Goal: Information Seeking & Learning: Learn about a topic

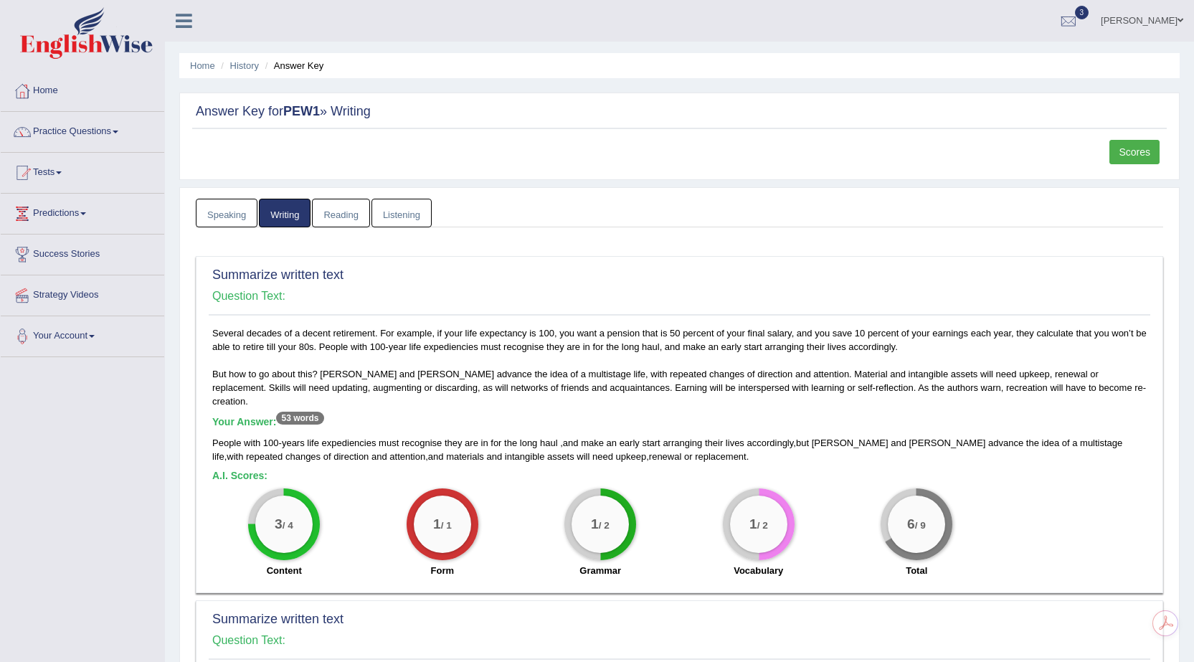
click at [50, 84] on link "Home" at bounding box center [83, 89] width 164 height 36
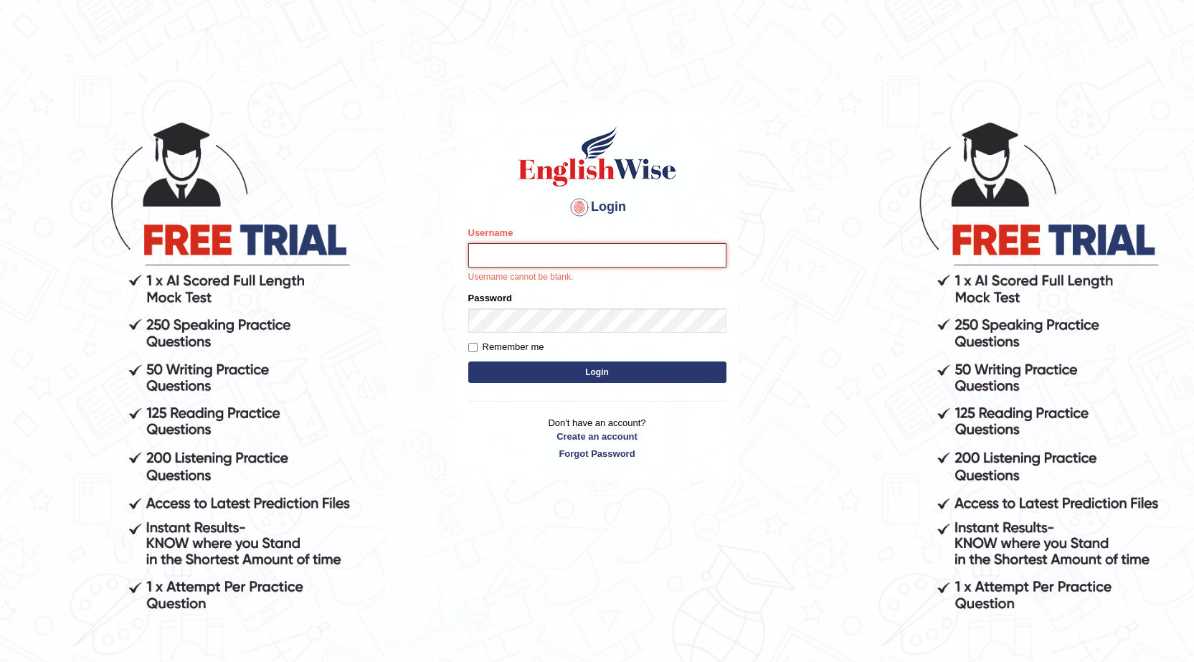
click at [493, 256] on input "Username" at bounding box center [597, 255] width 258 height 24
type input "0466985084"
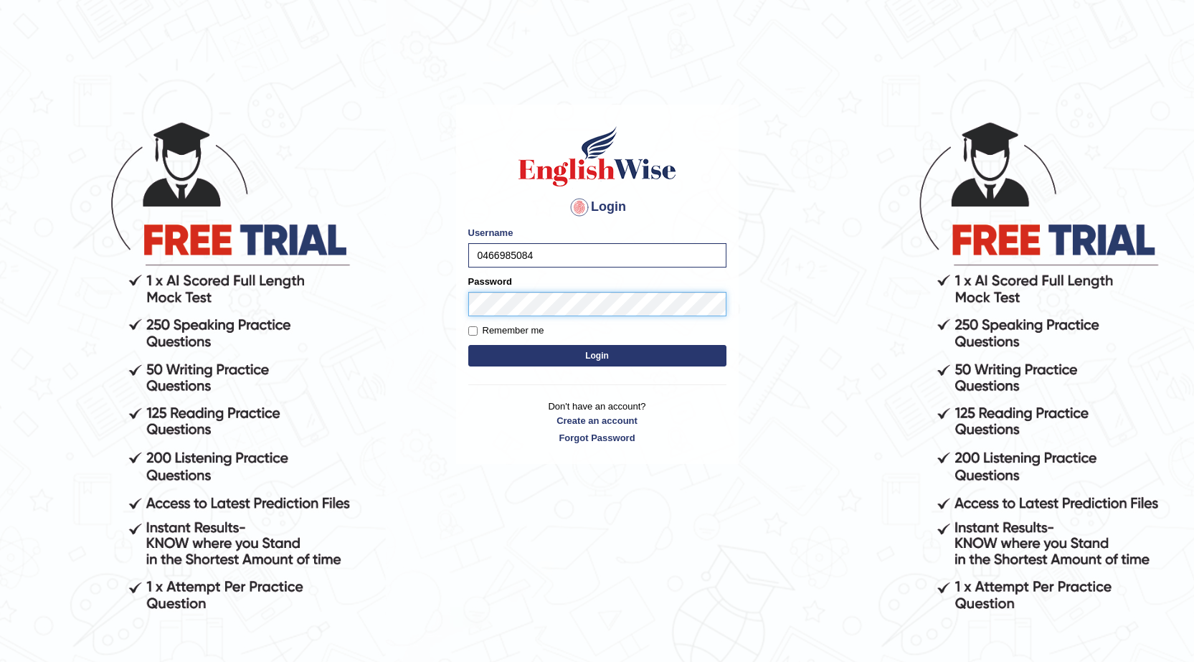
click at [468, 345] on button "Login" at bounding box center [597, 356] width 258 height 22
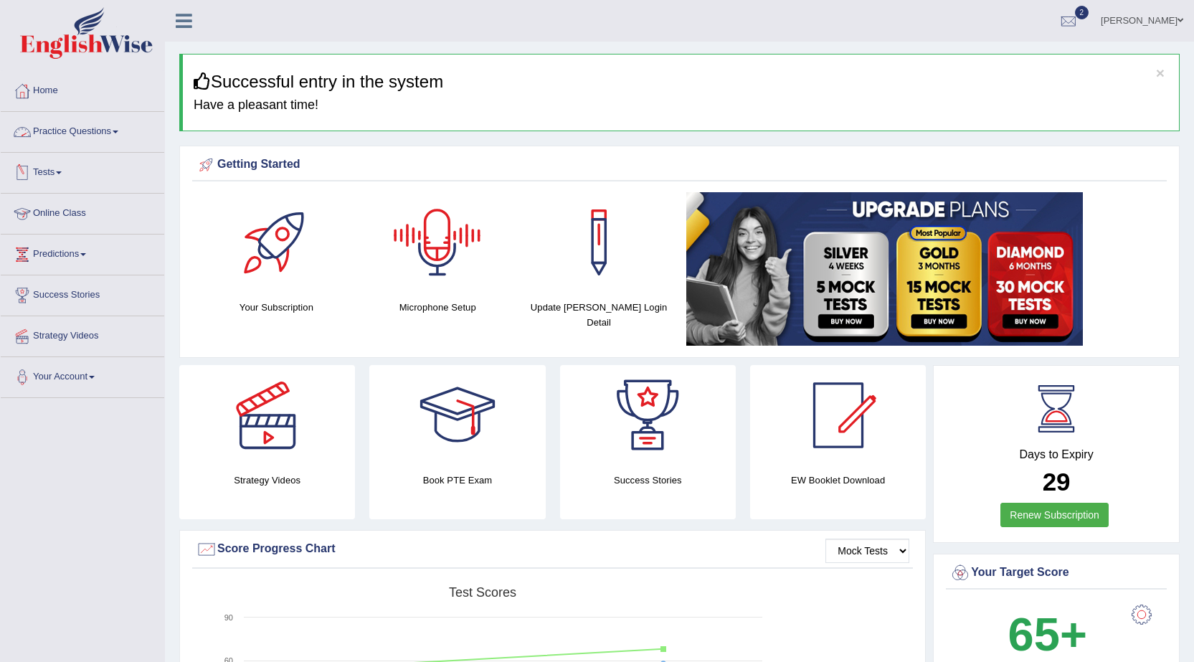
click at [110, 127] on link "Practice Questions" at bounding box center [83, 130] width 164 height 36
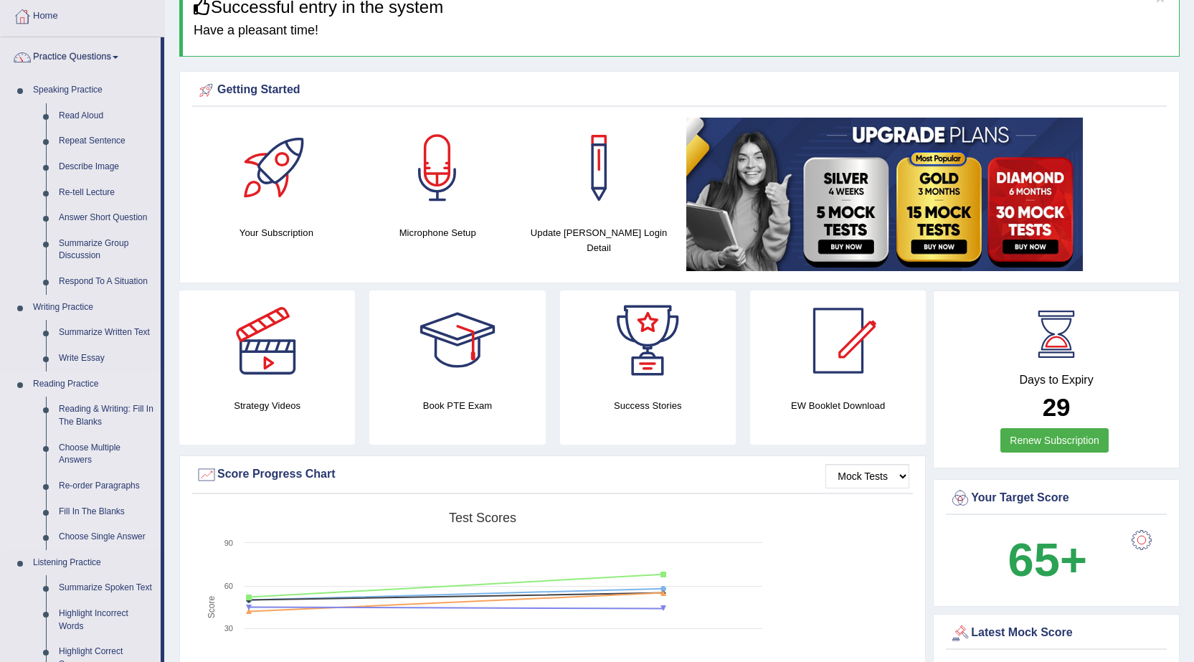
scroll to position [143, 0]
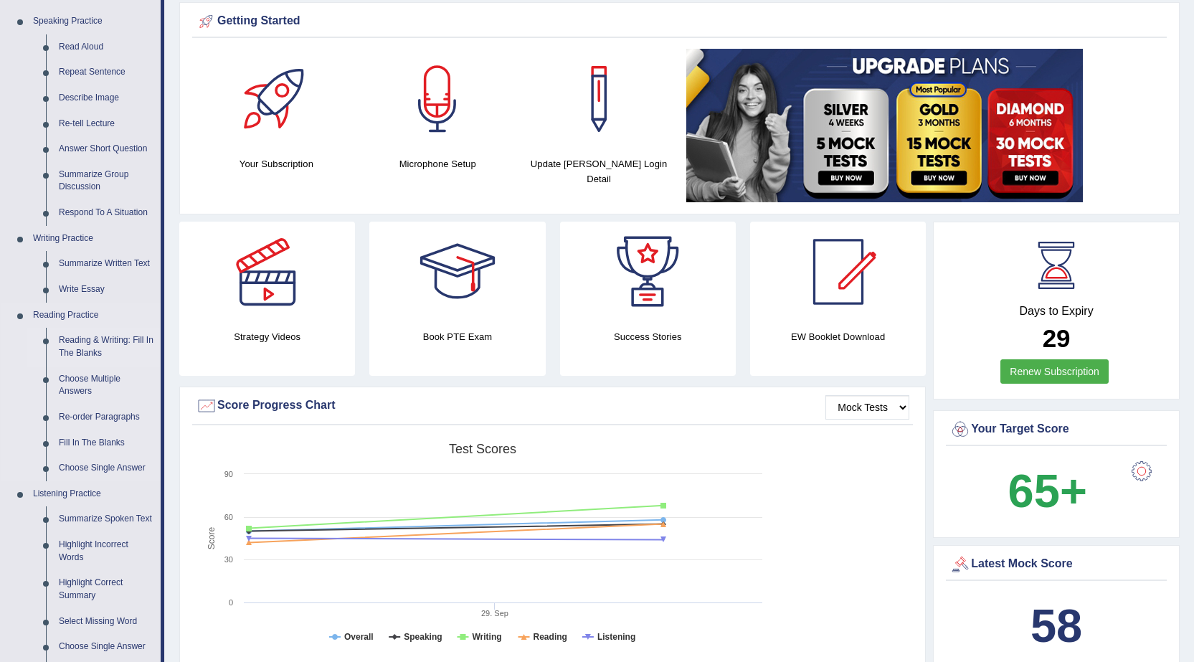
click at [105, 337] on link "Reading & Writing: Fill In The Blanks" at bounding box center [106, 347] width 108 height 38
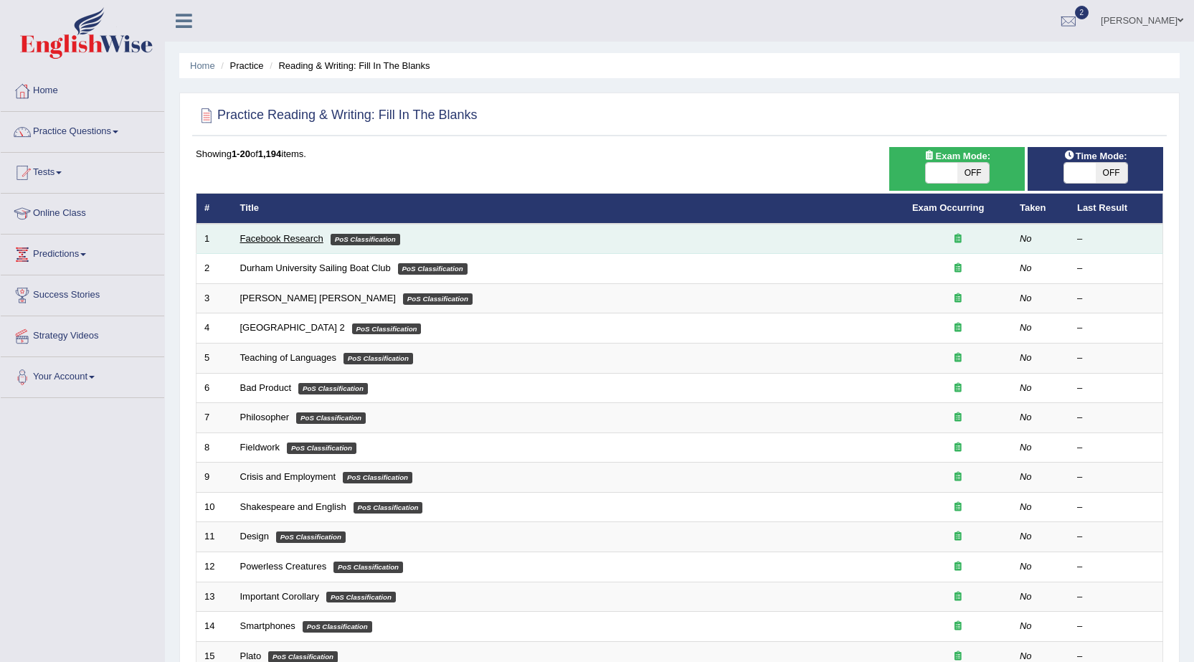
click at [258, 241] on link "Facebook Research" at bounding box center [281, 238] width 83 height 11
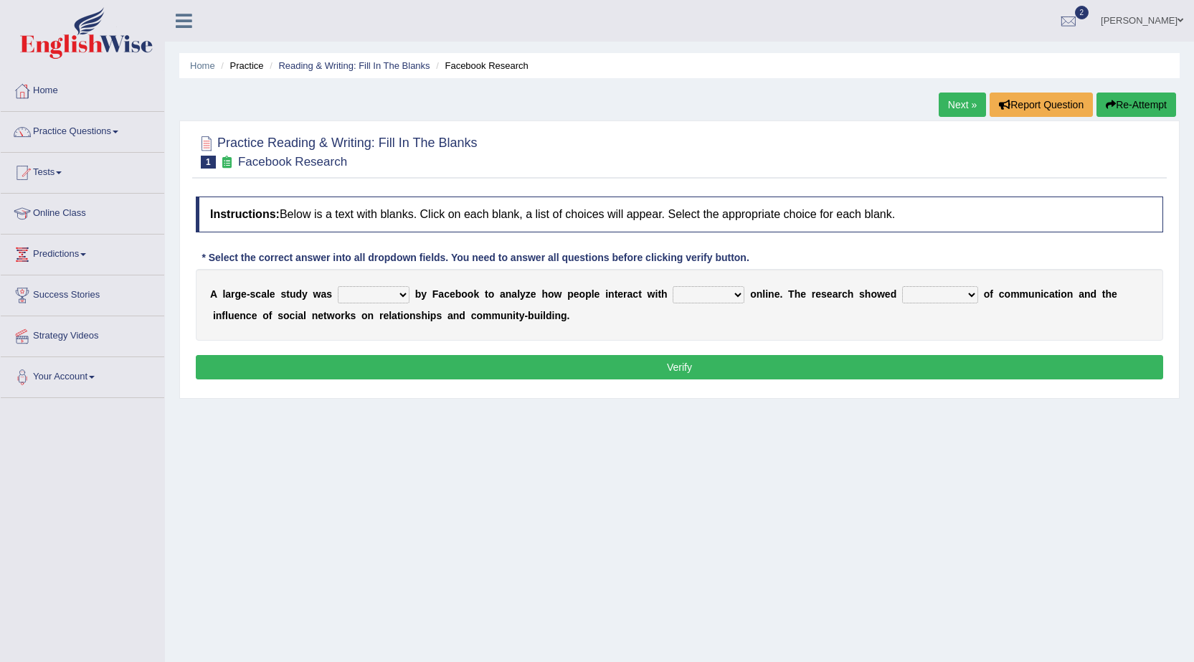
click at [403, 296] on select "surveyed had asked made" at bounding box center [374, 294] width 72 height 17
click at [498, 402] on div "Home Practice Reading & Writing: Fill In The Blanks Facebook Research Next » Re…" at bounding box center [679, 358] width 1029 height 717
click at [736, 292] on select "together all each other another" at bounding box center [709, 294] width 72 height 17
select select "each other"
click at [673, 286] on select "together all each other another" at bounding box center [709, 294] width 72 height 17
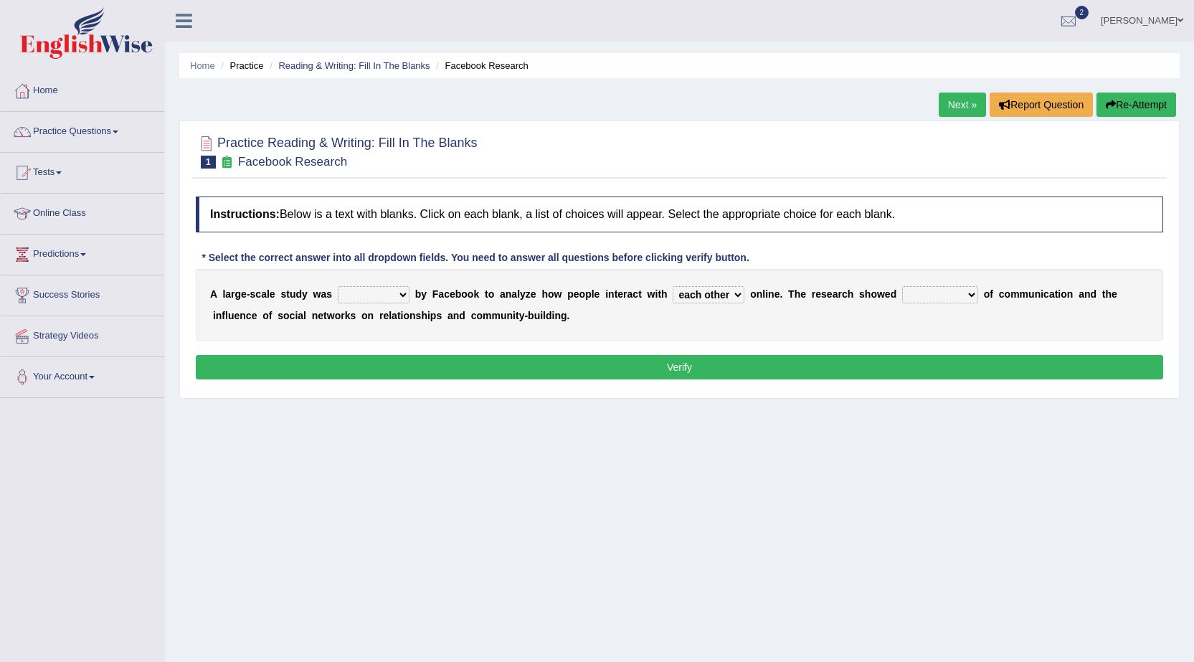
click at [402, 295] on select "surveyed had asked made" at bounding box center [374, 294] width 72 height 17
select select "made"
click at [338, 286] on select "surveyed had asked made" at bounding box center [374, 294] width 72 height 17
click at [969, 296] on select "advantages standards fellowships patterns" at bounding box center [940, 294] width 76 height 17
select select "patterns"
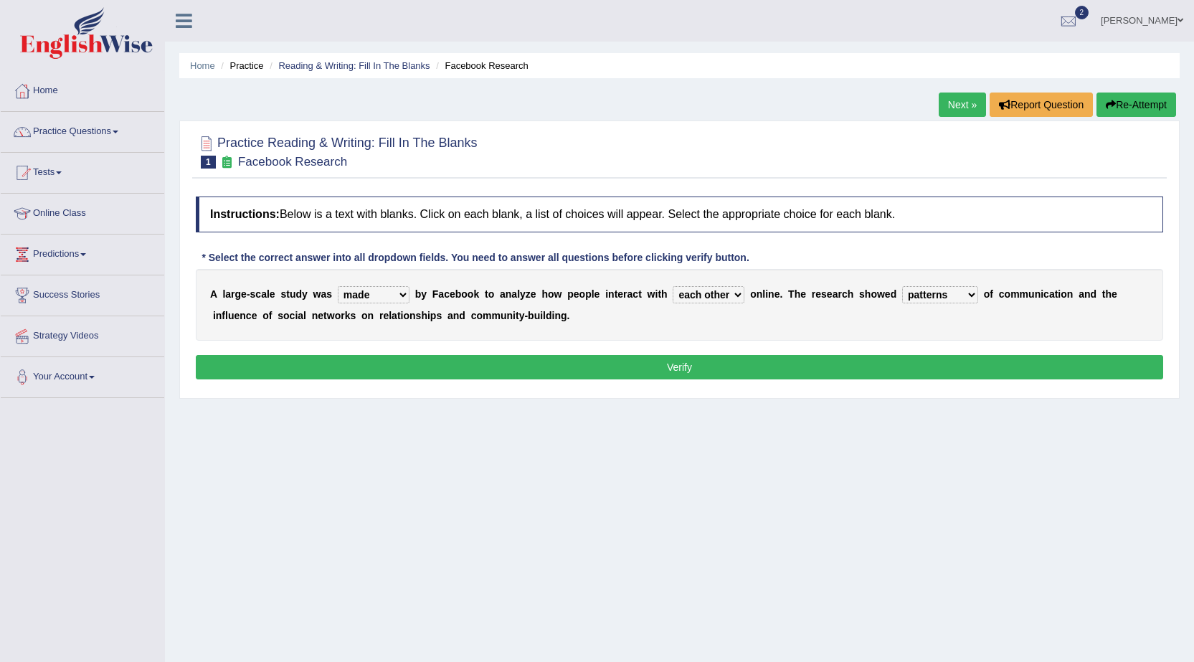
click at [902, 286] on select "advantages standards fellowships patterns" at bounding box center [940, 294] width 76 height 17
click at [726, 368] on button "Verify" at bounding box center [680, 367] width 968 height 24
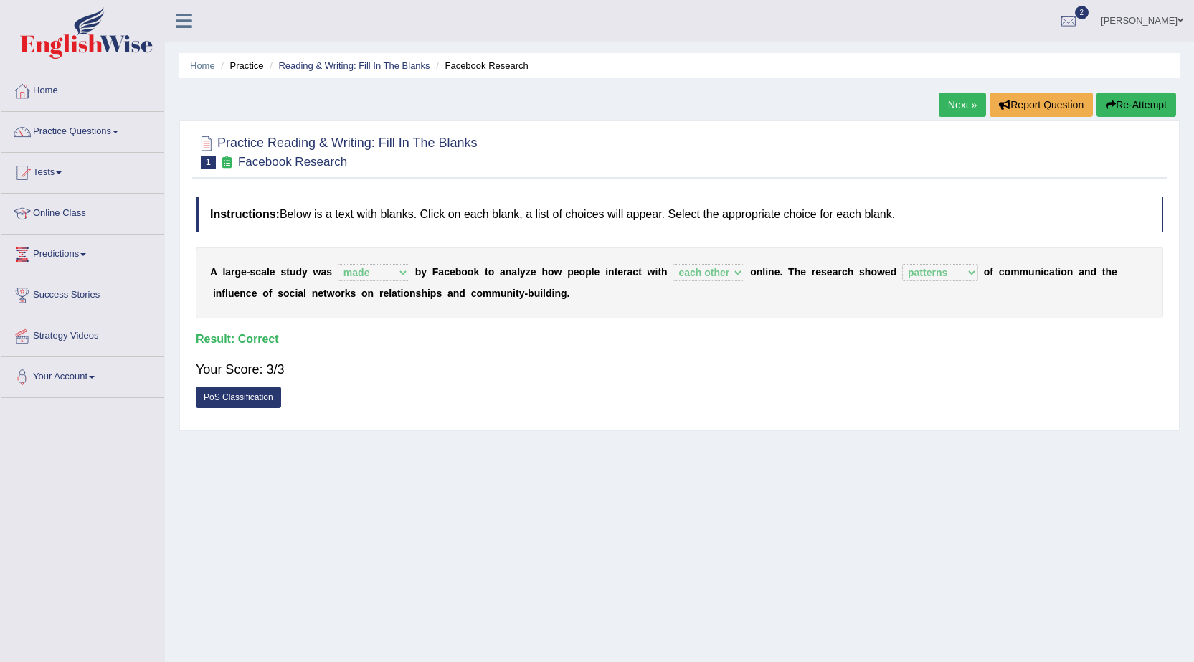
click at [958, 103] on link "Next »" at bounding box center [962, 105] width 47 height 24
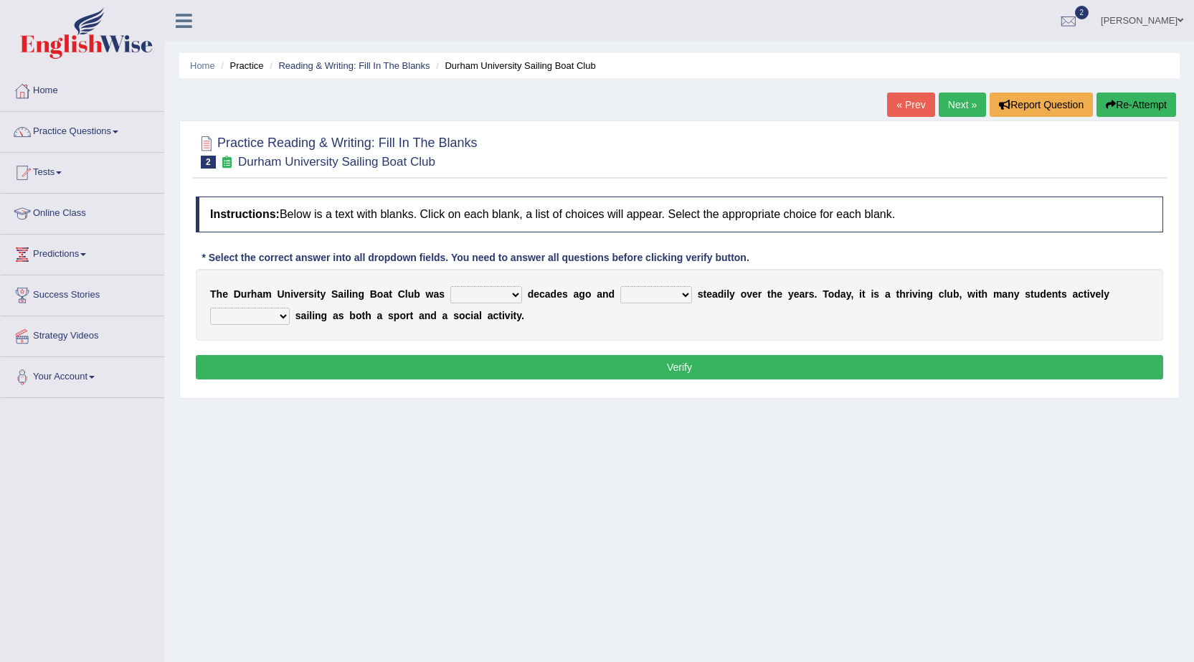
click at [514, 292] on select "found fund founded find" at bounding box center [486, 294] width 72 height 17
select select "founded"
click at [450, 286] on select "found fund founded find" at bounding box center [486, 294] width 72 height 17
click at [679, 291] on select "grow growing has grown grown" at bounding box center [656, 294] width 72 height 17
select select "has grown"
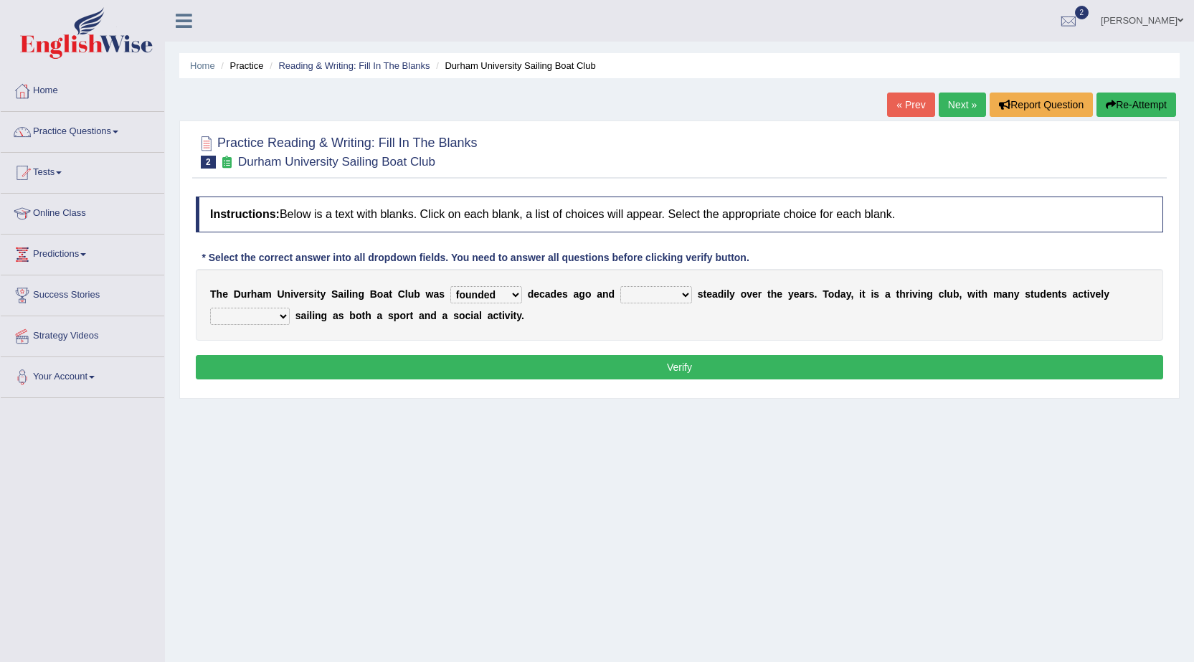
click at [620, 286] on select "grow growing has grown grown" at bounding box center [656, 294] width 72 height 17
click at [283, 313] on select "enjoy enjoyed are enjoying enjoying" at bounding box center [250, 316] width 80 height 17
select select "enjoy"
click at [210, 308] on select "enjoy enjoyed are enjoying enjoying" at bounding box center [250, 316] width 80 height 17
click at [547, 369] on button "Verify" at bounding box center [680, 367] width 968 height 24
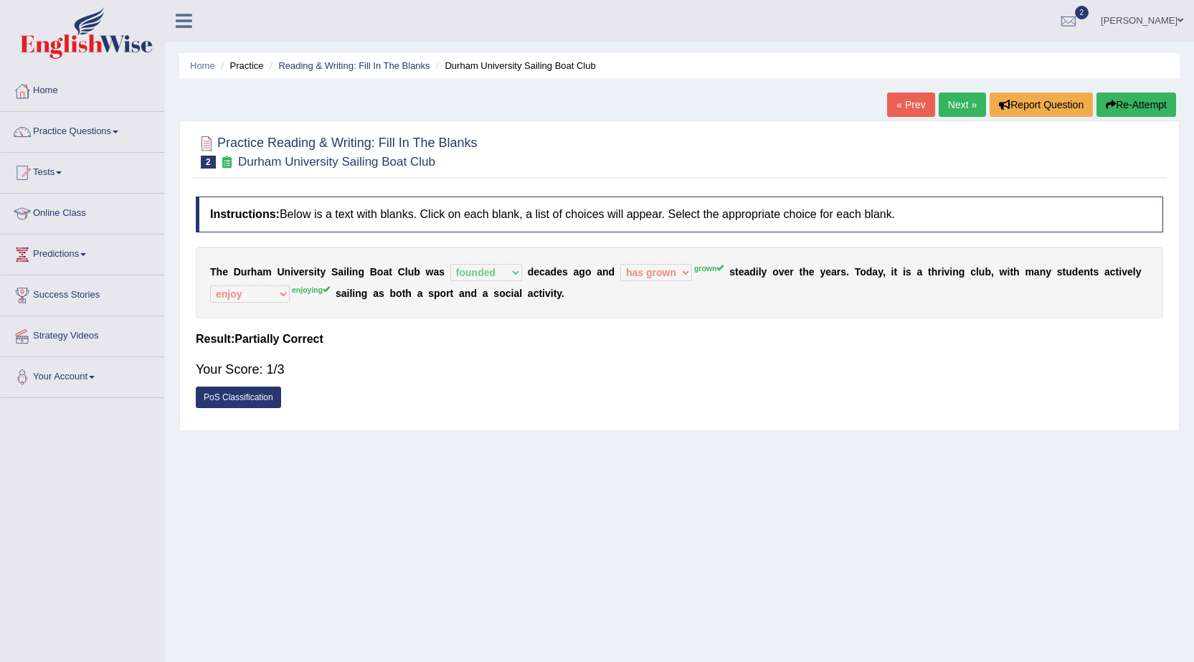
click at [959, 108] on link "Next »" at bounding box center [962, 105] width 47 height 24
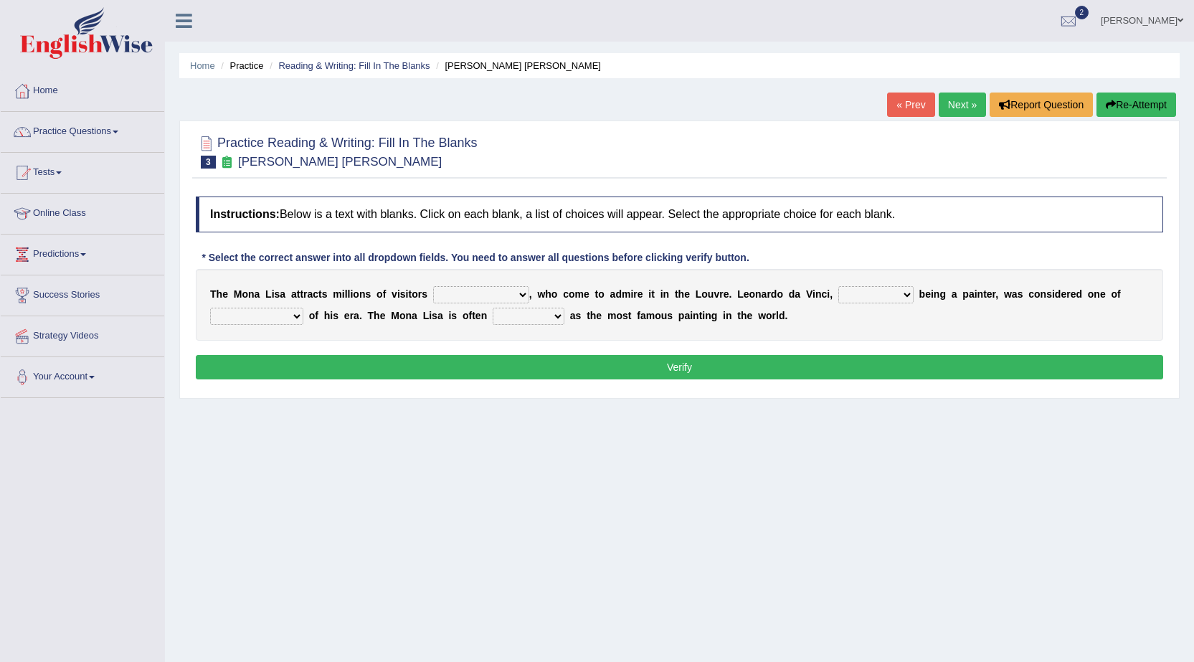
click at [526, 295] on select "around the year the all year all year round per year" at bounding box center [481, 294] width 96 height 17
click at [571, 408] on div "Home Practice Reading & Writing: Fill In The Blanks Mona Lisa « Prev Next » Rep…" at bounding box center [679, 358] width 1029 height 717
click at [521, 292] on select "around the year the all year all year round per year" at bounding box center [481, 294] width 96 height 17
select select "per year"
click at [433, 286] on select "around the year the all year all year round per year" at bounding box center [481, 294] width 96 height 17
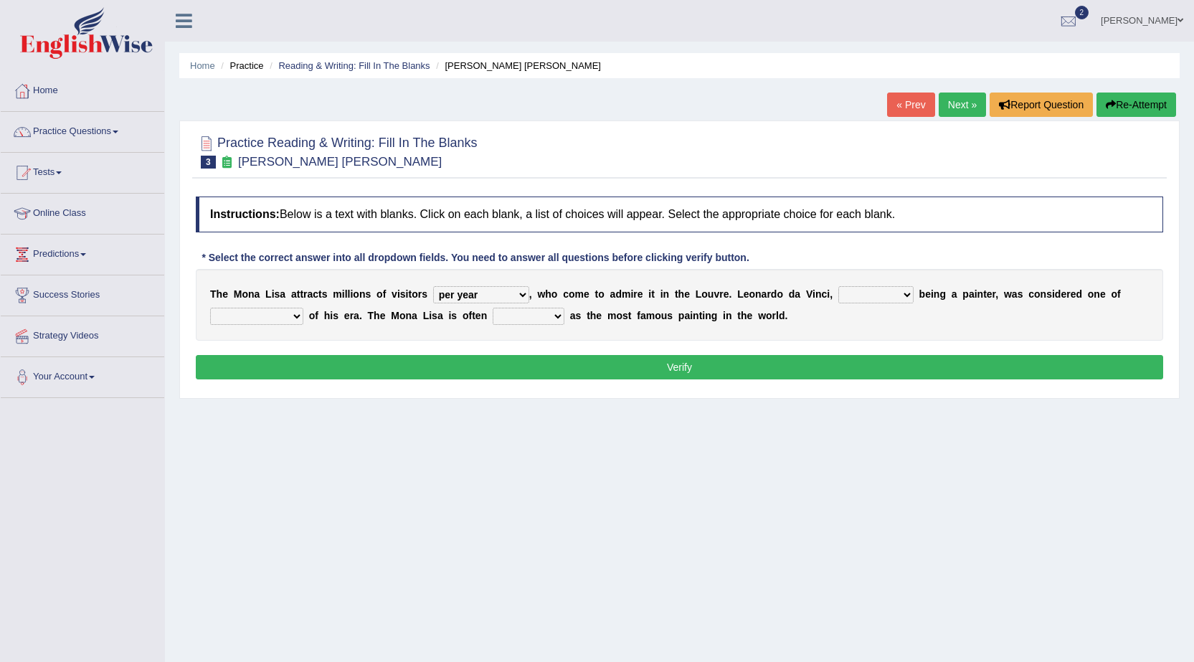
click at [909, 293] on select "rather than as much as as well as as long as" at bounding box center [875, 294] width 75 height 17
click at [297, 313] on select "better artists artist the better artist the best artists" at bounding box center [256, 316] width 93 height 17
select select "the better artist"
click at [210, 308] on select "better artists artist the better artist the best artists" at bounding box center [256, 316] width 93 height 17
click at [909, 293] on select "rather than as much as as well as as long as" at bounding box center [875, 294] width 75 height 17
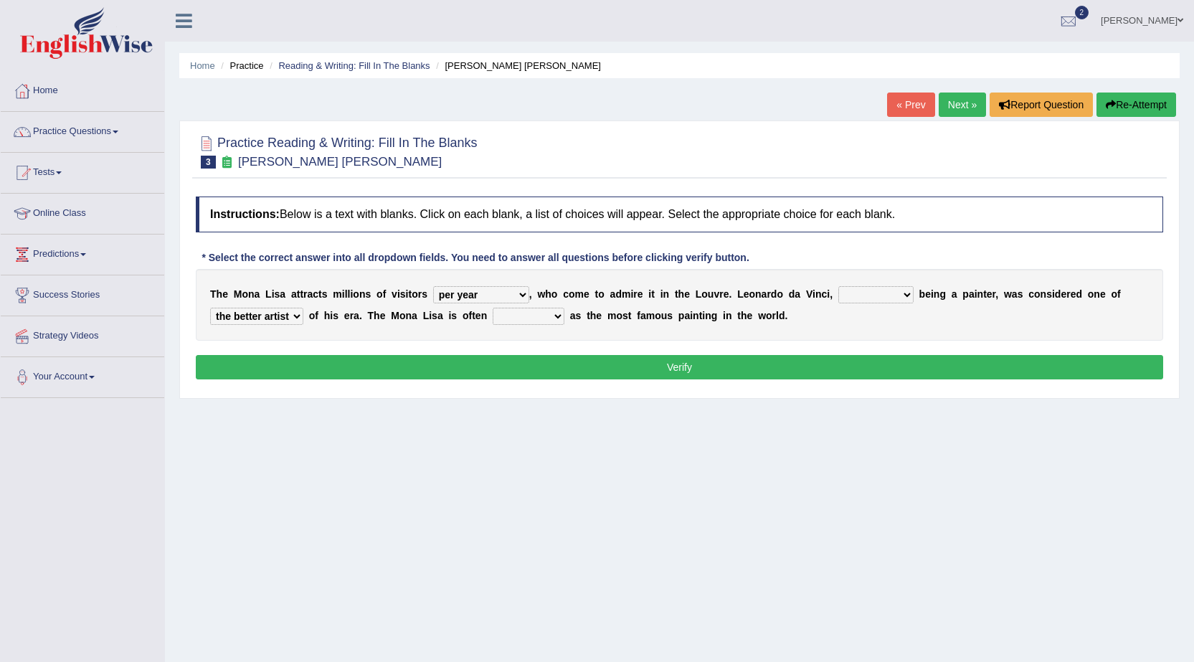
select select "as well as"
click at [838, 286] on select "rather than as much as as well as as long as" at bounding box center [875, 294] width 75 height 17
click at [556, 318] on select "classified suggested predicted described" at bounding box center [529, 316] width 72 height 17
select select "described"
click at [493, 308] on select "classified suggested predicted described" at bounding box center [529, 316] width 72 height 17
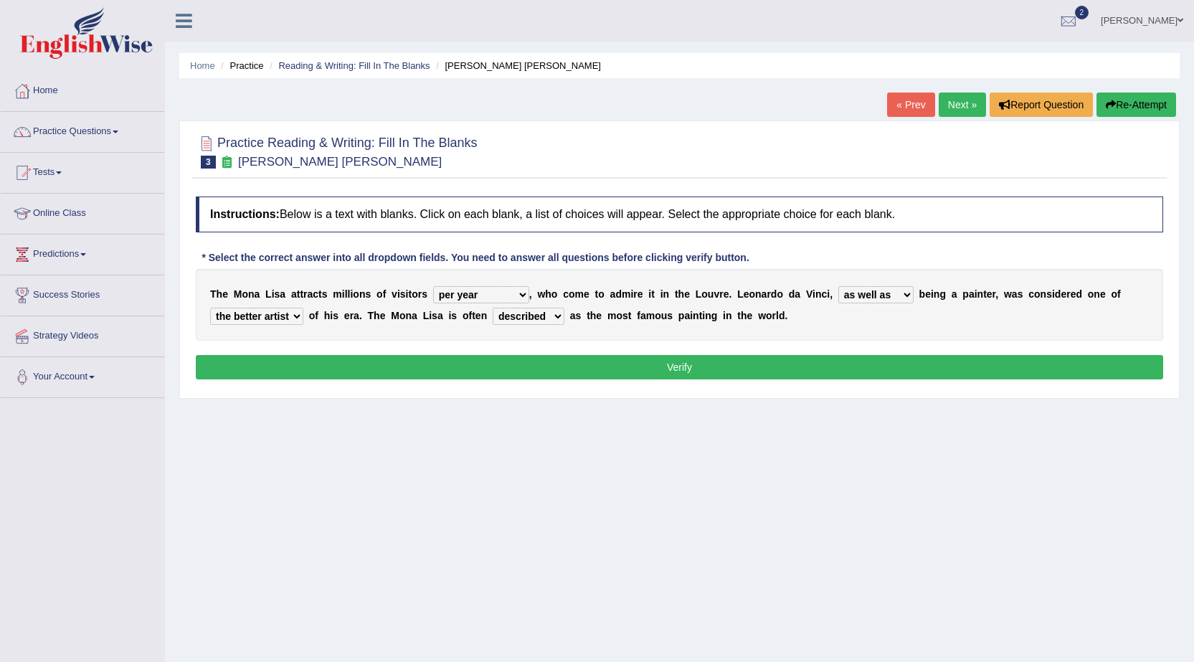
click at [600, 367] on button "Verify" at bounding box center [680, 367] width 968 height 24
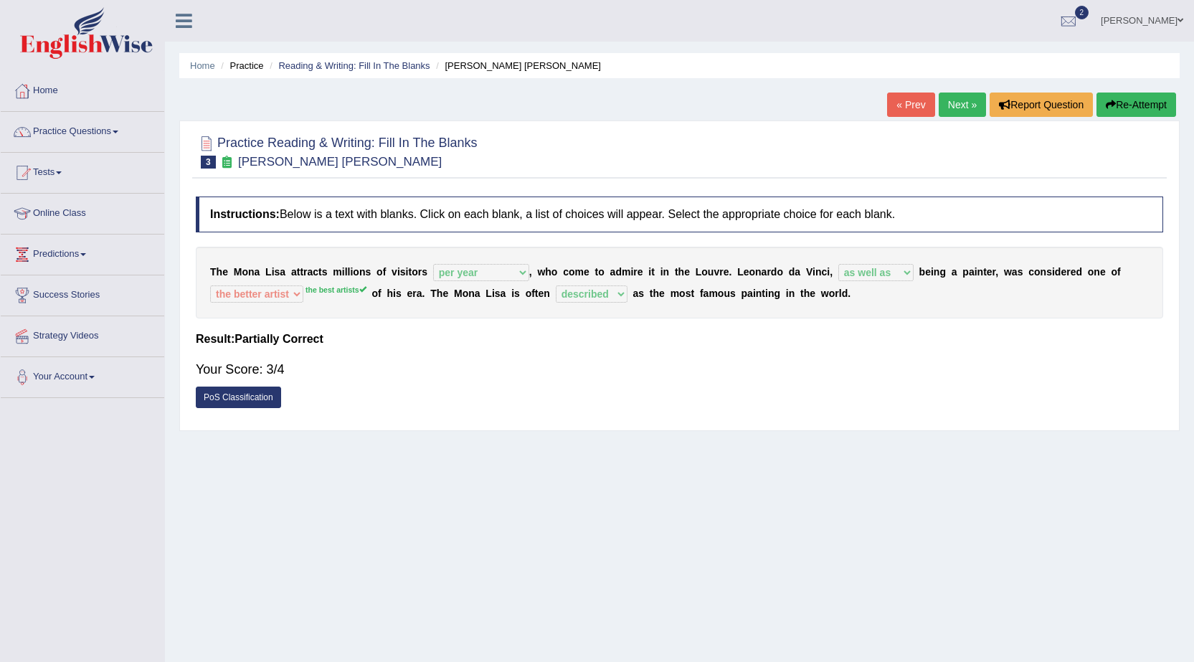
click at [948, 99] on link "Next »" at bounding box center [962, 105] width 47 height 24
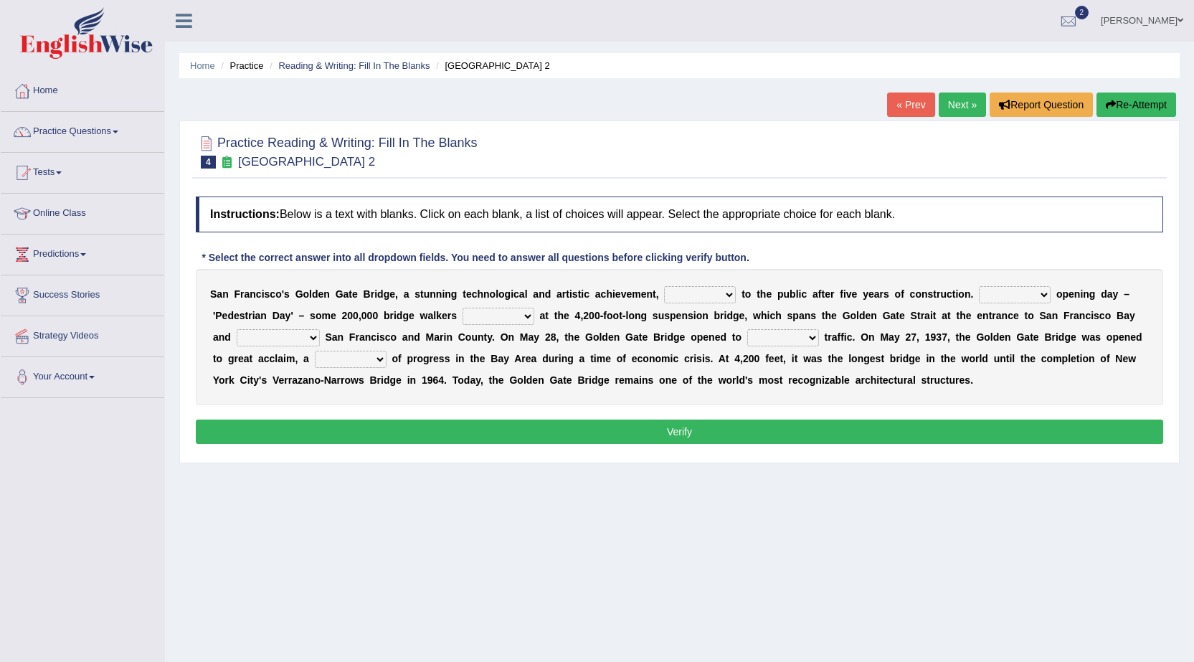
click at [732, 294] on select "opens closes appears equals" at bounding box center [700, 294] width 72 height 17
select select "opens"
click at [664, 286] on select "opens closes appears equals" at bounding box center [700, 294] width 72 height 17
click at [1042, 293] on select "On During Since When" at bounding box center [1015, 294] width 72 height 17
click at [979, 286] on select "On During Since When" at bounding box center [1015, 294] width 72 height 17
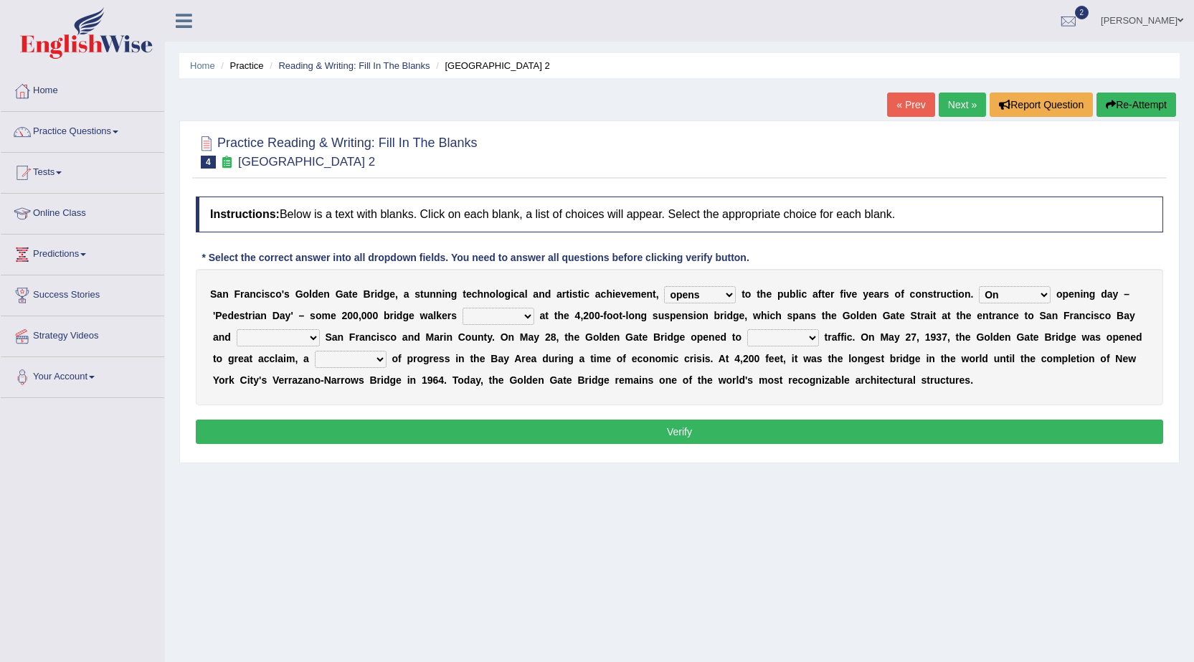
click at [1036, 290] on select "On During Since When" at bounding box center [1015, 294] width 72 height 17
select select "Since"
click at [979, 286] on select "On During Since When" at bounding box center [1015, 294] width 72 height 17
click at [528, 311] on select "stationed looked marveled laughed" at bounding box center [499, 316] width 72 height 17
select select "looked"
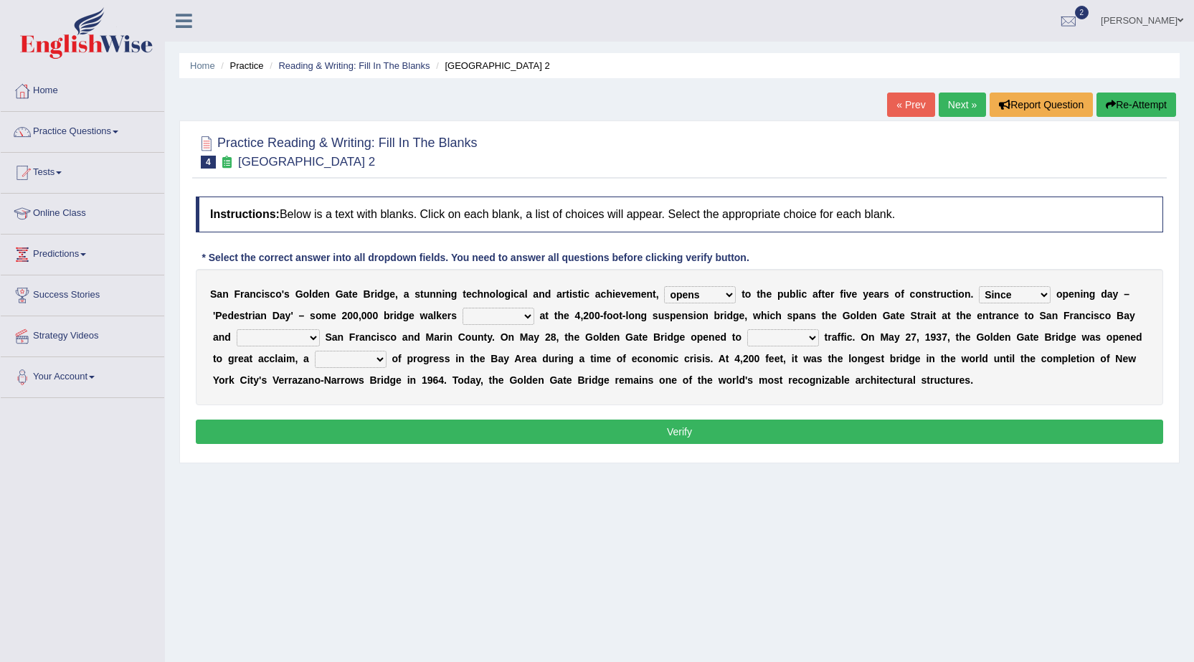
click at [463, 308] on select "stationed looked marveled laughed" at bounding box center [499, 316] width 72 height 17
click at [312, 336] on select "separates connects channels differentiates" at bounding box center [278, 337] width 83 height 17
click at [813, 338] on select "aquatic vehicular airborne watertight" at bounding box center [783, 337] width 72 height 17
select select "aquatic"
click at [747, 329] on select "aquatic vehicular airborne watertight" at bounding box center [783, 337] width 72 height 17
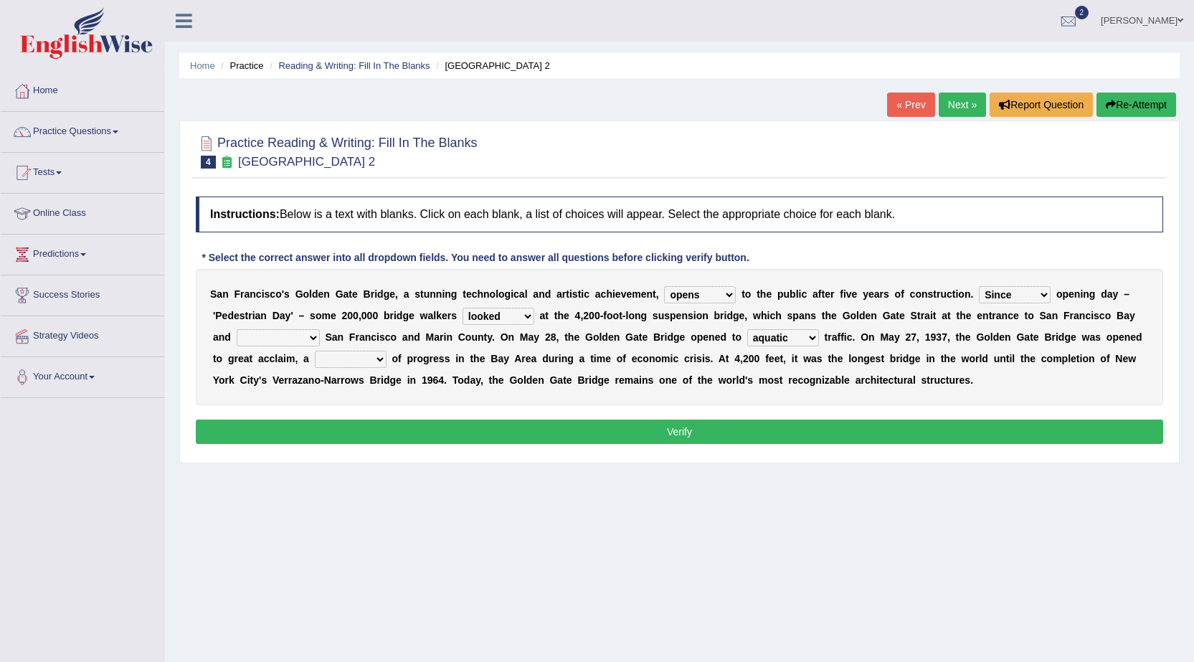
click at [374, 359] on select "denial symbol technique yield" at bounding box center [351, 359] width 72 height 17
select select "symbol"
click at [315, 351] on select "denial symbol technique yield" at bounding box center [351, 359] width 72 height 17
click at [308, 337] on select "separates connects channels differentiates" at bounding box center [278, 337] width 83 height 17
select select "differentiates"
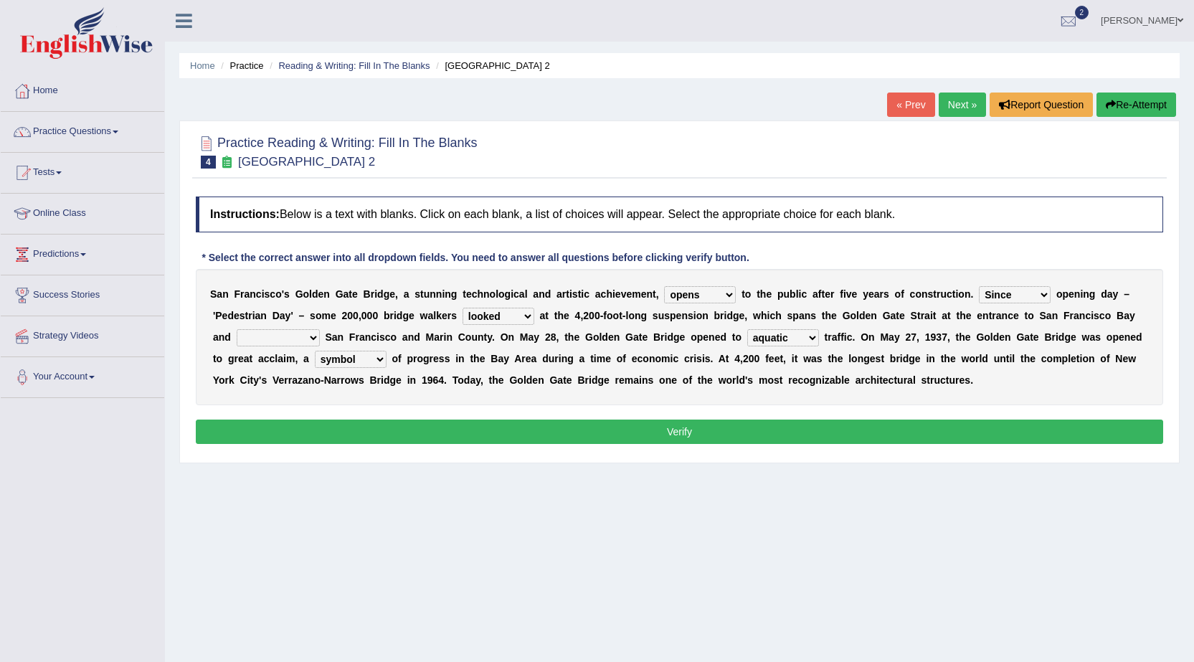
click at [237, 329] on select "separates connects channels differentiates" at bounding box center [278, 337] width 83 height 17
click at [650, 435] on button "Verify" at bounding box center [680, 432] width 968 height 24
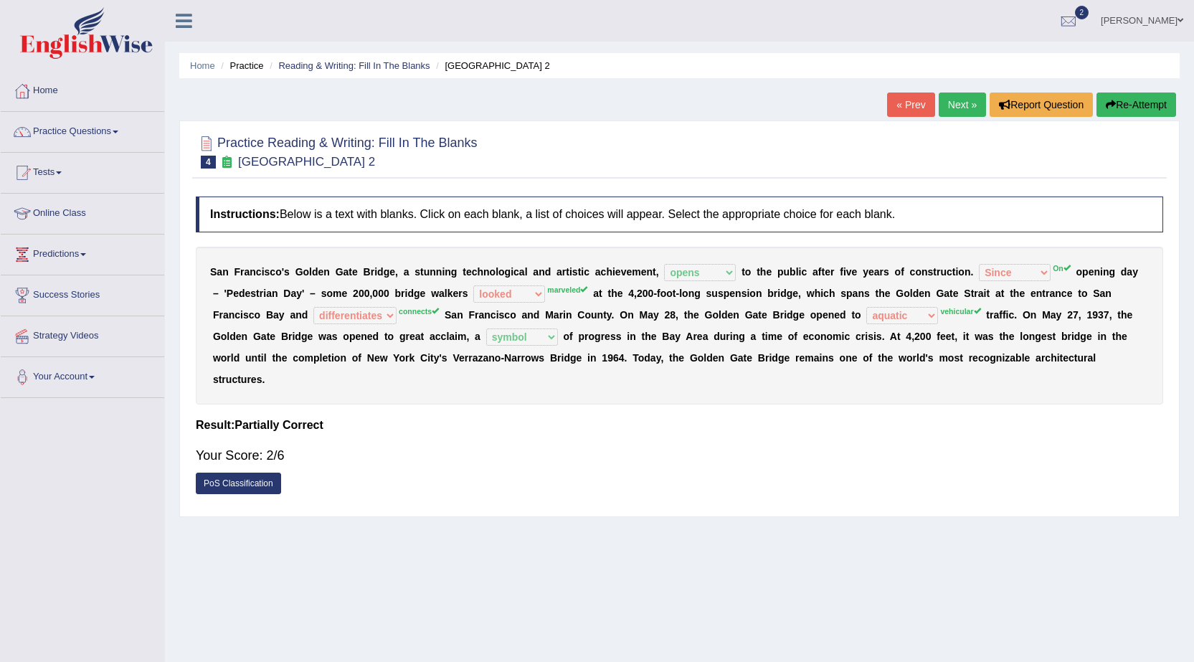
click at [1141, 103] on button "Re-Attempt" at bounding box center [1137, 105] width 80 height 24
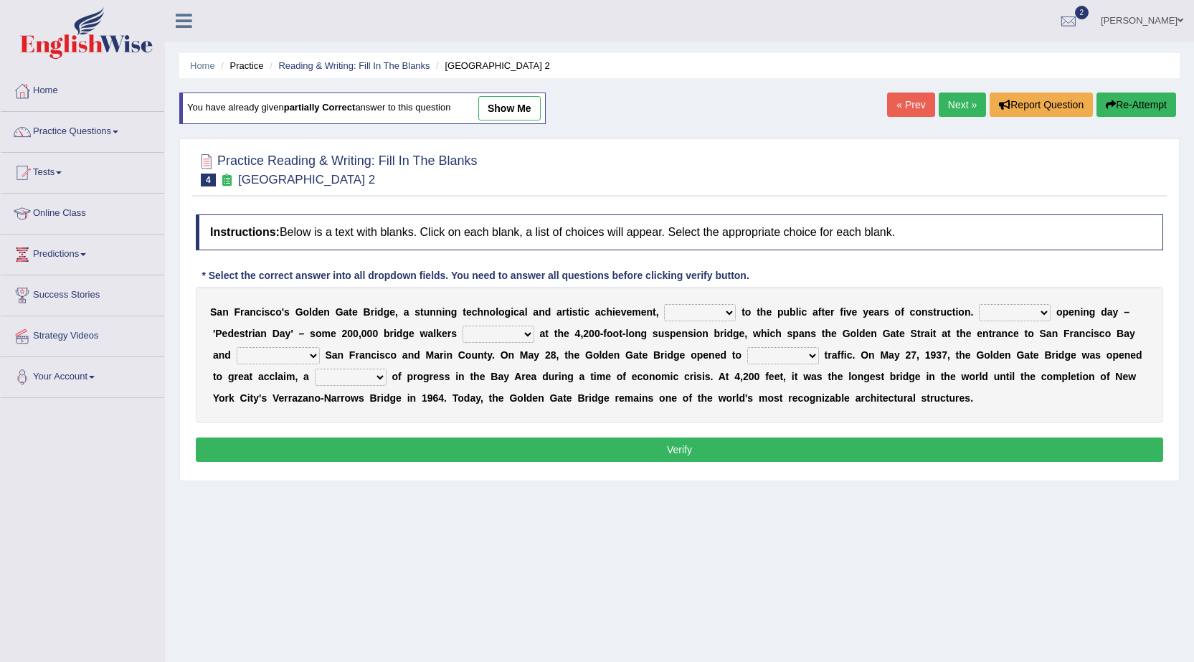
click at [708, 311] on select "opens closes appears equals" at bounding box center [700, 312] width 72 height 17
select select "opens"
click at [664, 304] on select "opens closes appears equals" at bounding box center [700, 312] width 72 height 17
click at [1031, 304] on select "On During Since When" at bounding box center [1015, 312] width 72 height 17
select select "On"
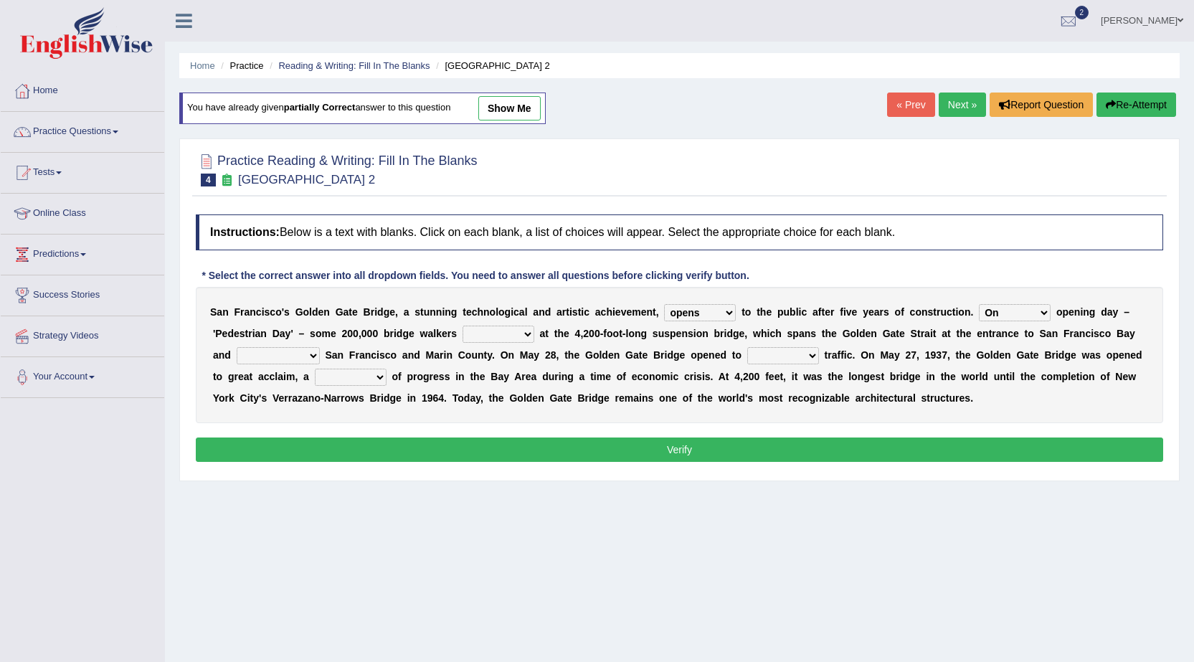
click at [979, 304] on select "On During Since When" at bounding box center [1015, 312] width 72 height 17
click at [524, 334] on select "stationed looked marveled laughed" at bounding box center [499, 334] width 72 height 17
select select "marveled"
click at [463, 326] on select "stationed looked marveled laughed" at bounding box center [499, 334] width 72 height 17
click at [285, 351] on select "separates connects channels differentiates" at bounding box center [278, 355] width 83 height 17
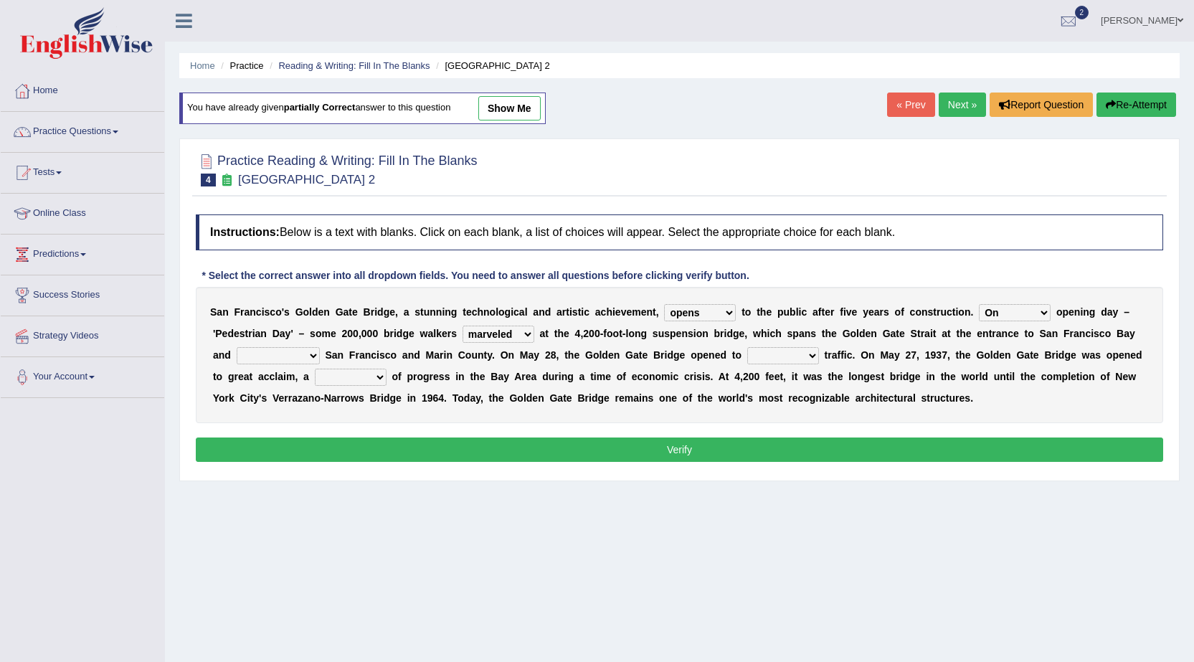
select select "connects"
click at [237, 347] on select "separates connects channels differentiates" at bounding box center [278, 355] width 83 height 17
click at [802, 350] on select "aquatic vehicular airborne watertight" at bounding box center [783, 355] width 72 height 17
select select "vehicular"
click at [747, 347] on select "aquatic vehicular airborne watertight" at bounding box center [783, 355] width 72 height 17
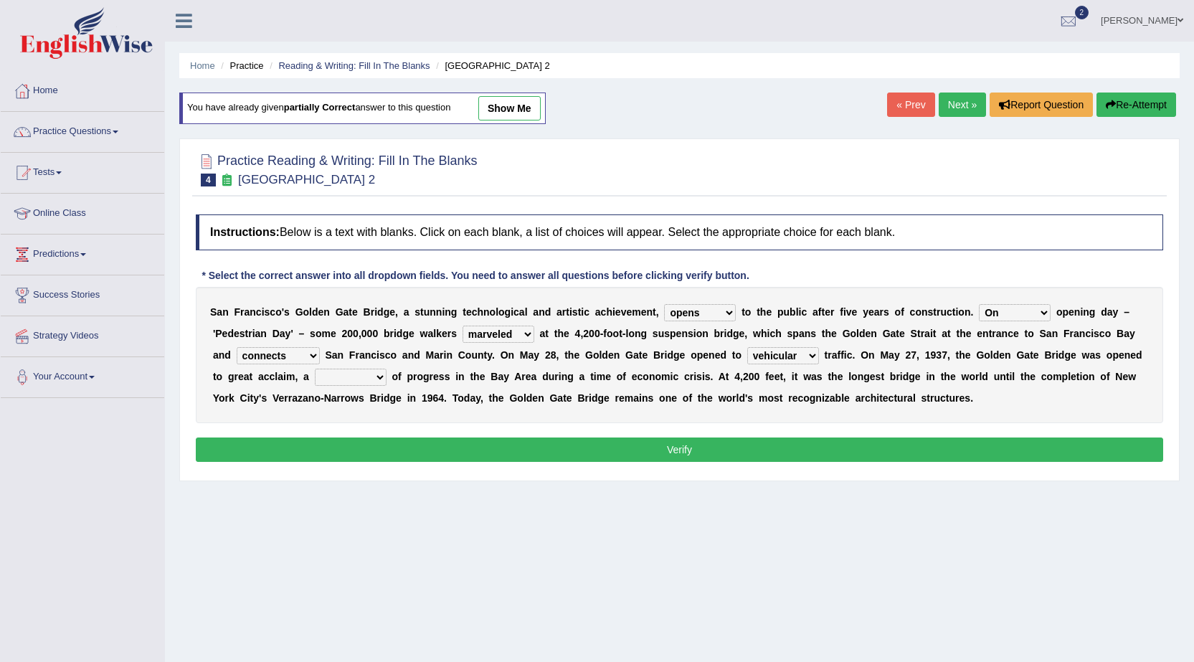
click at [369, 374] on select "denial symbol technique yield" at bounding box center [351, 377] width 72 height 17
select select "technique"
click at [315, 369] on select "denial symbol technique yield" at bounding box center [351, 377] width 72 height 17
click at [655, 450] on button "Verify" at bounding box center [680, 449] width 968 height 24
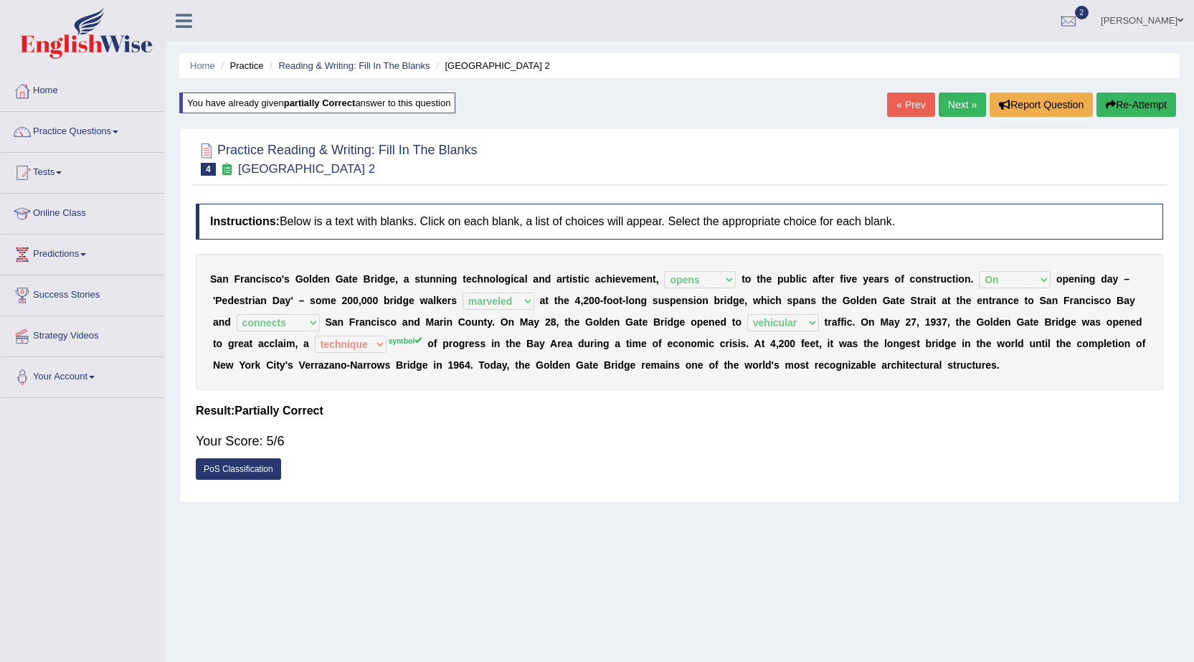
click at [1115, 95] on button "Re-Attempt" at bounding box center [1137, 105] width 80 height 24
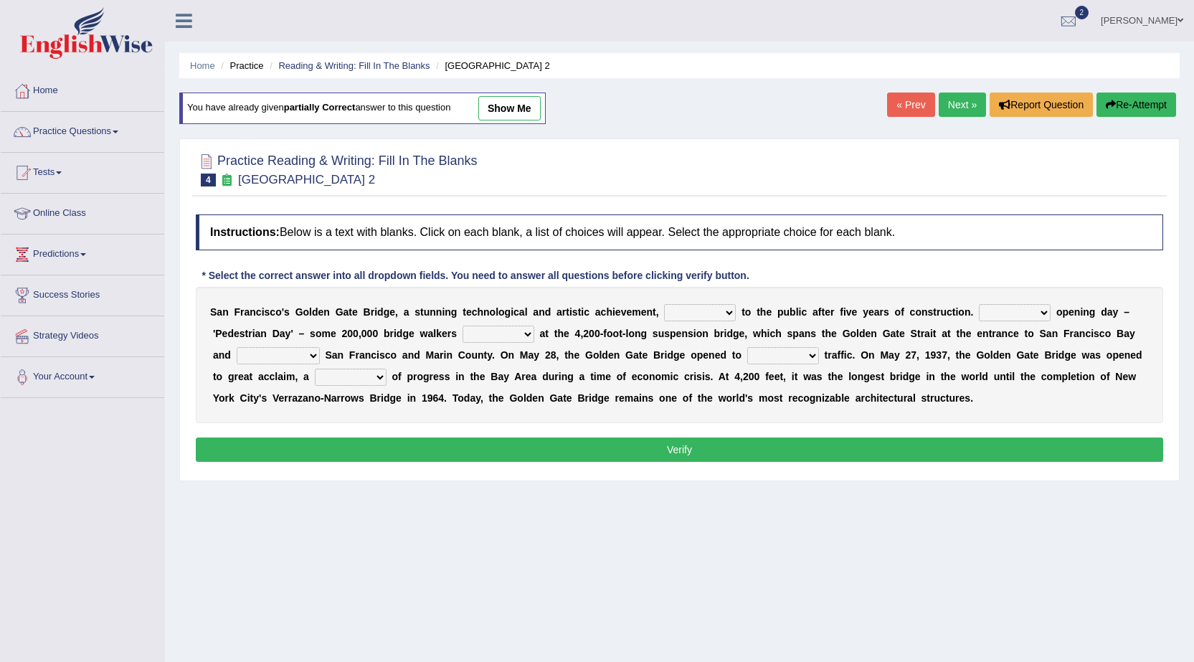
click at [723, 313] on select "opens closes appears equals" at bounding box center [700, 312] width 72 height 17
select select "opens"
click at [664, 304] on select "opens closes appears equals" at bounding box center [700, 312] width 72 height 17
click at [1021, 316] on select "On During Since When" at bounding box center [1015, 312] width 72 height 17
select select "On"
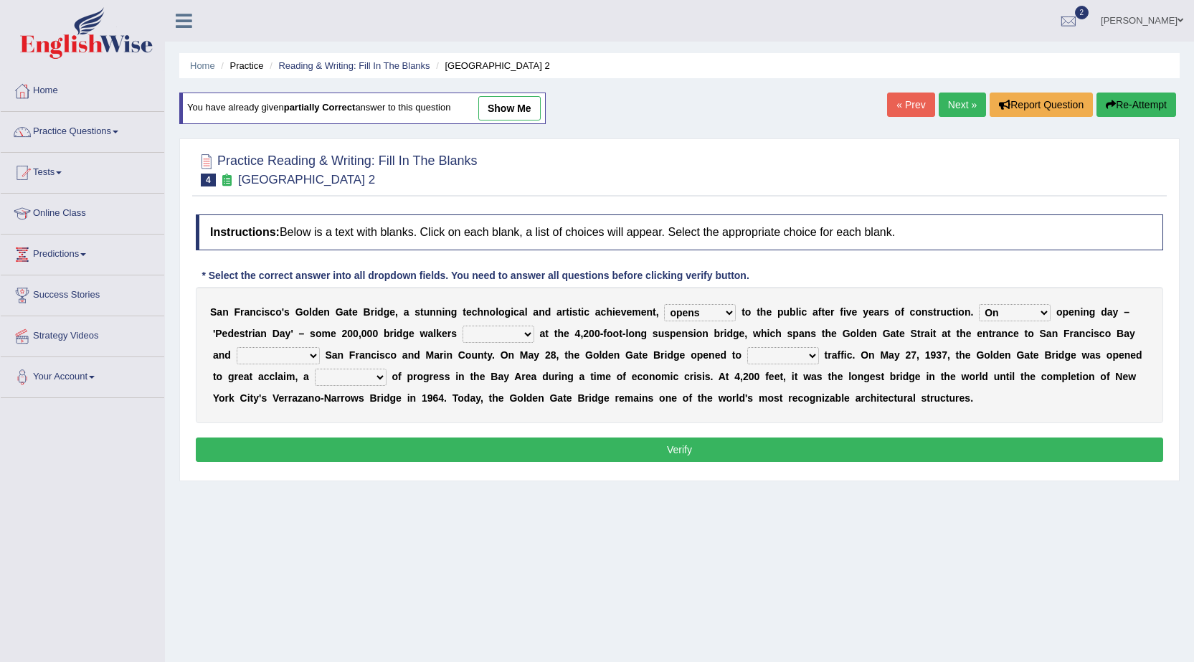
click at [979, 304] on select "On During Since When" at bounding box center [1015, 312] width 72 height 17
click at [530, 331] on select "stationed looked marveled laughed" at bounding box center [499, 334] width 72 height 17
select select "marveled"
click at [463, 326] on select "stationed looked marveled laughed" at bounding box center [499, 334] width 72 height 17
click at [802, 359] on select "aquatic vehicular airborne watertight" at bounding box center [783, 355] width 72 height 17
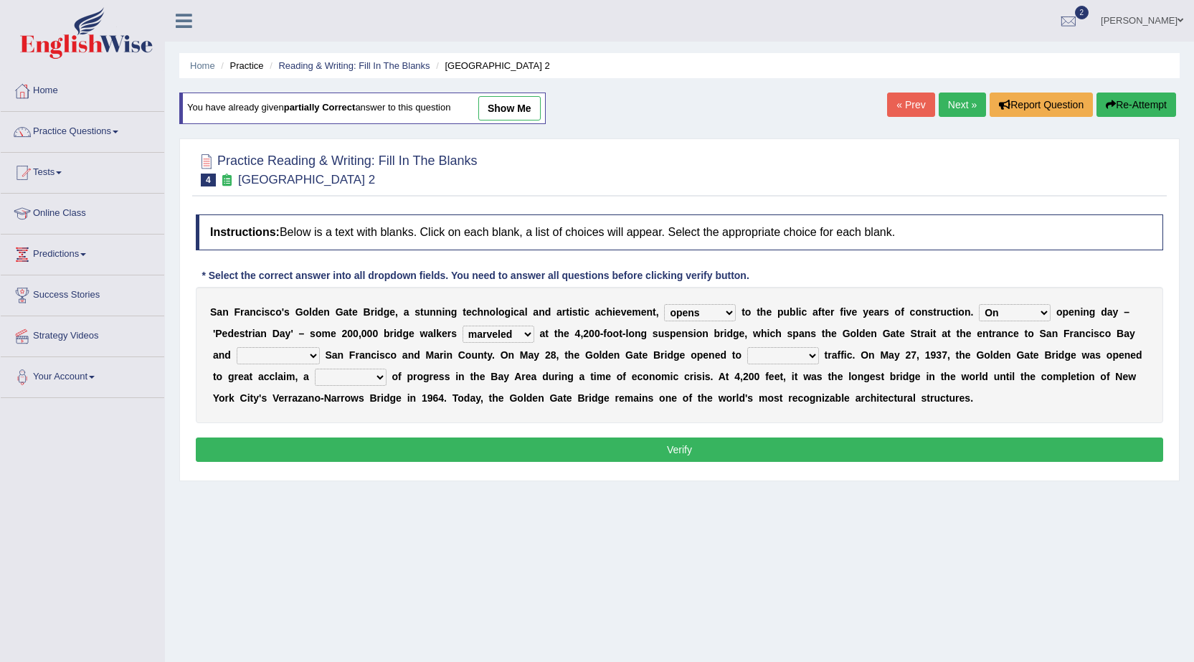
select select "vehicular"
click at [747, 347] on select "aquatic vehicular airborne watertight" at bounding box center [783, 355] width 72 height 17
click at [363, 366] on div "S a n F r a n c i s c o ' s G o l d e n G a t e B r i d g e , a s t u n n i n g…" at bounding box center [680, 355] width 968 height 136
click at [363, 371] on select "denial symbol technique yield" at bounding box center [351, 377] width 72 height 17
select select "symbol"
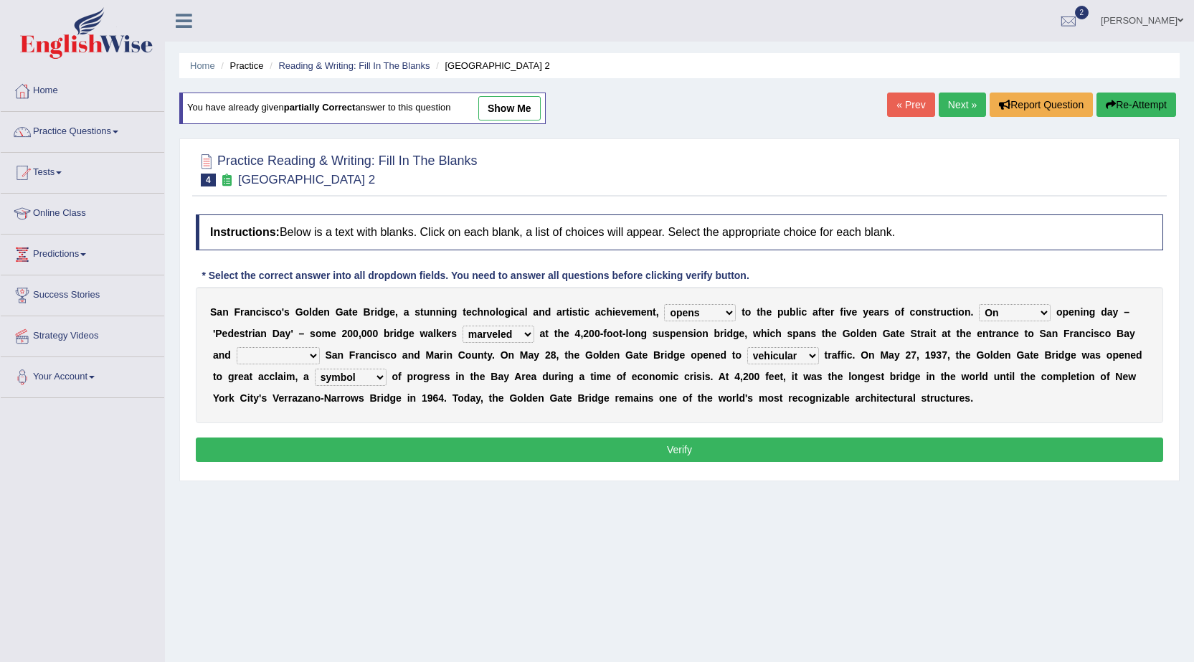
click at [315, 369] on select "denial symbol technique yield" at bounding box center [351, 377] width 72 height 17
click at [306, 349] on select "separates connects channels differentiates" at bounding box center [278, 355] width 83 height 17
select select "connects"
click at [237, 347] on select "separates connects channels differentiates" at bounding box center [278, 355] width 83 height 17
click at [492, 459] on button "Verify" at bounding box center [680, 449] width 968 height 24
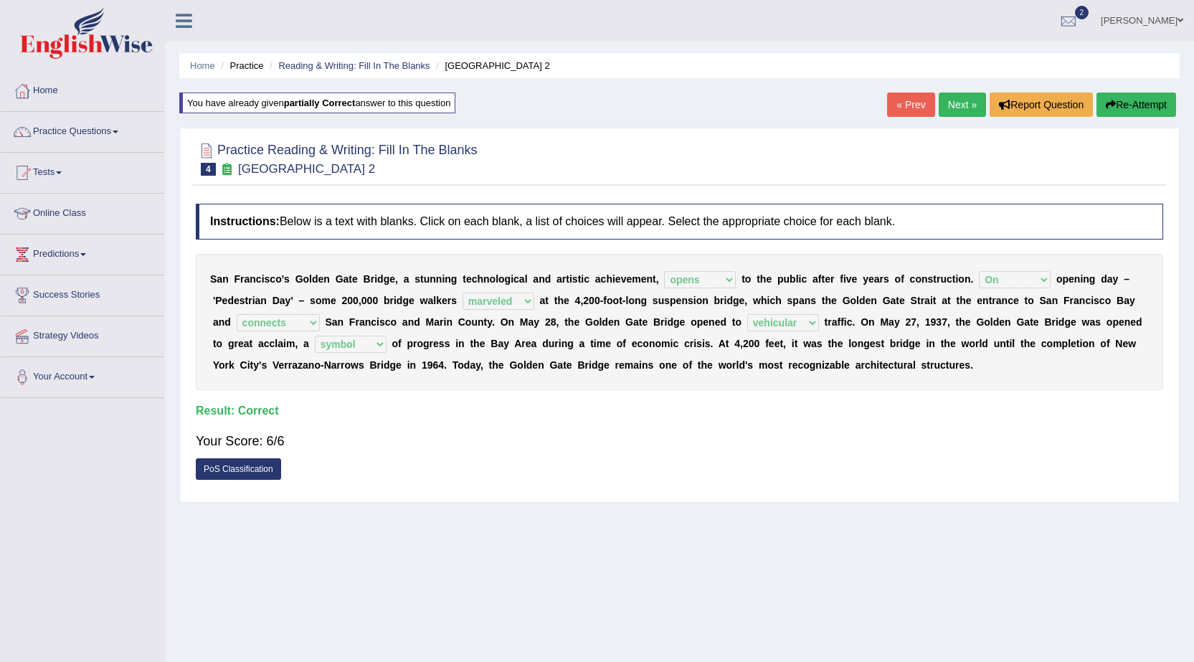
click at [951, 100] on link "Next »" at bounding box center [962, 105] width 47 height 24
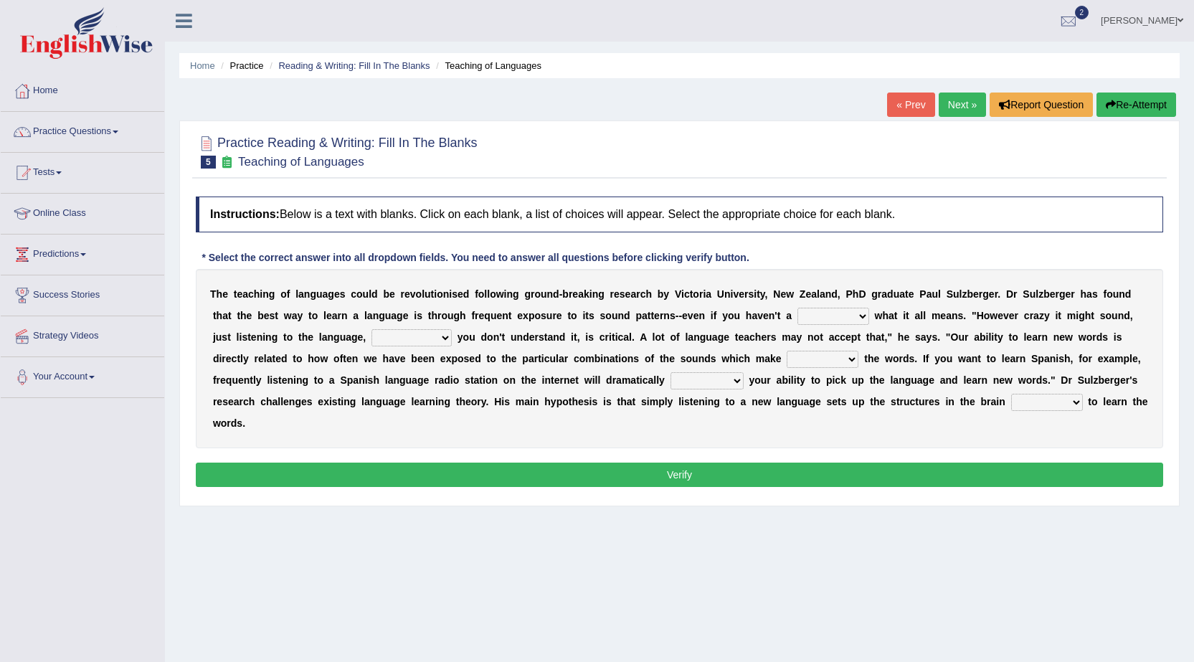
click at [858, 317] on select "dew claw clue due" at bounding box center [834, 316] width 72 height 17
select select "clue"
click at [798, 308] on select "dew claw clue due" at bounding box center [834, 316] width 72 height 17
click at [455, 338] on b at bounding box center [455, 336] width 6 height 11
click at [437, 337] on select "but also all together even though if so" at bounding box center [412, 337] width 80 height 17
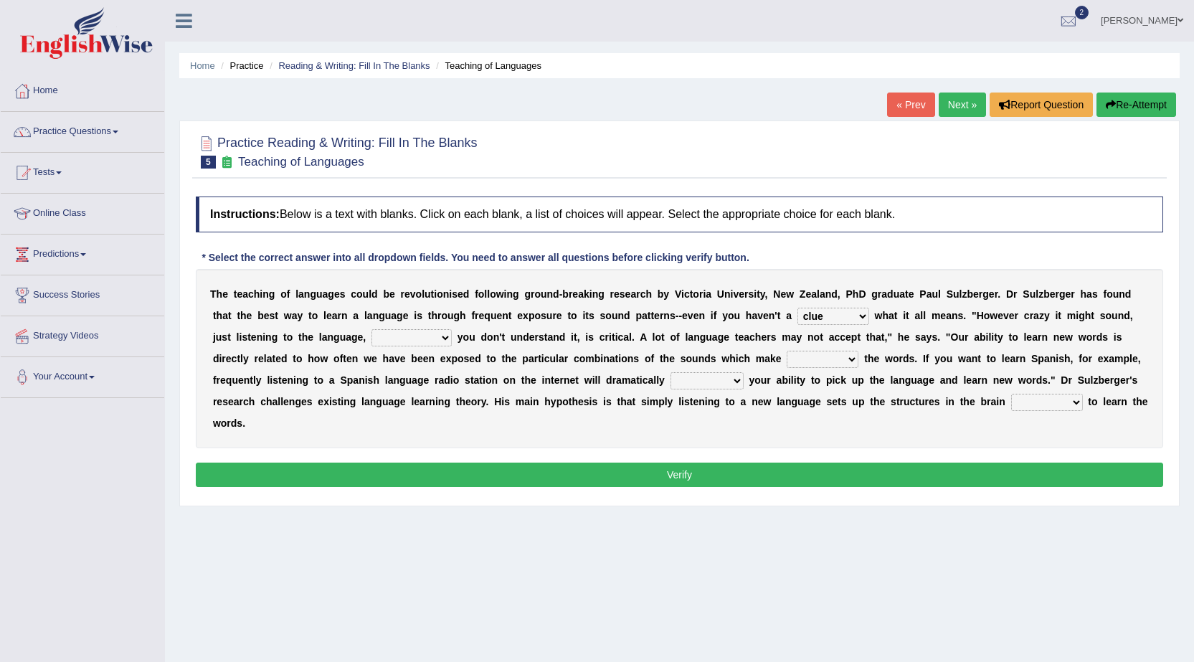
select select "even though"
click at [372, 329] on select "but also all together even though if so" at bounding box center [412, 337] width 80 height 17
click at [849, 361] on select "down up of on" at bounding box center [823, 359] width 72 height 17
select select "up"
click at [787, 351] on select "down up of on" at bounding box center [823, 359] width 72 height 17
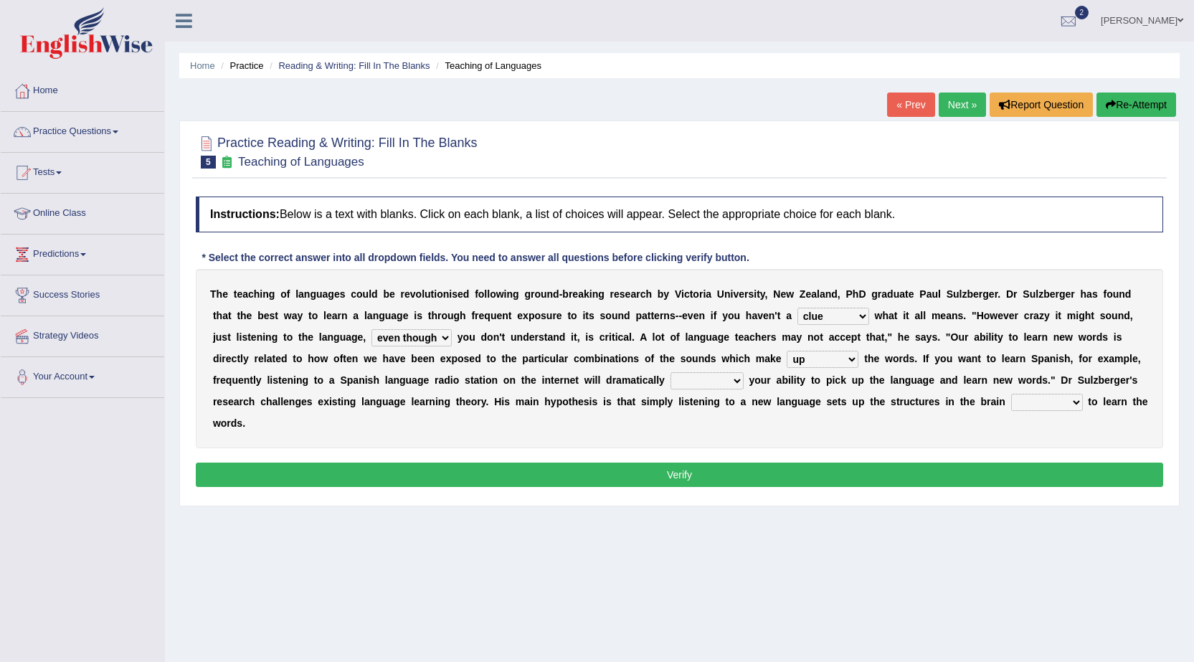
click at [730, 377] on select "evaluate exaggerate describe boost" at bounding box center [707, 380] width 73 height 17
select select "boost"
click at [671, 372] on select "evaluate exaggerate describe boost" at bounding box center [707, 380] width 73 height 17
click at [1072, 399] on select "requiring required directed to require" at bounding box center [1047, 402] width 72 height 17
select select "directed"
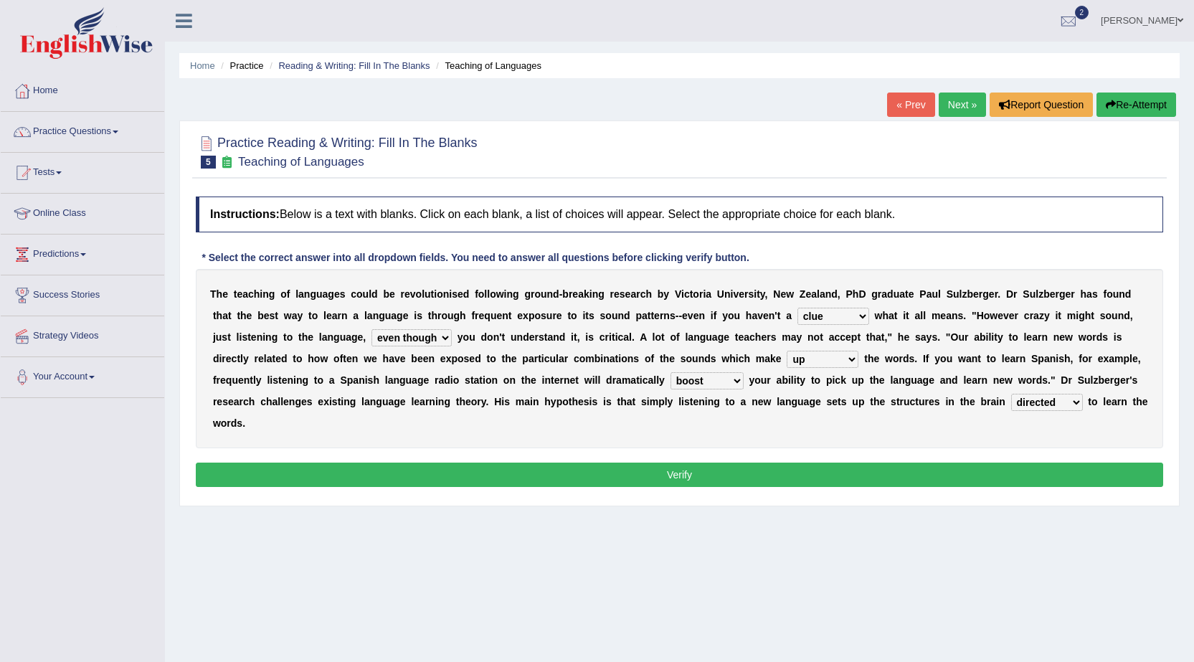
click at [1011, 394] on select "requiring required directed to require" at bounding box center [1047, 402] width 72 height 17
click at [1071, 473] on button "Verify" at bounding box center [680, 475] width 968 height 24
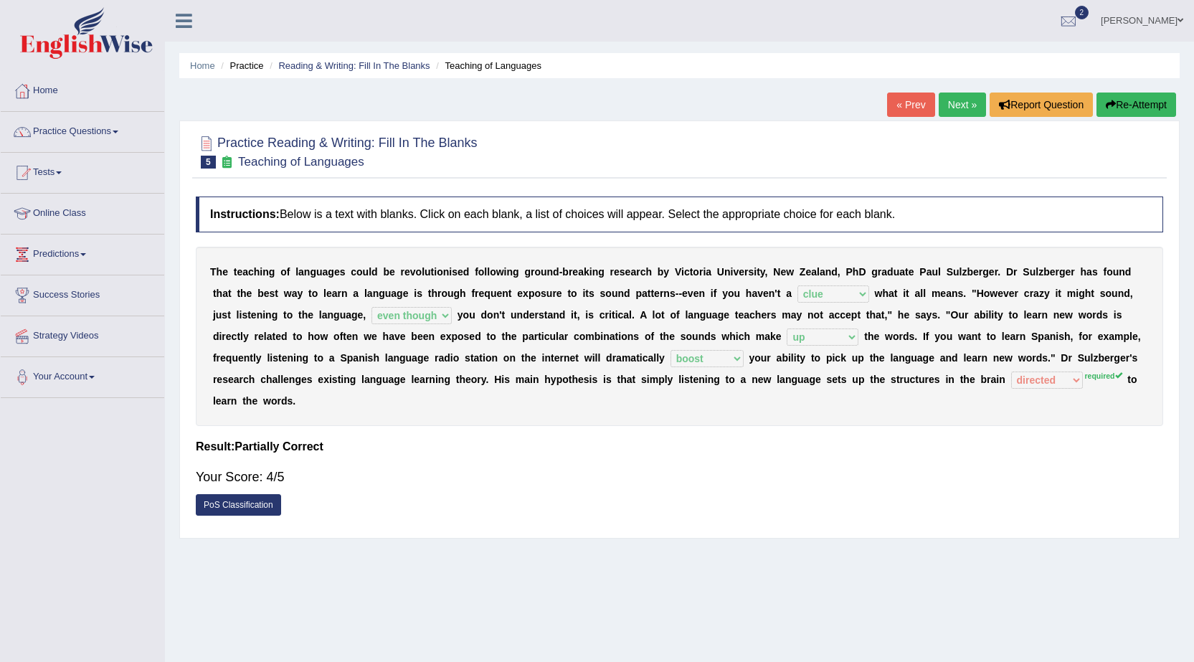
click at [952, 104] on link "Next »" at bounding box center [962, 105] width 47 height 24
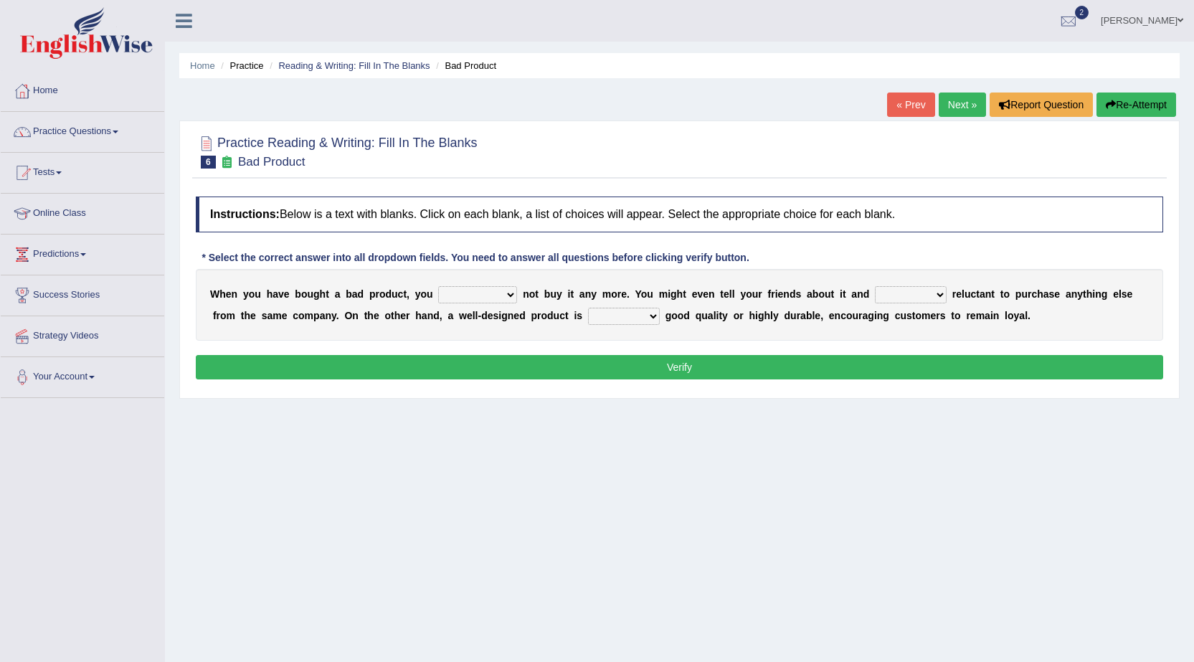
click at [511, 296] on select "would have should have should" at bounding box center [477, 294] width 79 height 17
select select "should"
click at [438, 286] on select "would have should have should" at bounding box center [477, 294] width 79 height 17
click at [889, 293] on select "is are be being" at bounding box center [911, 294] width 72 height 17
select select "be"
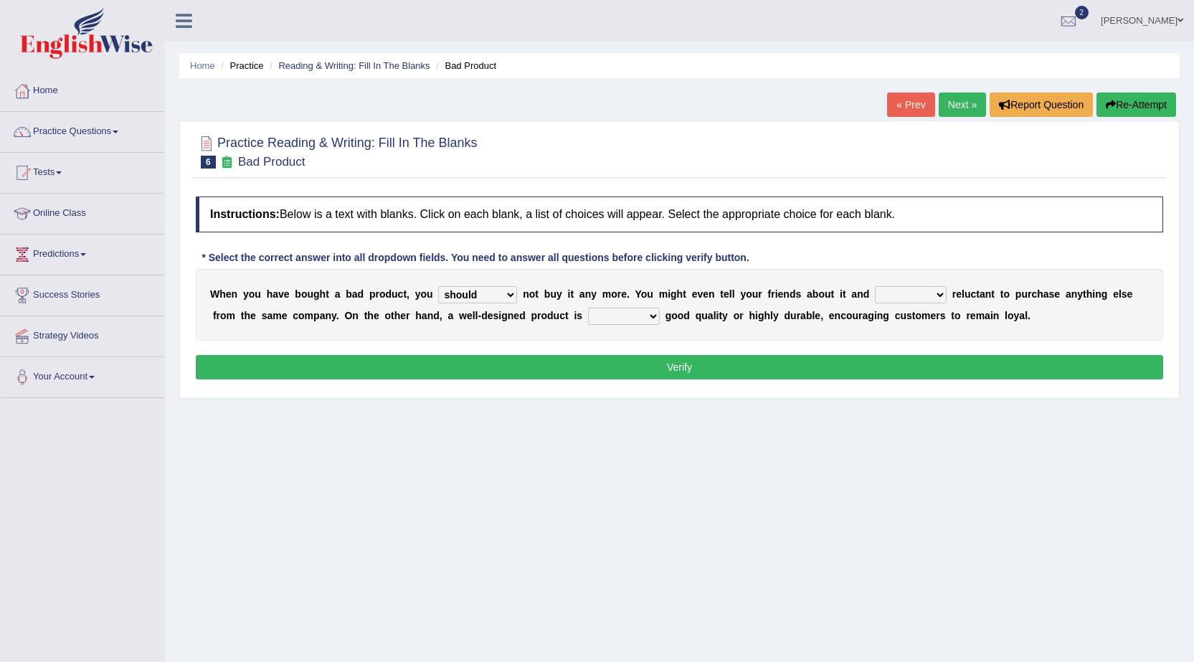
click at [875, 286] on select "is are be being" at bounding box center [911, 294] width 72 height 17
click at [645, 316] on select "both also neither either" at bounding box center [624, 316] width 72 height 17
select select "both"
click at [588, 308] on select "both also neither either" at bounding box center [624, 316] width 72 height 17
click at [690, 366] on button "Verify" at bounding box center [680, 367] width 968 height 24
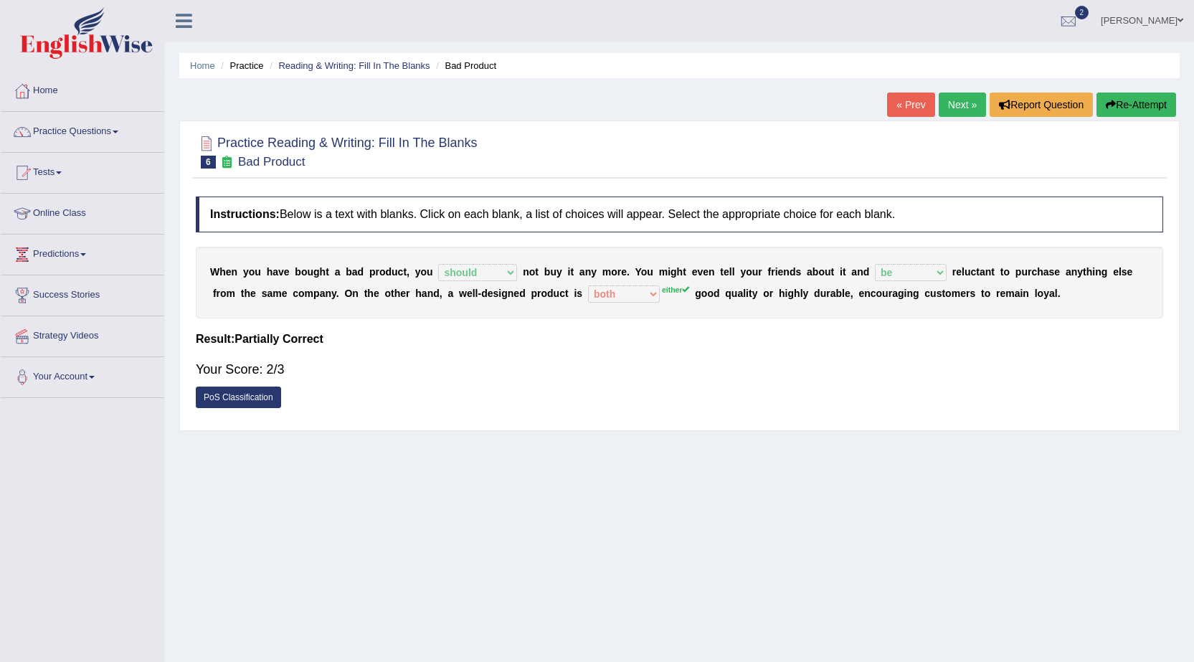
click at [955, 102] on link "Next »" at bounding box center [962, 105] width 47 height 24
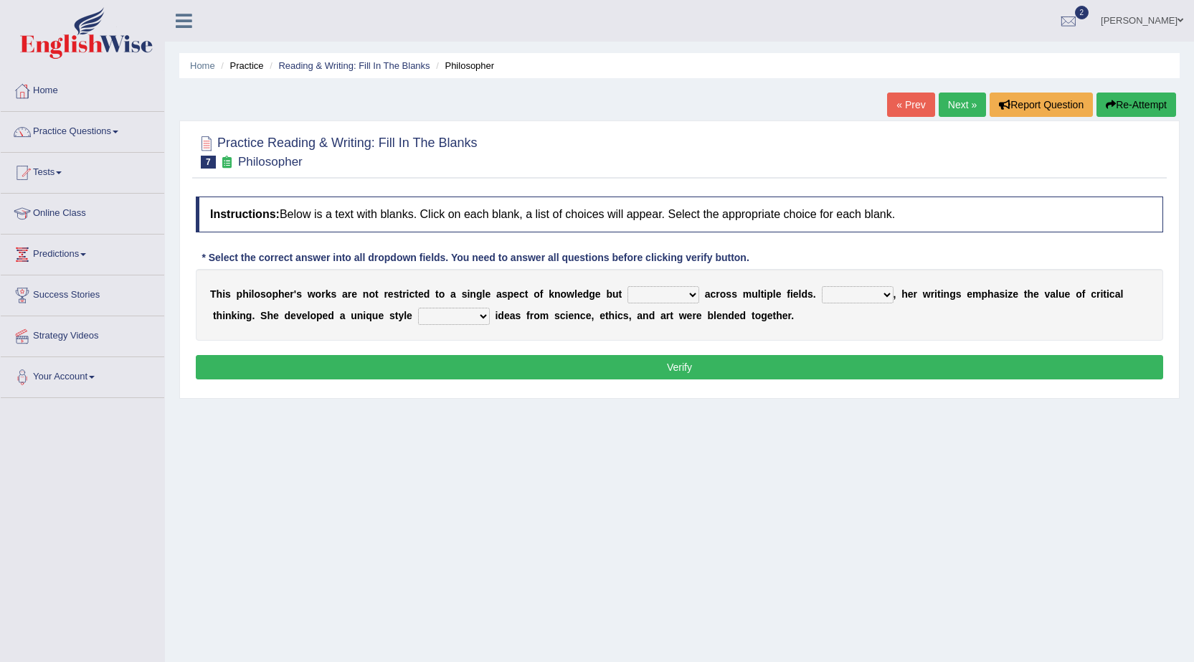
click at [678, 293] on select "constrain contain assemble extend" at bounding box center [664, 294] width 72 height 17
click at [754, 436] on div "Home Practice Reading & Writing: Fill In The Blanks Philosopher « Prev Next » R…" at bounding box center [679, 358] width 1029 height 717
click at [881, 294] on select "Rather So Moreover Likely" at bounding box center [858, 294] width 72 height 17
click at [918, 308] on div "T h i s p h i l o s o p h e r ' s w o r k s a r e n o t r e s t r i c t e d t o…" at bounding box center [680, 305] width 968 height 72
click at [679, 292] on select "constrain contain assemble extend" at bounding box center [664, 294] width 72 height 17
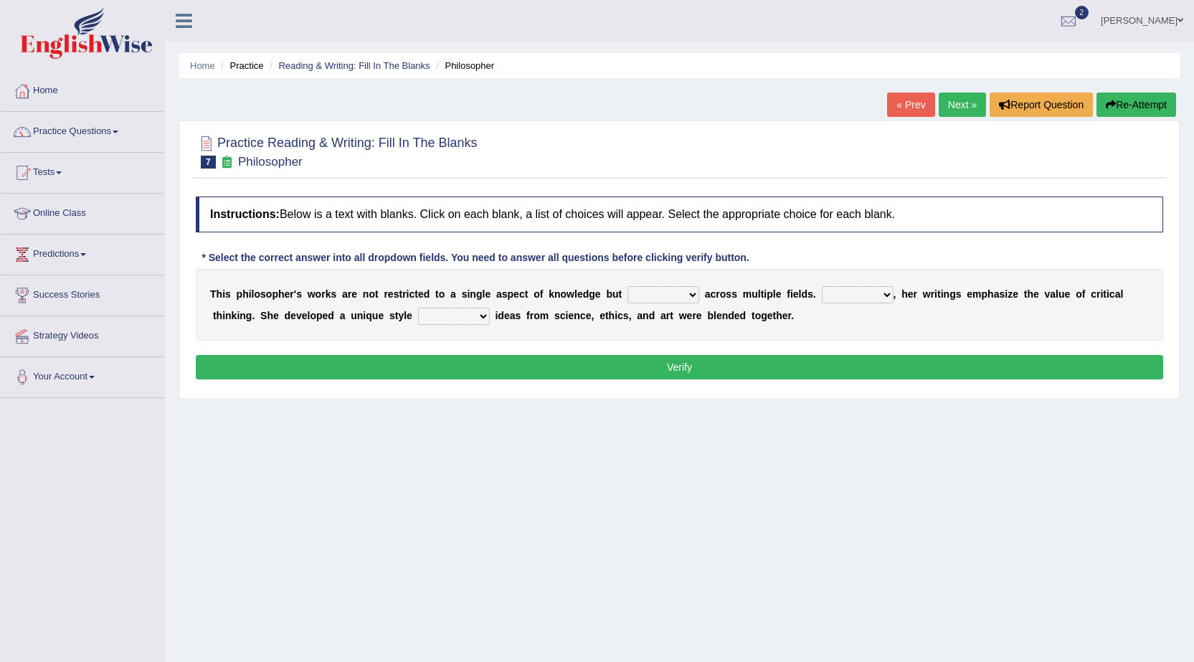
select select "extend"
click at [628, 286] on select "constrain contain assemble extend" at bounding box center [664, 294] width 72 height 17
click at [887, 292] on select "Rather So Moreover Likely" at bounding box center [858, 294] width 72 height 17
select select "So"
click at [822, 286] on select "Rather So Moreover Likely" at bounding box center [858, 294] width 72 height 17
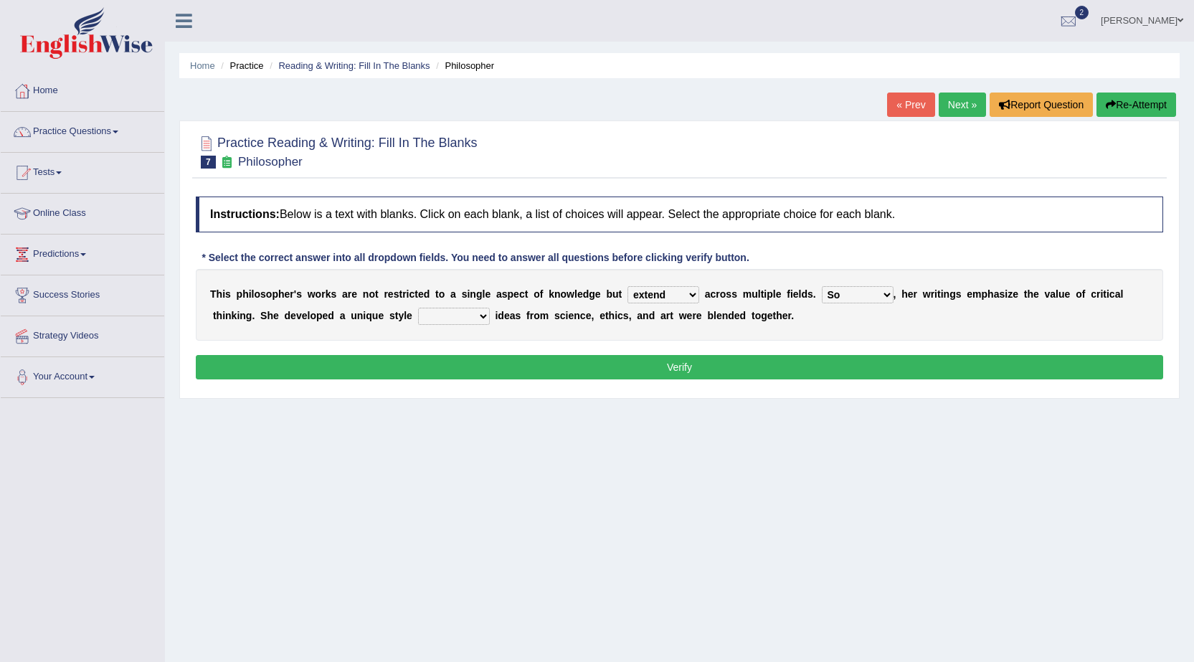
click at [482, 312] on select "in that that which in which" at bounding box center [454, 316] width 72 height 17
select select "in which"
click at [418, 308] on select "in that that which in which" at bounding box center [454, 316] width 72 height 17
click at [663, 371] on button "Verify" at bounding box center [680, 367] width 968 height 24
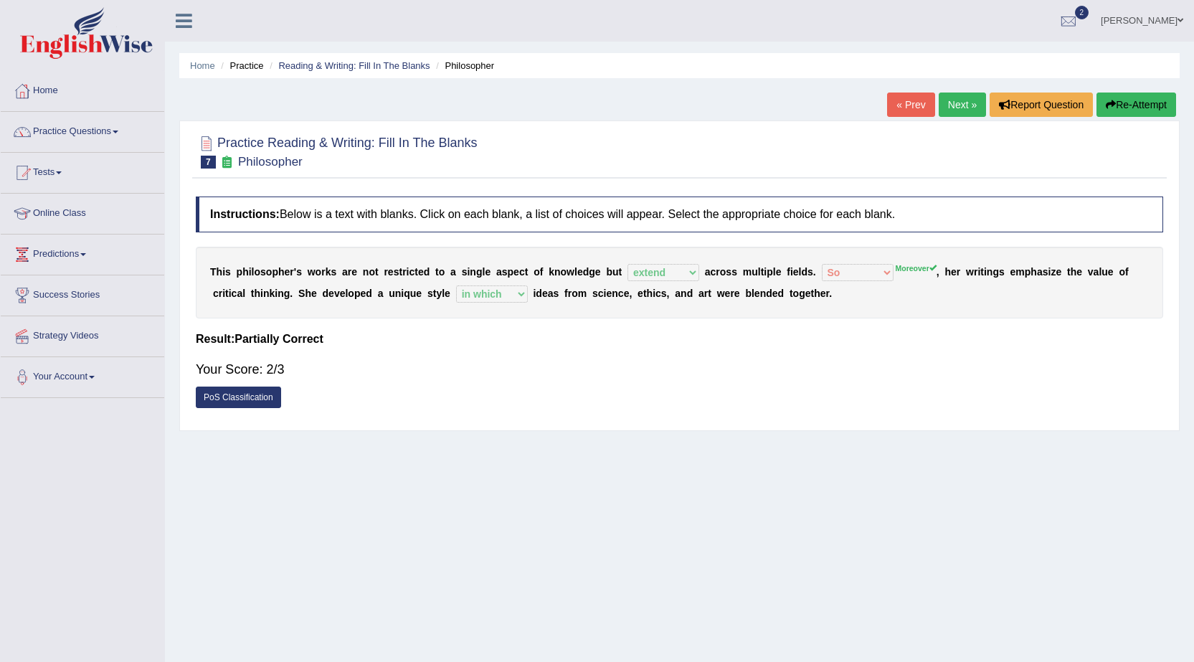
click at [1149, 105] on button "Re-Attempt" at bounding box center [1137, 105] width 80 height 24
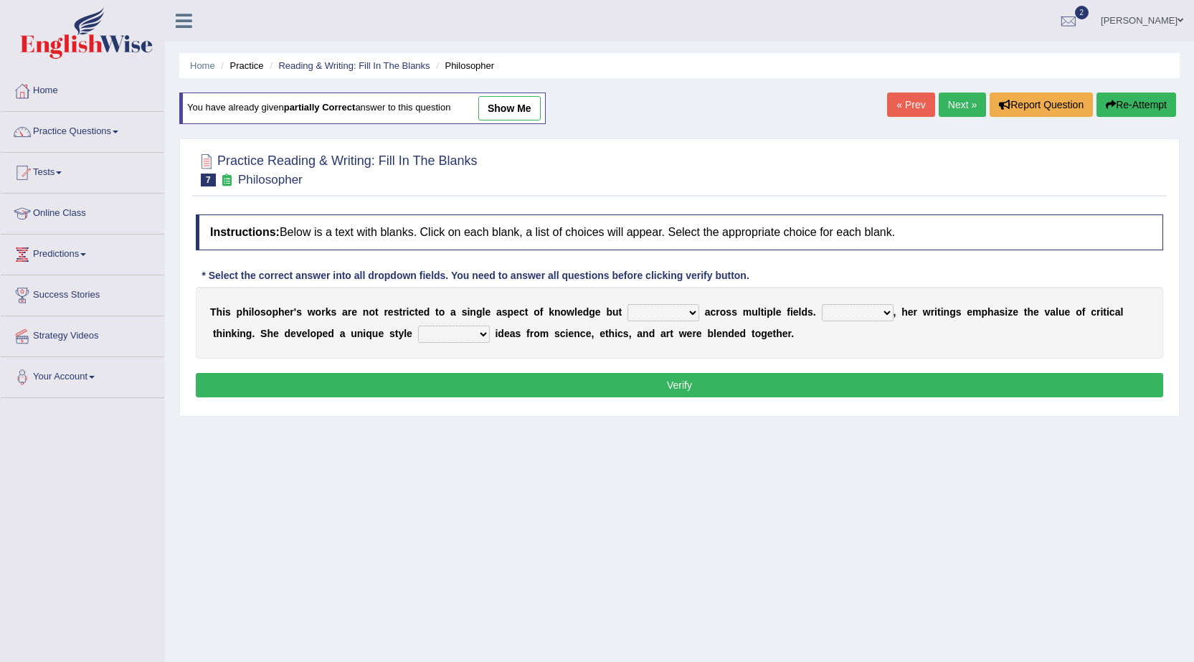
click at [691, 311] on select "constrain contain assemble extend" at bounding box center [664, 312] width 72 height 17
select select "extend"
click at [628, 304] on select "constrain contain assemble extend" at bounding box center [664, 312] width 72 height 17
click at [874, 313] on select "Rather So Moreover Likely" at bounding box center [858, 312] width 72 height 17
select select "Moreover"
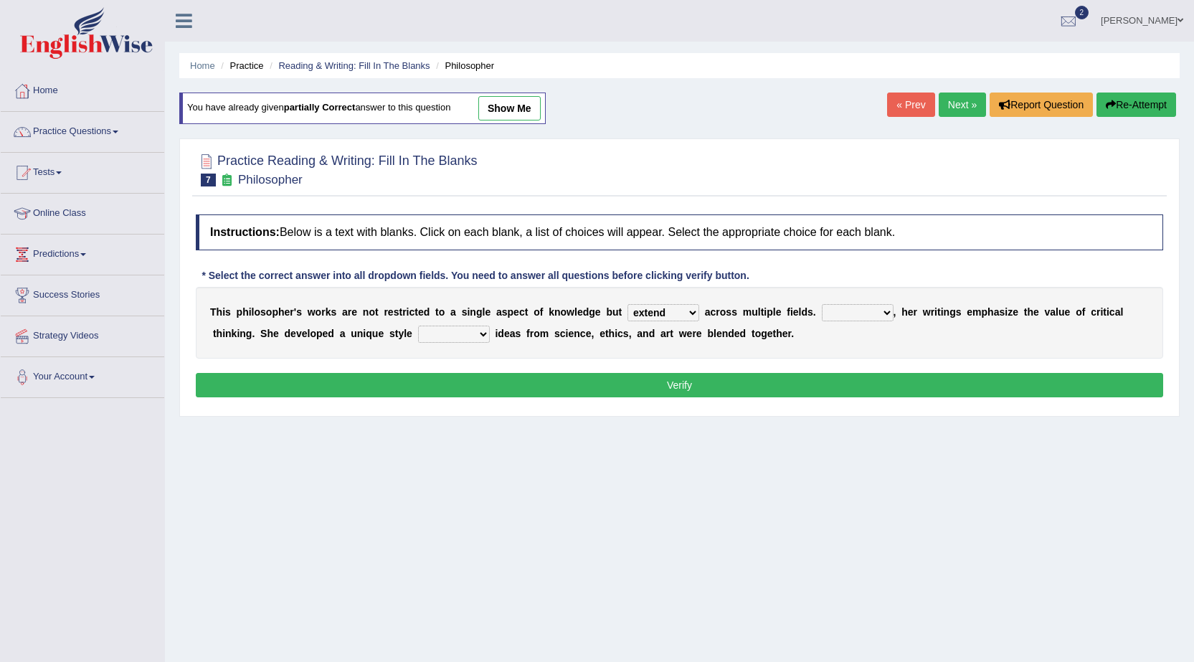
click at [822, 304] on select "Rather So Moreover Likely" at bounding box center [858, 312] width 72 height 17
click at [475, 335] on select "in that that which in which" at bounding box center [454, 334] width 72 height 17
select select "in which"
click at [418, 326] on select "in that that which in which" at bounding box center [454, 334] width 72 height 17
click at [537, 384] on button "Verify" at bounding box center [680, 385] width 968 height 24
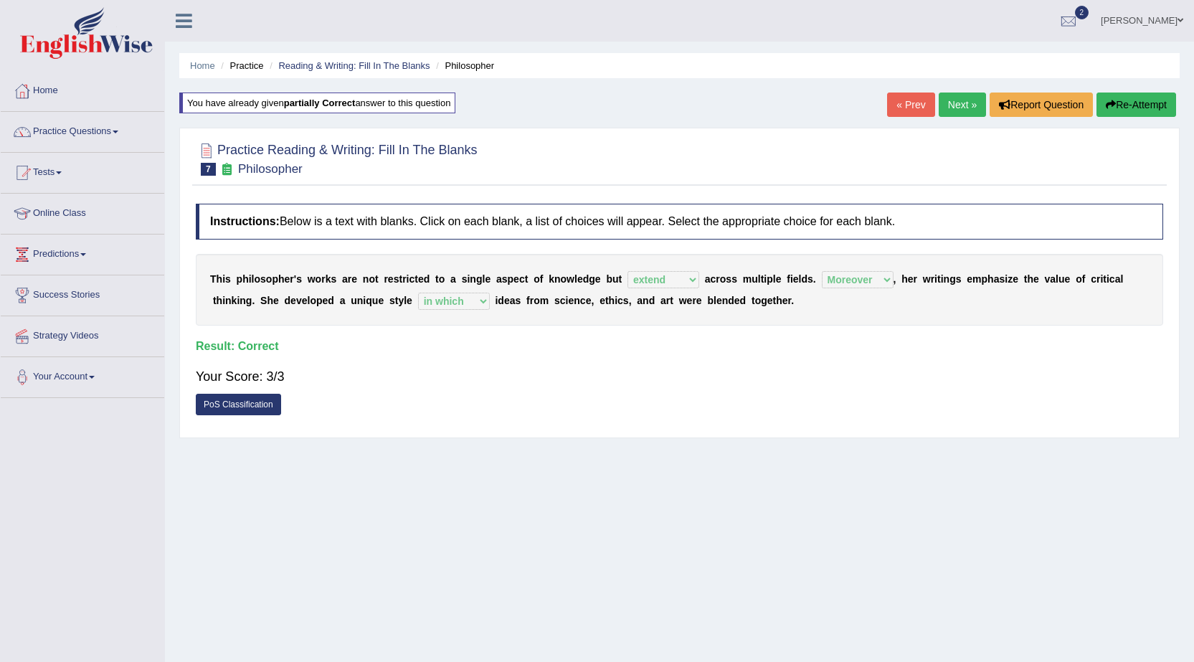
click at [957, 103] on link "Next »" at bounding box center [962, 105] width 47 height 24
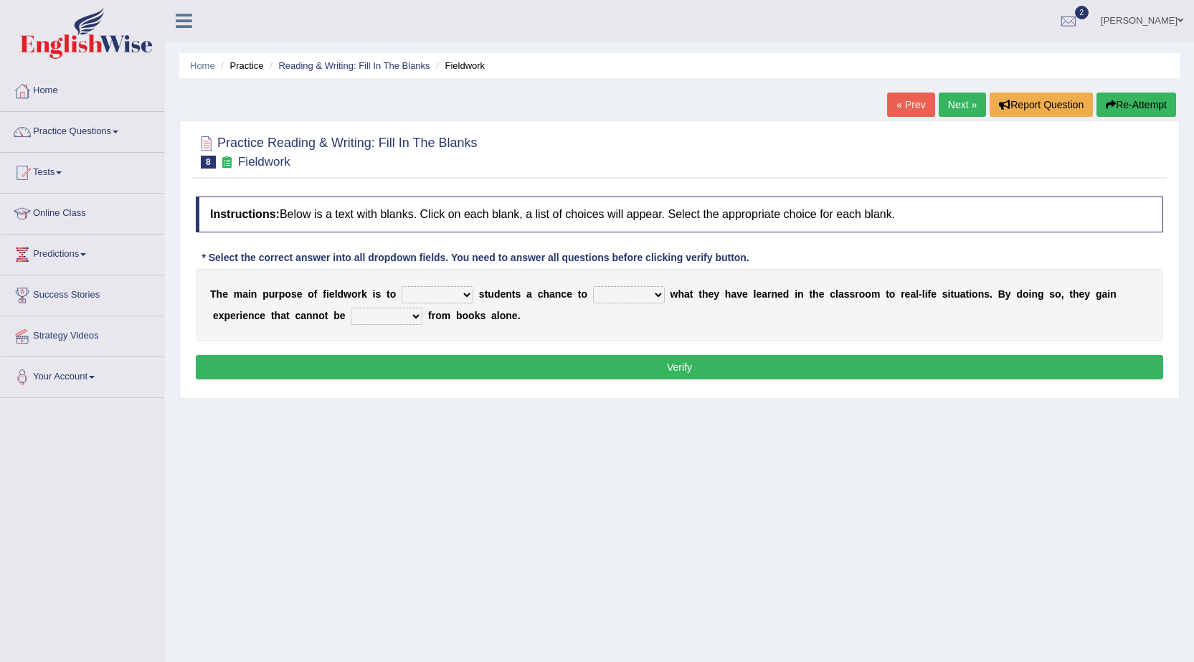
click at [441, 294] on select "resemble stow rave offer" at bounding box center [438, 294] width 72 height 17
select select "offer"
click at [402, 286] on select "resemble stow rave offer" at bounding box center [438, 294] width 72 height 17
click at [653, 295] on select "compare align apply dismount" at bounding box center [629, 294] width 72 height 17
select select "apply"
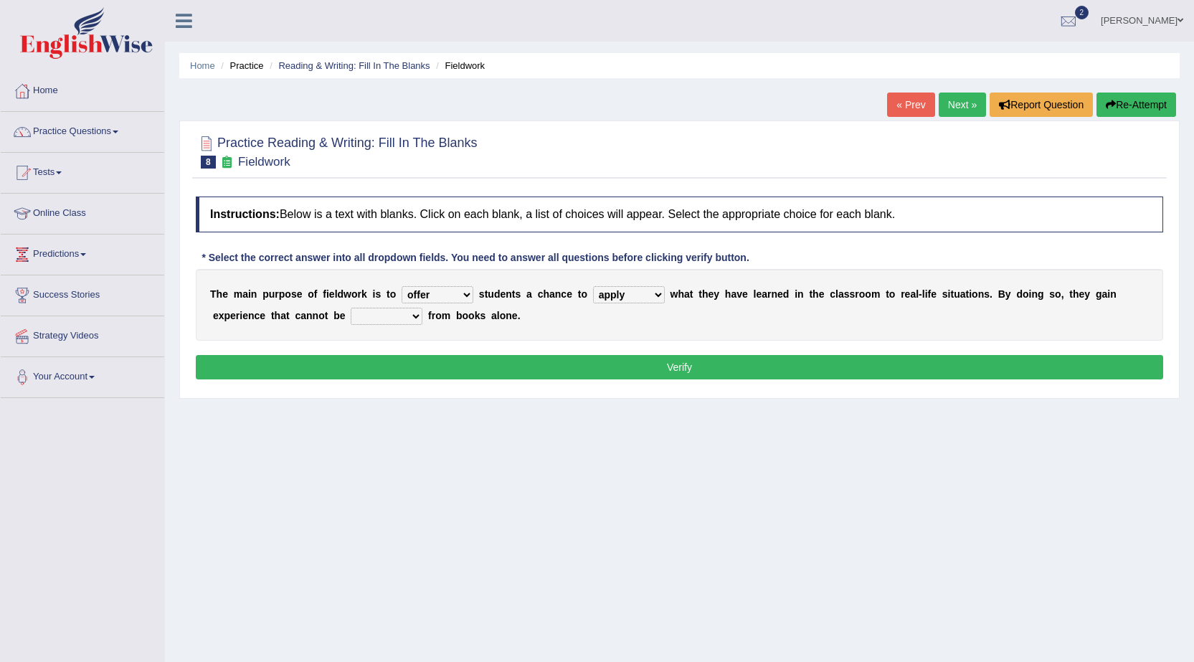
click at [593, 286] on select "compare align apply dismount" at bounding box center [629, 294] width 72 height 17
click at [412, 316] on select "originated prepared obtained touted" at bounding box center [387, 316] width 72 height 17
select select "touted"
click at [351, 308] on select "originated prepared obtained touted" at bounding box center [387, 316] width 72 height 17
click at [453, 295] on select "resemble stow rave offer" at bounding box center [438, 294] width 72 height 17
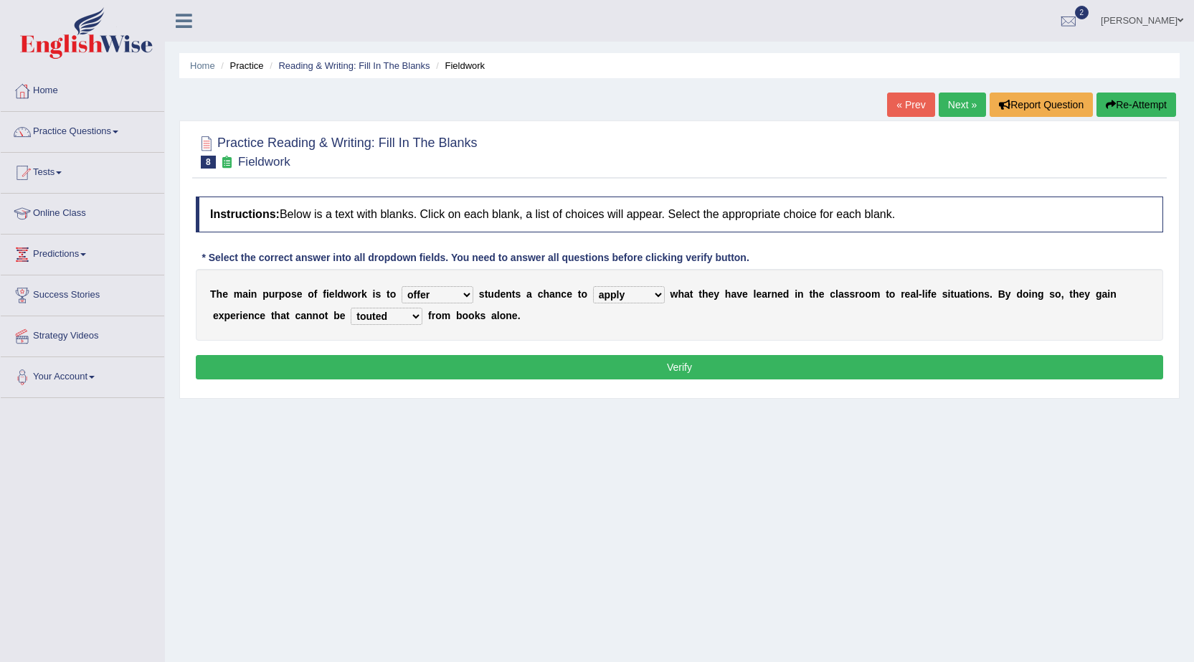
click at [516, 419] on div "Home Practice Reading & Writing: Fill In The Blanks Fieldwork « Prev Next » Rep…" at bounding box center [679, 358] width 1029 height 717
click at [545, 366] on button "Verify" at bounding box center [680, 367] width 968 height 24
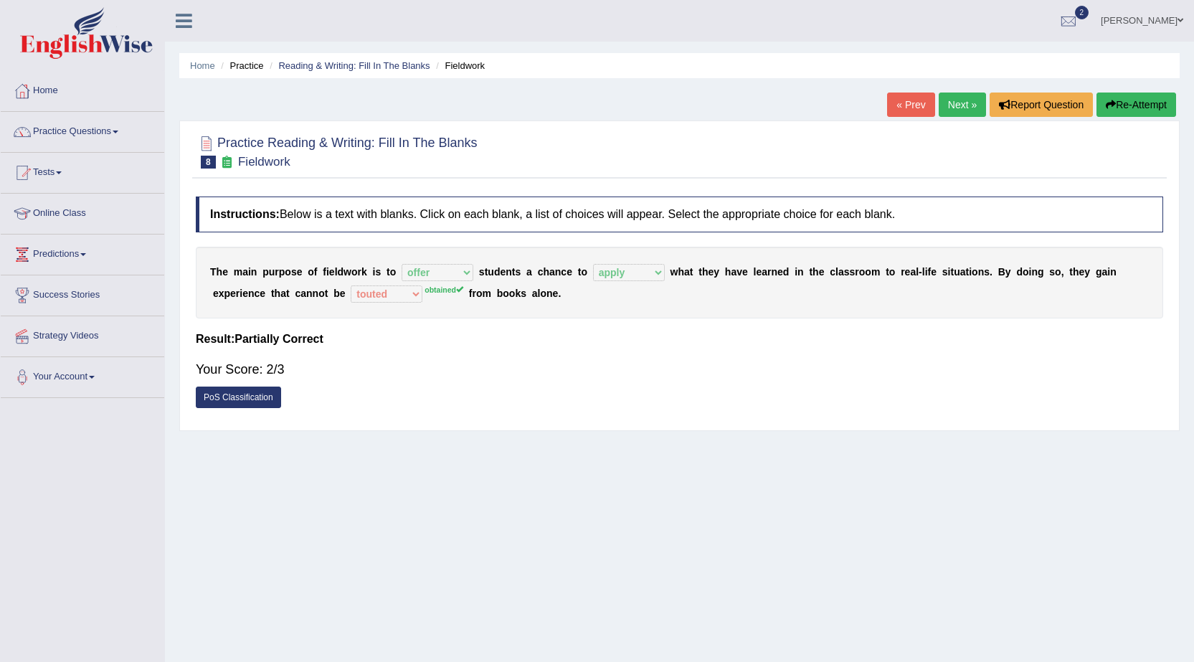
click at [1127, 108] on button "Re-Attempt" at bounding box center [1137, 105] width 80 height 24
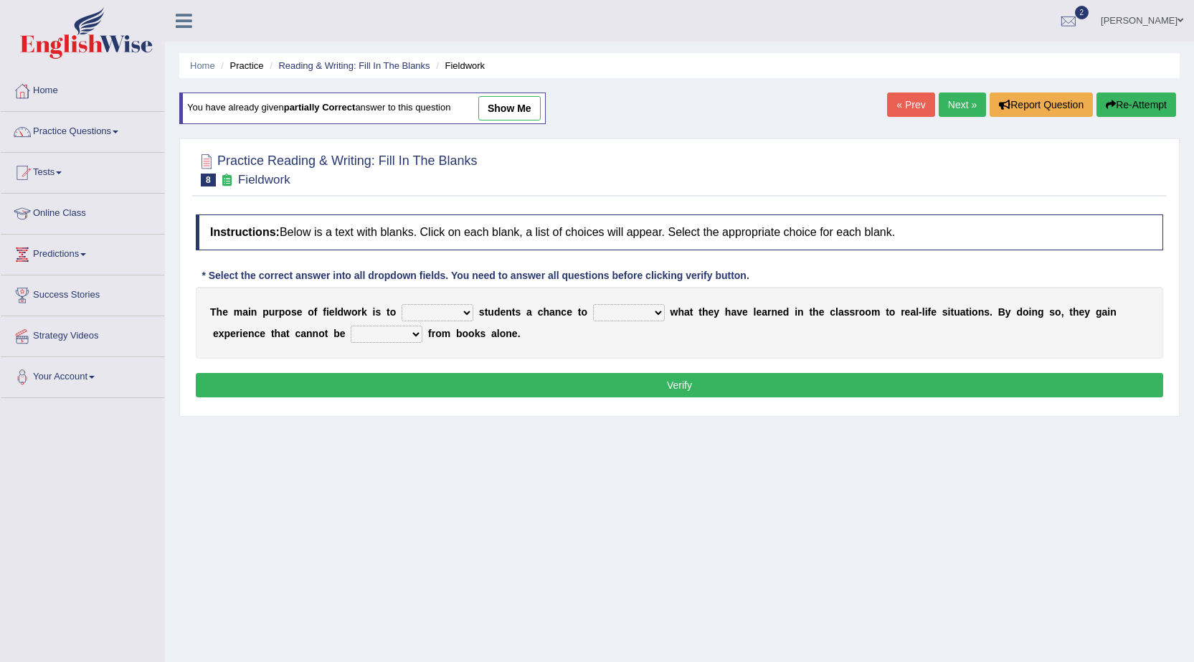
click at [404, 334] on select "originated prepared obtained touted" at bounding box center [387, 334] width 72 height 17
select select "obtained"
click at [351, 326] on select "originated prepared obtained touted" at bounding box center [387, 334] width 72 height 17
click at [463, 313] on select "resemble stow rave offer" at bounding box center [438, 312] width 72 height 17
select select "offer"
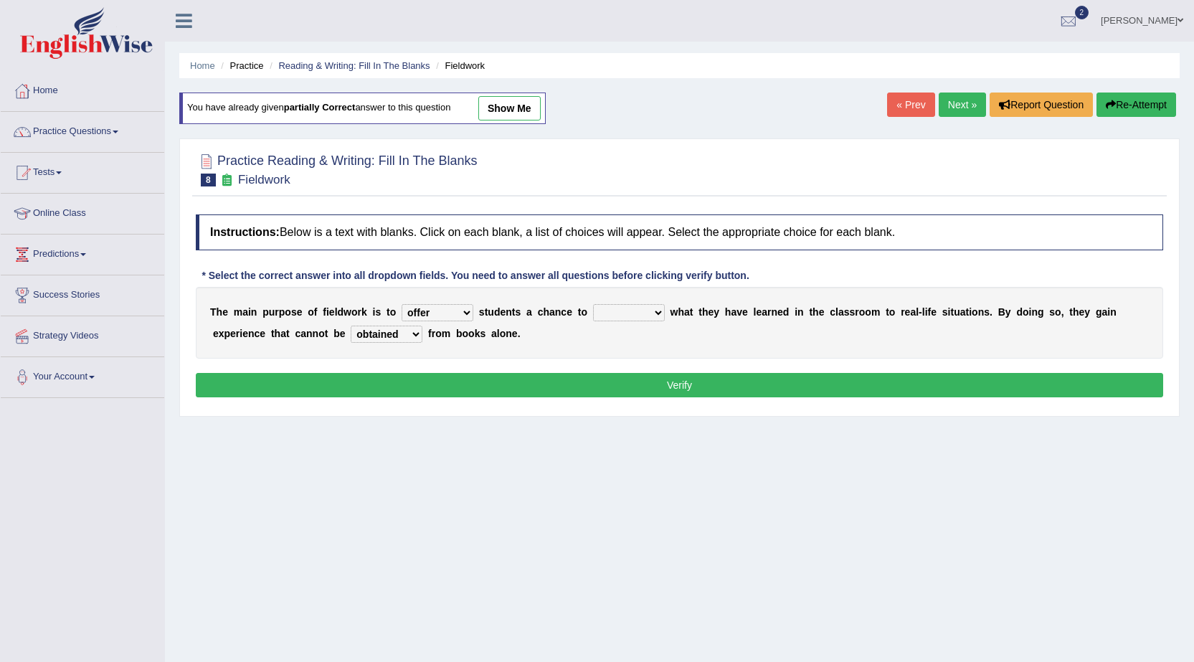
click at [402, 304] on select "resemble stow rave offer" at bounding box center [438, 312] width 72 height 17
click at [649, 316] on select "compare align apply dismount" at bounding box center [629, 312] width 72 height 17
select select "apply"
click at [593, 304] on select "compare align apply dismount" at bounding box center [629, 312] width 72 height 17
click at [627, 384] on button "Verify" at bounding box center [680, 385] width 968 height 24
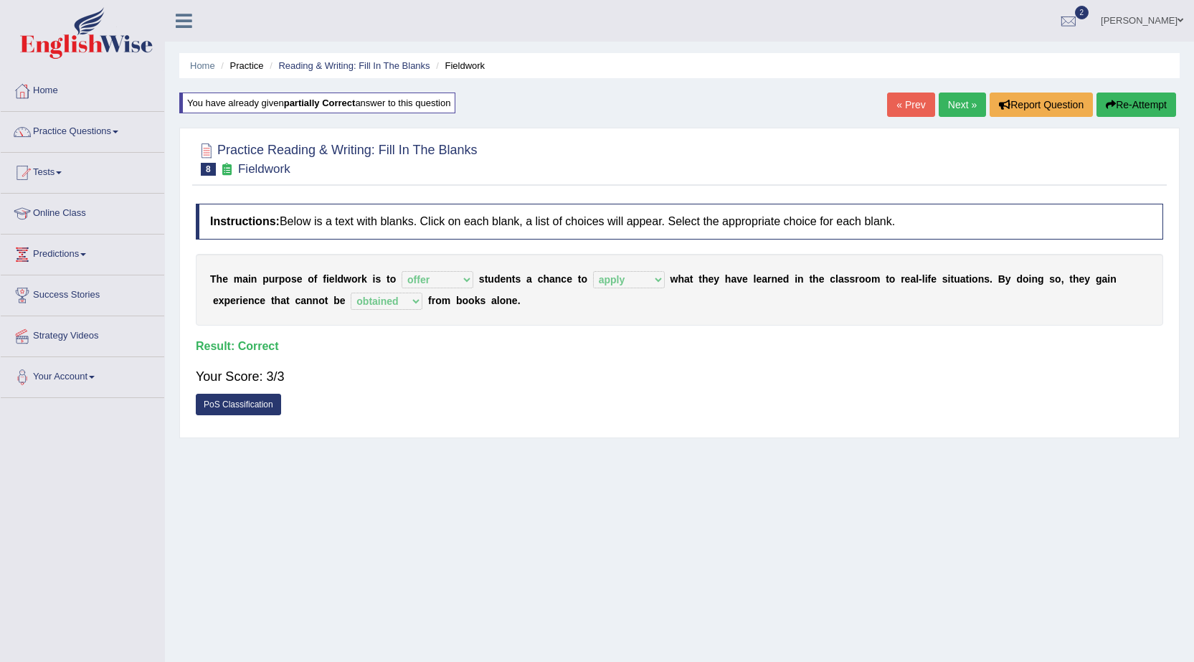
click at [956, 109] on link "Next »" at bounding box center [962, 105] width 47 height 24
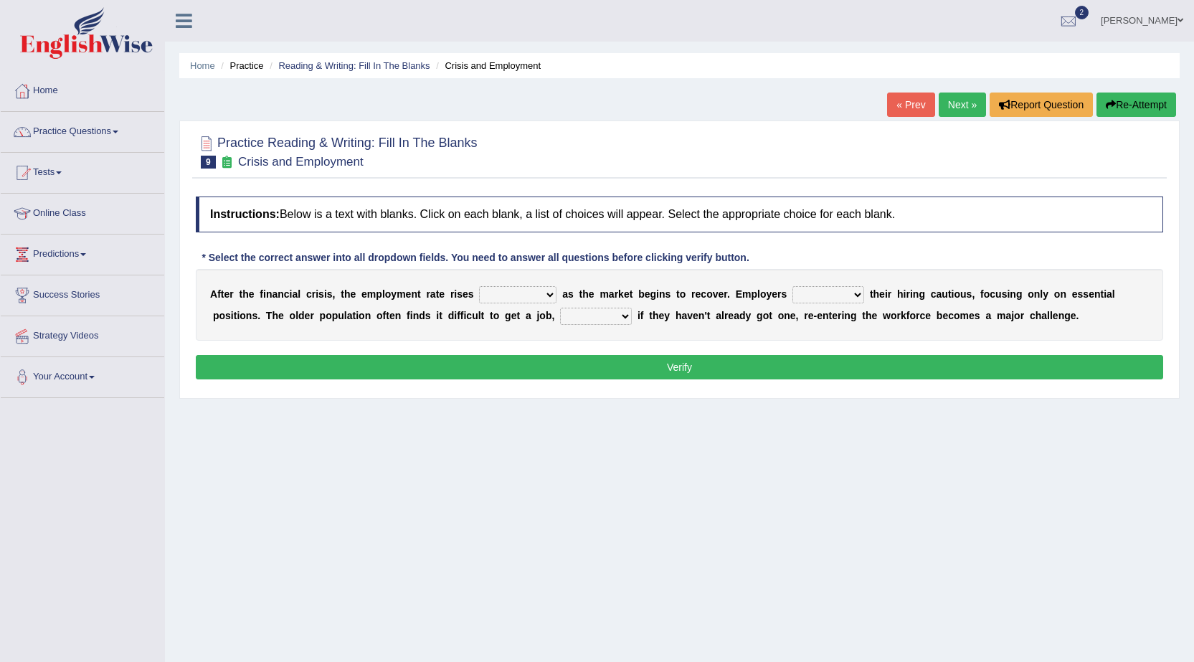
click at [552, 296] on select "normally conversely strenuously sharply" at bounding box center [517, 294] width 77 height 17
select select "normally"
click at [479, 286] on select "normally conversely strenuously sharply" at bounding box center [517, 294] width 77 height 17
click at [843, 293] on select "keeping kept keep are kept" at bounding box center [829, 294] width 72 height 17
select select "kept"
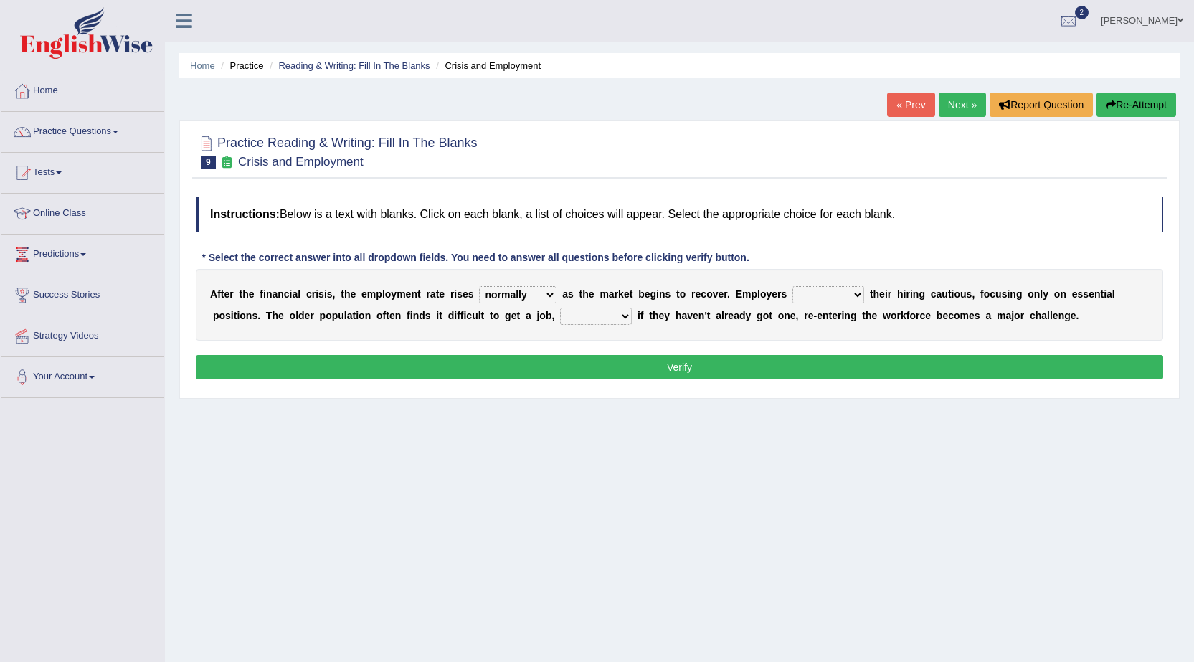
click at [793, 286] on select "keeping kept keep are kept" at bounding box center [829, 294] width 72 height 17
click at [622, 313] on select "although while then because" at bounding box center [596, 316] width 72 height 17
select select "because"
click at [560, 308] on select "although while then because" at bounding box center [596, 316] width 72 height 17
click at [613, 365] on button "Verify" at bounding box center [680, 367] width 968 height 24
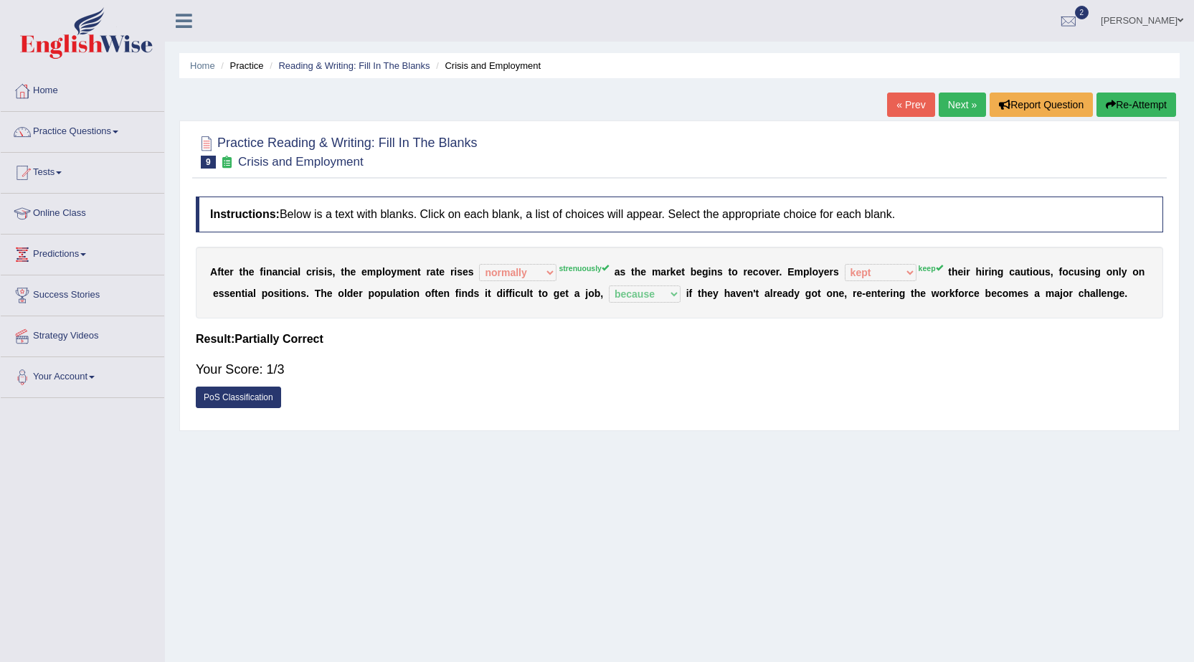
click at [1156, 103] on button "Re-Attempt" at bounding box center [1137, 105] width 80 height 24
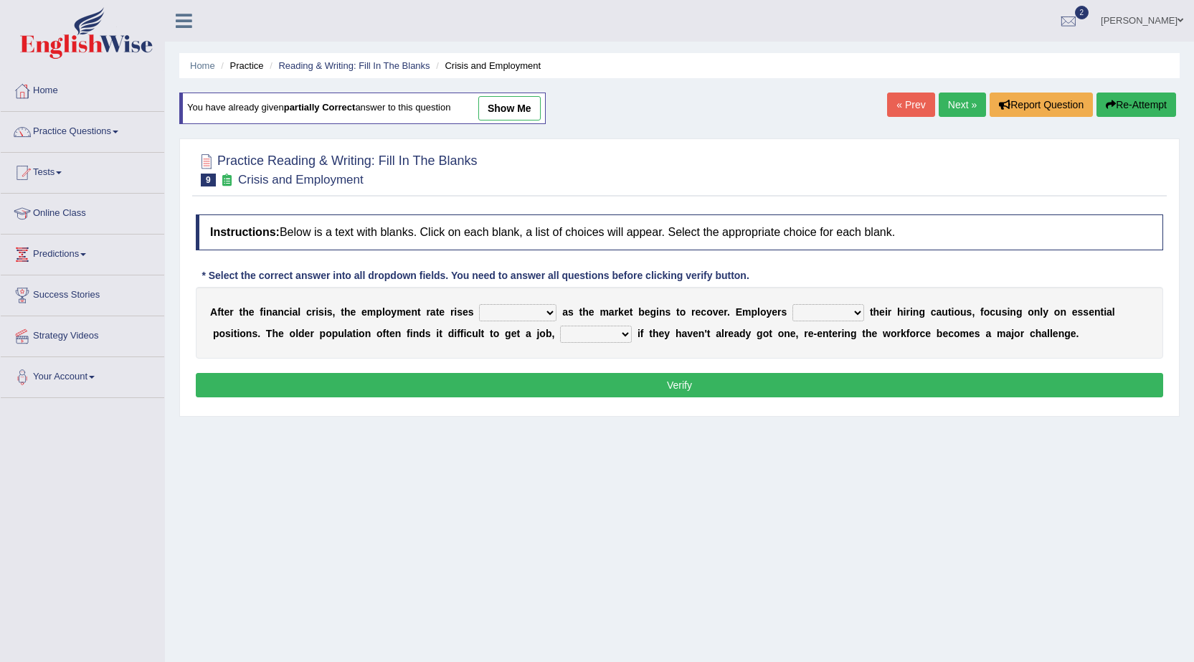
click at [598, 330] on select "although while then because" at bounding box center [596, 334] width 72 height 17
select select "because"
click at [560, 326] on select "although while then because" at bounding box center [596, 334] width 72 height 17
click at [839, 301] on div "A f t e r t h e f i n a n c i a l c r i s i s , t h e e m p l o y m e n t r a t…" at bounding box center [680, 323] width 968 height 72
click at [839, 313] on select "keeping kept keep are kept" at bounding box center [829, 312] width 72 height 17
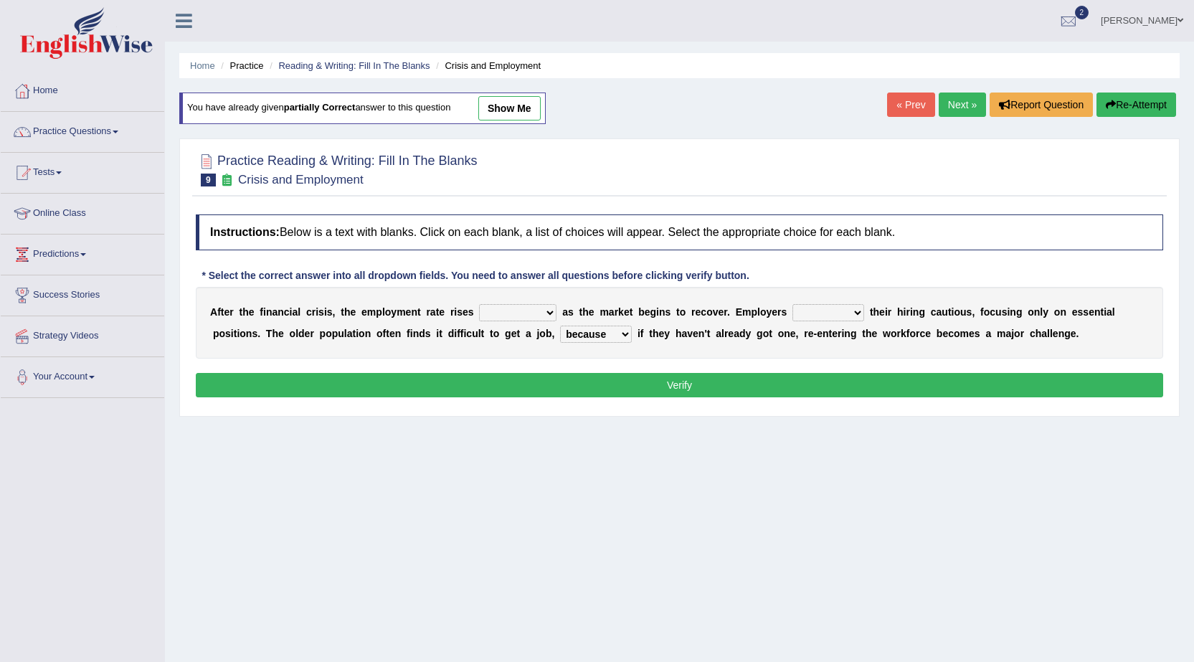
select select "keep"
click at [793, 304] on select "keeping kept keep are kept" at bounding box center [829, 312] width 72 height 17
click at [528, 316] on select "normally conversely strenuously sharply" at bounding box center [517, 312] width 77 height 17
select select "conversely"
click at [479, 304] on select "normally conversely strenuously sharply" at bounding box center [517, 312] width 77 height 17
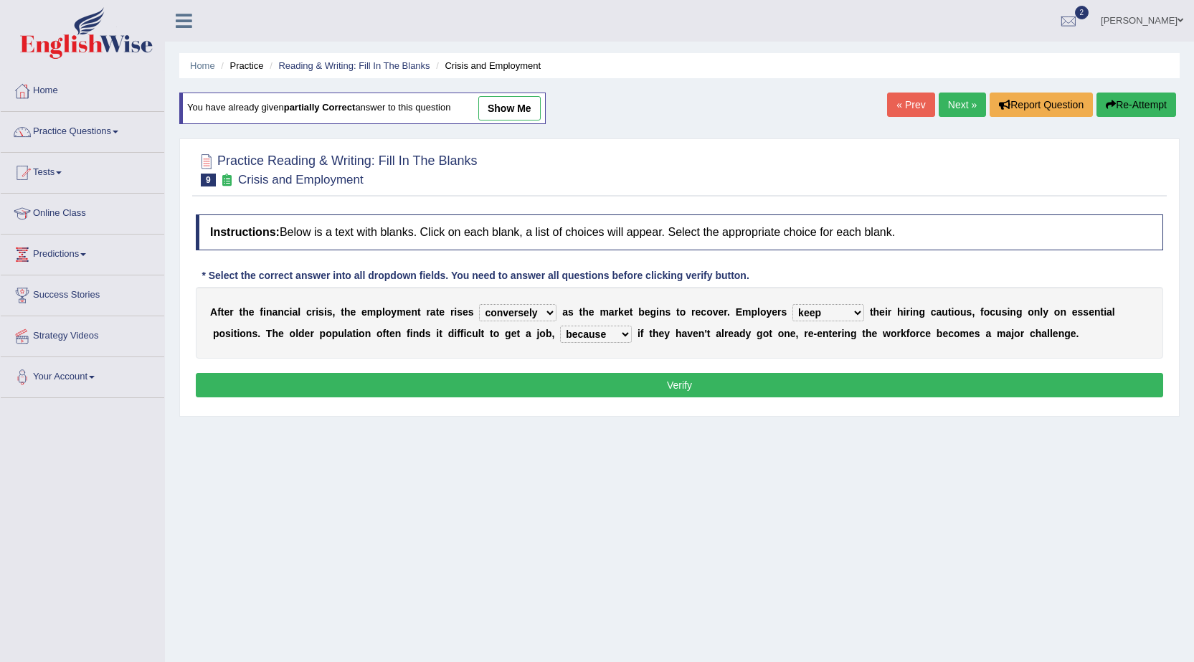
click at [786, 382] on button "Verify" at bounding box center [680, 385] width 968 height 24
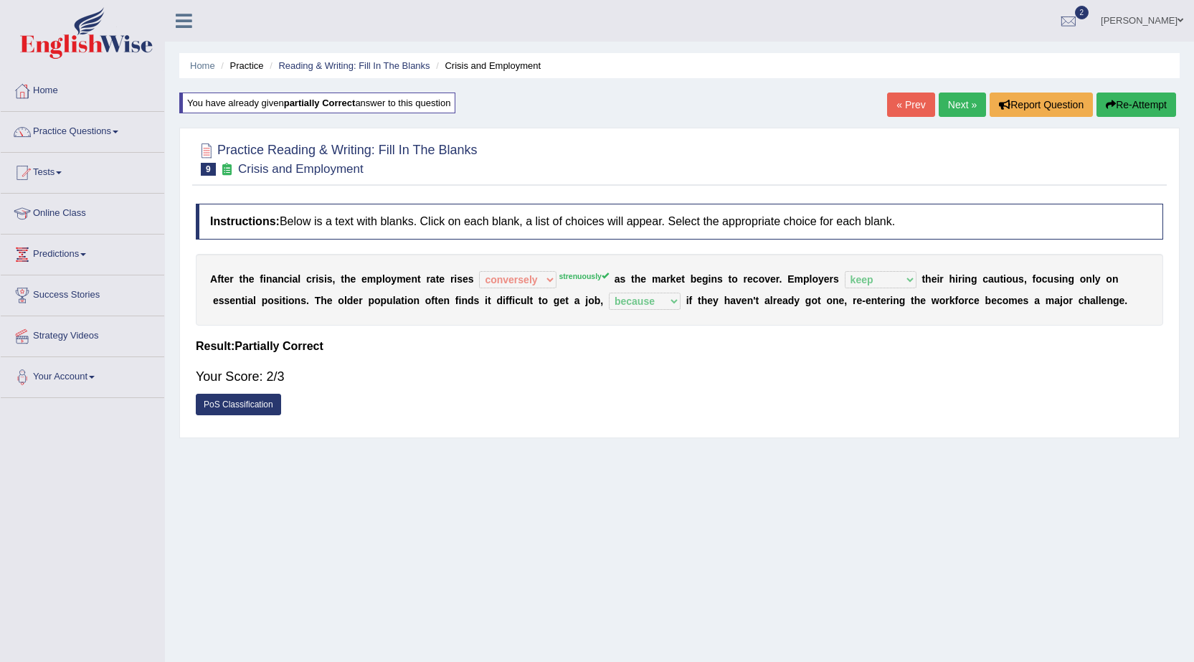
click at [969, 99] on link "Next »" at bounding box center [962, 105] width 47 height 24
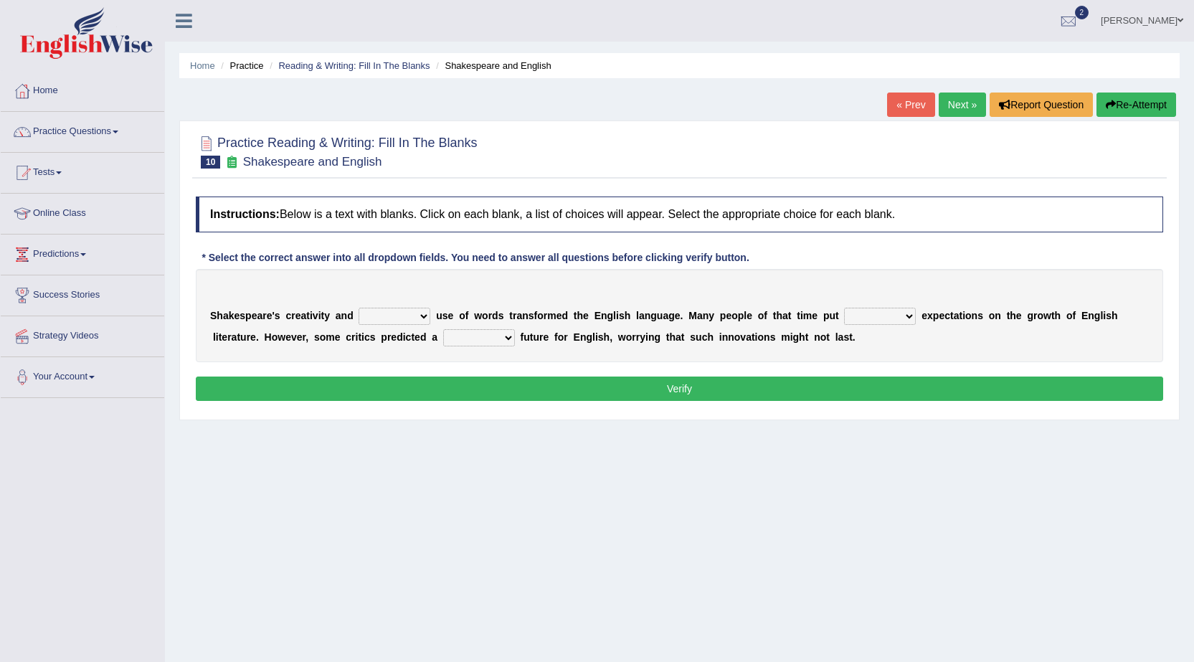
click at [410, 316] on select "idealized intensive fancied inventive" at bounding box center [395, 316] width 72 height 17
select select "fancied"
click at [359, 308] on select "idealized intensive fancied inventive" at bounding box center [395, 316] width 72 height 17
click at [893, 313] on select "wide much high more" at bounding box center [880, 316] width 72 height 17
select select "high"
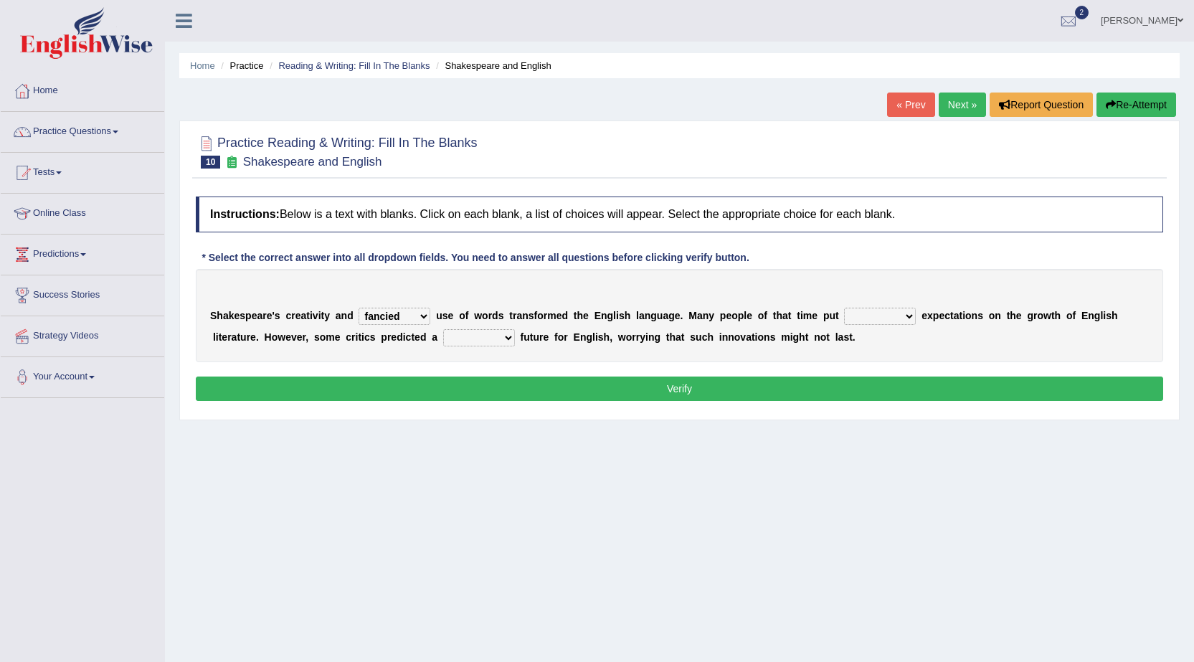
click at [844, 308] on select "wide much high more" at bounding box center [880, 316] width 72 height 17
click at [483, 344] on select "monetary promising irresistible daunting" at bounding box center [479, 337] width 72 height 17
select select "irresistible"
click at [443, 329] on select "monetary promising irresistible daunting" at bounding box center [479, 337] width 72 height 17
click at [559, 387] on button "Verify" at bounding box center [680, 389] width 968 height 24
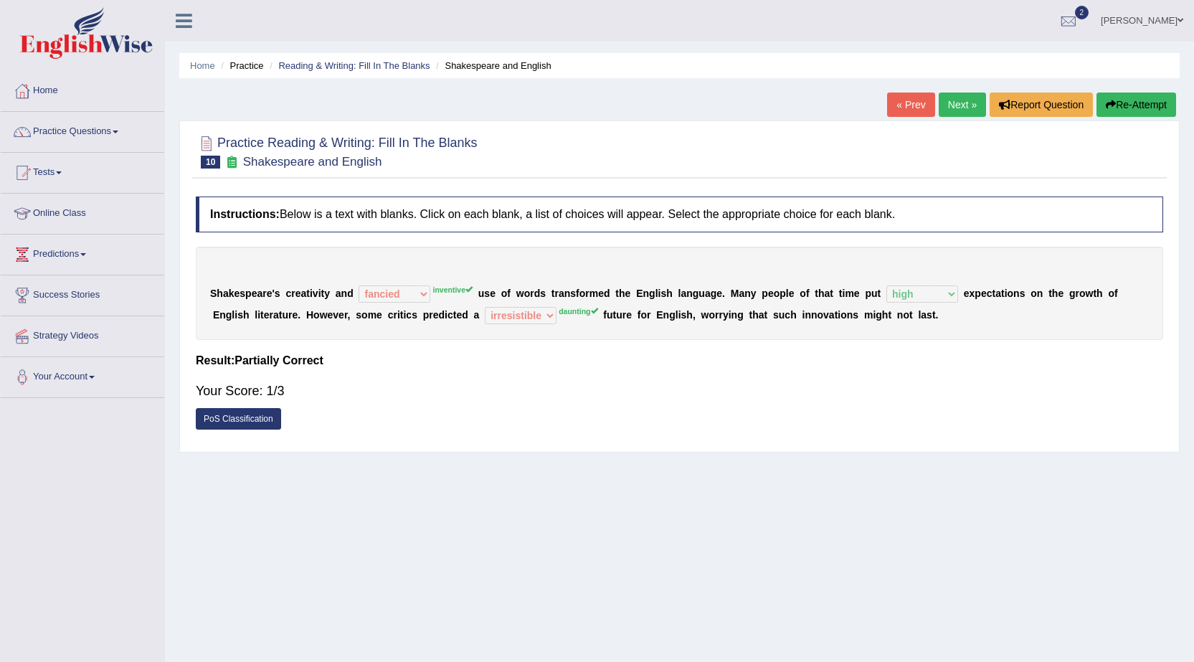
click at [1132, 108] on button "Re-Attempt" at bounding box center [1137, 105] width 80 height 24
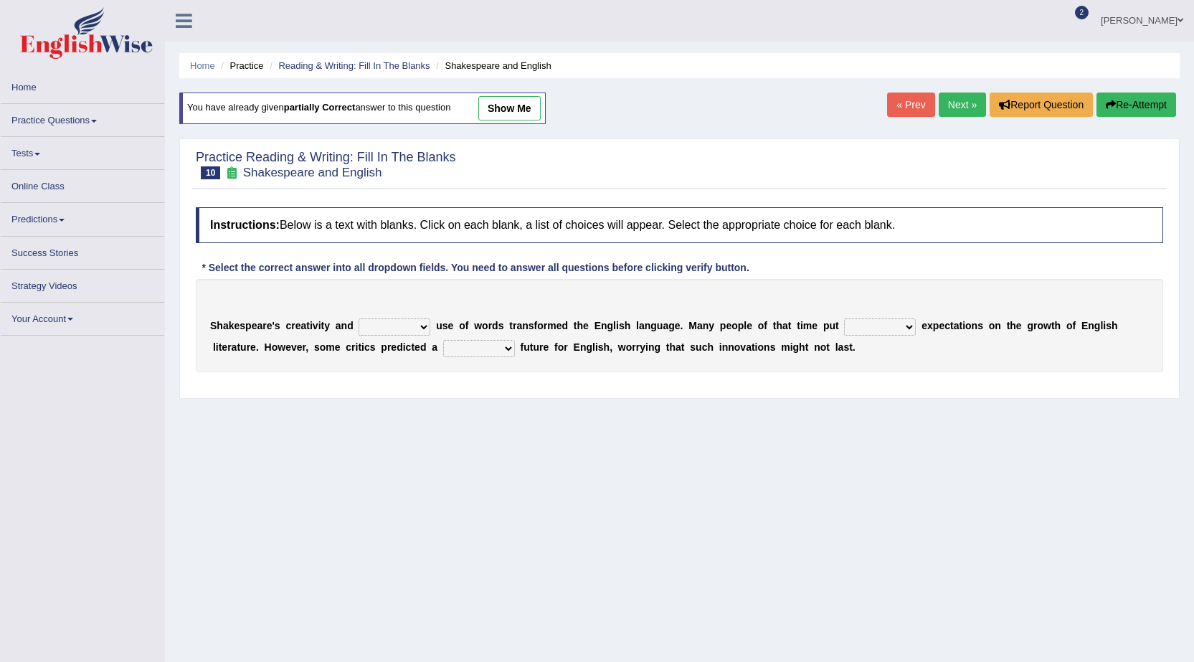
select select "inventive"
click at [359, 318] on select "idealized intensive fancied inventive" at bounding box center [395, 326] width 72 height 17
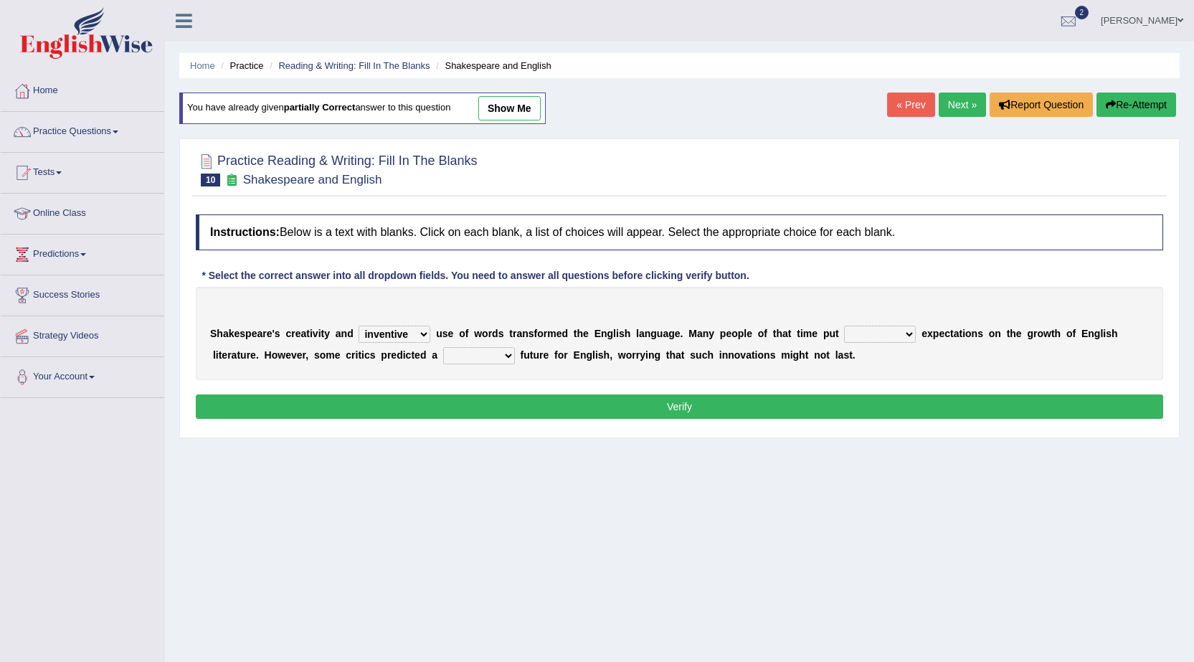
click at [503, 343] on div "S h a k e s p e a r e ' s c r e a t i v i t y a n d idealized intensive fancied…" at bounding box center [680, 333] width 968 height 93
click at [503, 356] on select "monetary promising irresistible daunting" at bounding box center [479, 355] width 72 height 17
select select "daunting"
click at [443, 347] on select "monetary promising irresistible daunting" at bounding box center [479, 355] width 72 height 17
click at [899, 334] on select "wide much high more" at bounding box center [880, 334] width 72 height 17
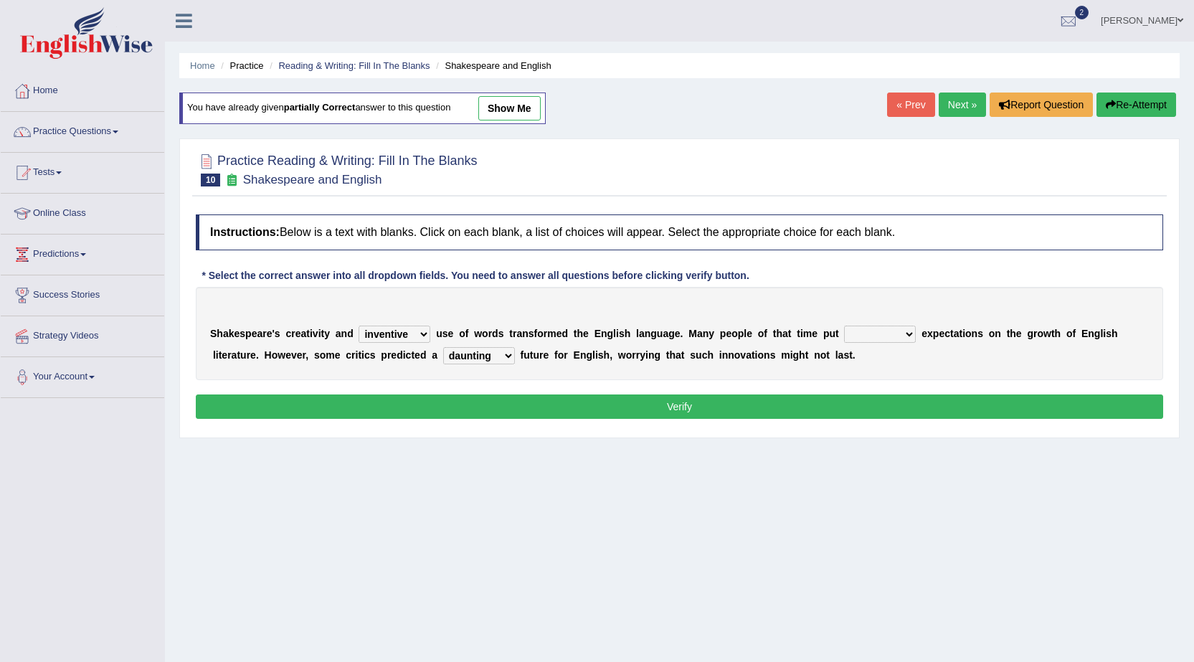
select select "high"
click at [844, 326] on select "wide much high more" at bounding box center [880, 334] width 72 height 17
click at [837, 403] on button "Verify" at bounding box center [680, 406] width 968 height 24
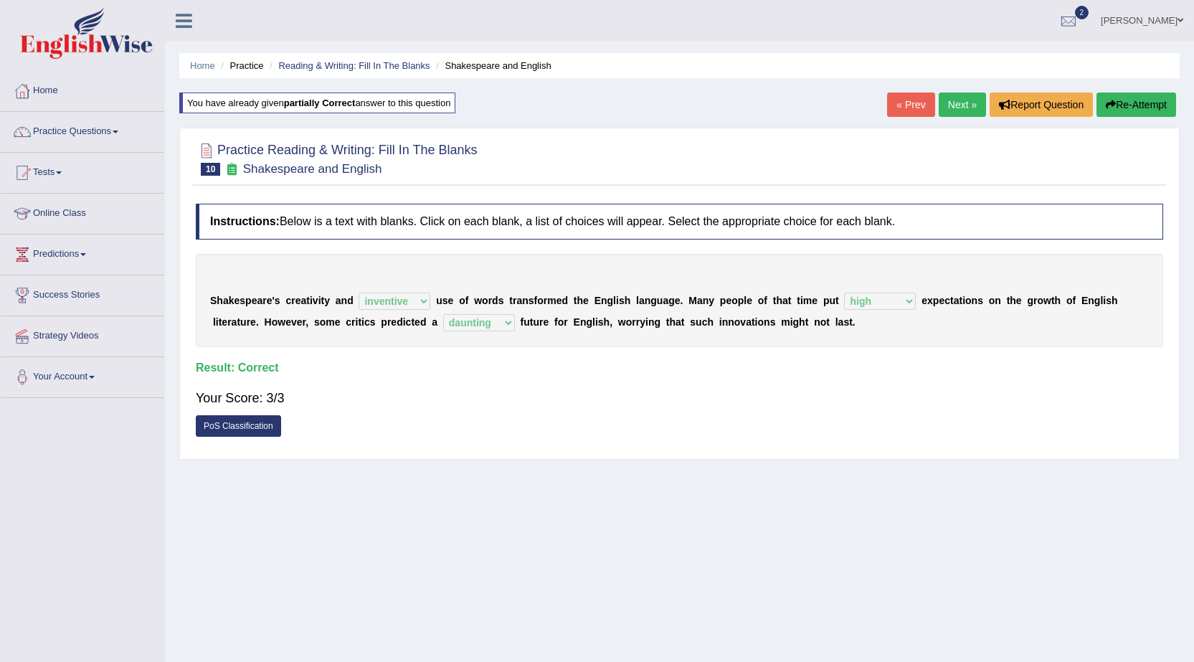
click at [962, 104] on link "Next »" at bounding box center [962, 105] width 47 height 24
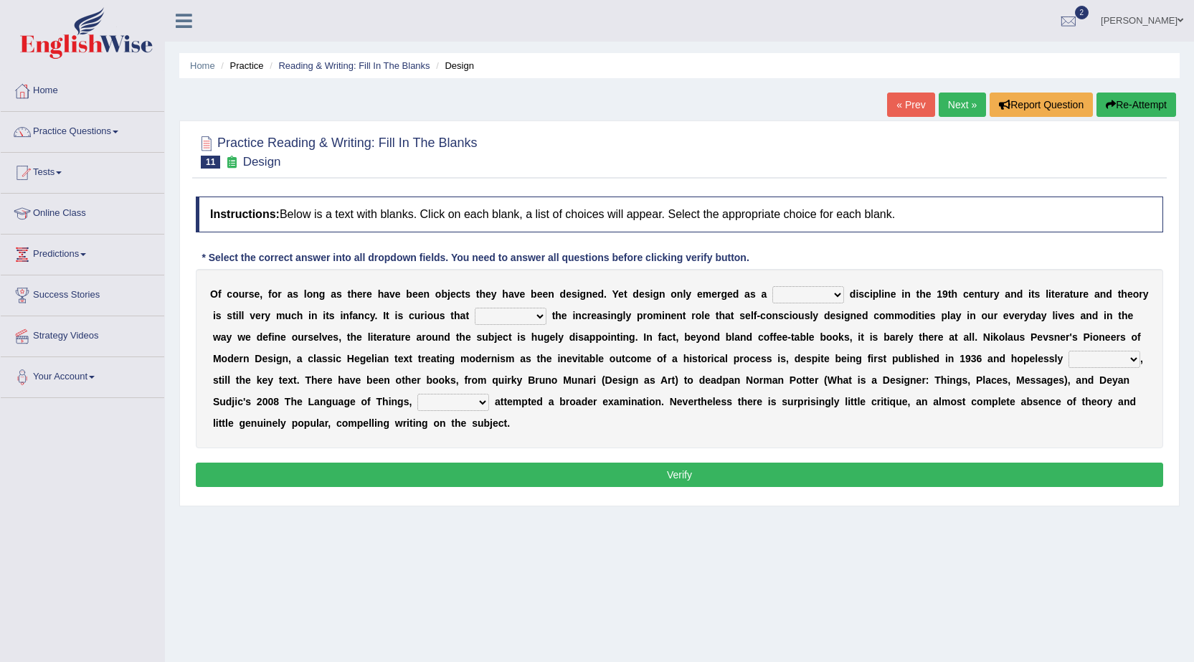
click at [833, 297] on select "bilateral ubiquitous foremost dedicated" at bounding box center [808, 294] width 72 height 17
select select "dedicated"
click at [772, 286] on select "bilateral ubiquitous foremost dedicated" at bounding box center [808, 294] width 72 height 17
click at [515, 316] on select "since despite within through" at bounding box center [511, 316] width 72 height 17
select select "despite"
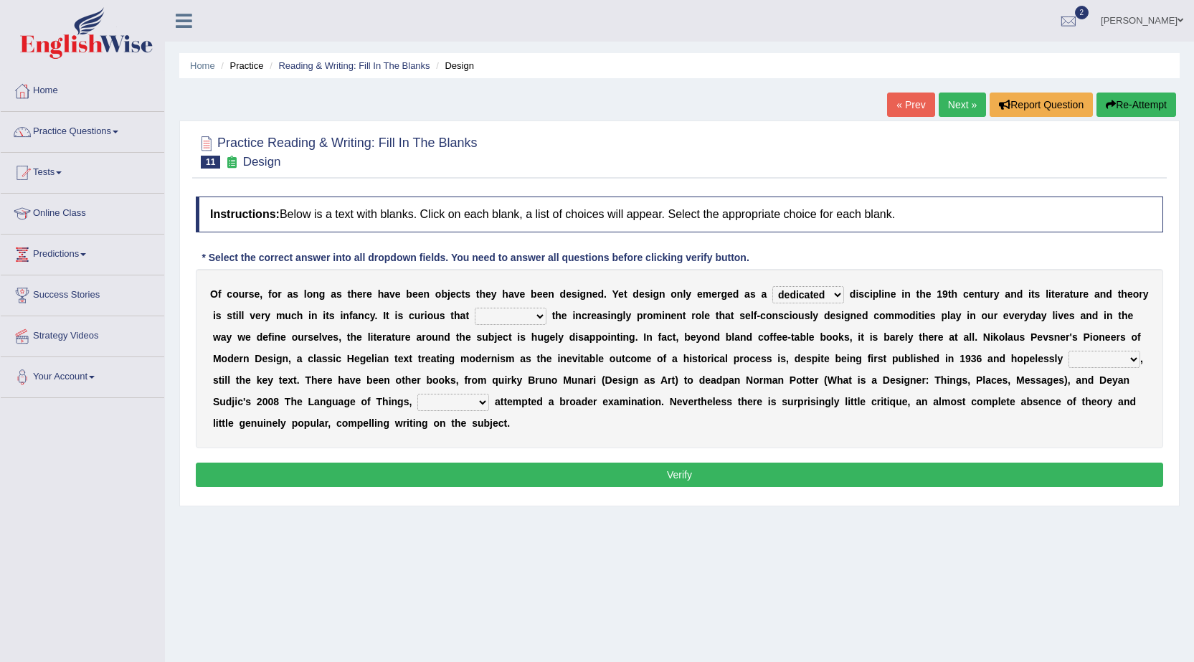
click at [475, 308] on select "since despite within through" at bounding box center [511, 316] width 72 height 17
click at [1120, 360] on select "dates dating date dated" at bounding box center [1105, 359] width 72 height 17
select select "dating"
click at [1069, 351] on select "dates dating date dated" at bounding box center [1105, 359] width 72 height 17
click at [481, 406] on select "which then however as" at bounding box center [453, 402] width 72 height 17
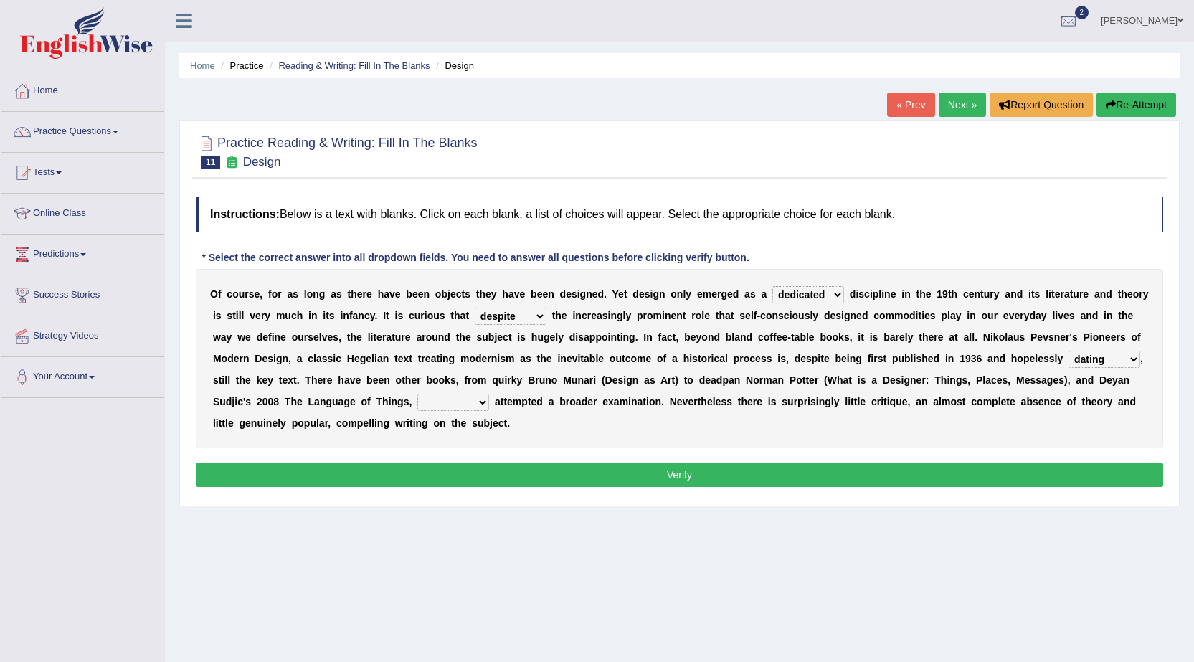
select select "which"
click at [417, 394] on select "which then however as" at bounding box center [453, 402] width 72 height 17
click at [641, 478] on button "Verify" at bounding box center [680, 475] width 968 height 24
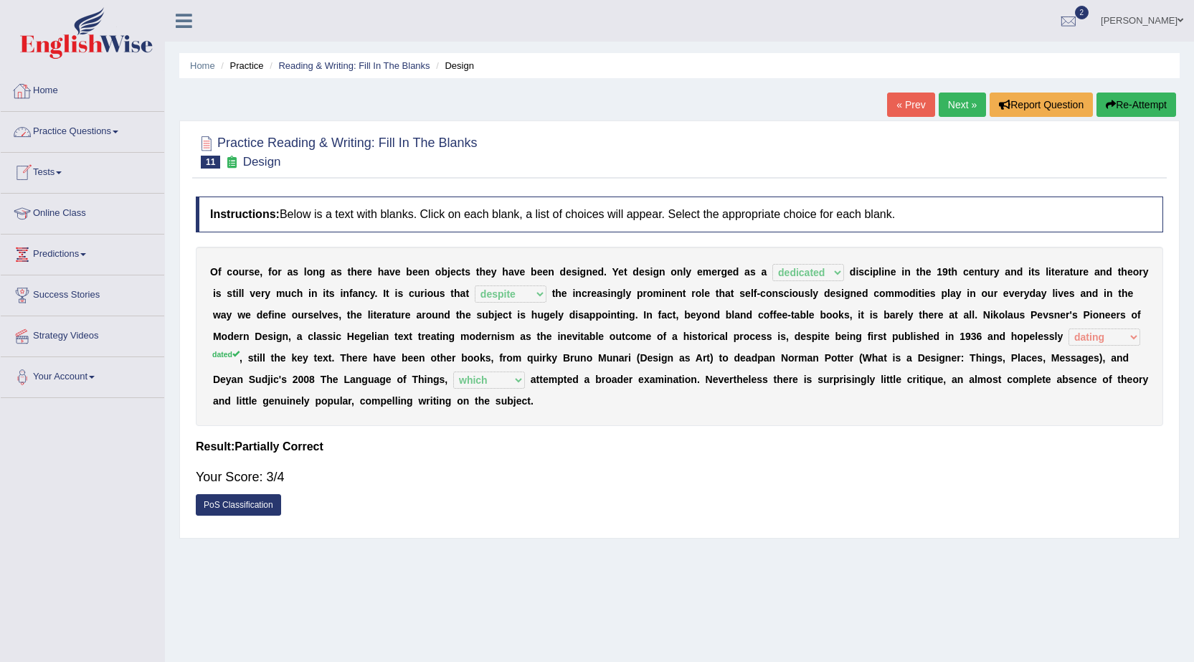
click at [96, 129] on link "Practice Questions" at bounding box center [83, 130] width 164 height 36
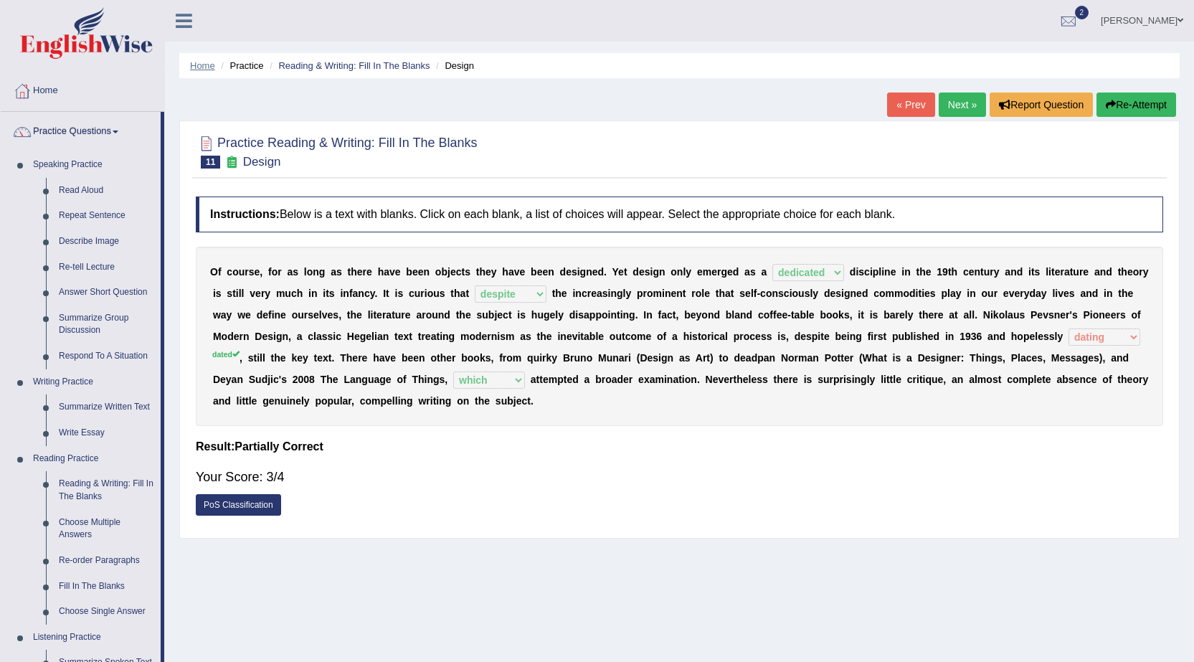
click at [211, 65] on link "Home" at bounding box center [202, 65] width 25 height 11
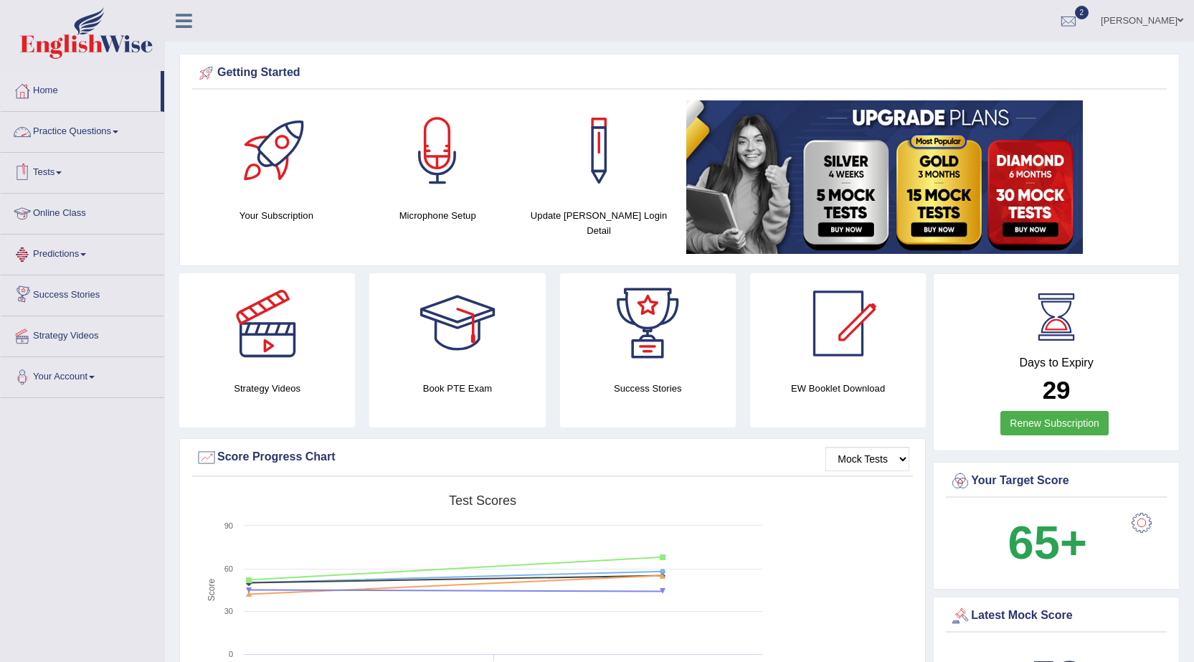
click at [108, 135] on link "Practice Questions" at bounding box center [83, 130] width 164 height 36
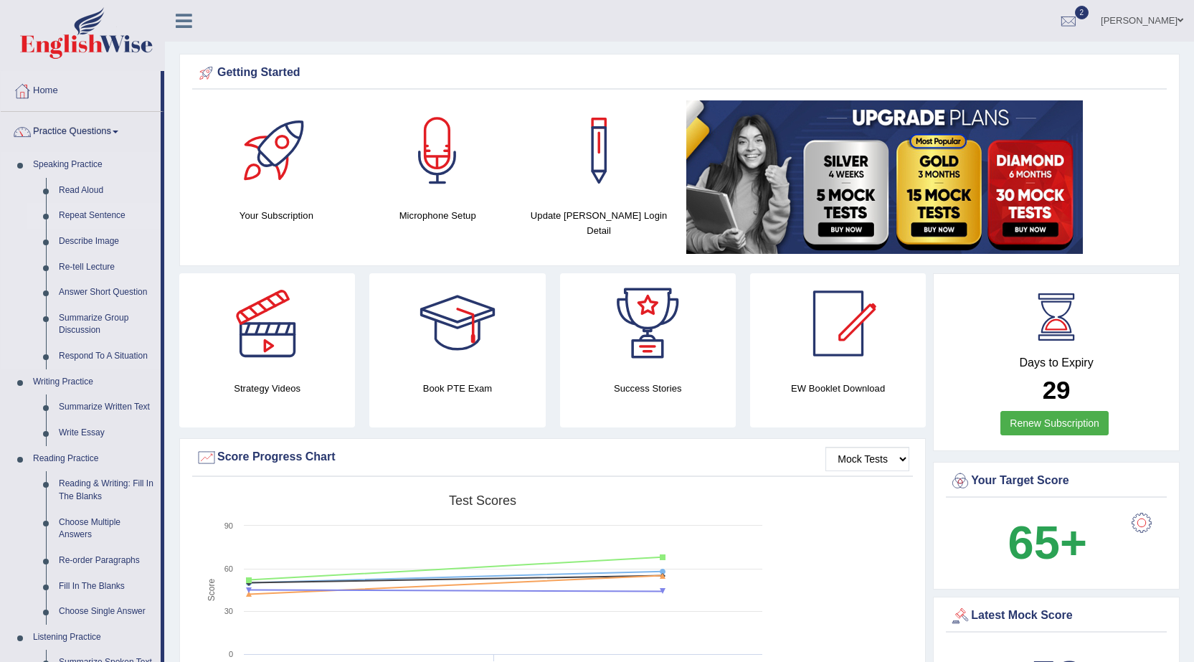
click at [102, 211] on link "Repeat Sentence" at bounding box center [106, 216] width 108 height 26
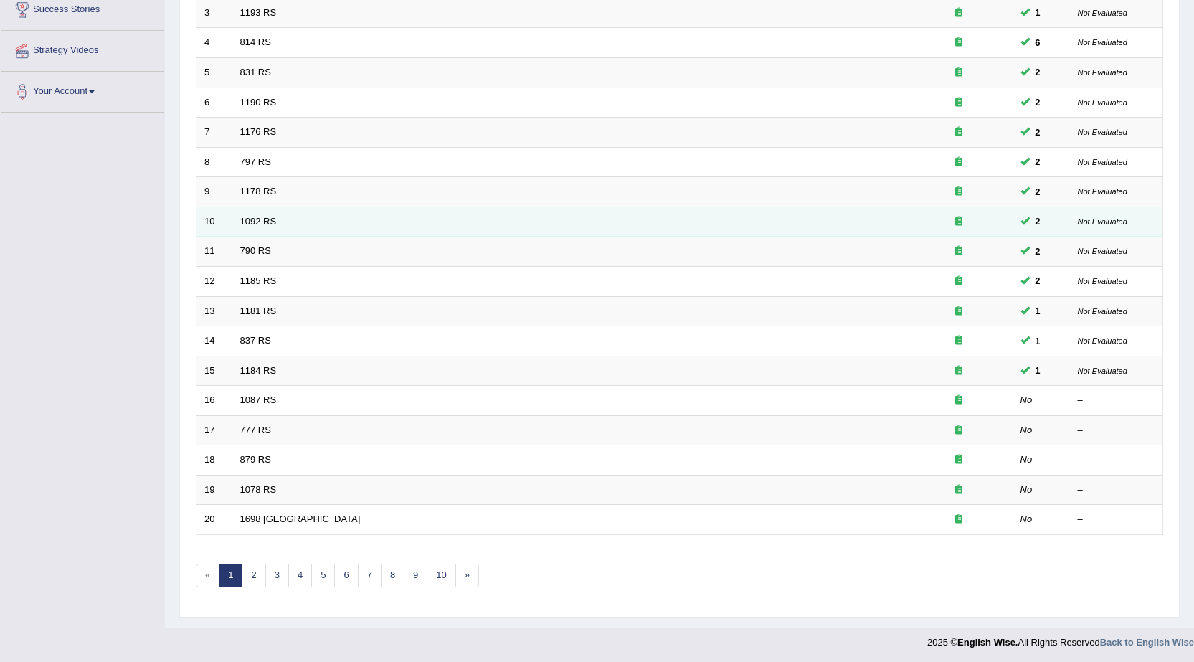
scroll to position [288, 0]
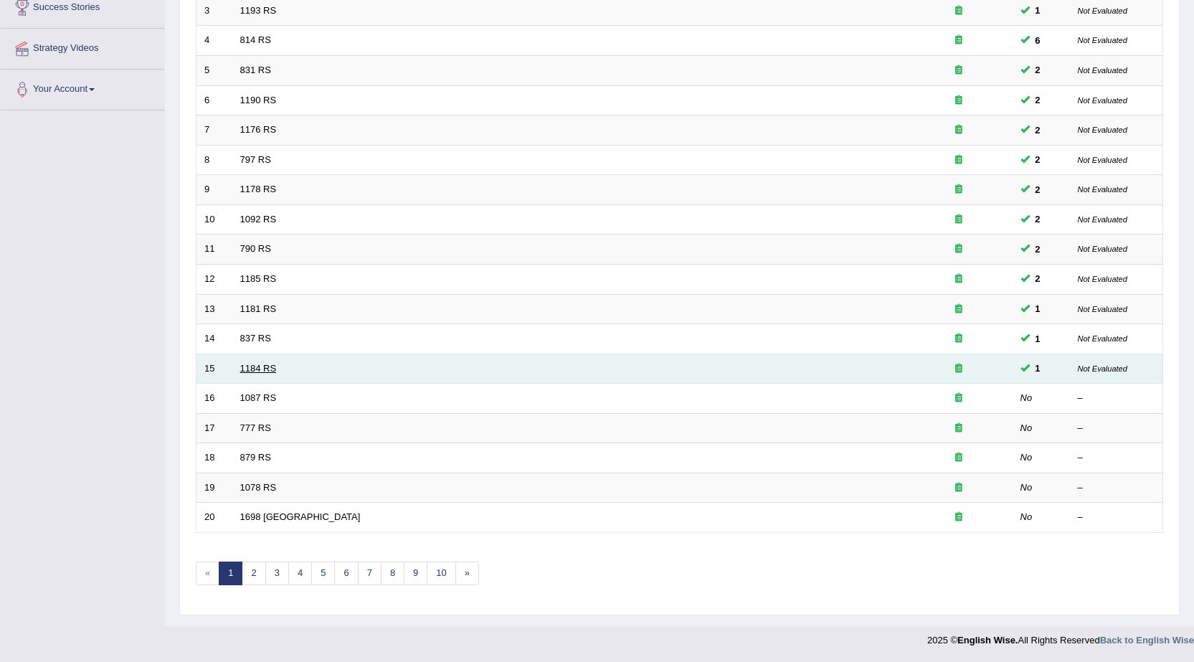
click at [269, 365] on link "1184 RS" at bounding box center [258, 368] width 37 height 11
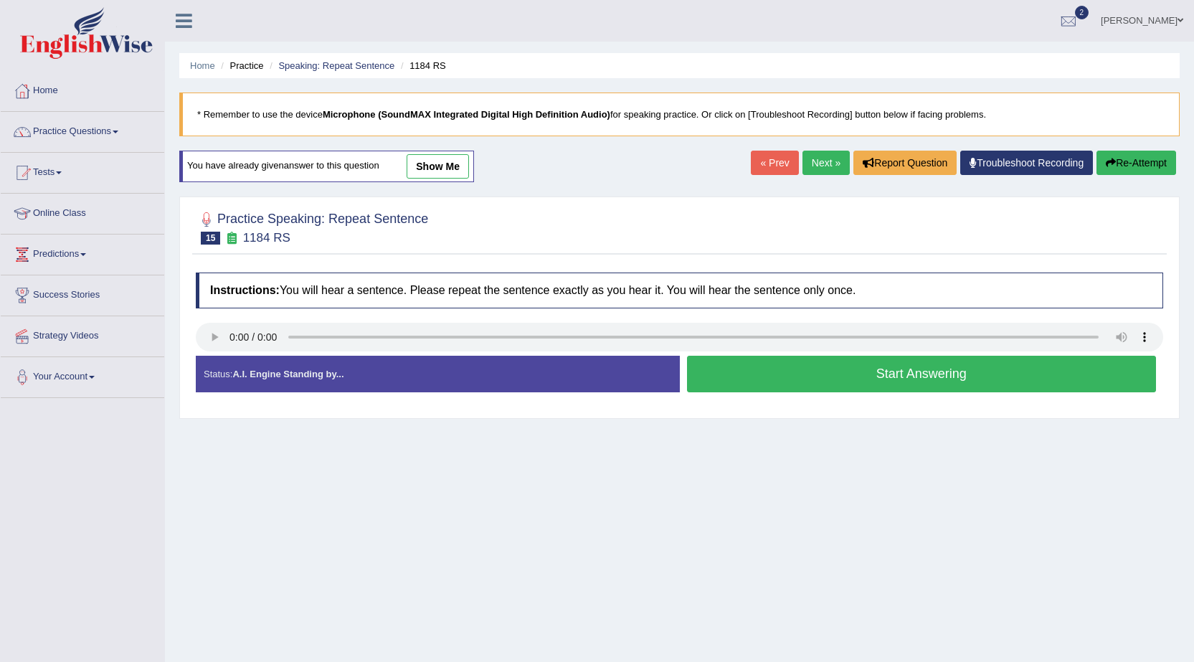
click at [752, 372] on button "Start Answering" at bounding box center [922, 374] width 470 height 37
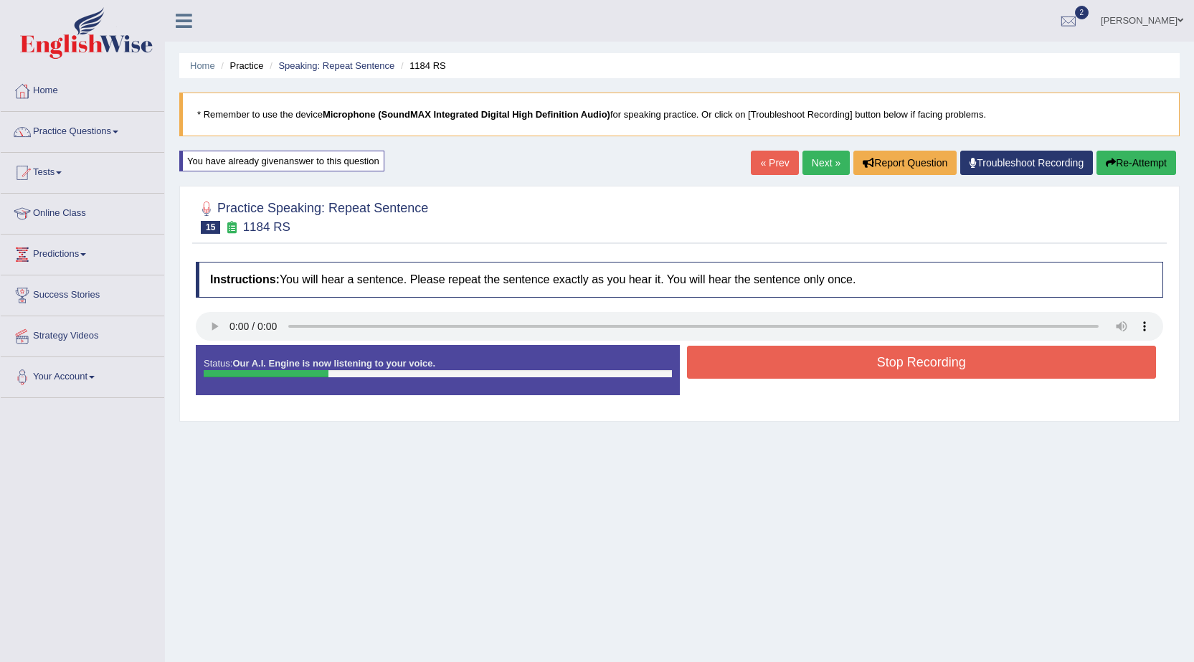
click at [758, 367] on button "Stop Recording" at bounding box center [922, 362] width 470 height 33
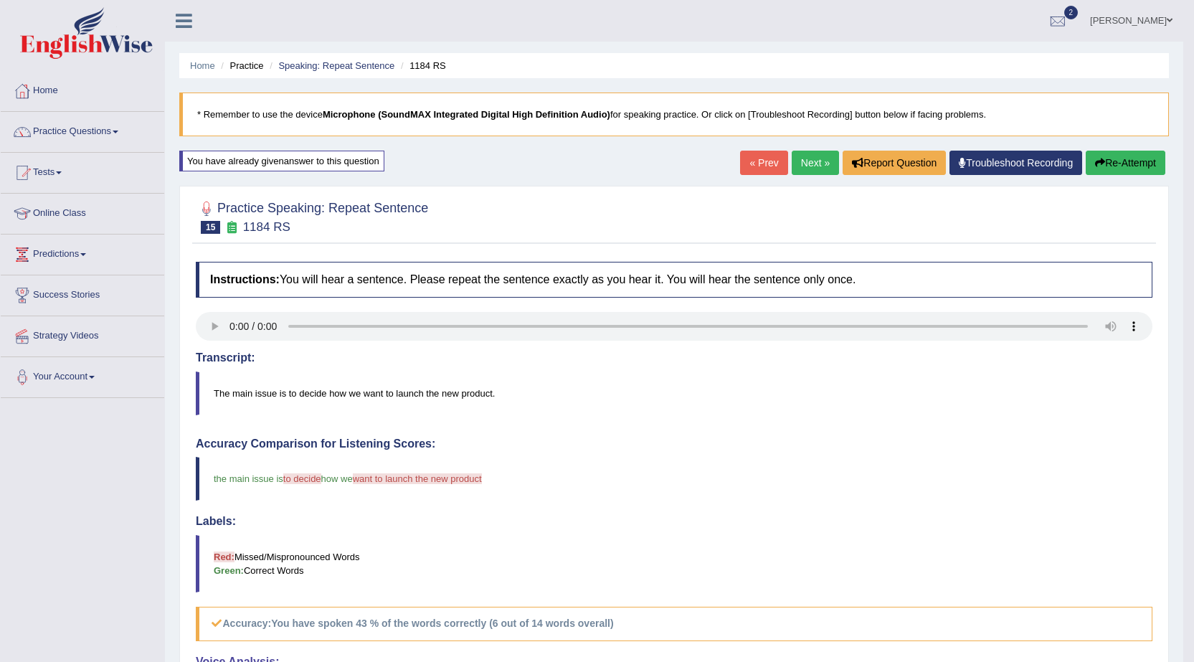
click at [1131, 166] on button "Re-Attempt" at bounding box center [1126, 163] width 80 height 24
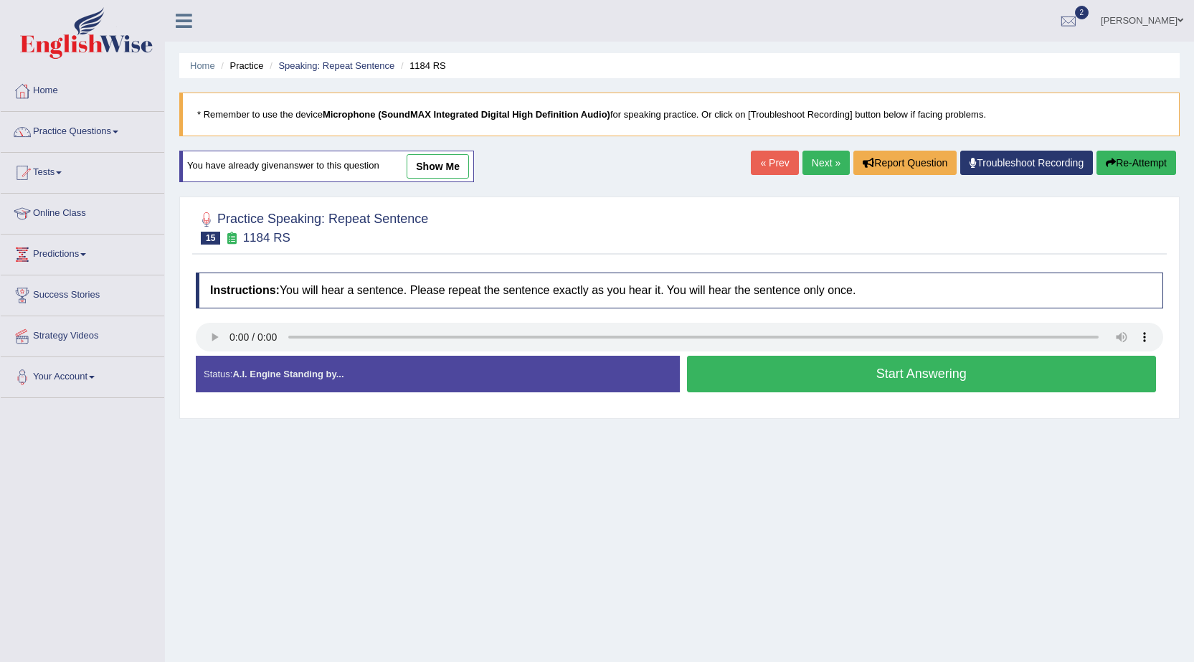
click at [729, 367] on button "Start Answering" at bounding box center [922, 374] width 470 height 37
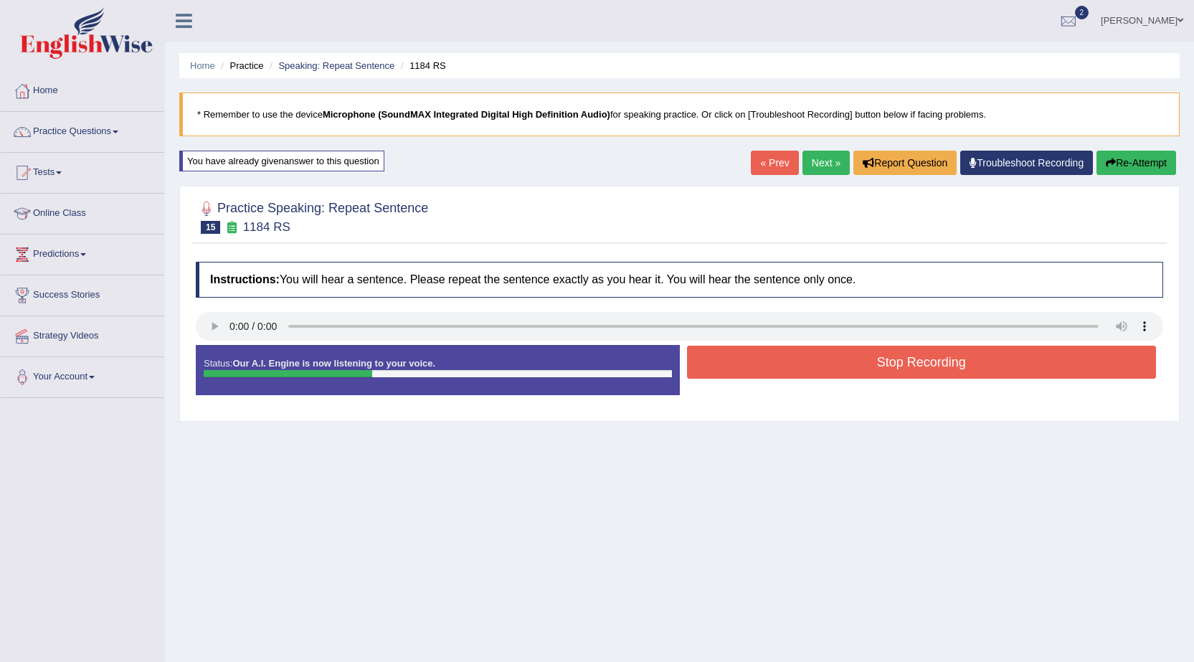
click at [729, 356] on button "Stop Recording" at bounding box center [922, 362] width 470 height 33
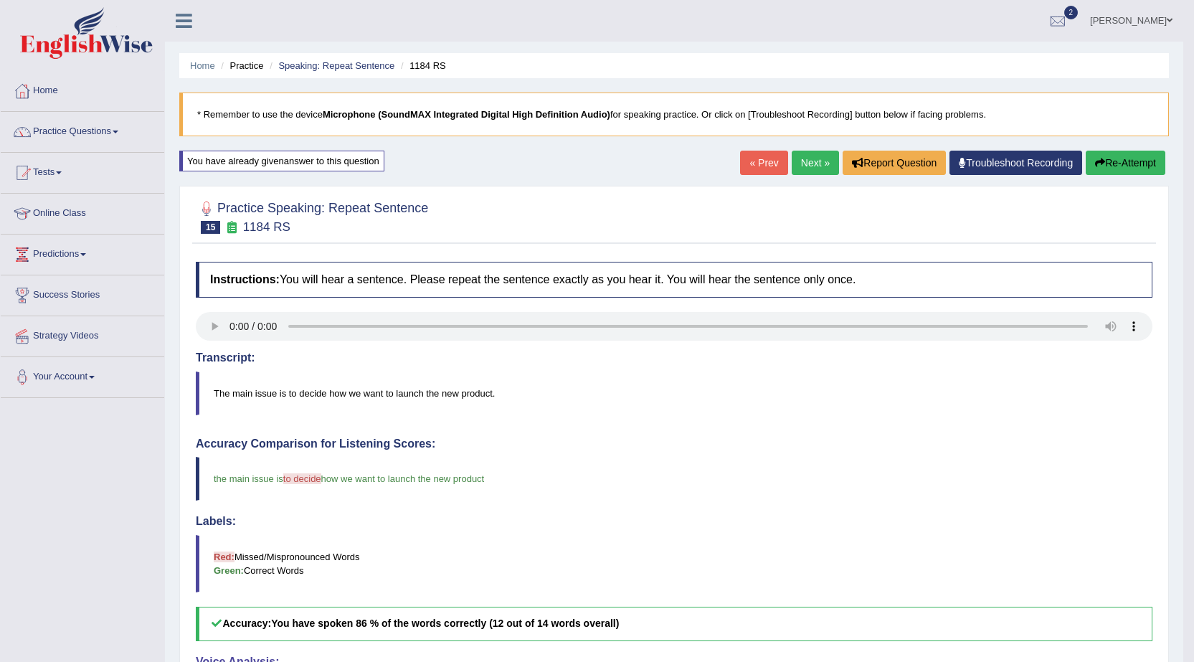
click at [800, 166] on link "Next »" at bounding box center [815, 163] width 47 height 24
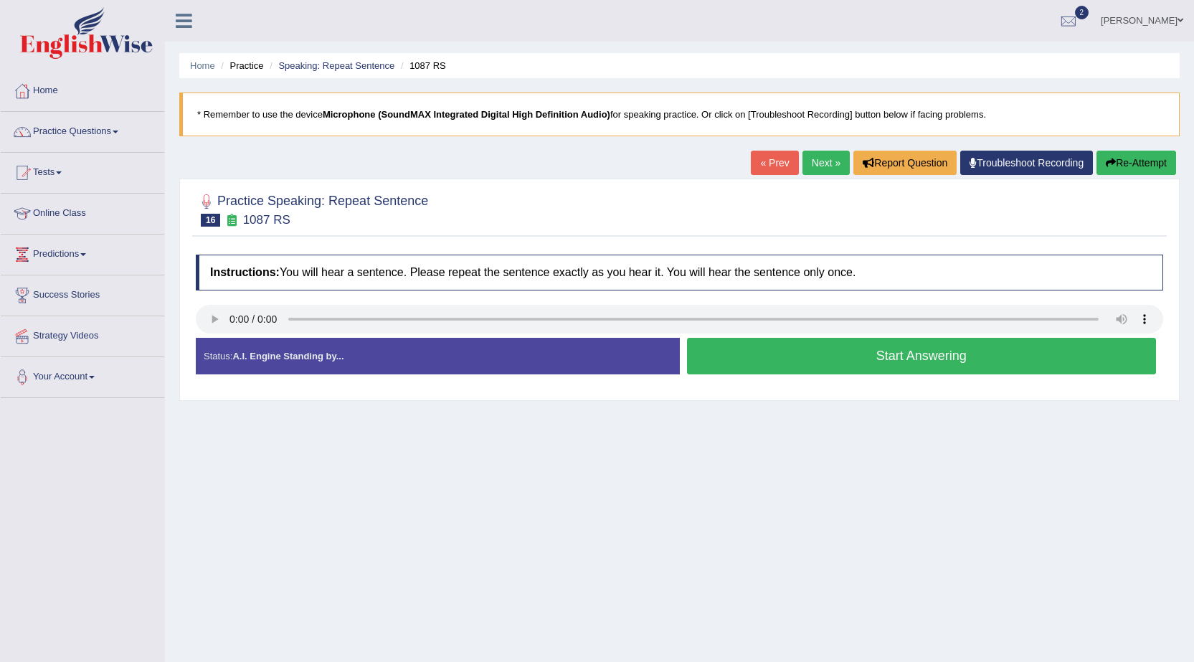
click at [759, 354] on button "Start Answering" at bounding box center [922, 356] width 470 height 37
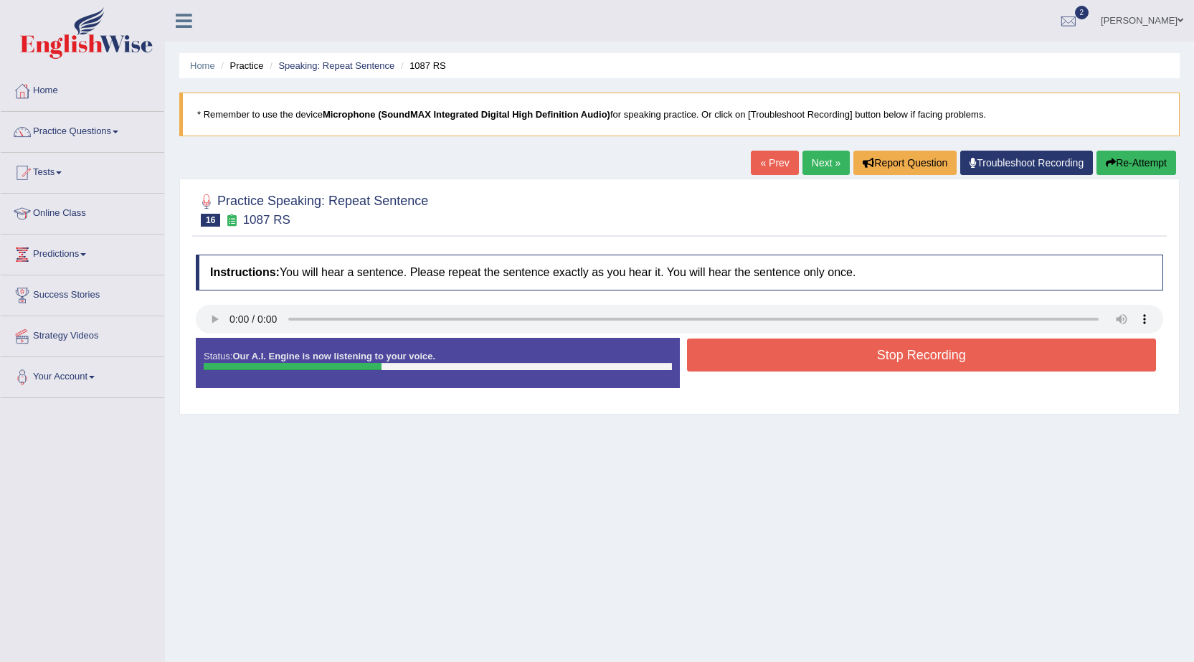
click at [759, 354] on button "Stop Recording" at bounding box center [922, 355] width 470 height 33
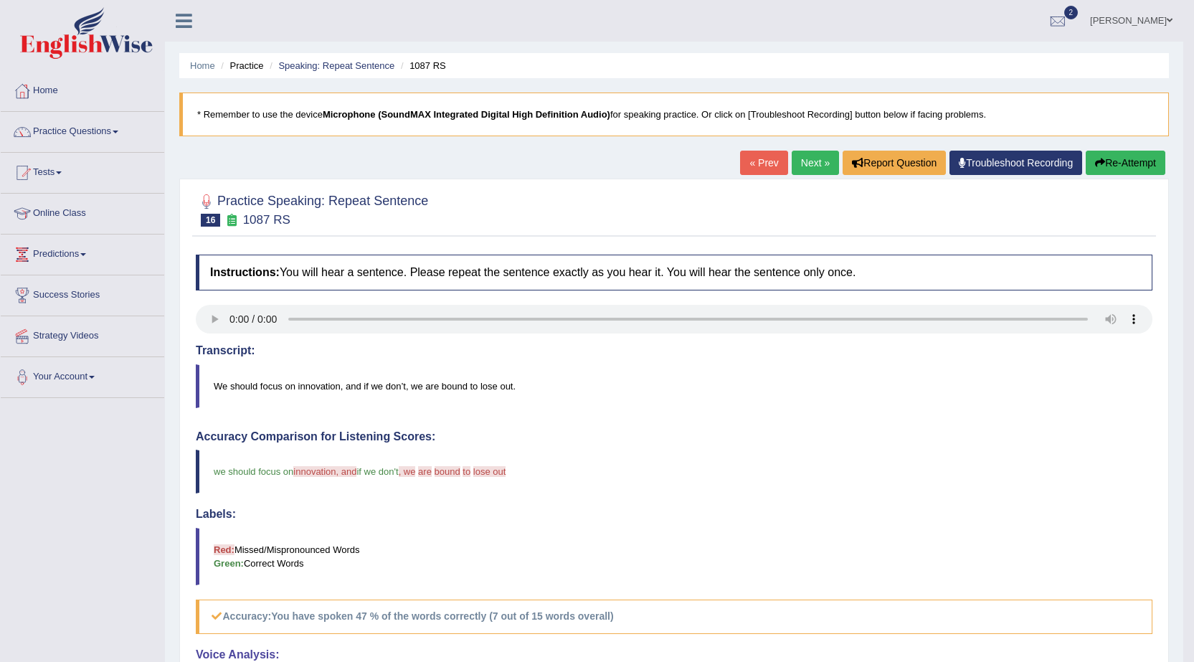
click at [792, 160] on link "Next »" at bounding box center [815, 163] width 47 height 24
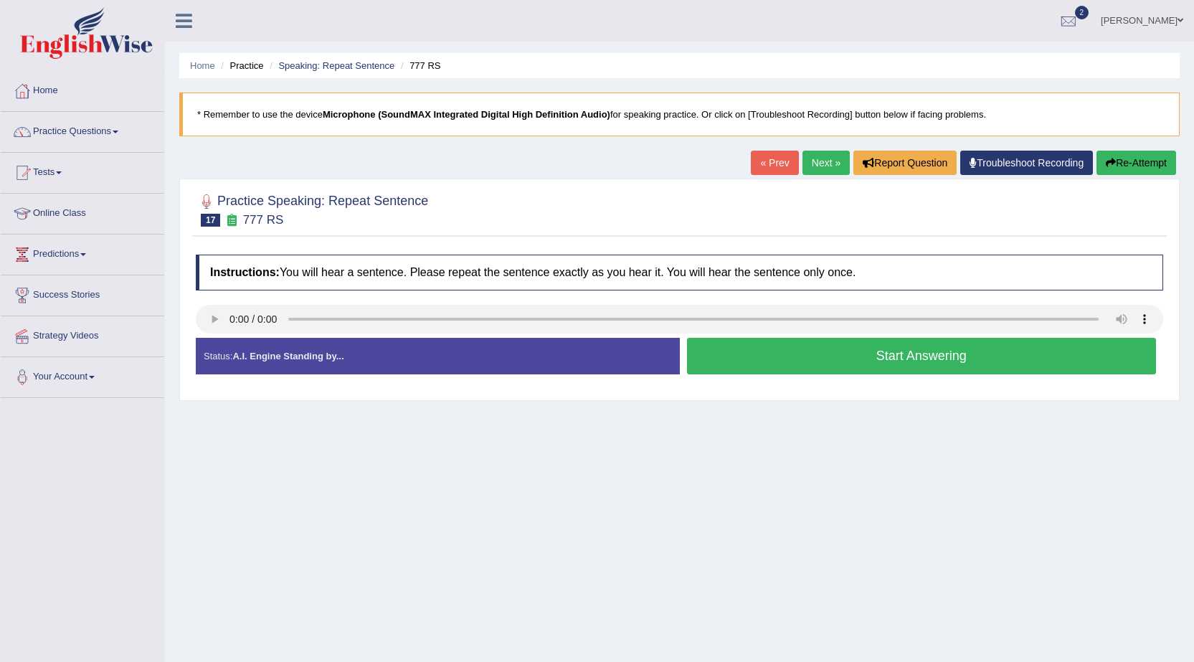
click at [727, 356] on button "Start Answering" at bounding box center [922, 356] width 470 height 37
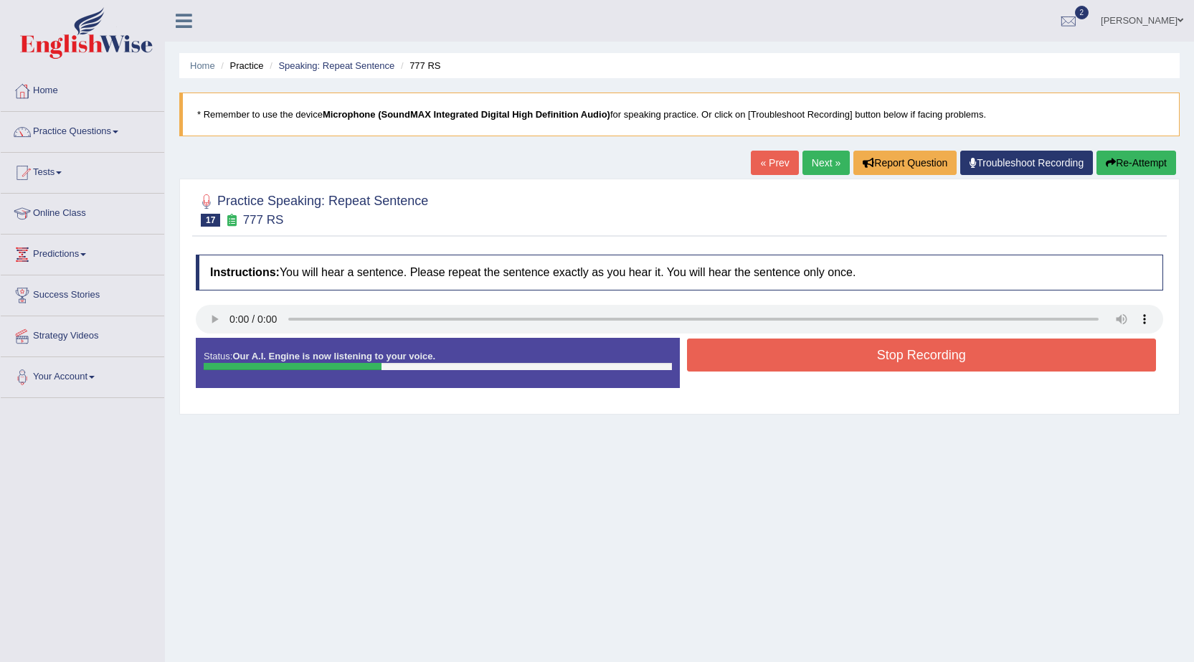
click at [728, 354] on button "Stop Recording" at bounding box center [922, 355] width 470 height 33
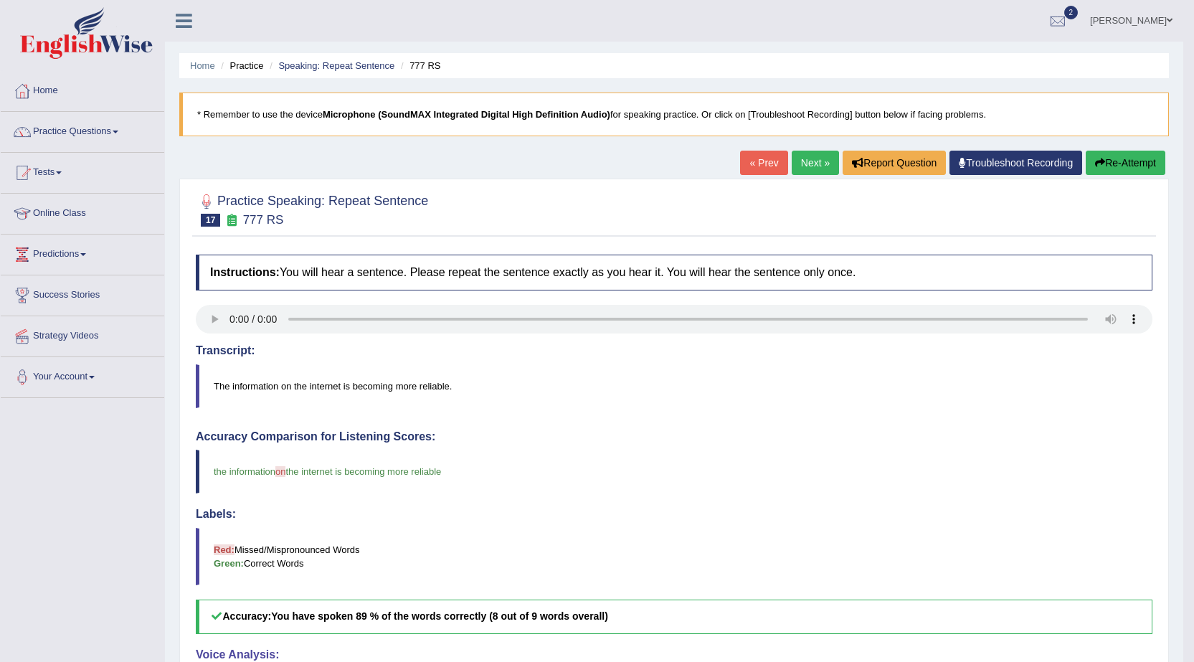
click at [1137, 165] on button "Re-Attempt" at bounding box center [1126, 163] width 80 height 24
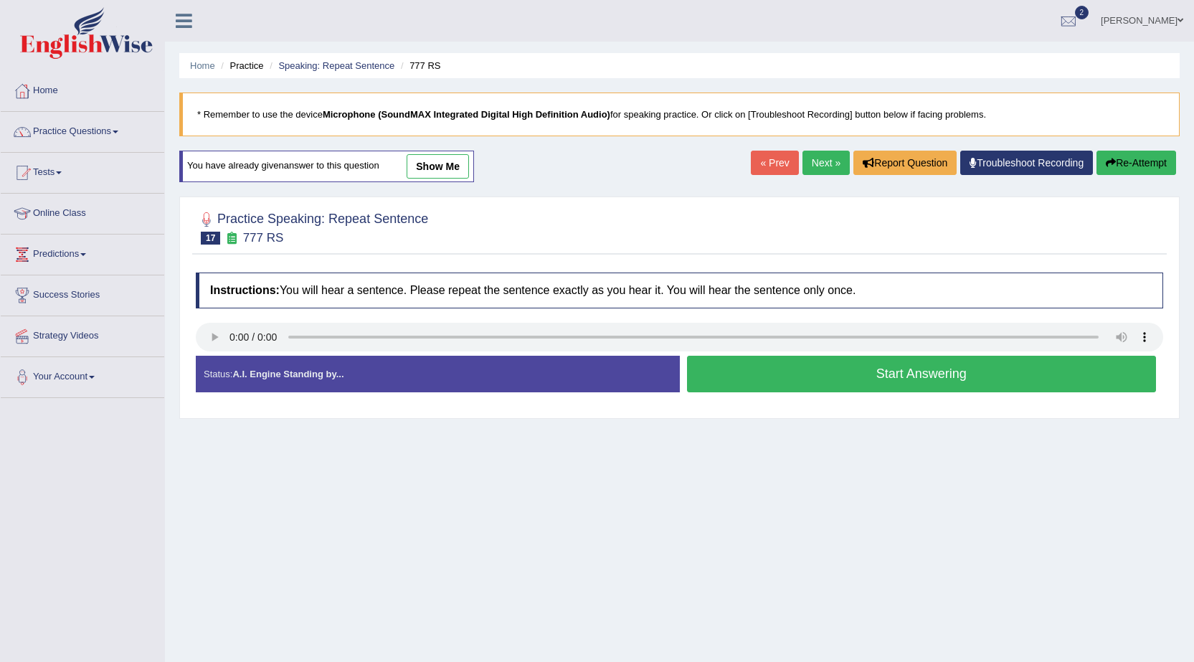
click at [859, 380] on button "Start Answering" at bounding box center [922, 374] width 470 height 37
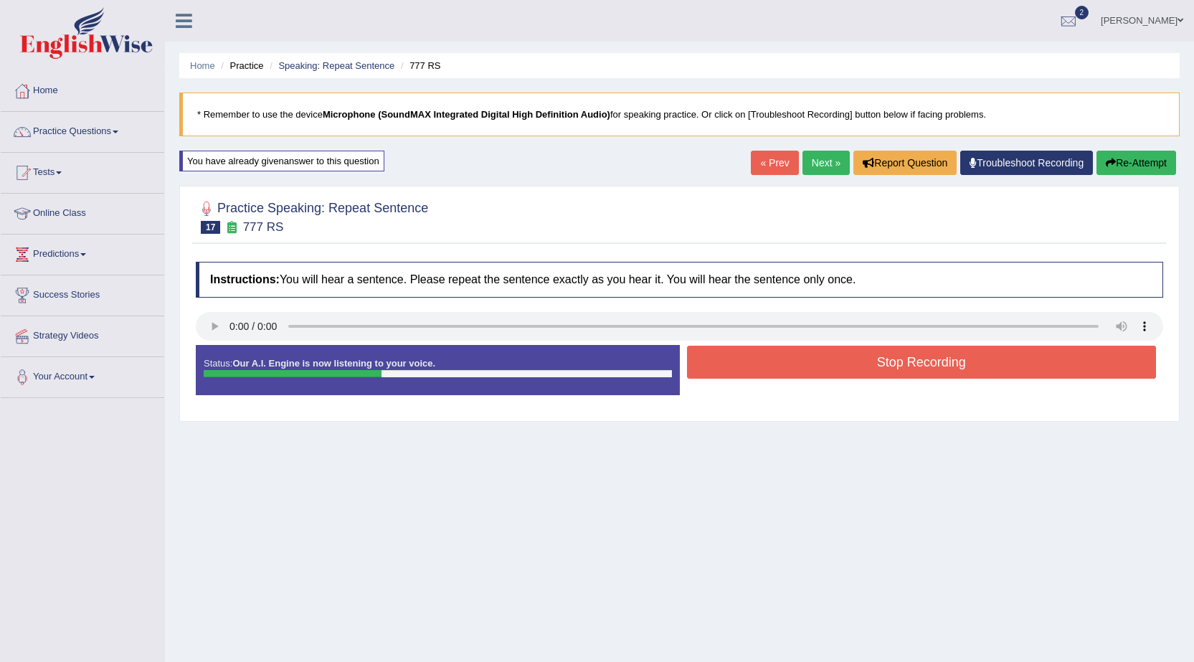
click at [841, 364] on button "Stop Recording" at bounding box center [922, 362] width 470 height 33
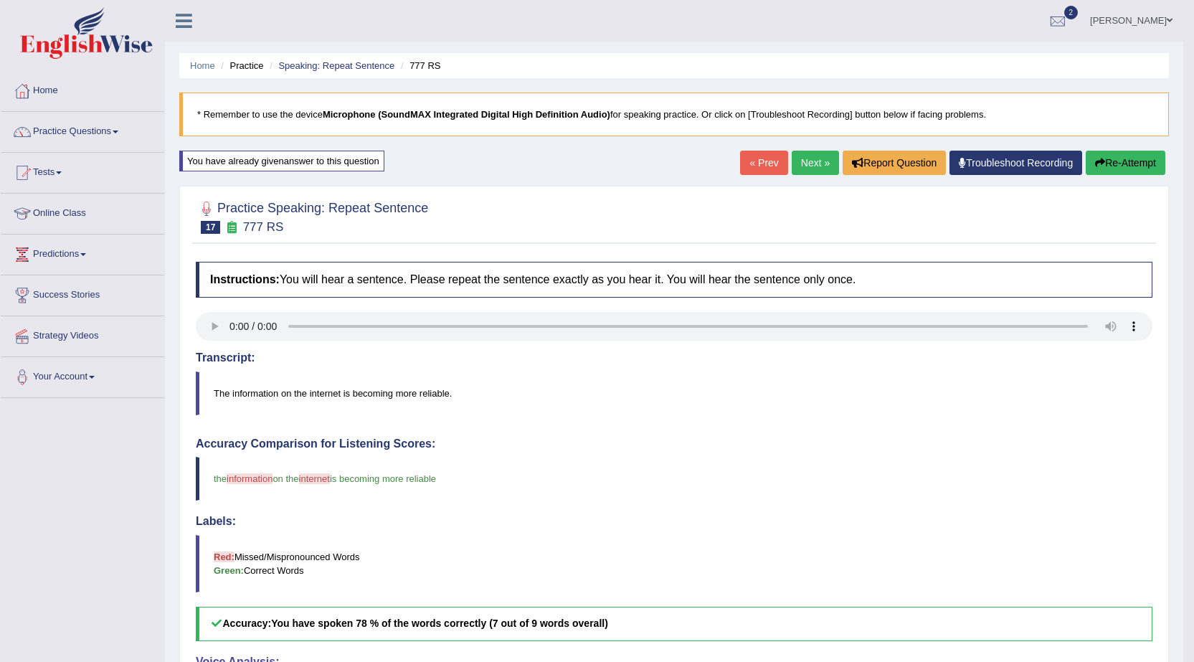
click at [1126, 166] on button "Re-Attempt" at bounding box center [1126, 163] width 80 height 24
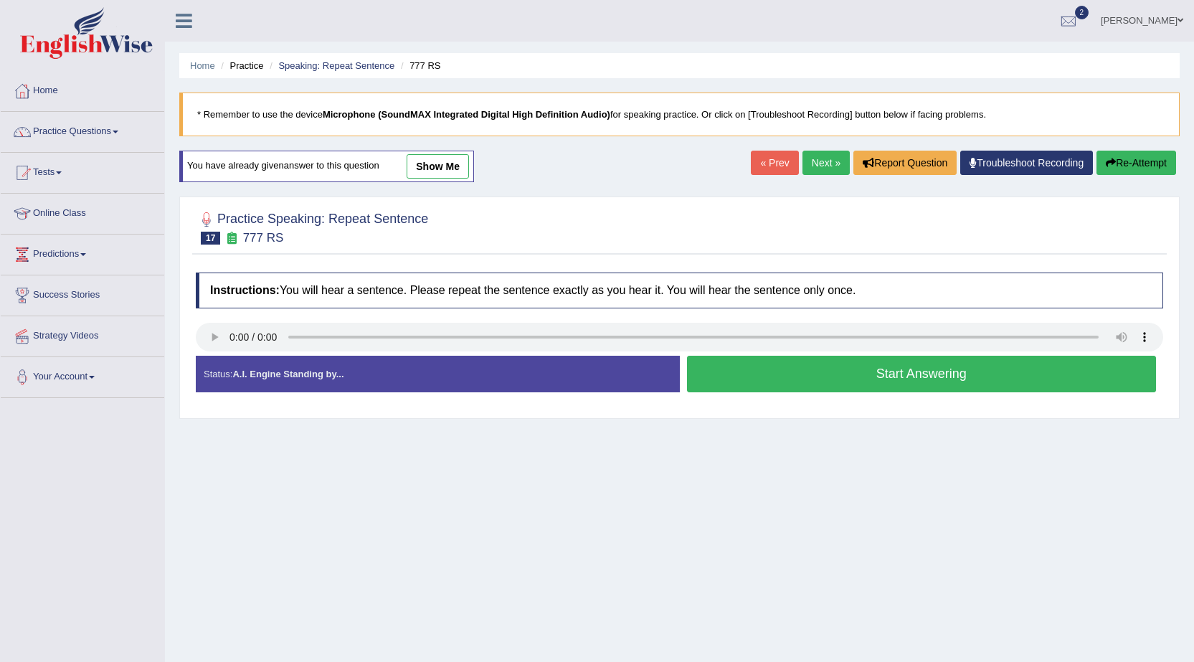
click at [937, 376] on button "Start Answering" at bounding box center [922, 374] width 470 height 37
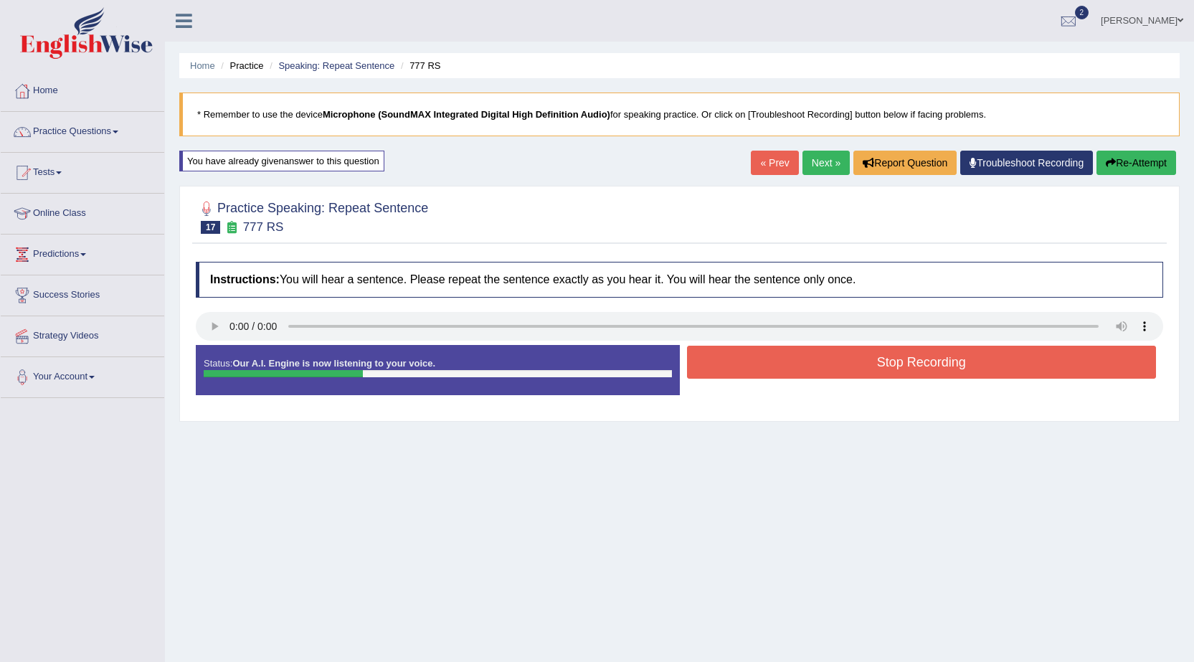
click at [885, 360] on button "Stop Recording" at bounding box center [922, 362] width 470 height 33
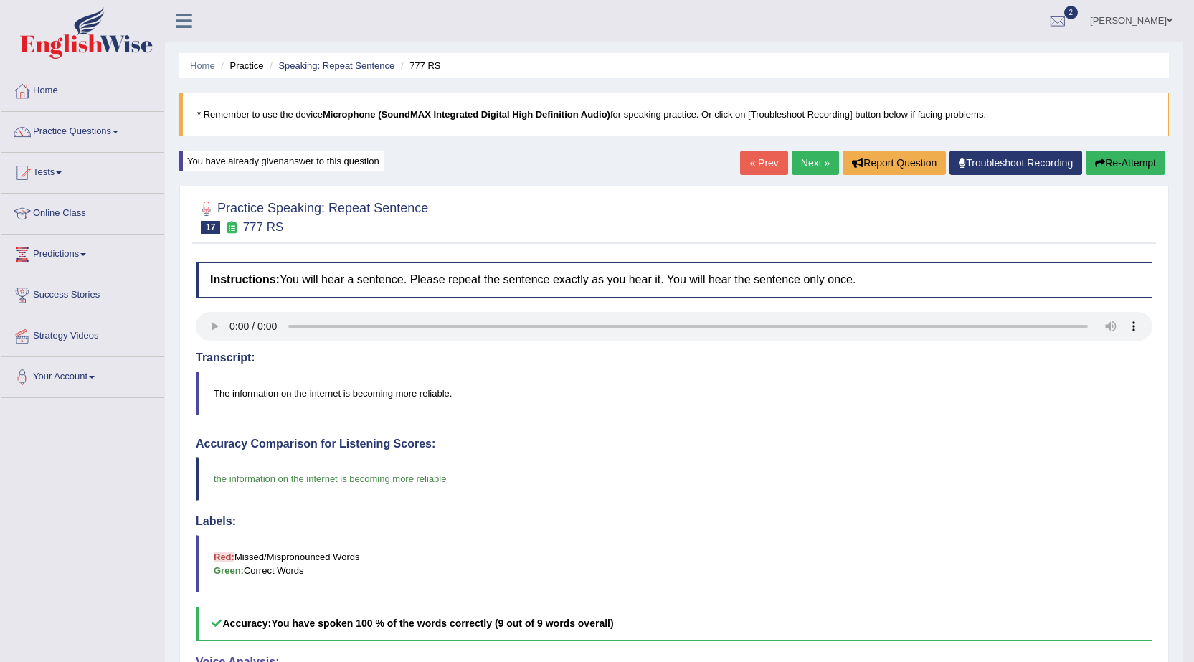
click at [1087, 161] on button "Re-Attempt" at bounding box center [1126, 163] width 80 height 24
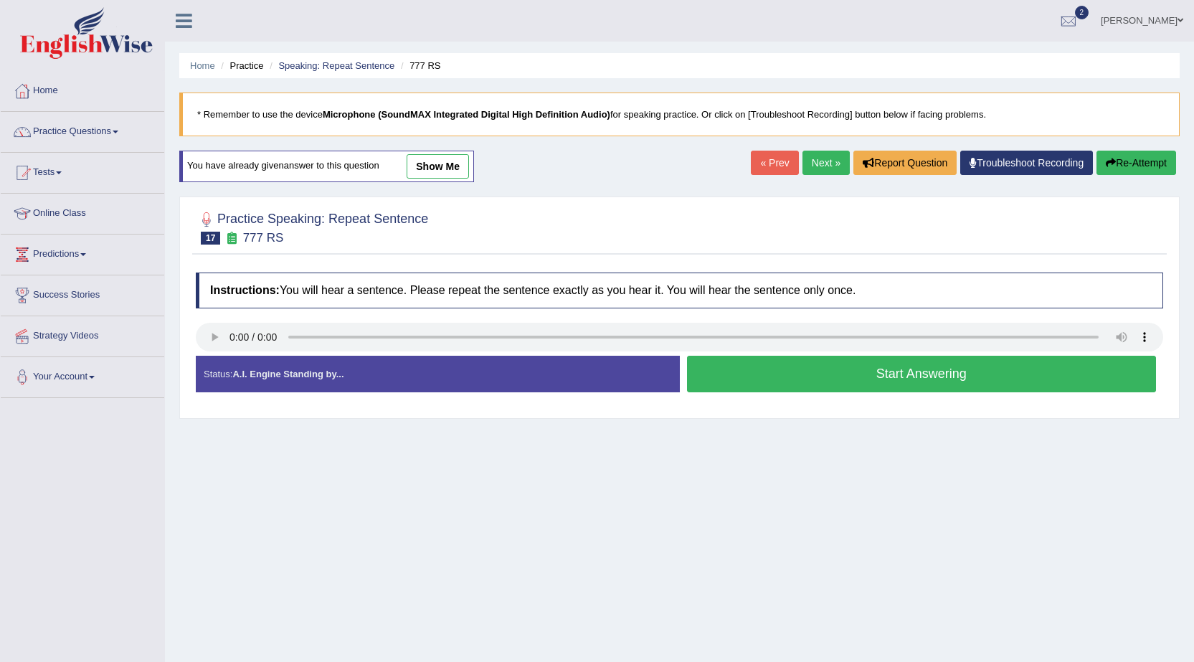
click at [886, 376] on button "Start Answering" at bounding box center [922, 374] width 470 height 37
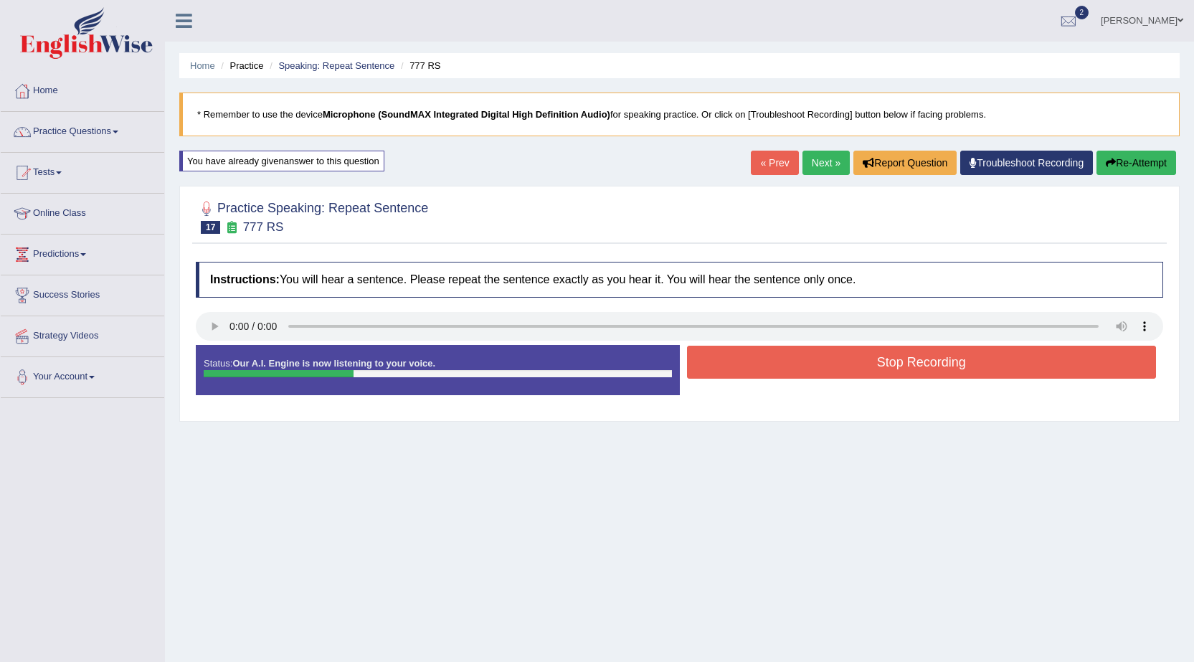
click at [894, 365] on button "Stop Recording" at bounding box center [922, 362] width 470 height 33
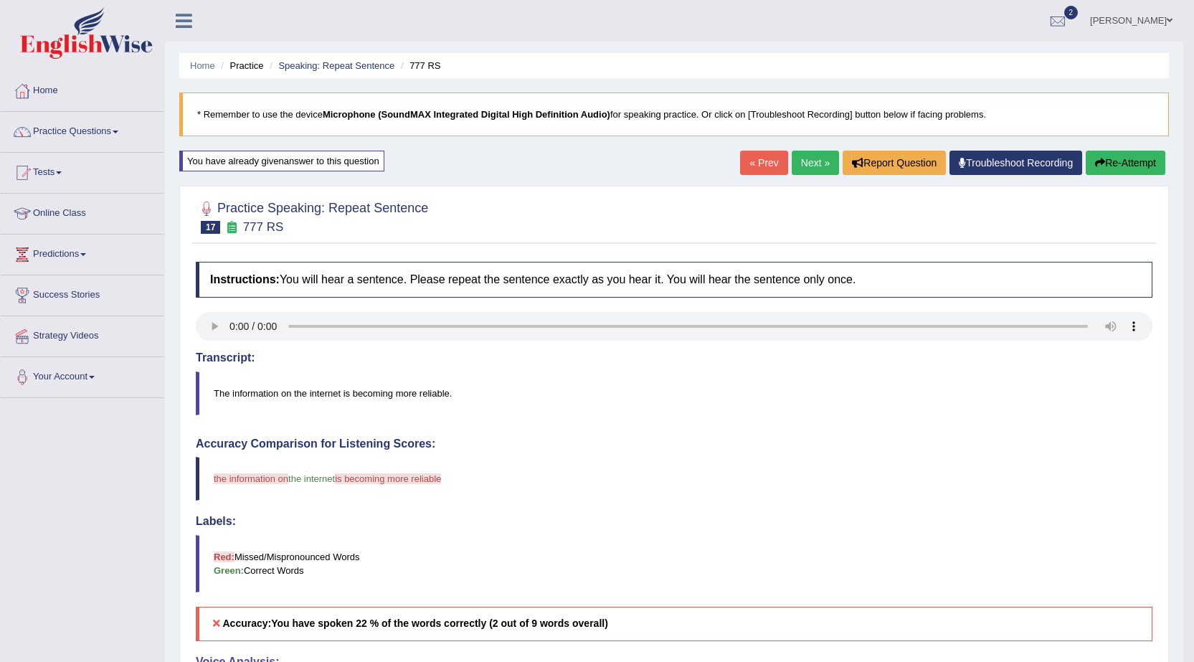
click at [1125, 165] on button "Re-Attempt" at bounding box center [1126, 163] width 80 height 24
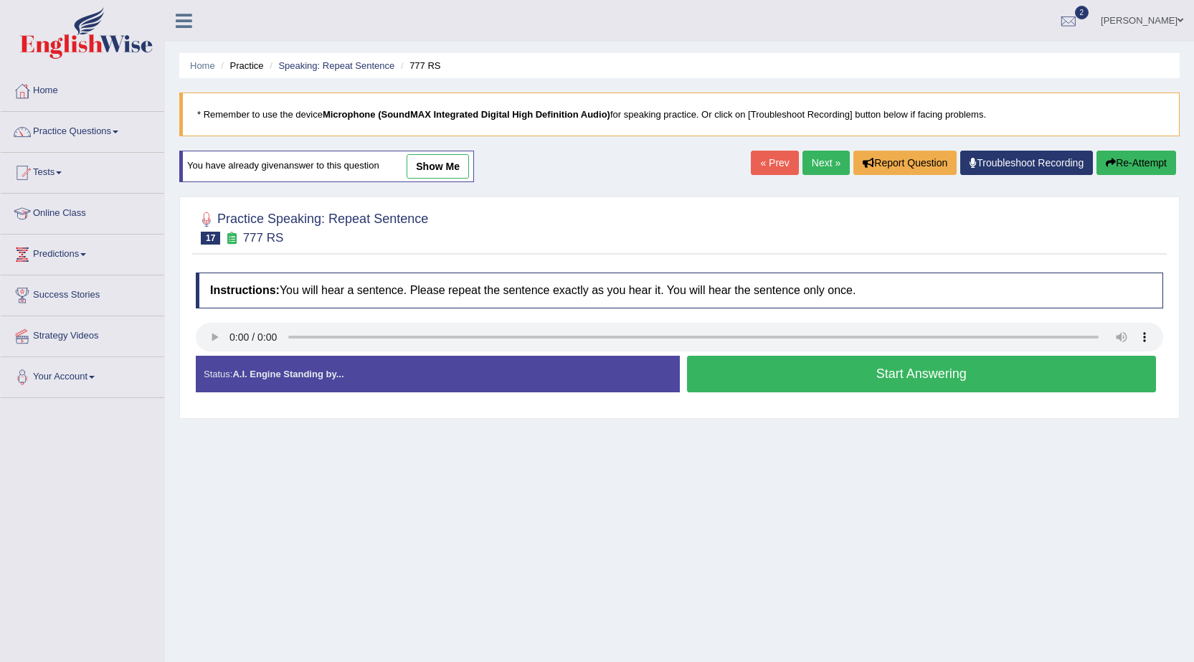
click at [844, 374] on button "Start Answering" at bounding box center [922, 374] width 470 height 37
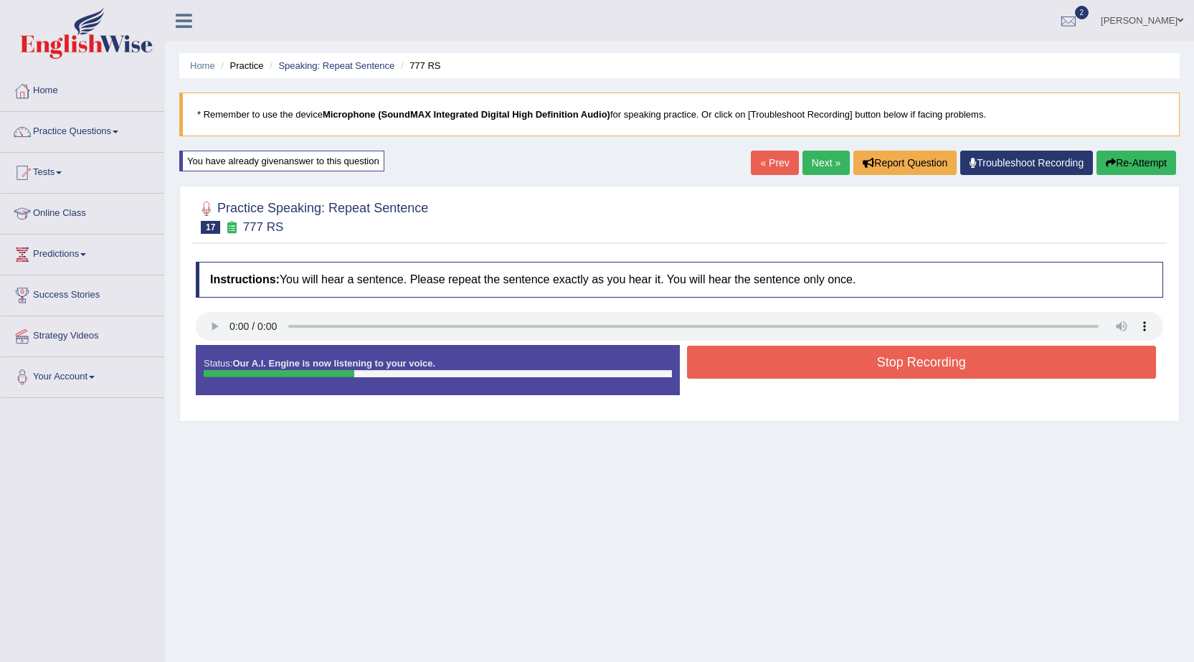
click at [846, 362] on button "Stop Recording" at bounding box center [922, 362] width 470 height 33
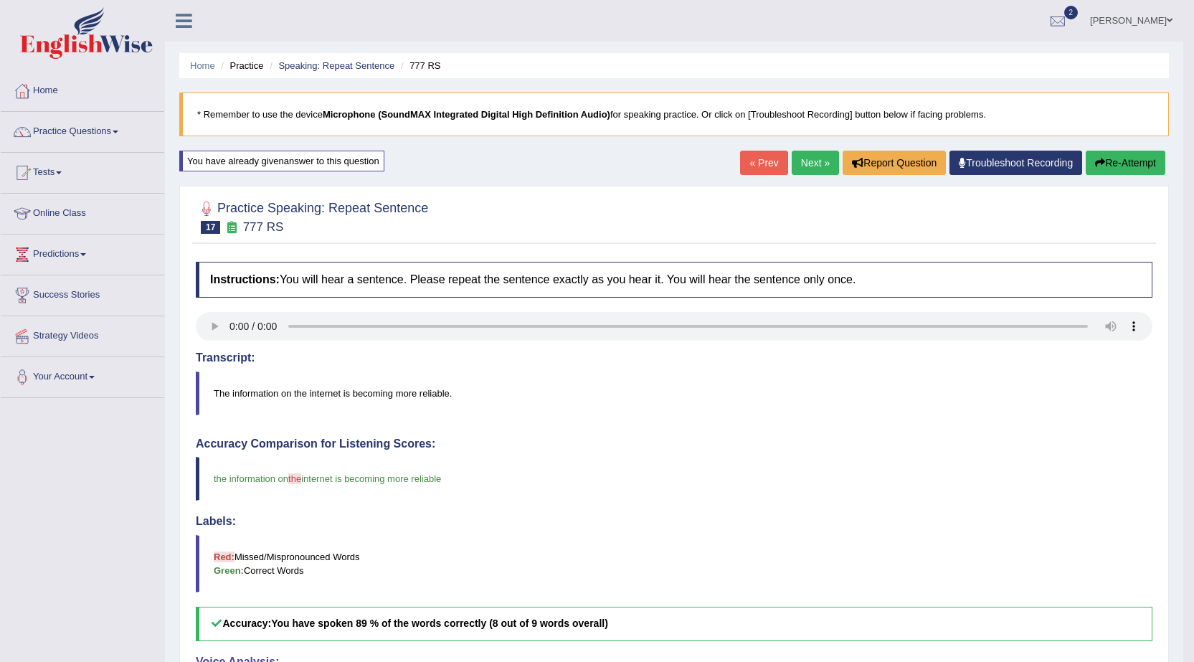
click at [1112, 159] on button "Re-Attempt" at bounding box center [1126, 163] width 80 height 24
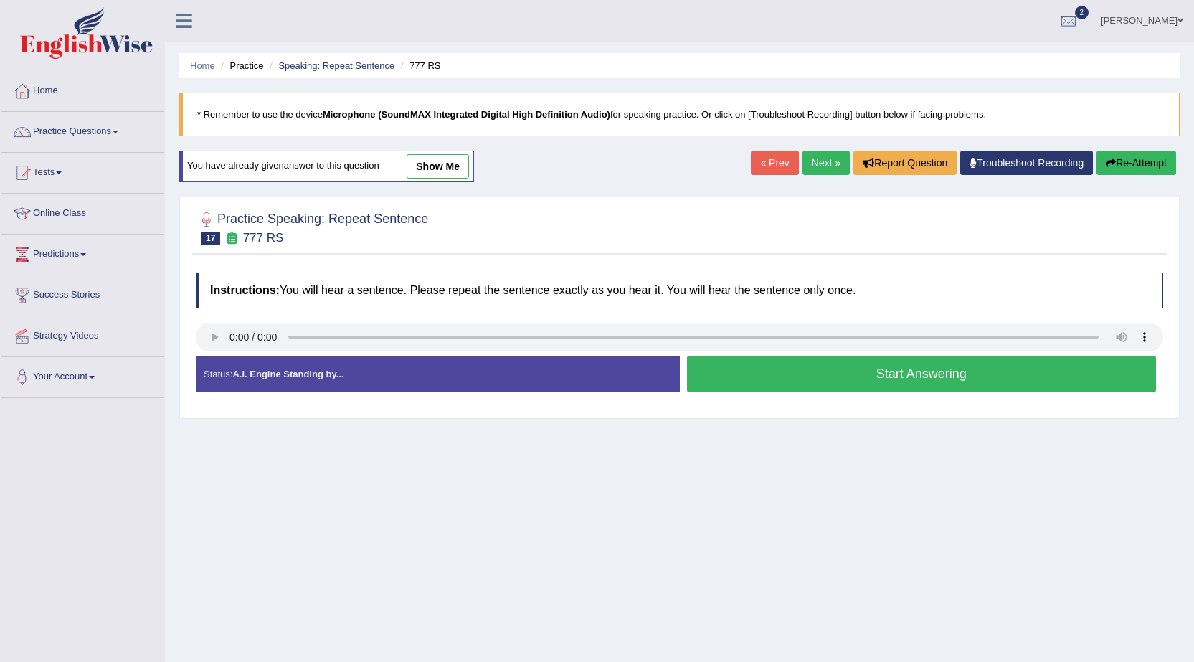
click at [876, 369] on button "Start Answering" at bounding box center [922, 374] width 470 height 37
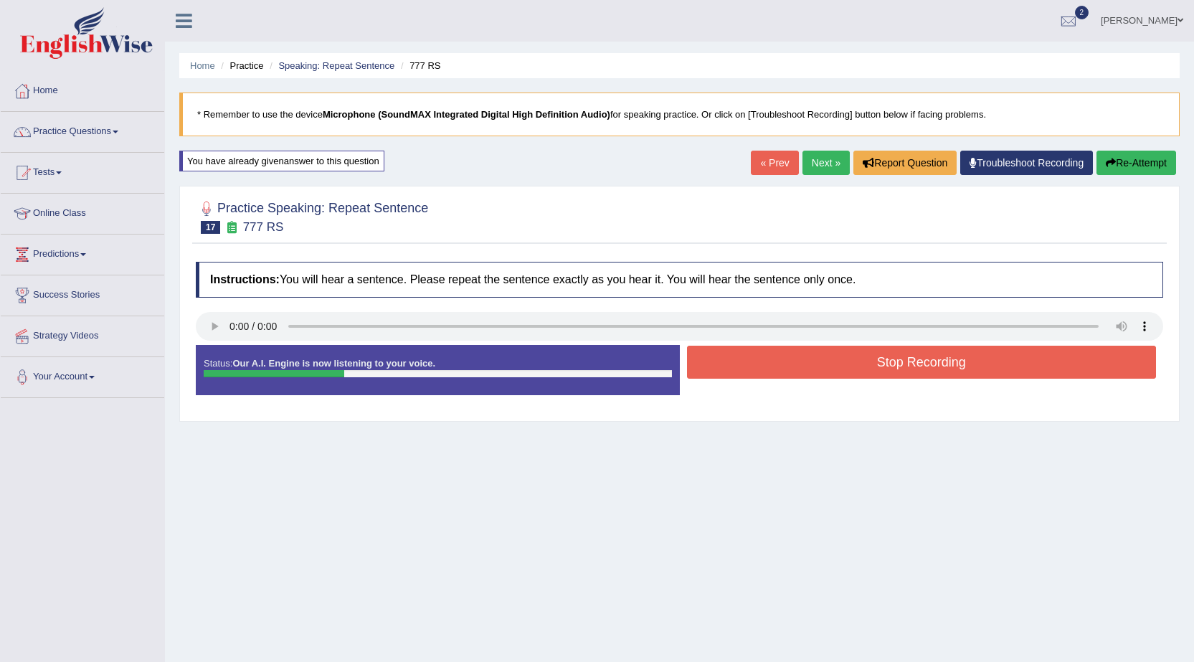
click at [998, 349] on button "Stop Recording" at bounding box center [922, 362] width 470 height 33
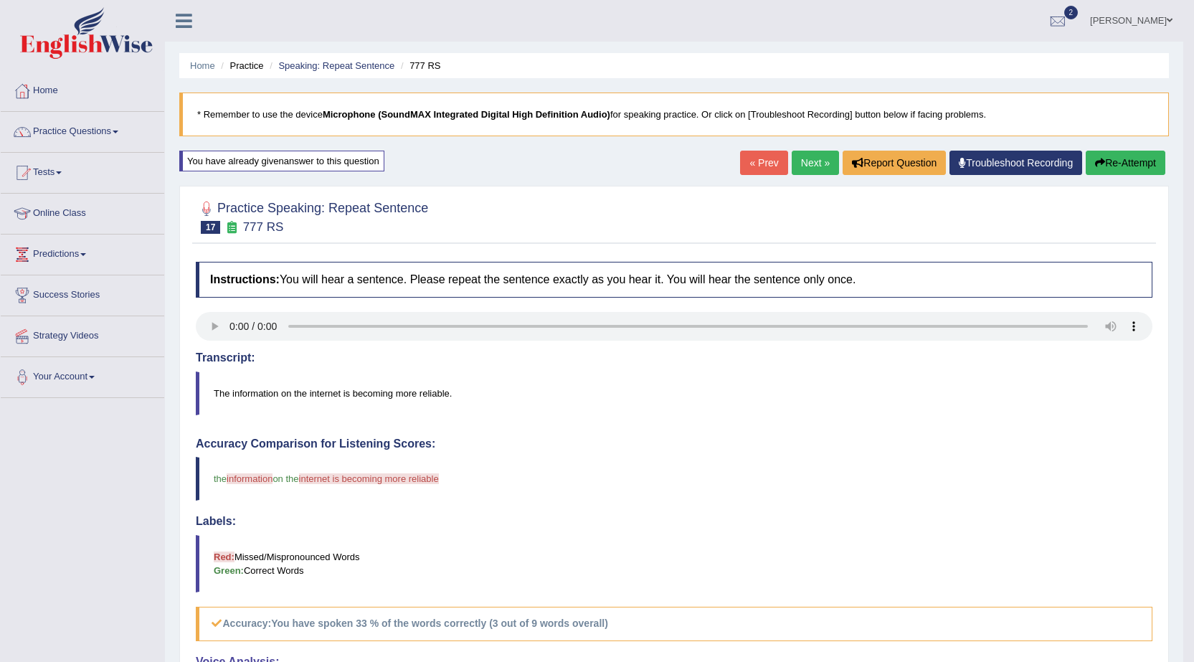
click at [1131, 164] on button "Re-Attempt" at bounding box center [1126, 163] width 80 height 24
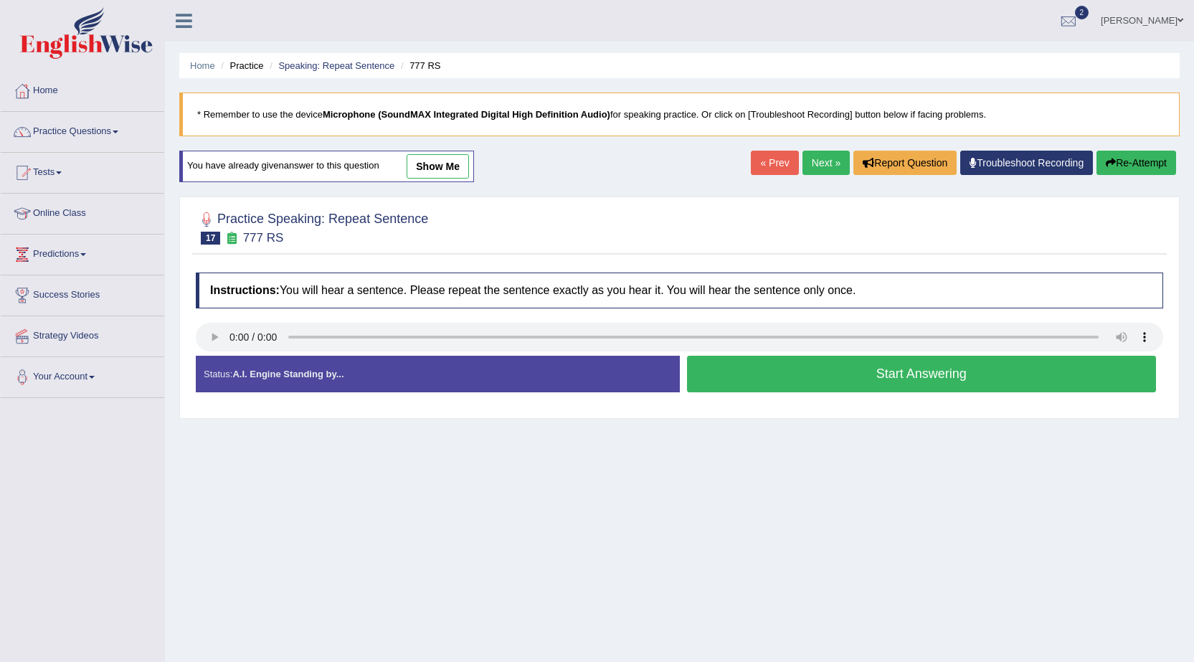
click at [810, 375] on button "Start Answering" at bounding box center [922, 374] width 470 height 37
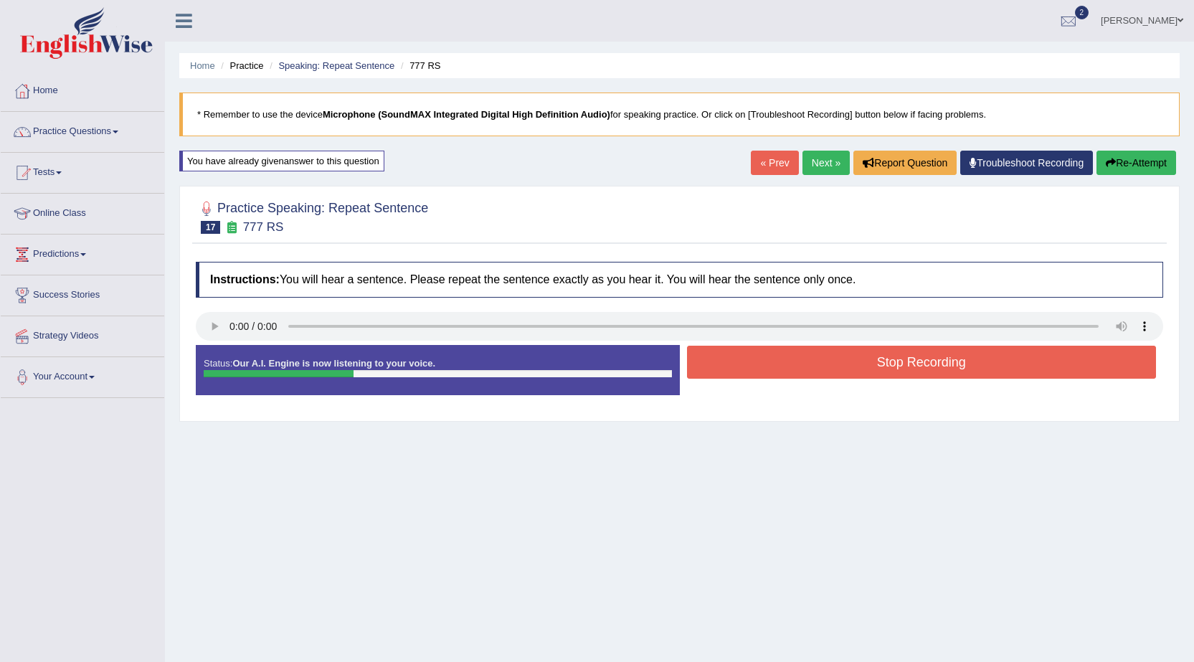
click at [825, 357] on button "Stop Recording" at bounding box center [922, 362] width 470 height 33
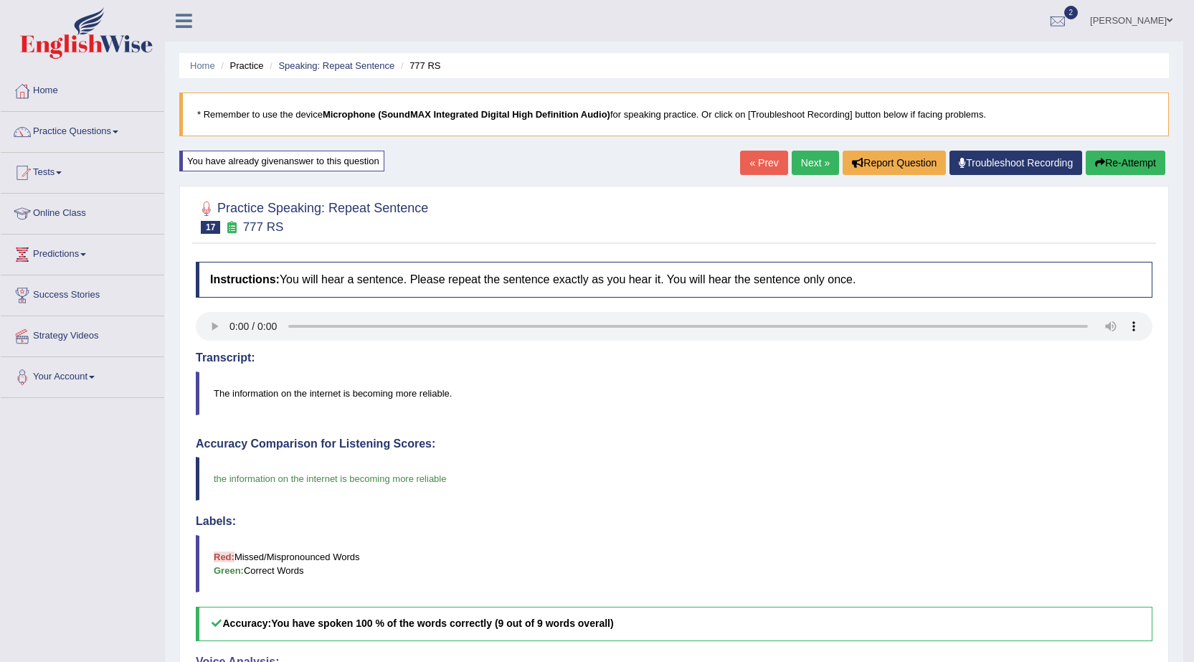
click at [798, 162] on link "Next »" at bounding box center [815, 163] width 47 height 24
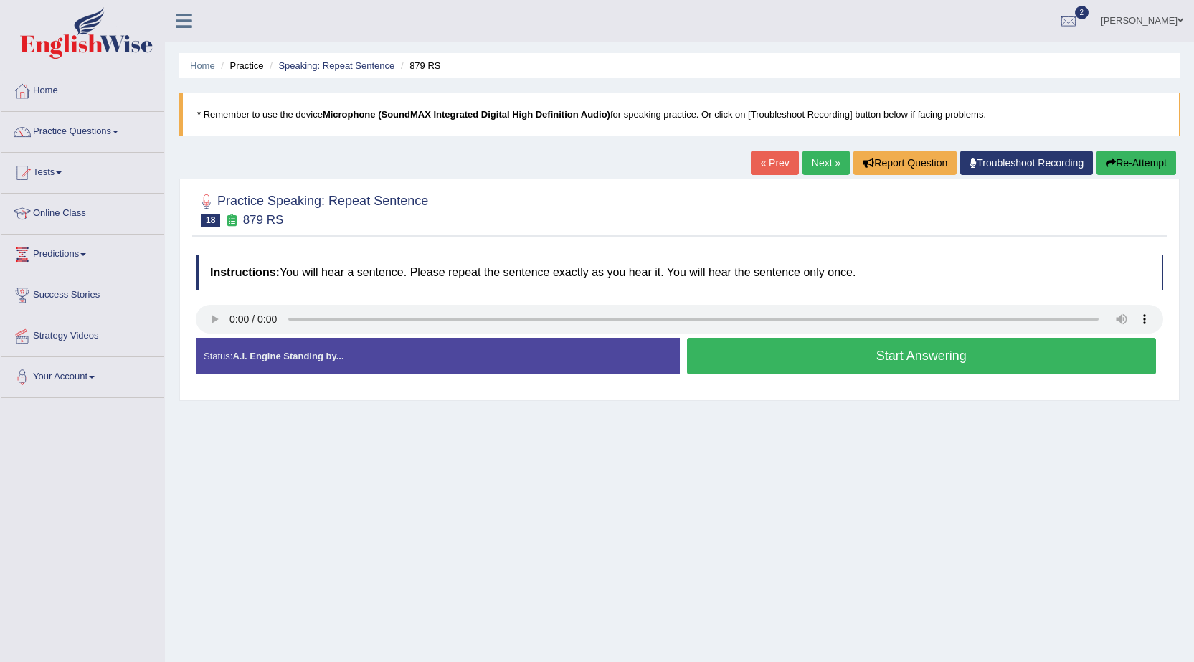
click at [743, 361] on button "Start Answering" at bounding box center [922, 356] width 470 height 37
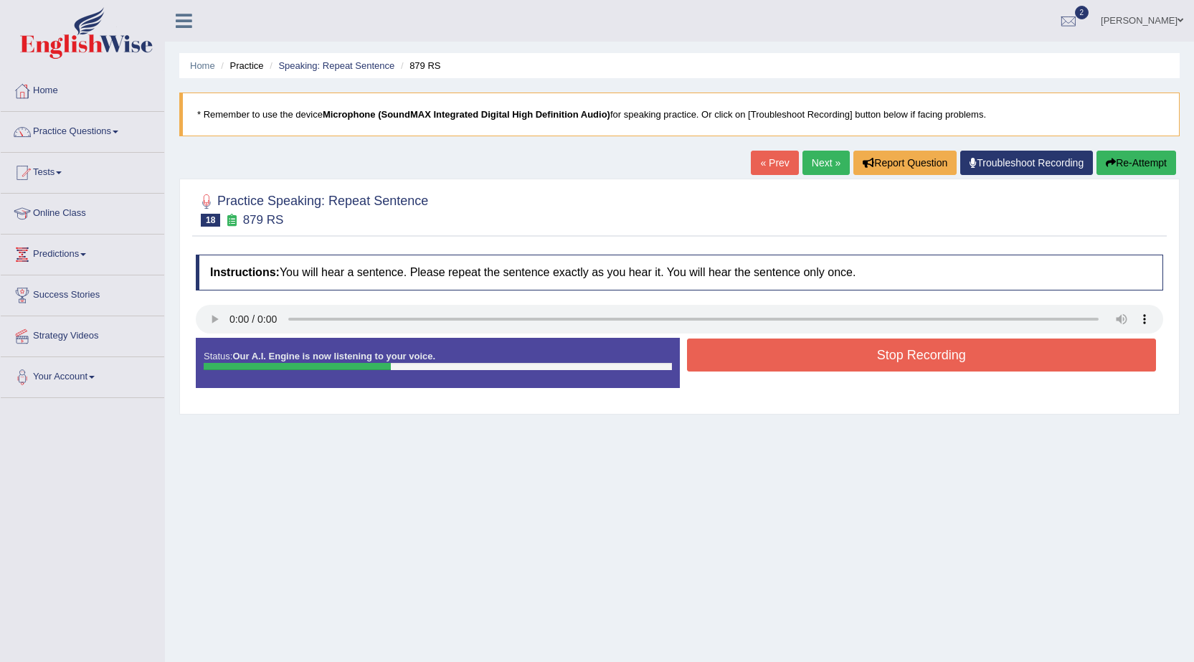
click at [766, 356] on button "Stop Recording" at bounding box center [922, 355] width 470 height 33
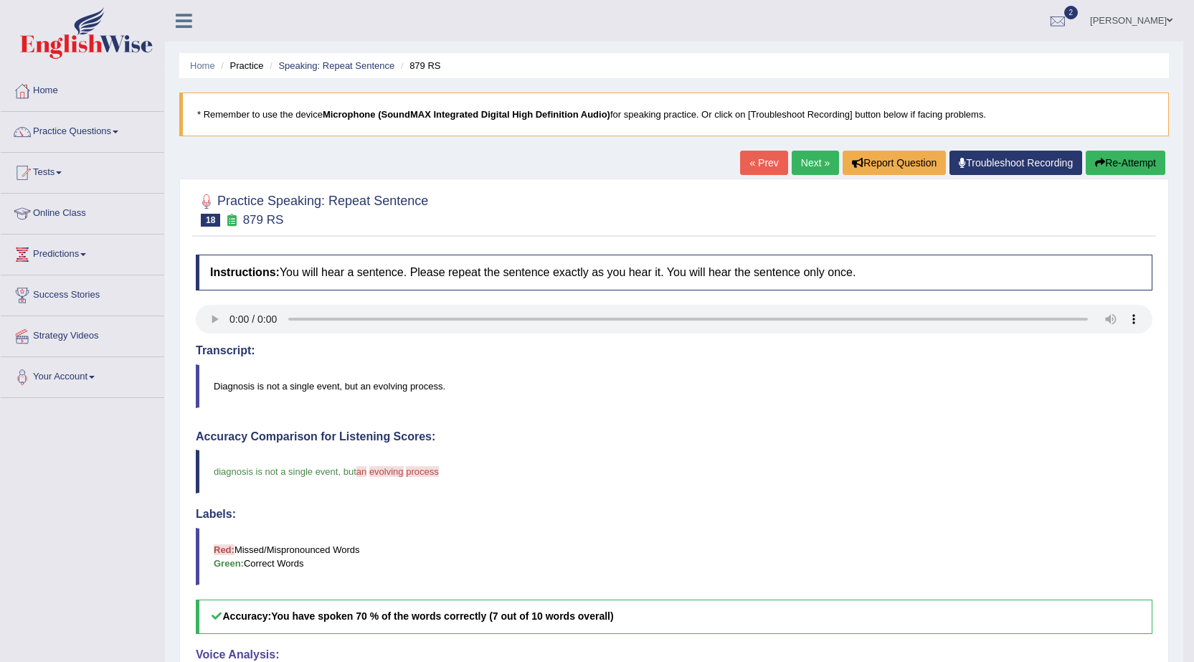
click at [795, 163] on link "Next »" at bounding box center [815, 163] width 47 height 24
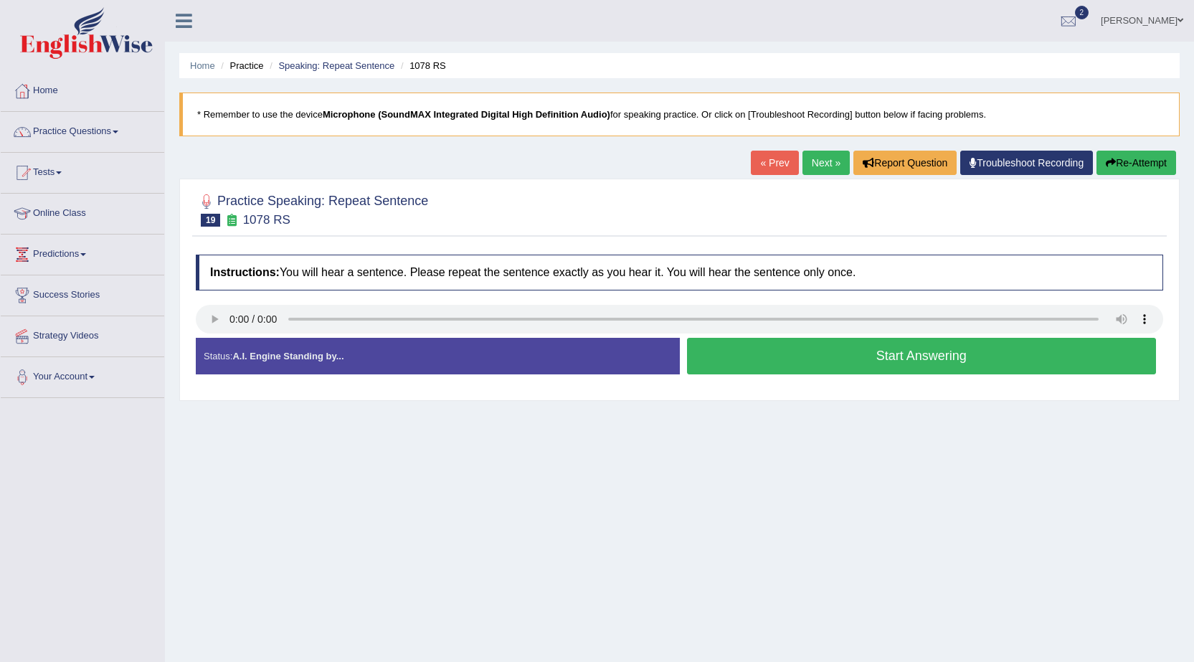
click at [734, 356] on button "Start Answering" at bounding box center [922, 356] width 470 height 37
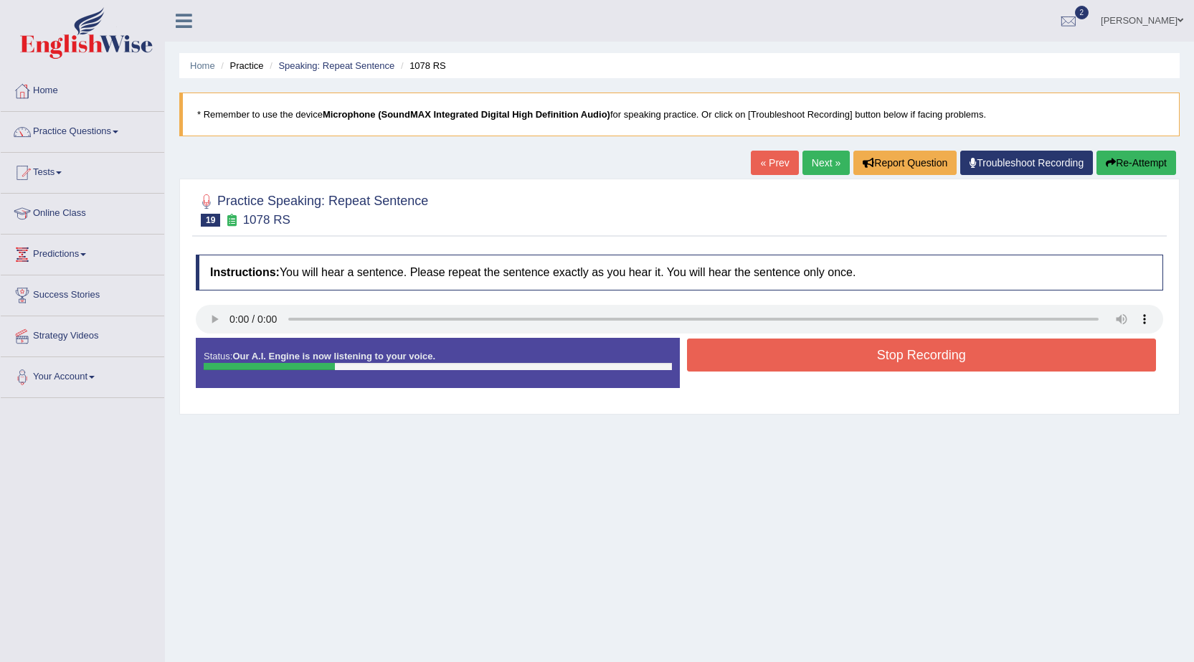
click at [779, 351] on button "Stop Recording" at bounding box center [922, 355] width 470 height 33
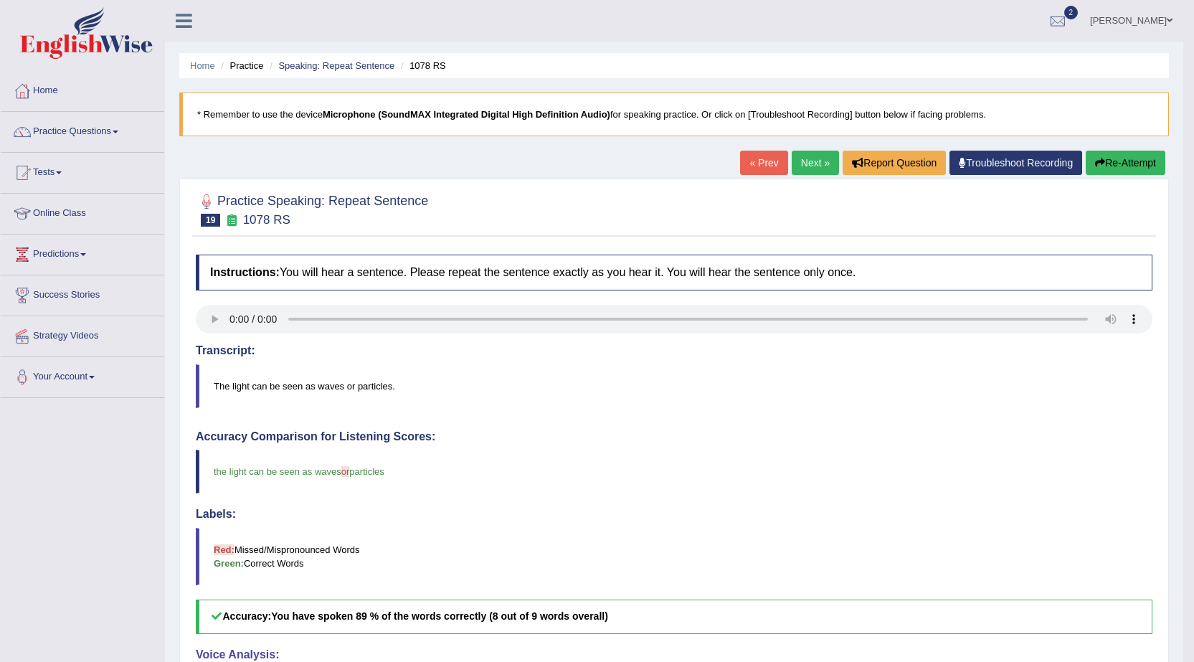
click at [820, 167] on link "Next »" at bounding box center [815, 163] width 47 height 24
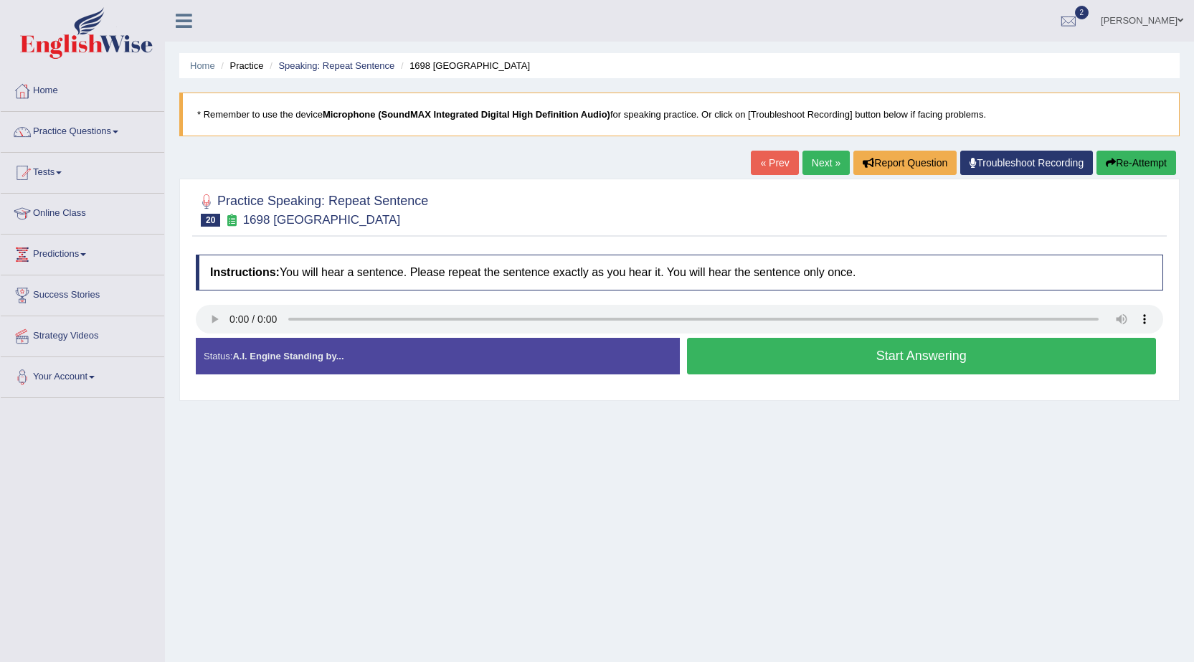
click at [749, 364] on button "Start Answering" at bounding box center [922, 356] width 470 height 37
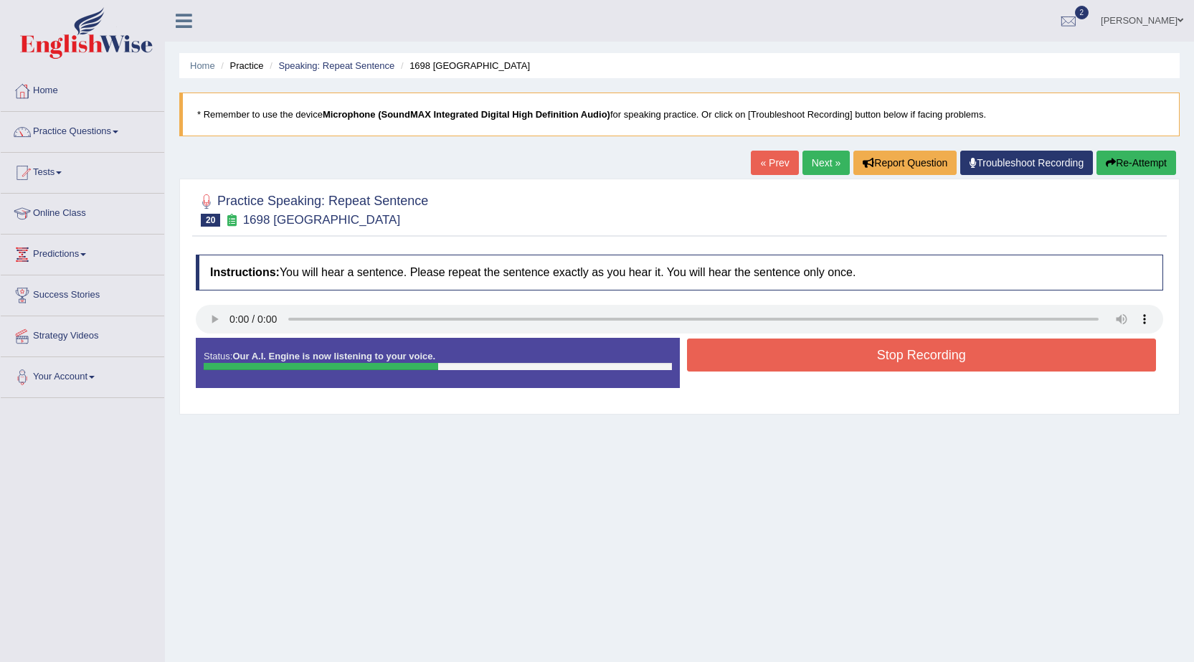
click at [753, 353] on button "Stop Recording" at bounding box center [922, 355] width 470 height 33
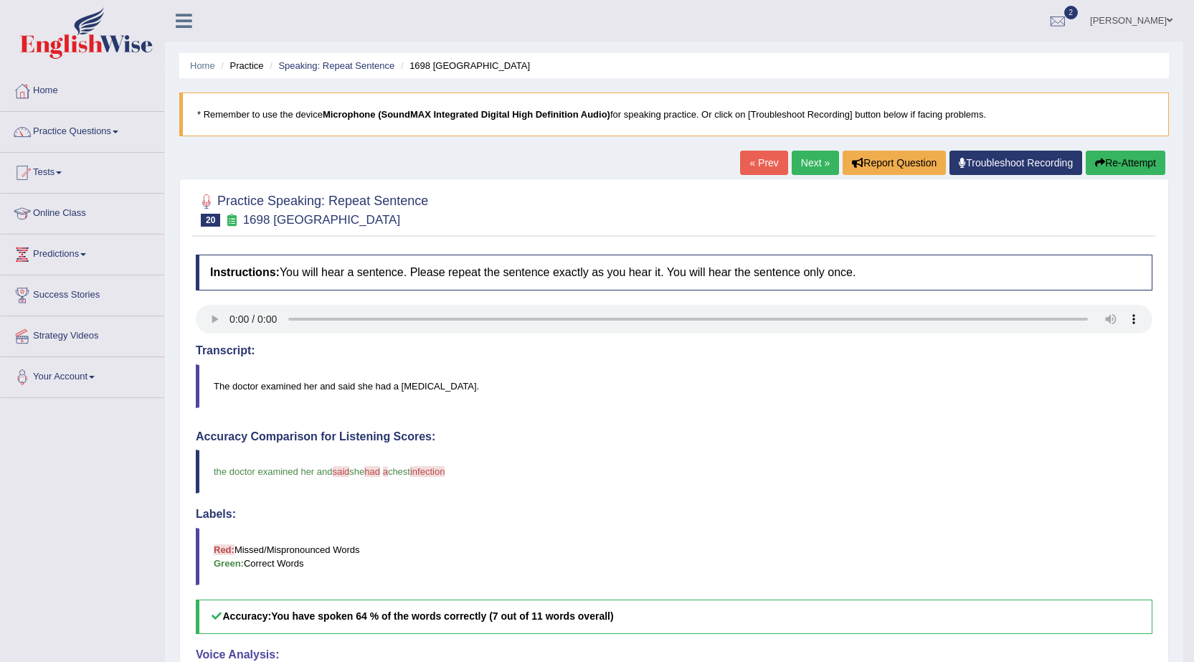
click at [1113, 159] on button "Re-Attempt" at bounding box center [1126, 163] width 80 height 24
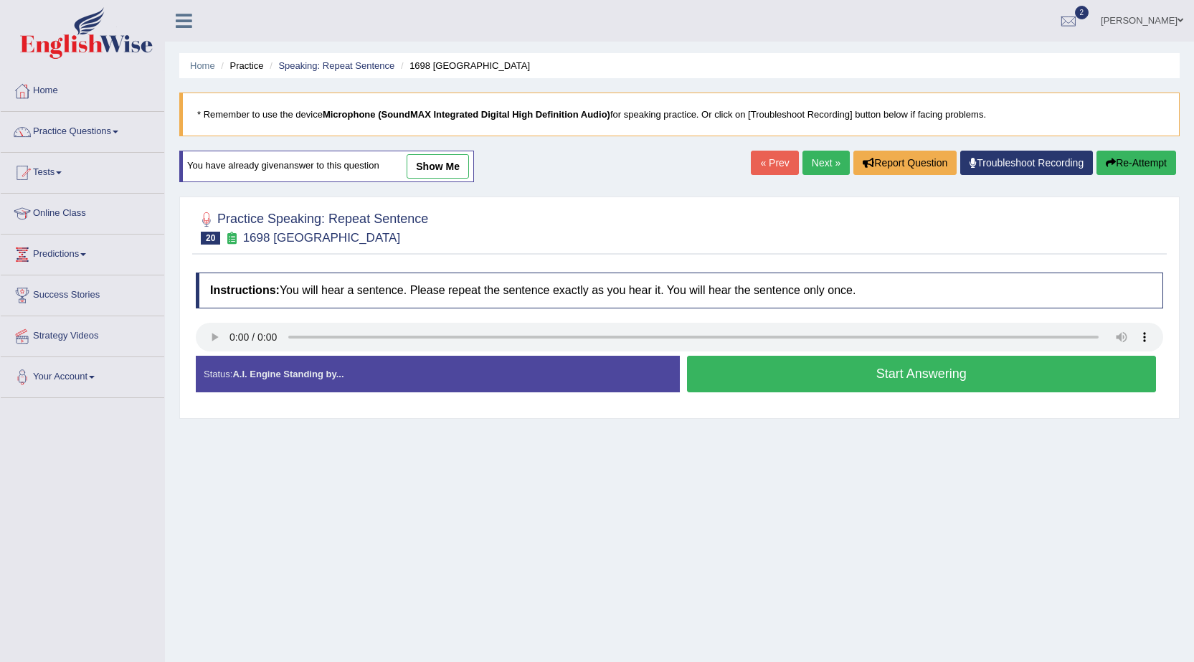
click at [898, 376] on button "Start Answering" at bounding box center [922, 374] width 470 height 37
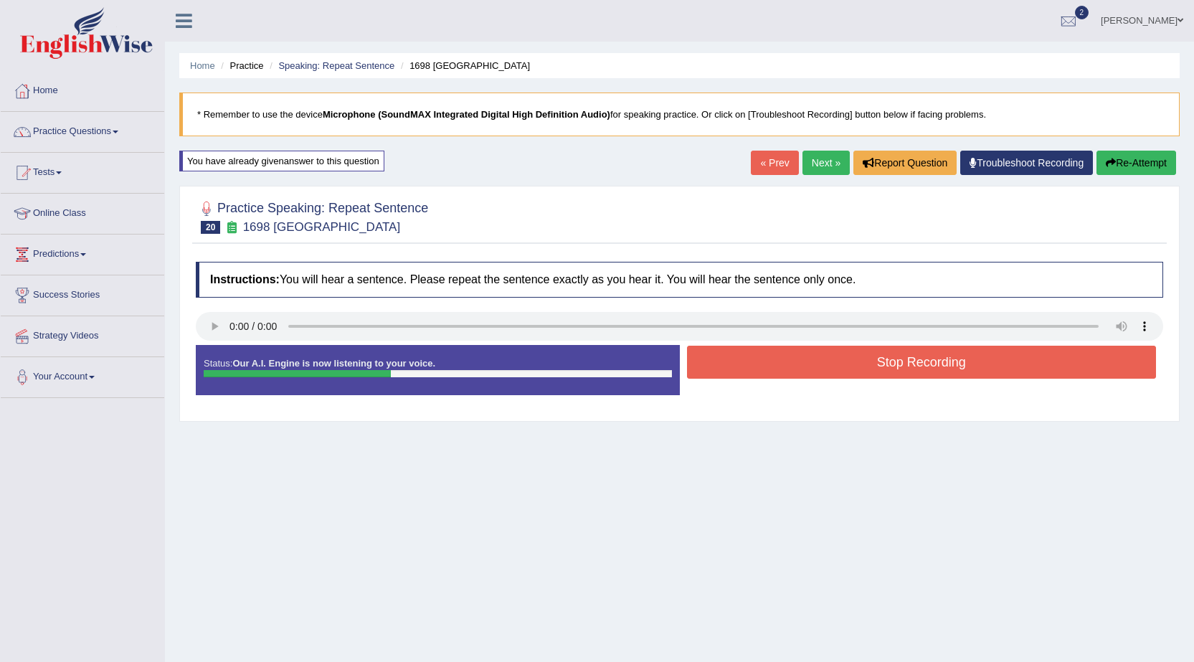
click at [905, 356] on button "Stop Recording" at bounding box center [922, 362] width 470 height 33
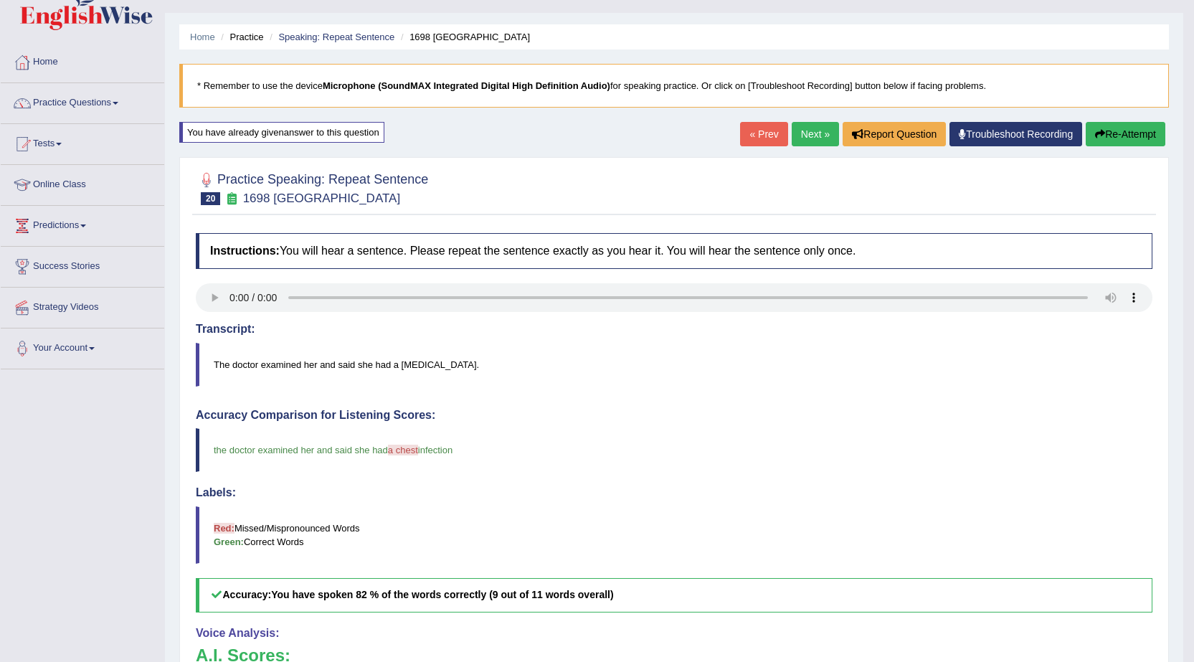
scroll to position [28, 0]
click at [806, 141] on link "Next »" at bounding box center [815, 135] width 47 height 24
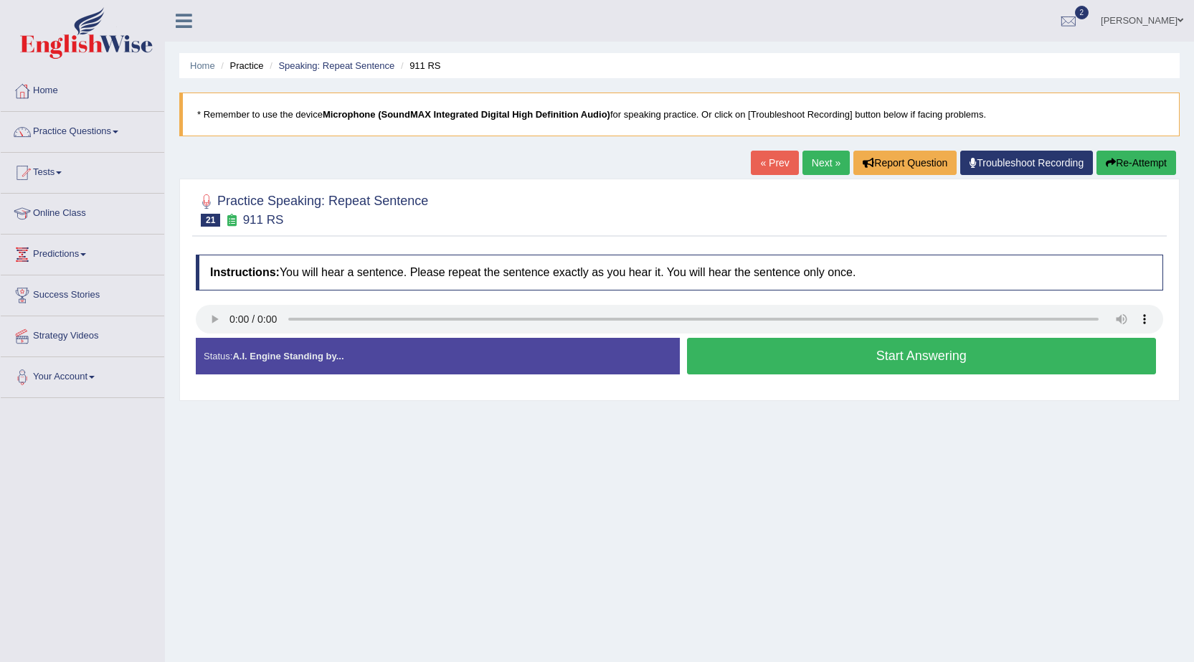
click at [795, 360] on button "Start Answering" at bounding box center [922, 356] width 470 height 37
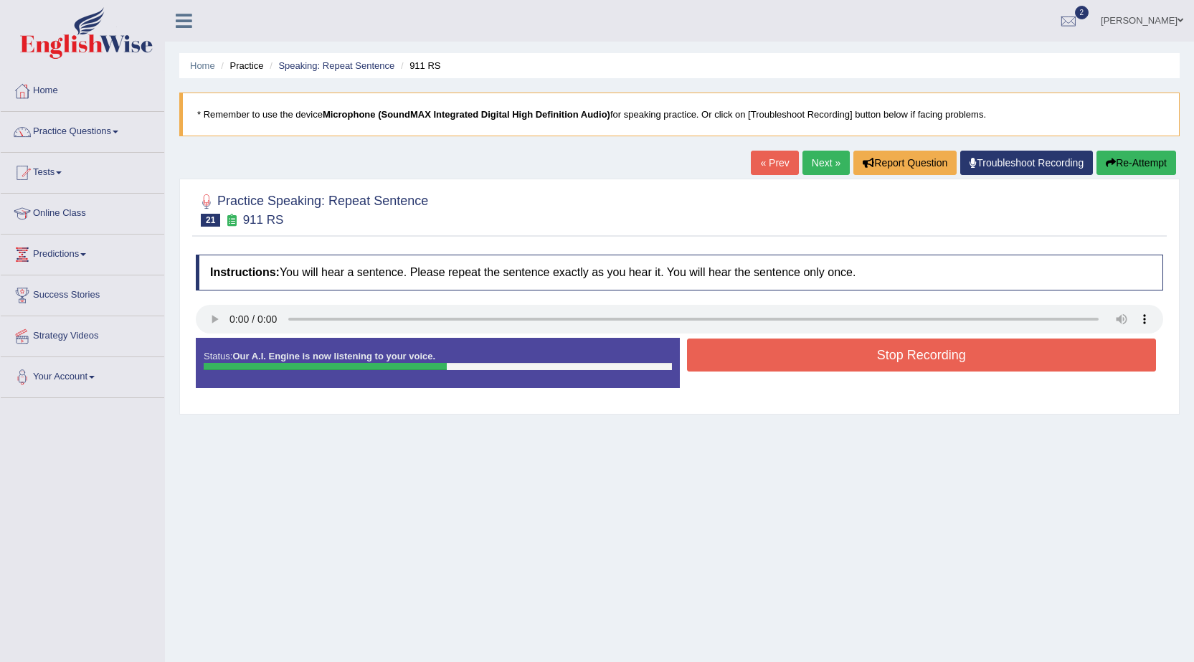
click at [795, 351] on button "Stop Recording" at bounding box center [922, 355] width 470 height 33
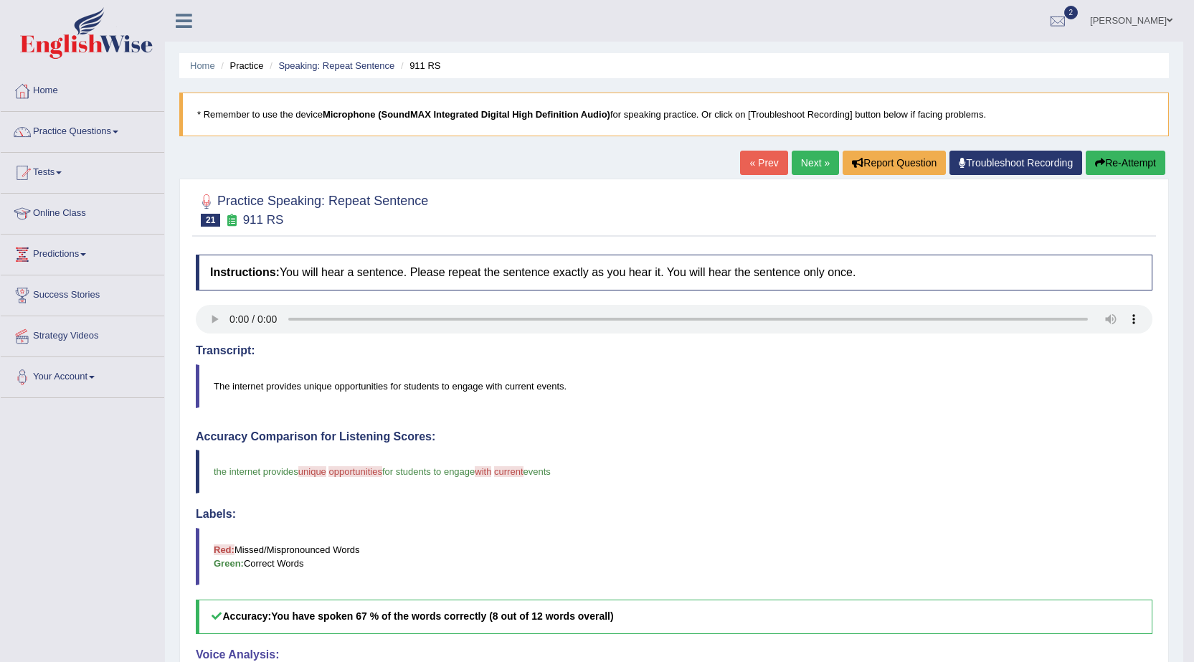
click at [1132, 159] on button "Re-Attempt" at bounding box center [1126, 163] width 80 height 24
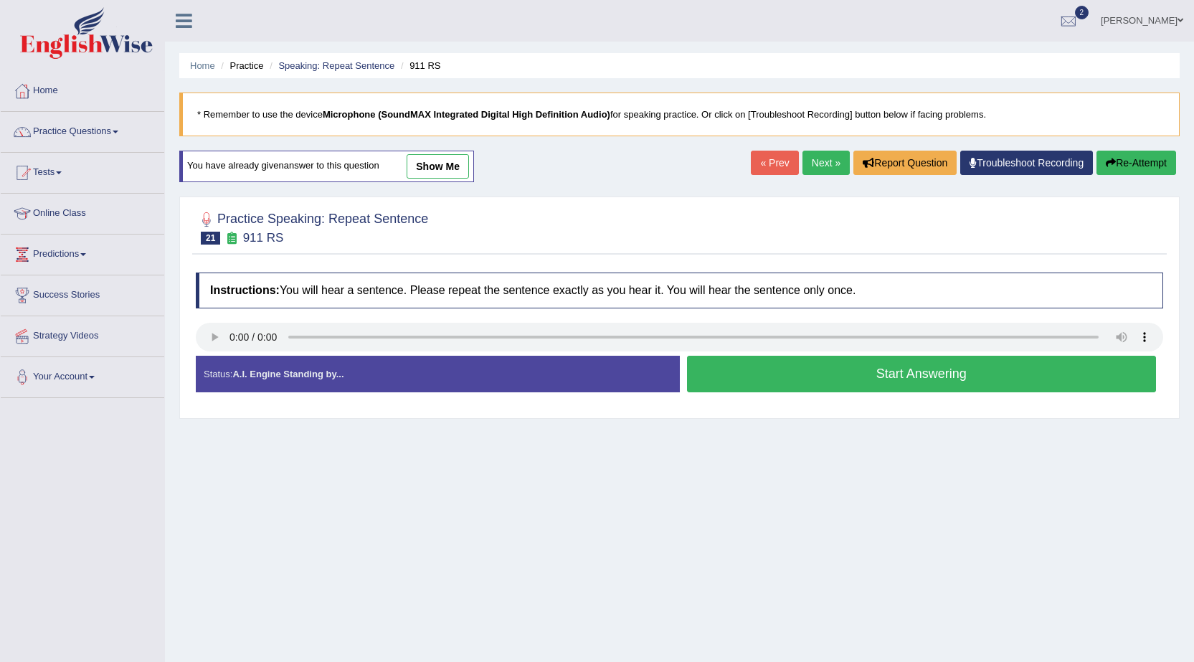
click at [836, 375] on button "Start Answering" at bounding box center [922, 374] width 470 height 37
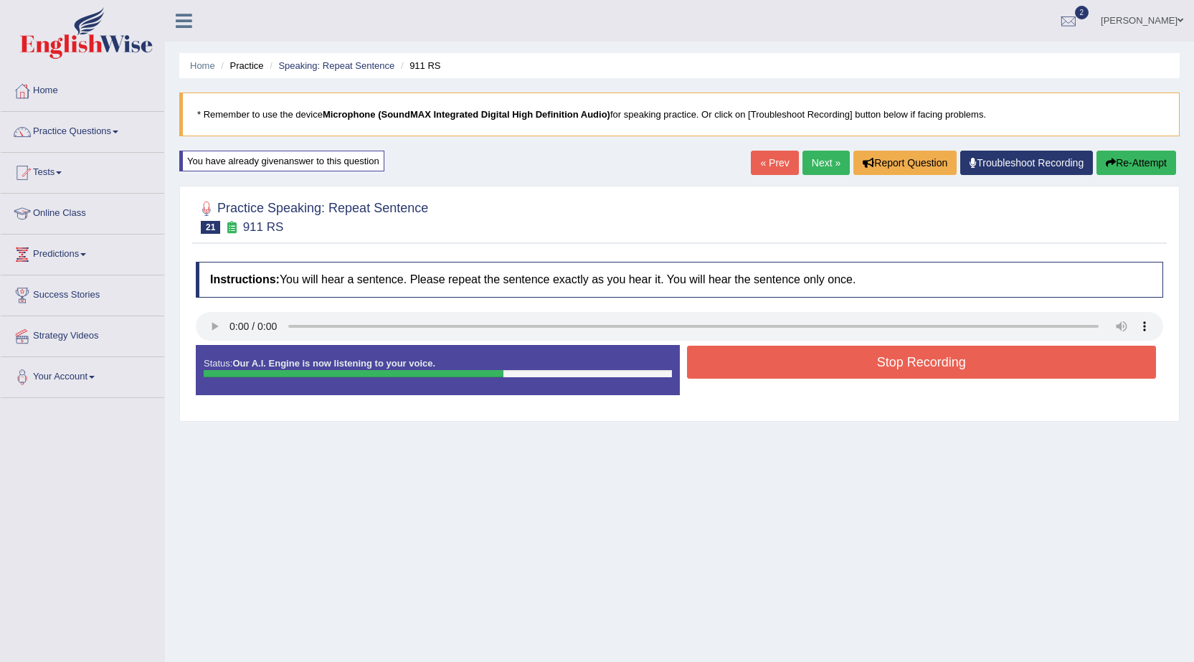
click at [866, 361] on button "Stop Recording" at bounding box center [922, 362] width 470 height 33
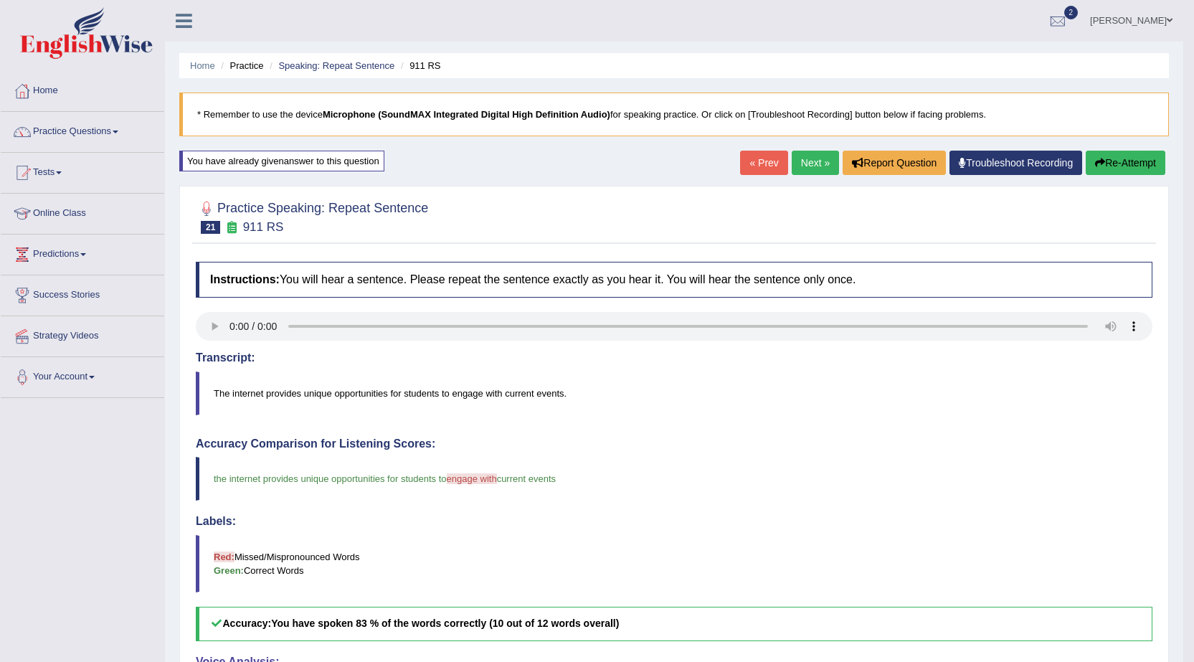
click at [1122, 158] on button "Re-Attempt" at bounding box center [1126, 163] width 80 height 24
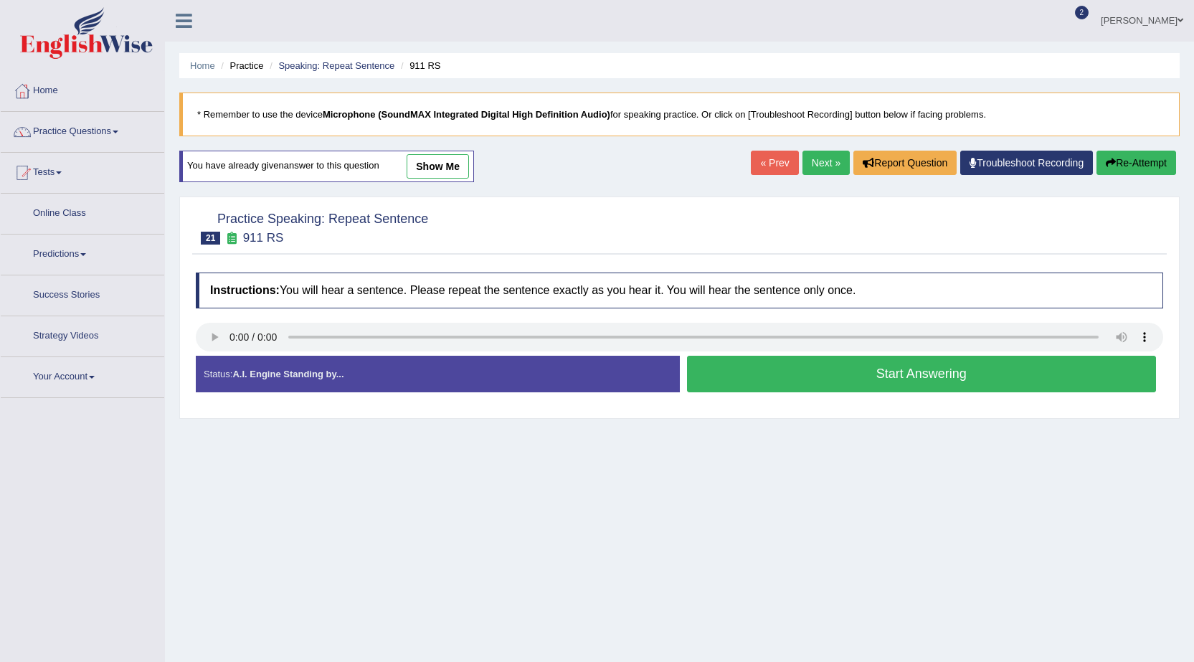
click at [800, 379] on button "Start Answering" at bounding box center [922, 374] width 470 height 37
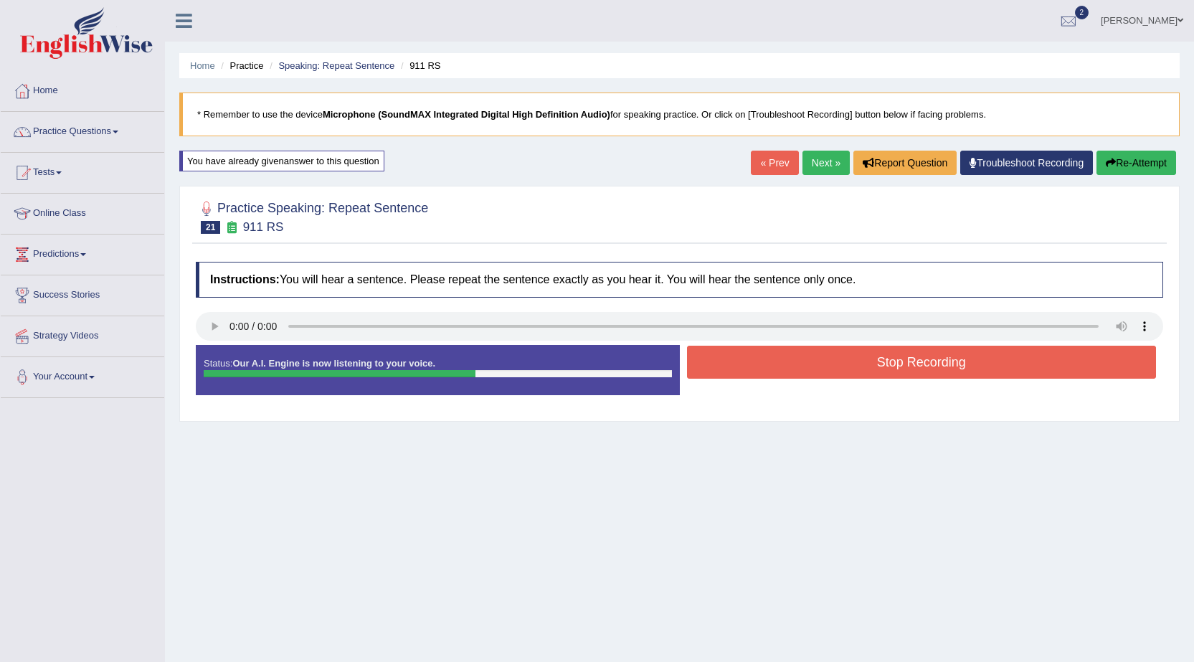
click at [809, 361] on button "Stop Recording" at bounding box center [922, 362] width 470 height 33
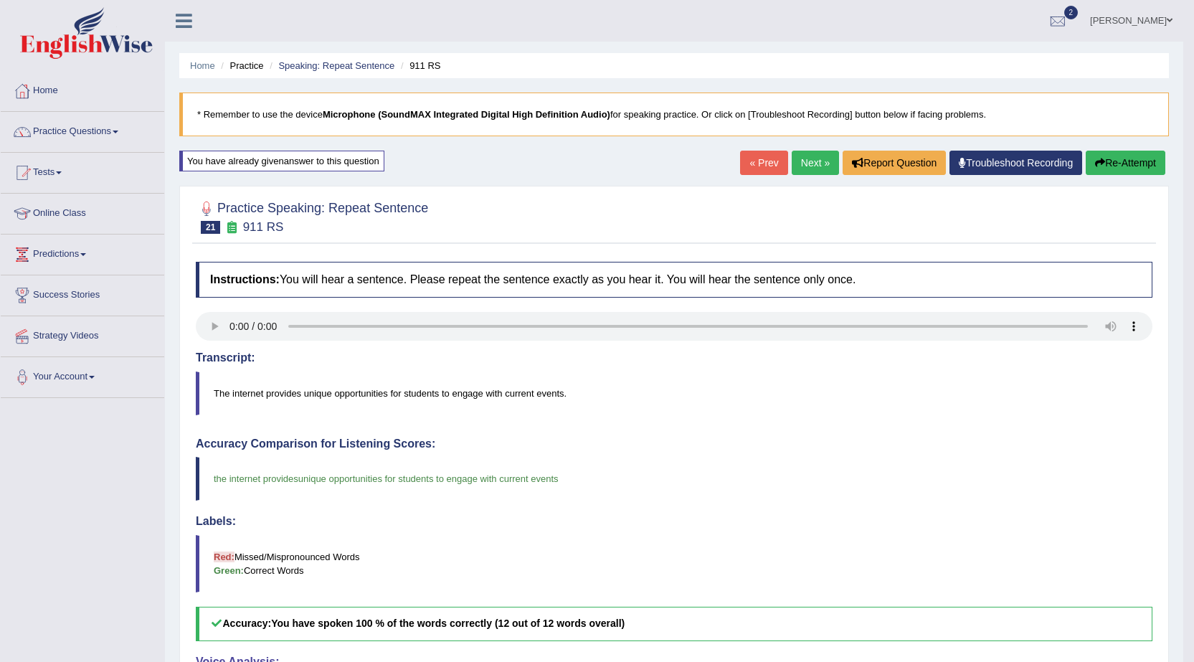
click at [798, 158] on link "Next »" at bounding box center [815, 163] width 47 height 24
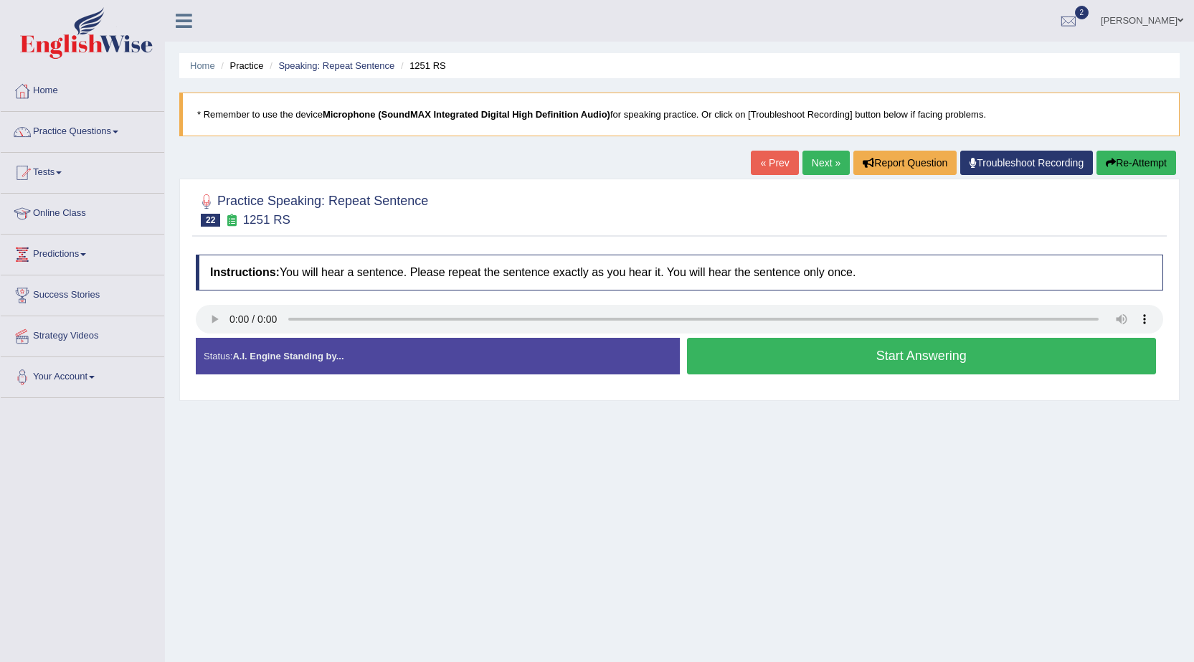
click at [780, 360] on button "Start Answering" at bounding box center [922, 356] width 470 height 37
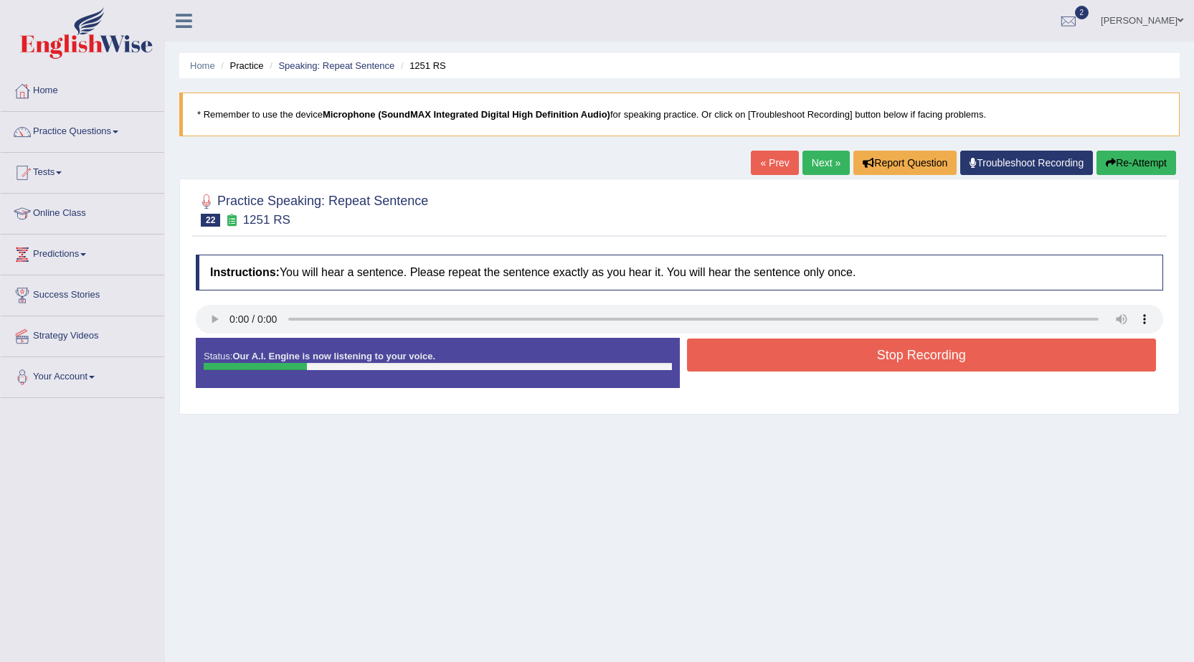
click at [780, 360] on button "Stop Recording" at bounding box center [922, 355] width 470 height 33
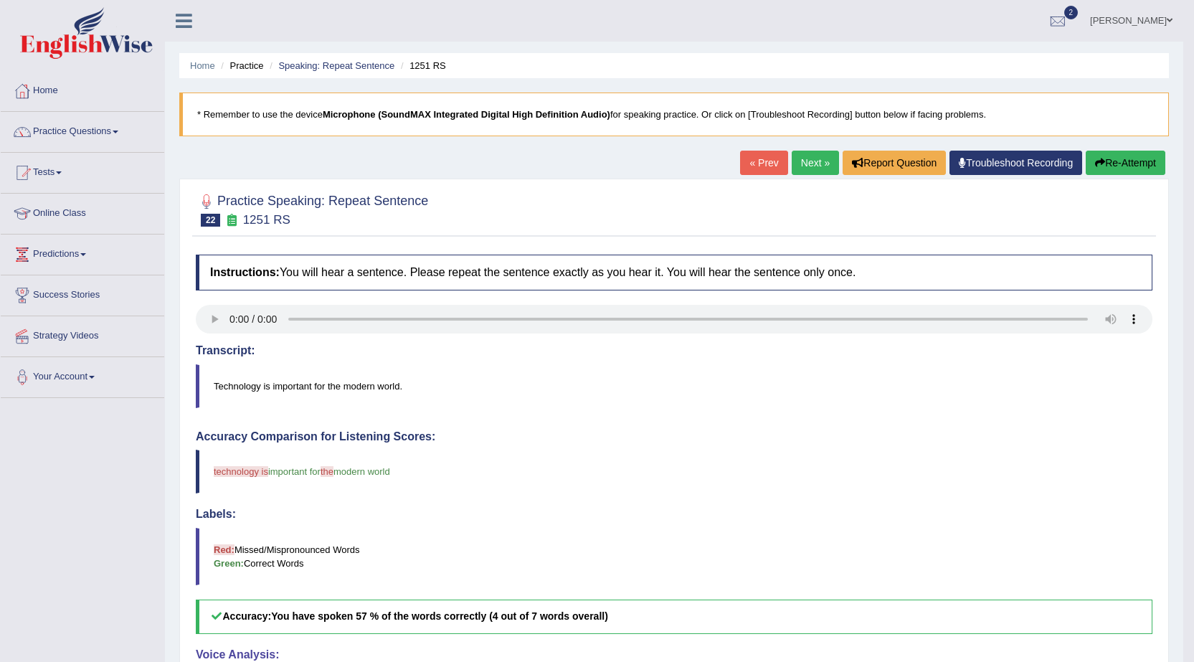
click at [1112, 164] on button "Re-Attempt" at bounding box center [1126, 163] width 80 height 24
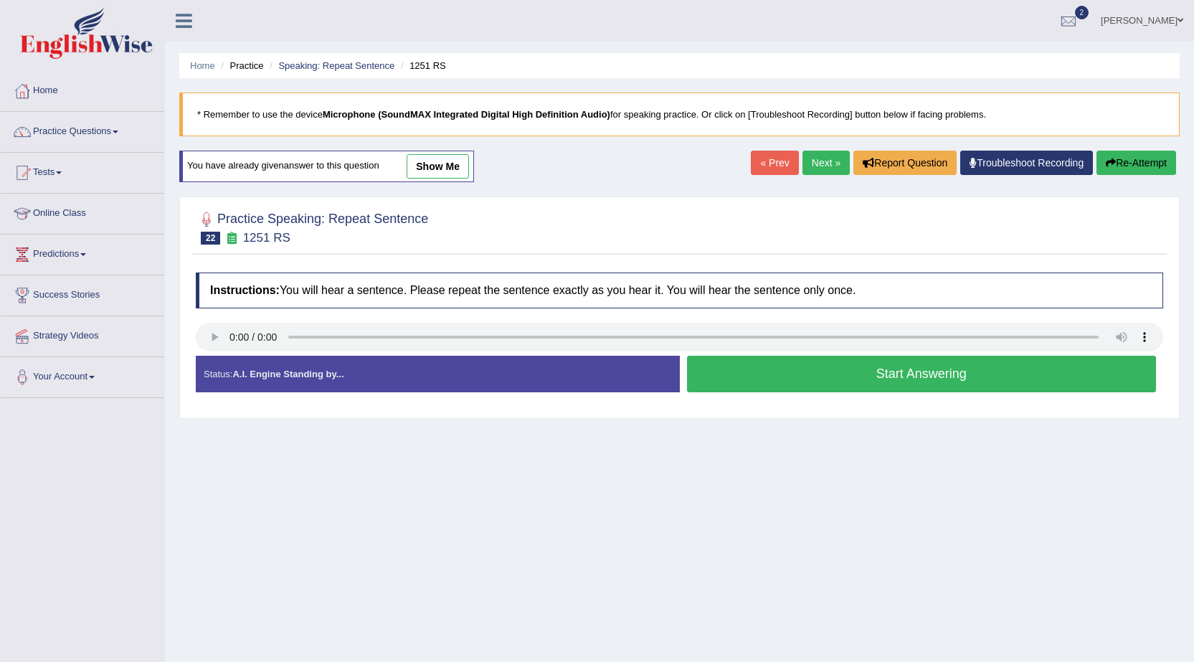
click at [856, 379] on button "Start Answering" at bounding box center [922, 374] width 470 height 37
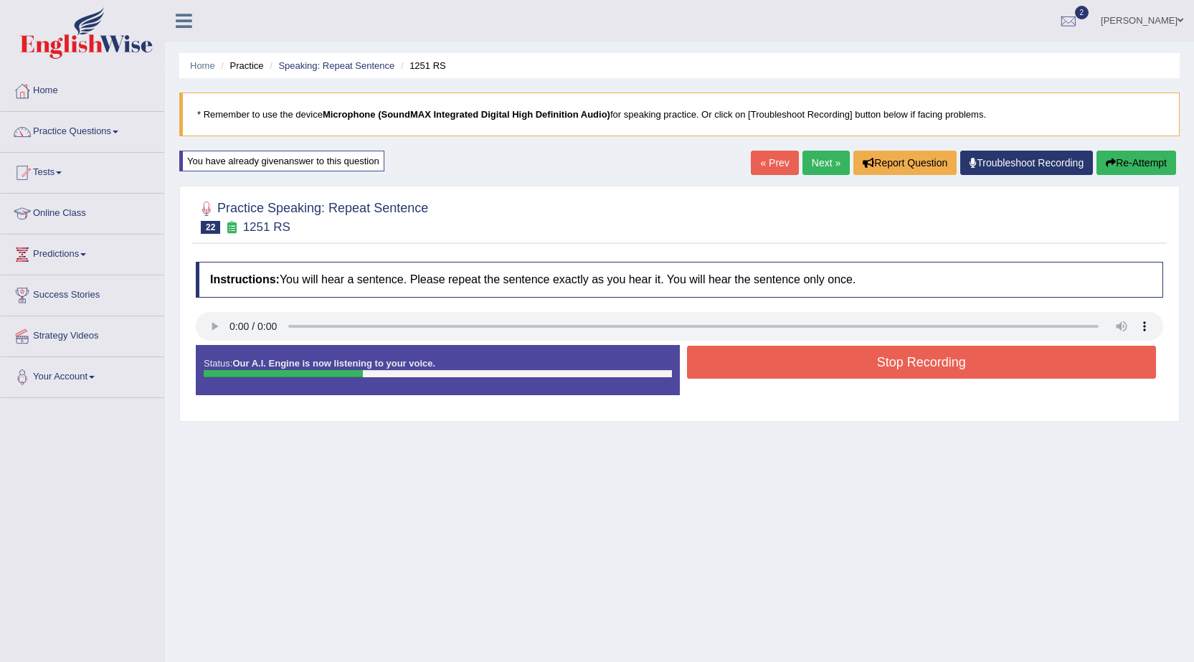
click at [863, 359] on button "Stop Recording" at bounding box center [922, 362] width 470 height 33
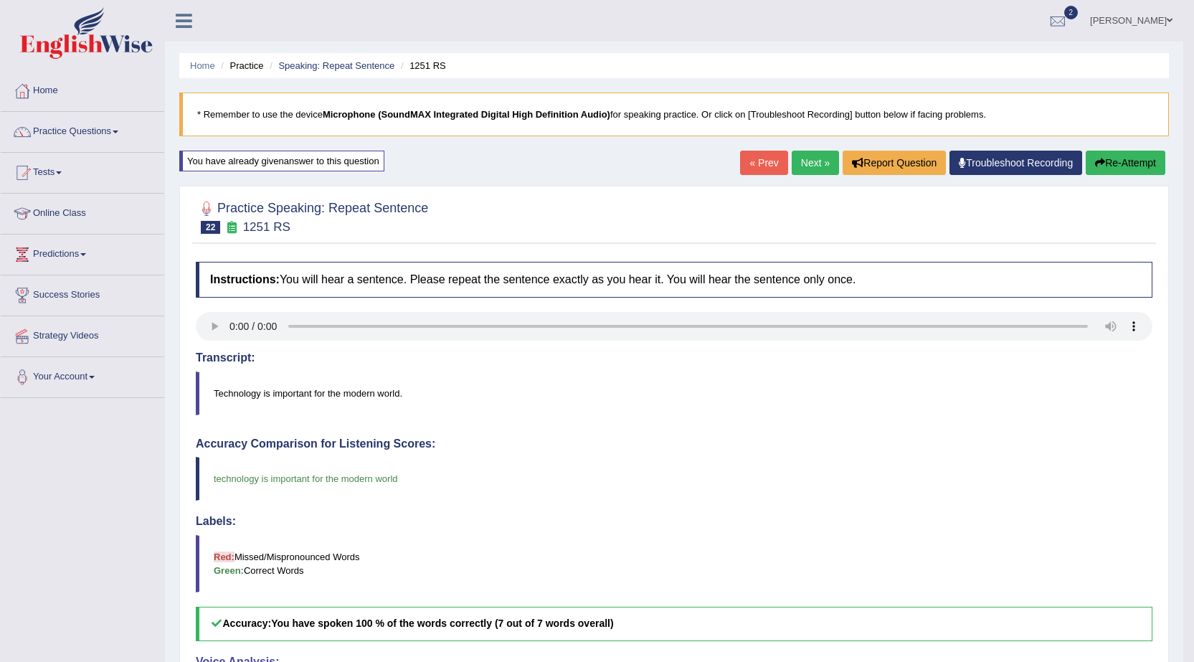
click at [805, 166] on link "Next »" at bounding box center [815, 163] width 47 height 24
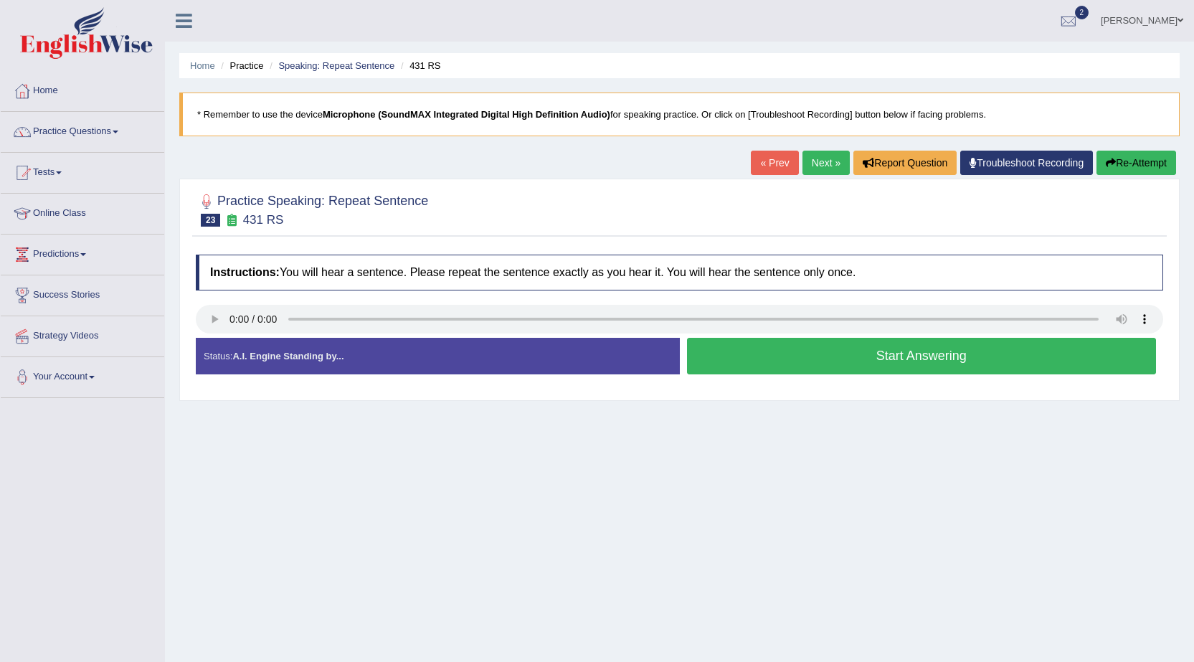
click at [770, 361] on button "Start Answering" at bounding box center [922, 356] width 470 height 37
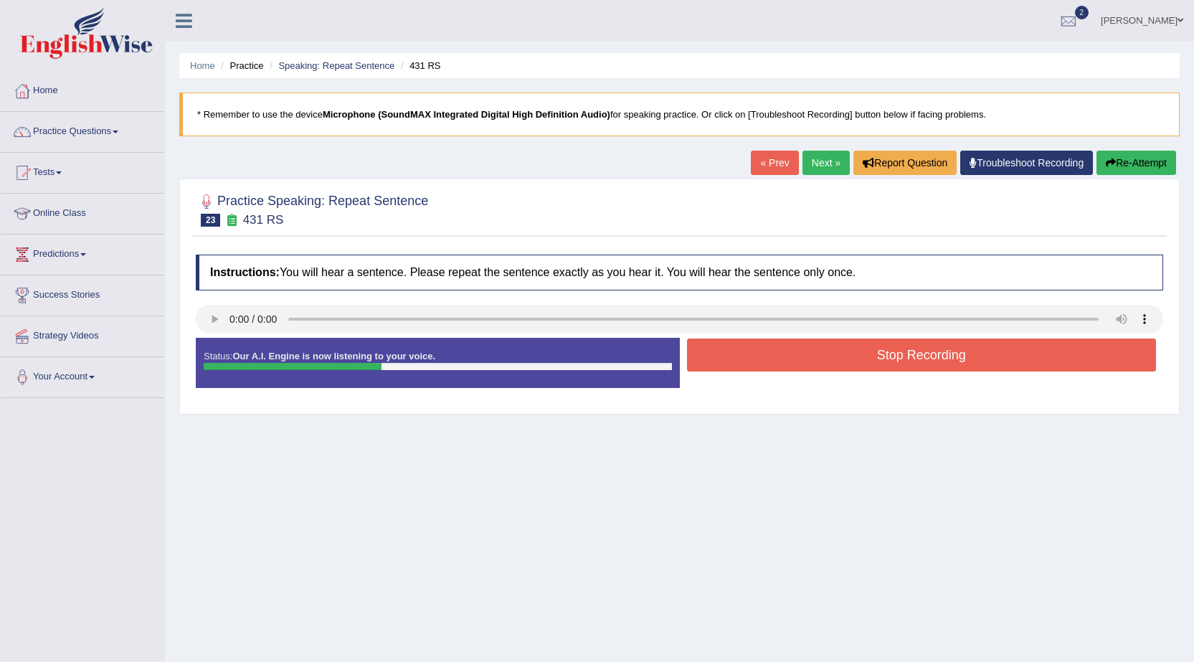
click at [932, 361] on button "Stop Recording" at bounding box center [922, 355] width 470 height 33
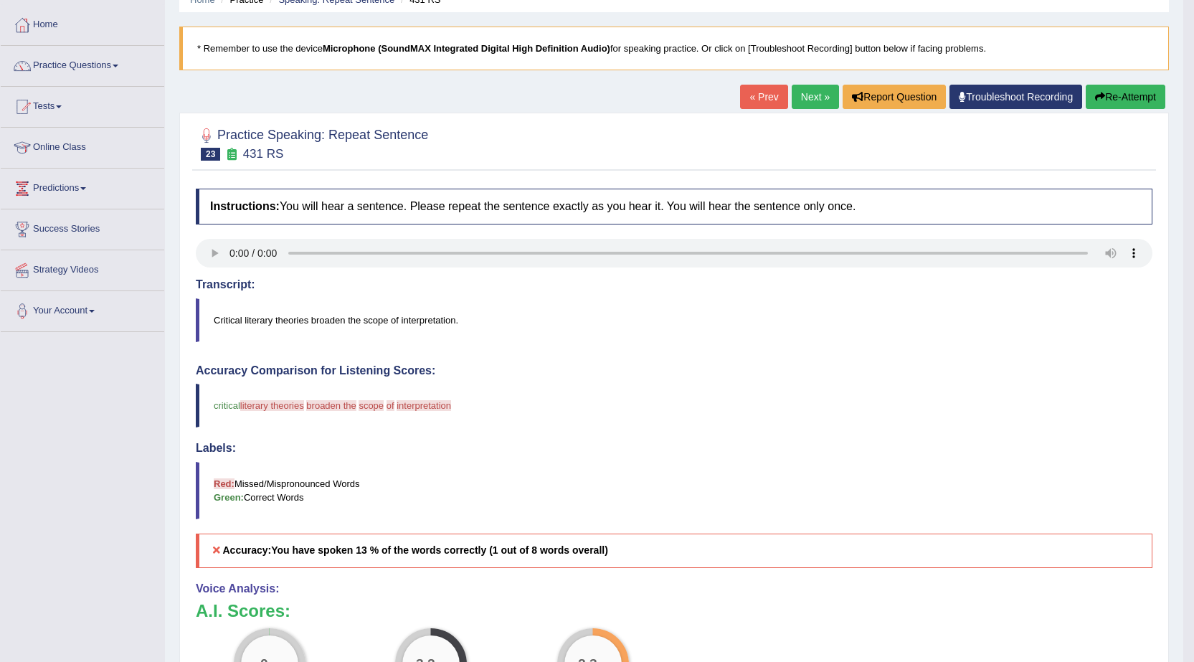
scroll to position [21, 0]
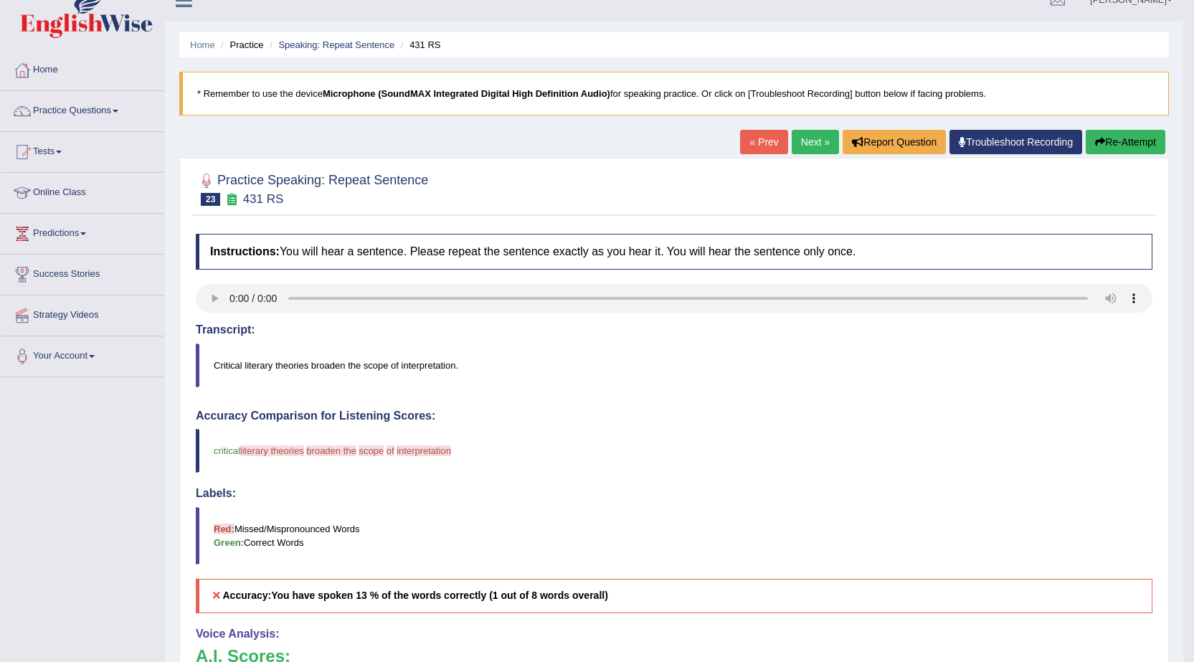
click at [810, 143] on link "Next »" at bounding box center [815, 142] width 47 height 24
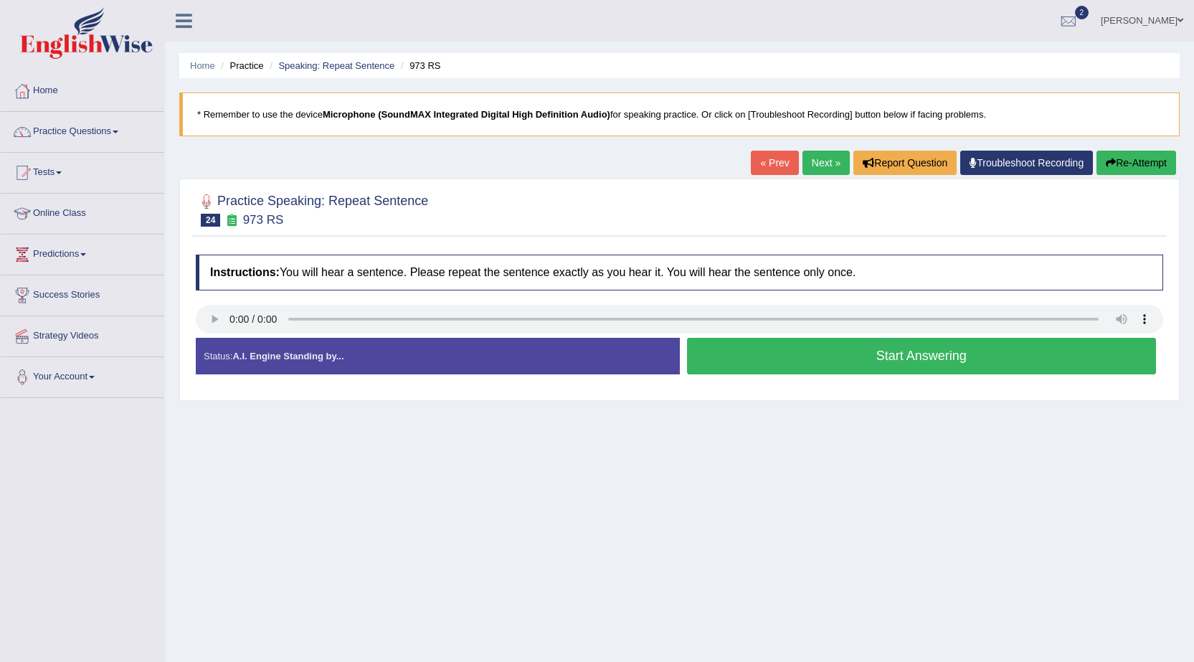
click at [755, 364] on button "Start Answering" at bounding box center [922, 356] width 470 height 37
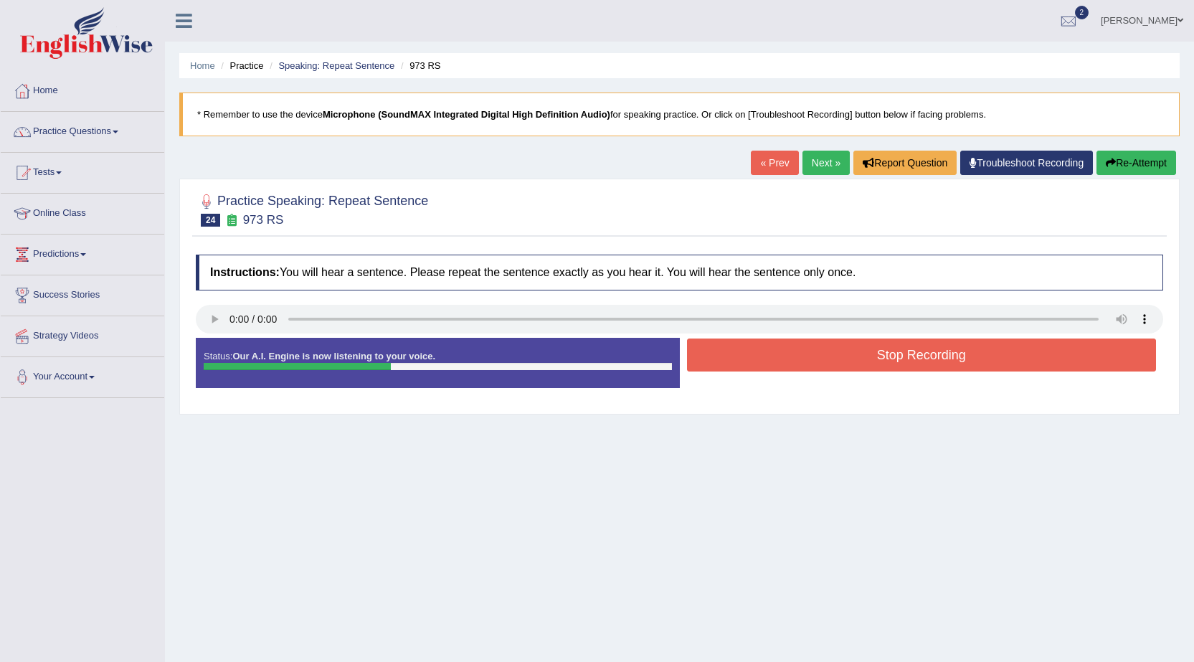
click at [769, 359] on button "Stop Recording" at bounding box center [922, 355] width 470 height 33
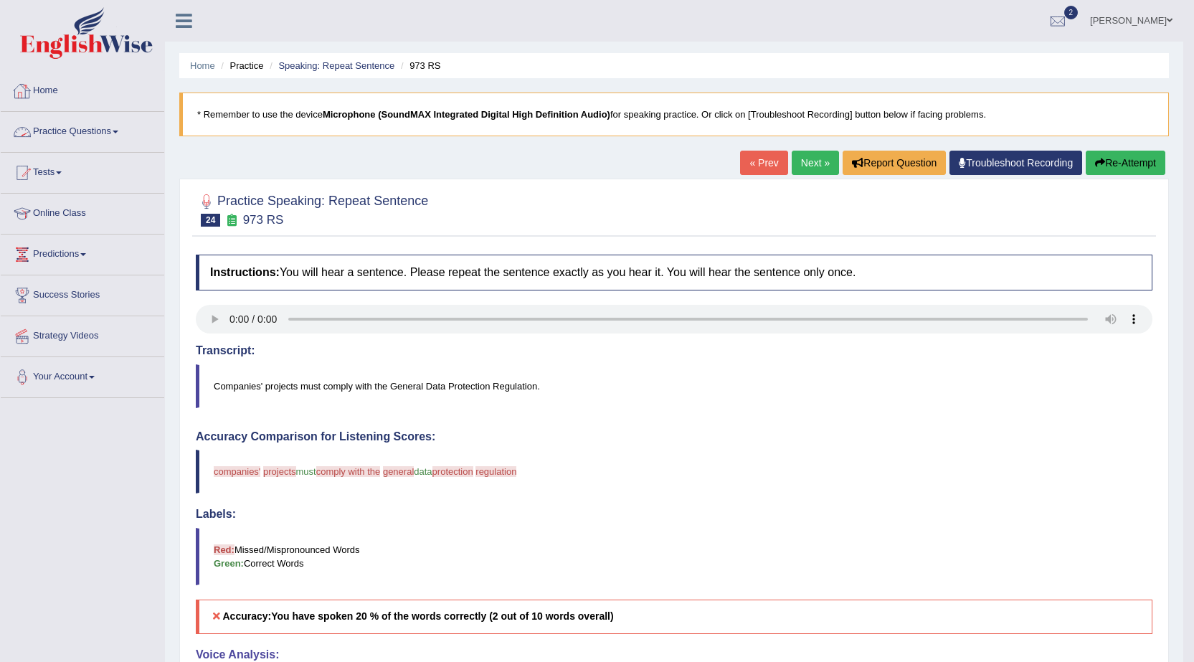
click at [94, 124] on link "Practice Questions" at bounding box center [83, 130] width 164 height 36
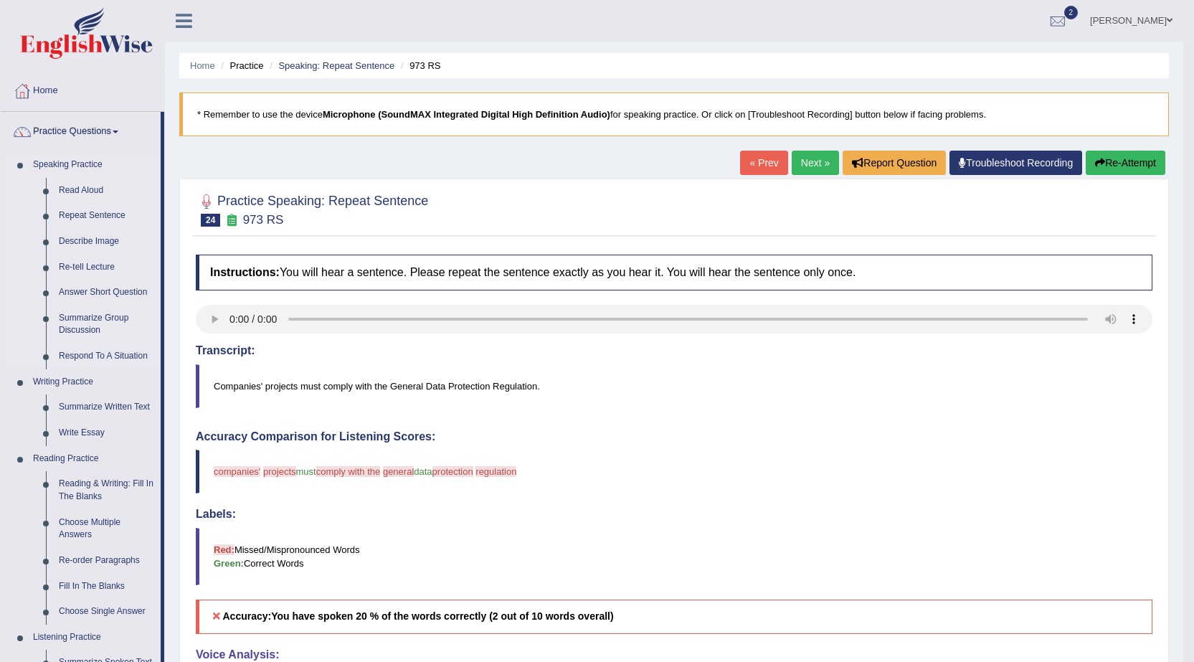
click at [92, 187] on link "Read Aloud" at bounding box center [106, 191] width 108 height 26
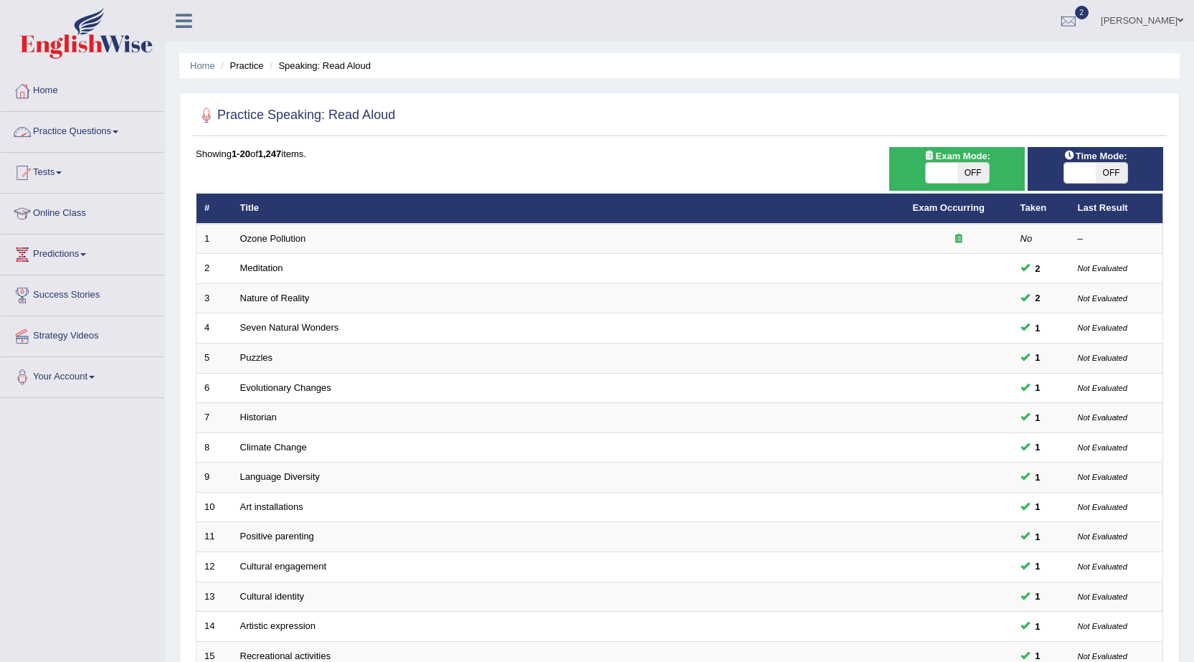
click at [108, 125] on link "Practice Questions" at bounding box center [83, 130] width 164 height 36
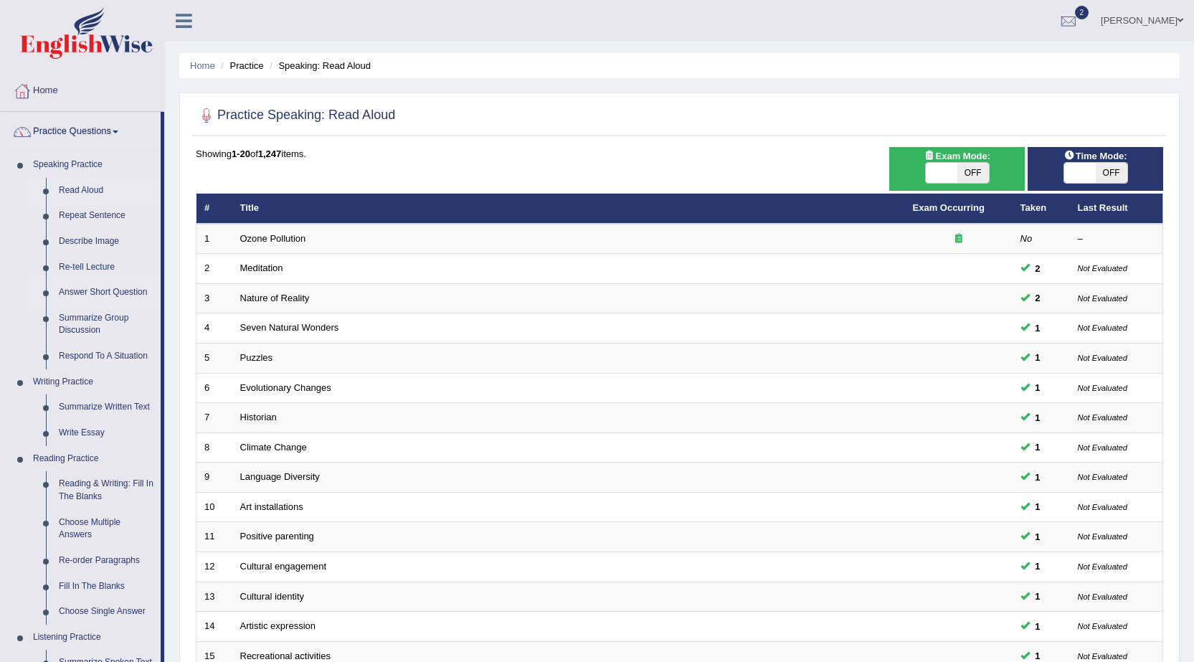
click at [80, 288] on link "Answer Short Question" at bounding box center [106, 293] width 108 height 26
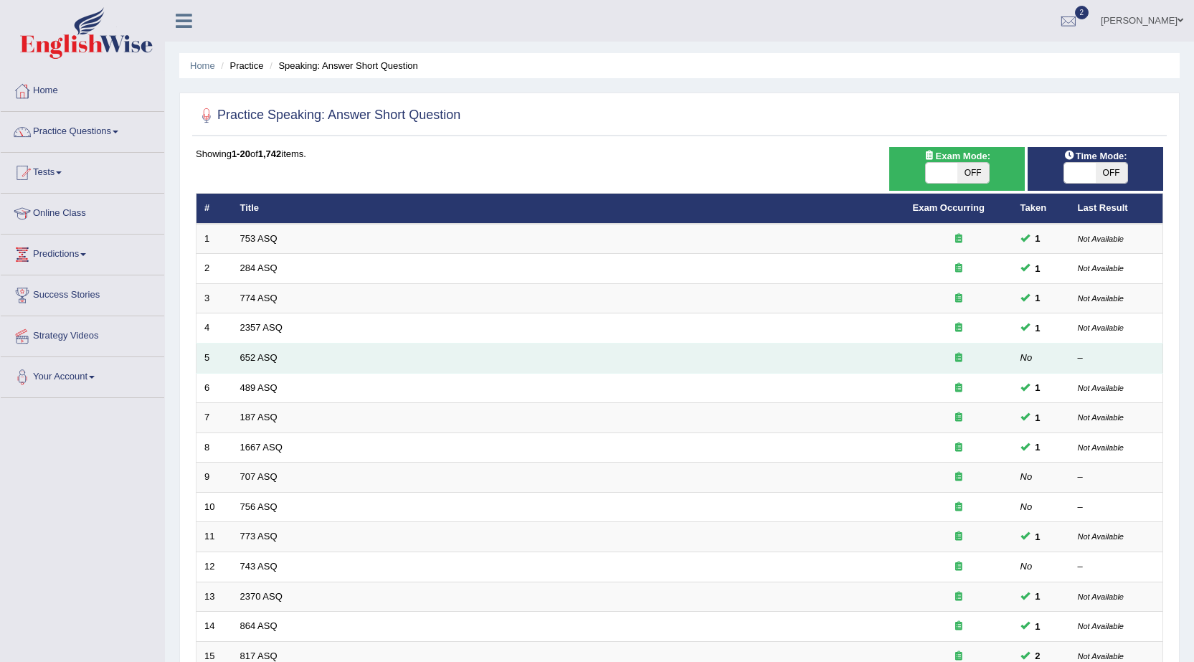
click at [831, 356] on td "652 ASQ" at bounding box center [568, 359] width 673 height 30
click at [252, 354] on link "652 ASQ" at bounding box center [258, 357] width 37 height 11
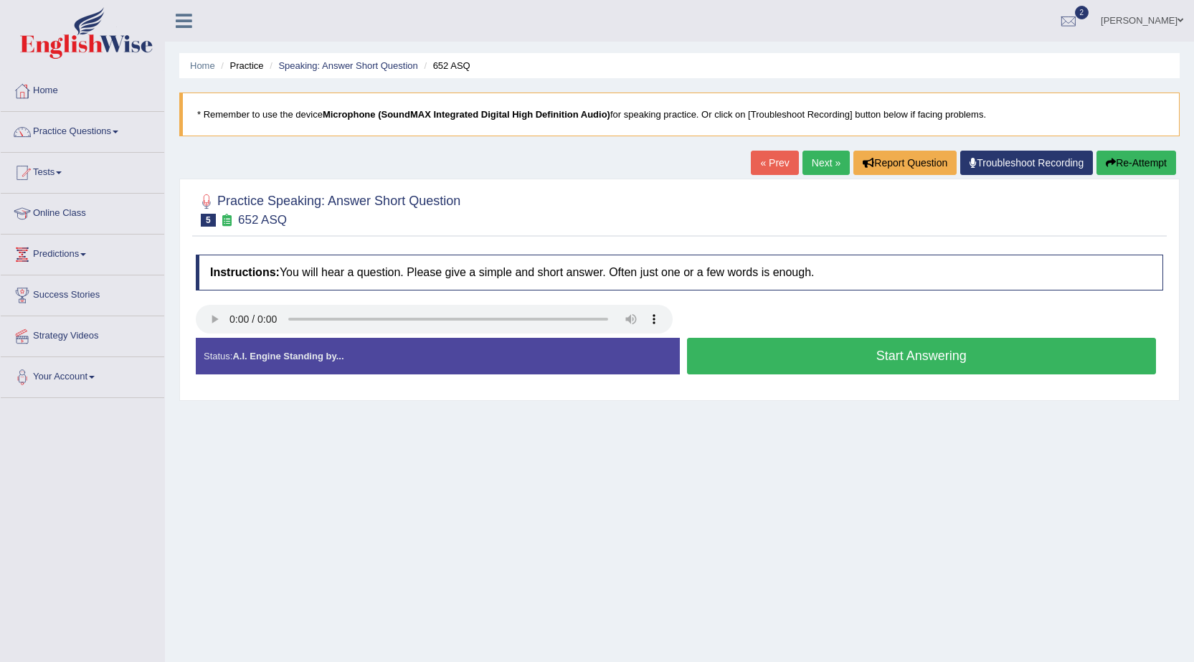
click at [722, 362] on button "Start Answering" at bounding box center [922, 356] width 470 height 37
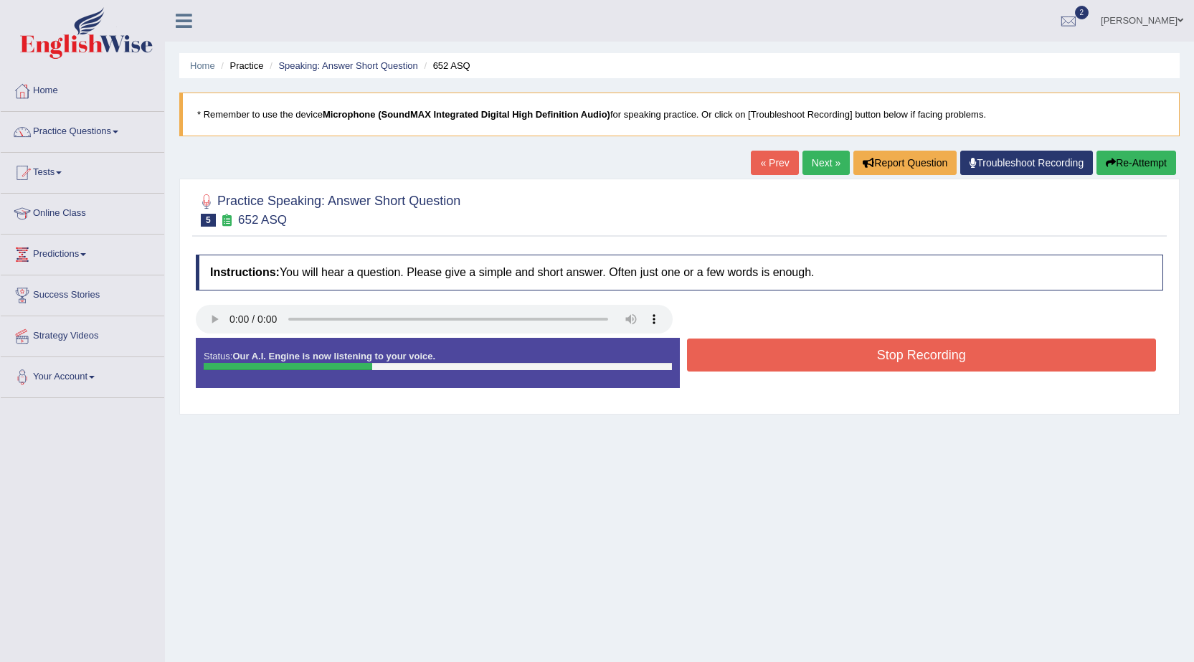
click at [725, 349] on button "Stop Recording" at bounding box center [922, 355] width 470 height 33
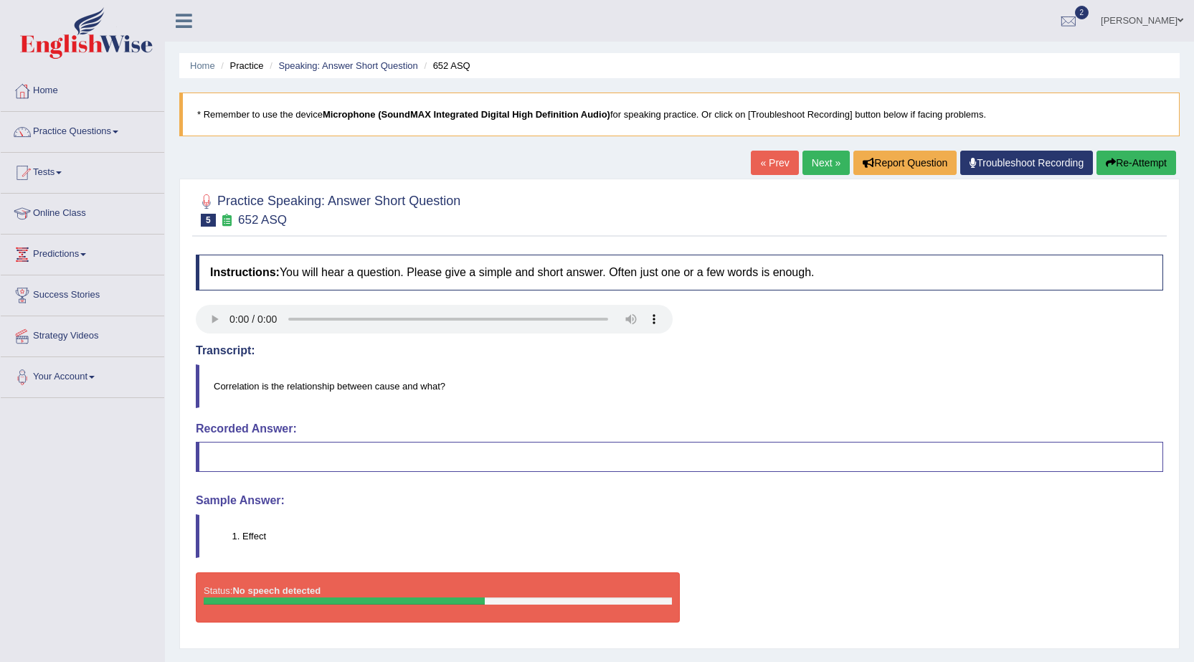
click at [1157, 170] on button "Re-Attempt" at bounding box center [1137, 163] width 80 height 24
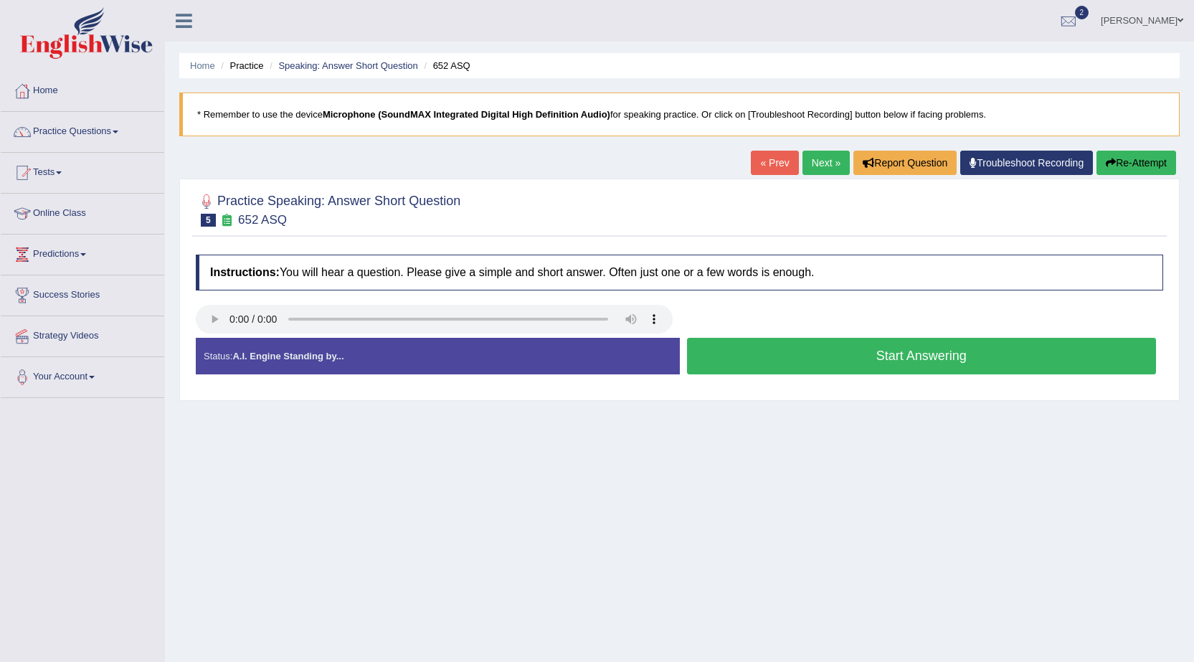
click at [866, 361] on button "Start Answering" at bounding box center [922, 356] width 470 height 37
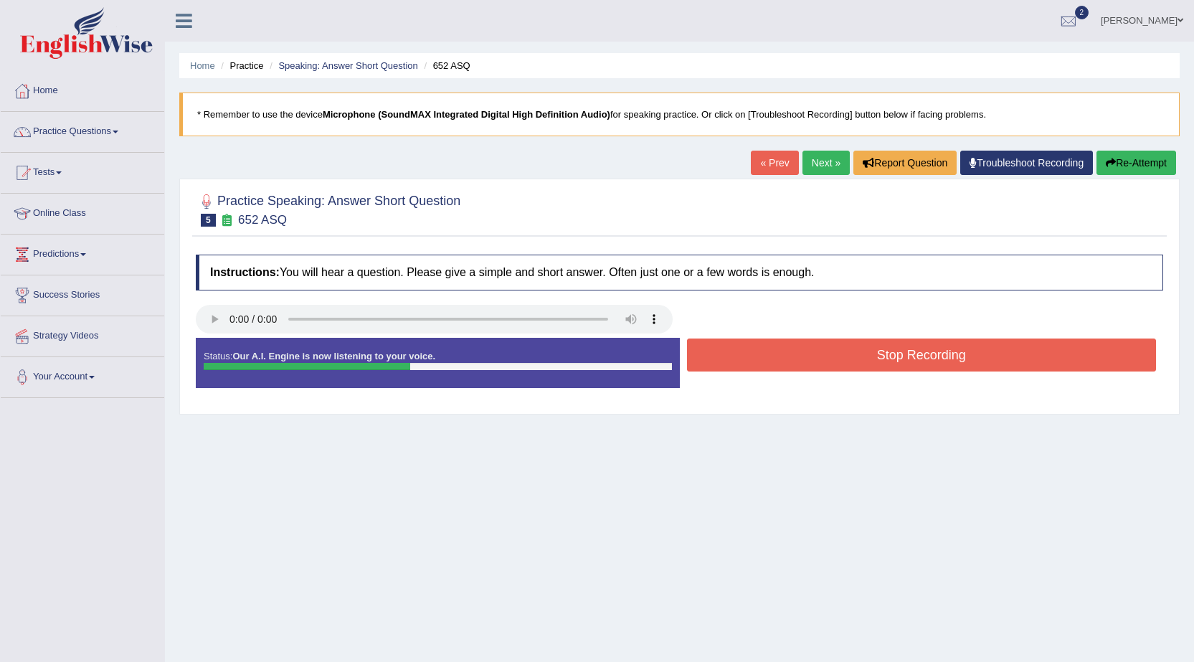
click at [866, 349] on button "Stop Recording" at bounding box center [922, 355] width 470 height 33
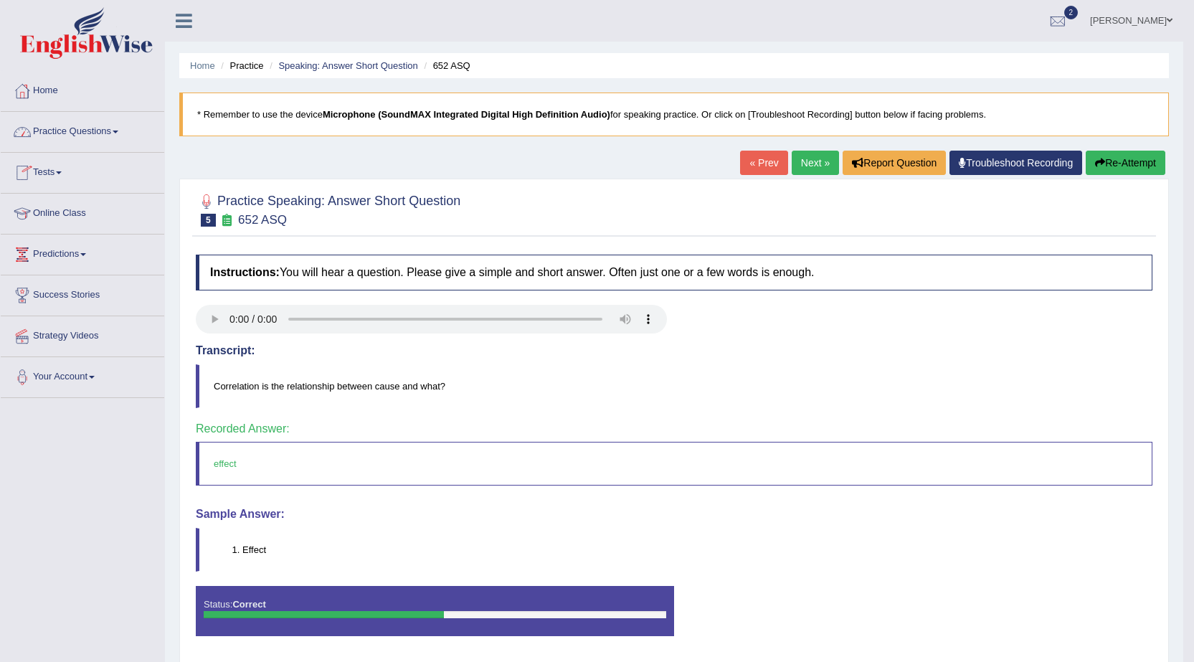
click at [111, 124] on link "Practice Questions" at bounding box center [83, 130] width 164 height 36
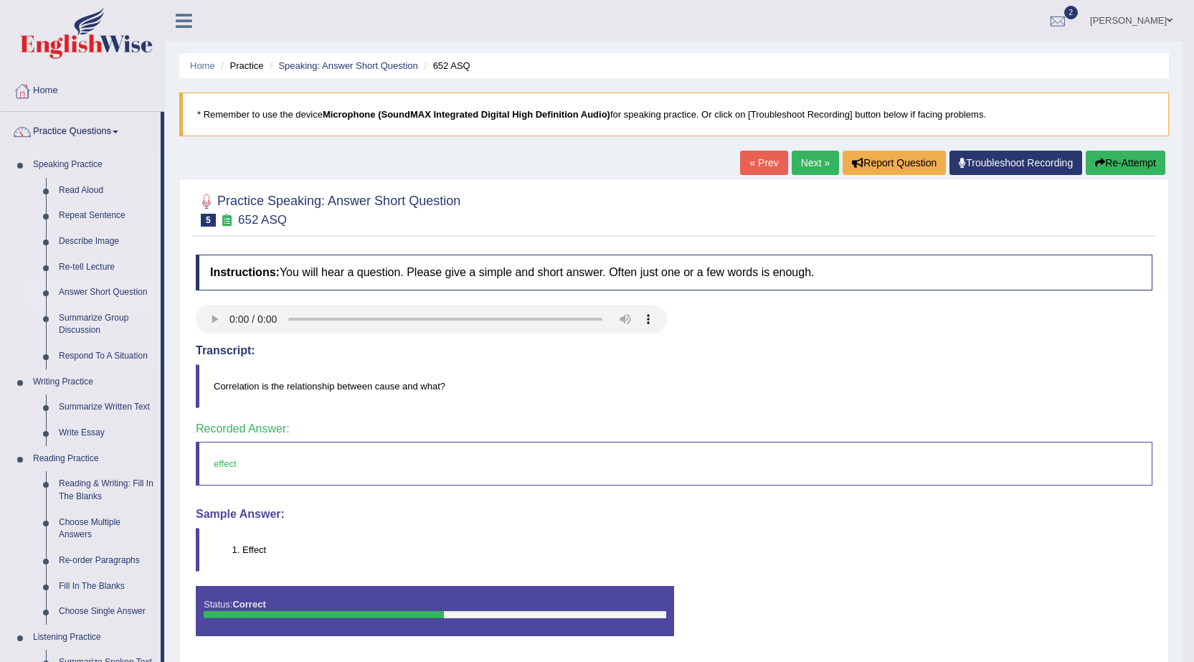
click at [96, 290] on link "Answer Short Question" at bounding box center [106, 293] width 108 height 26
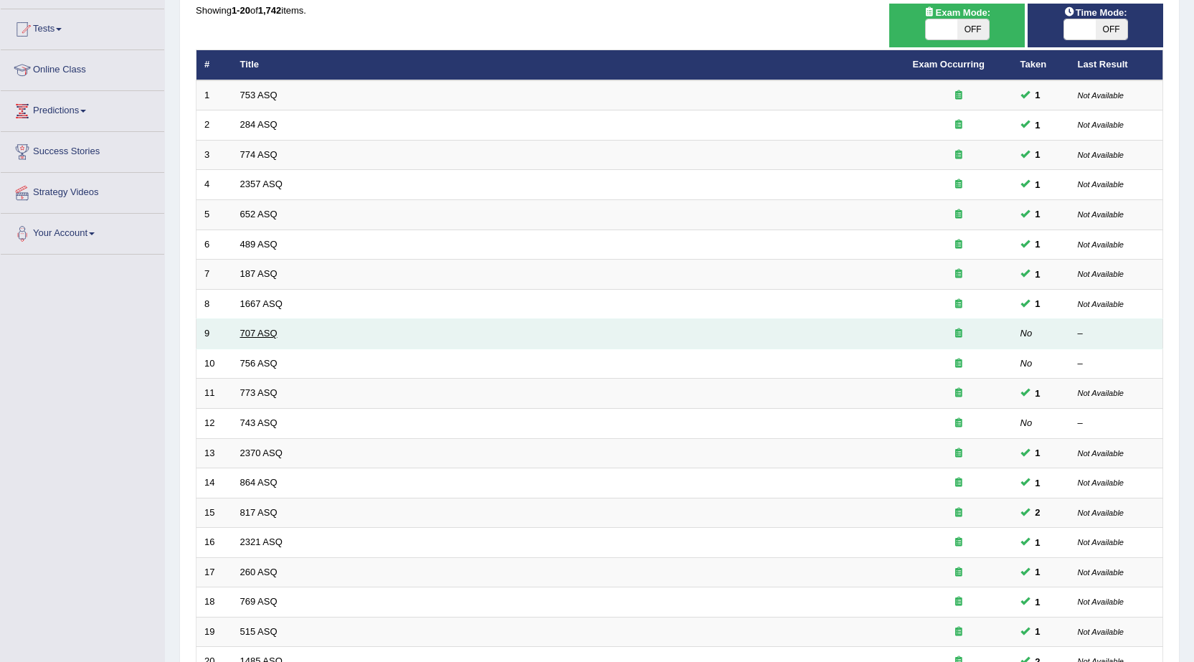
click at [240, 329] on link "707 ASQ" at bounding box center [258, 333] width 37 height 11
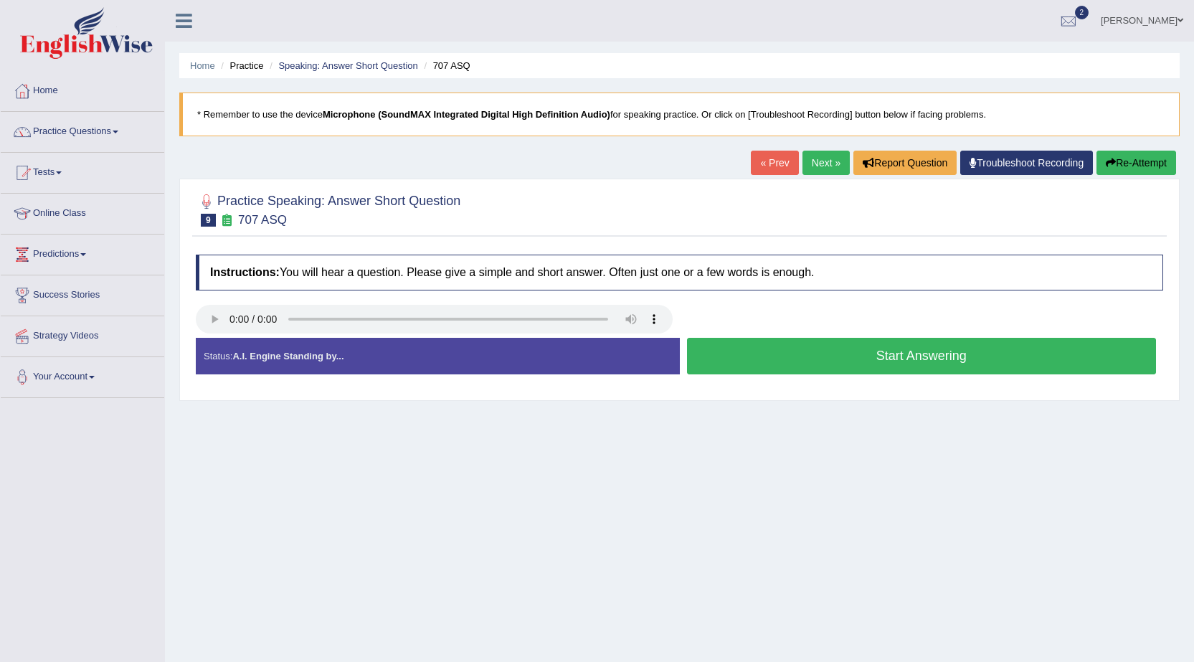
click at [728, 356] on button "Start Answering" at bounding box center [922, 356] width 470 height 37
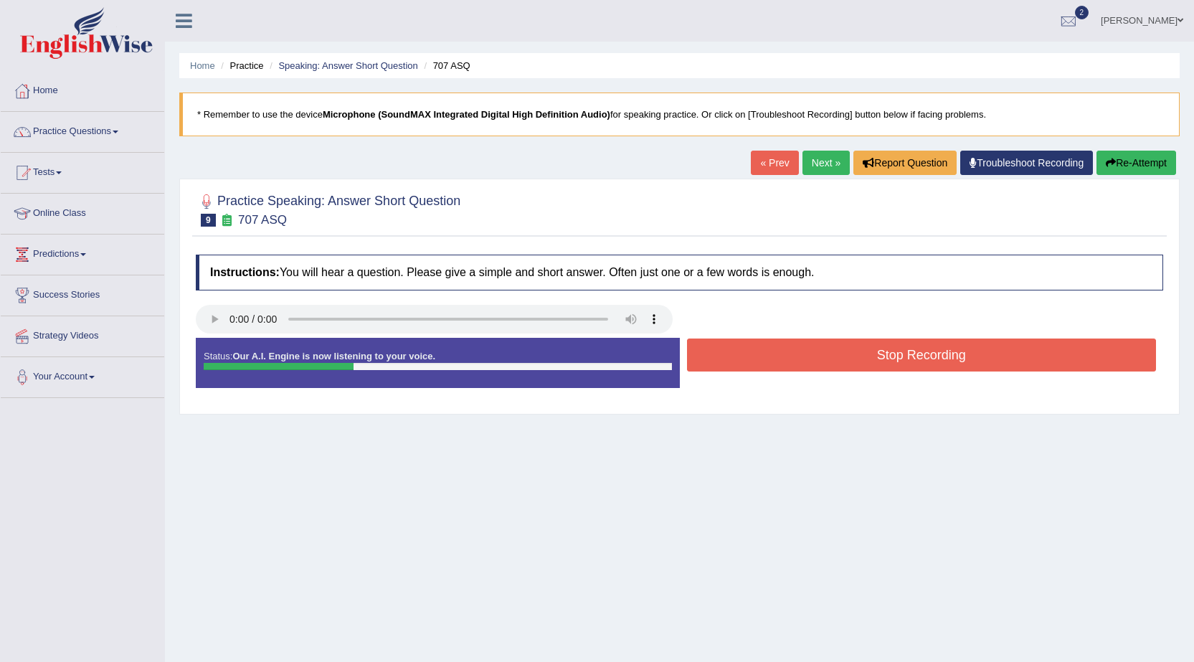
click at [728, 356] on button "Stop Recording" at bounding box center [922, 355] width 470 height 33
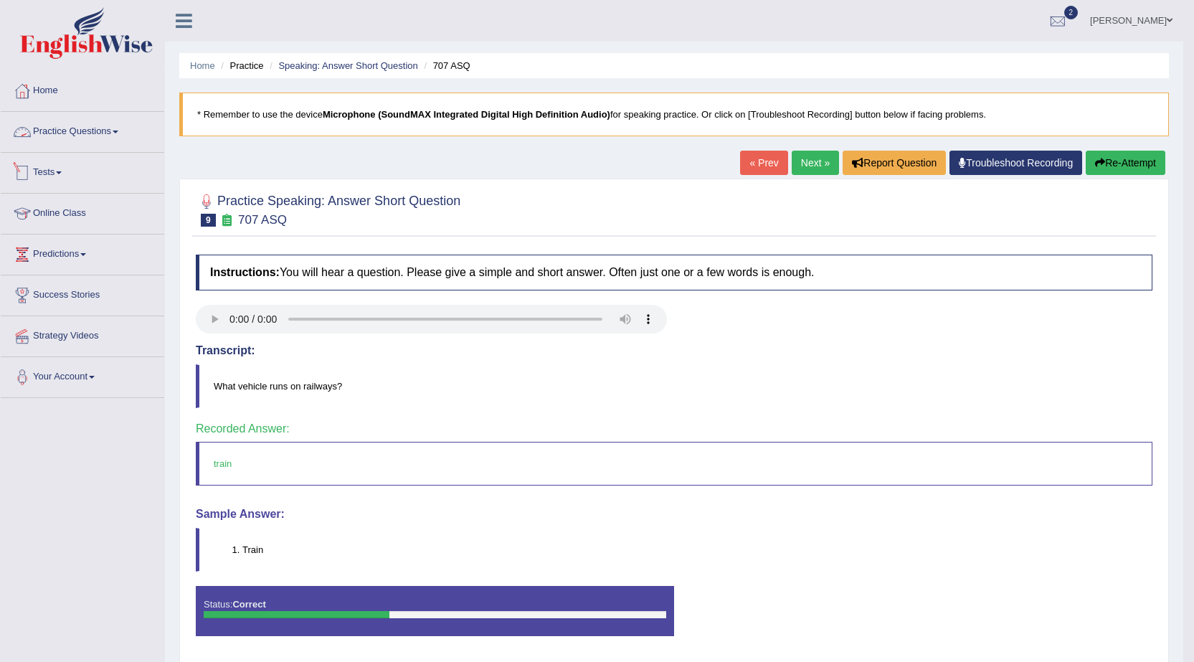
click at [90, 125] on link "Practice Questions" at bounding box center [83, 130] width 164 height 36
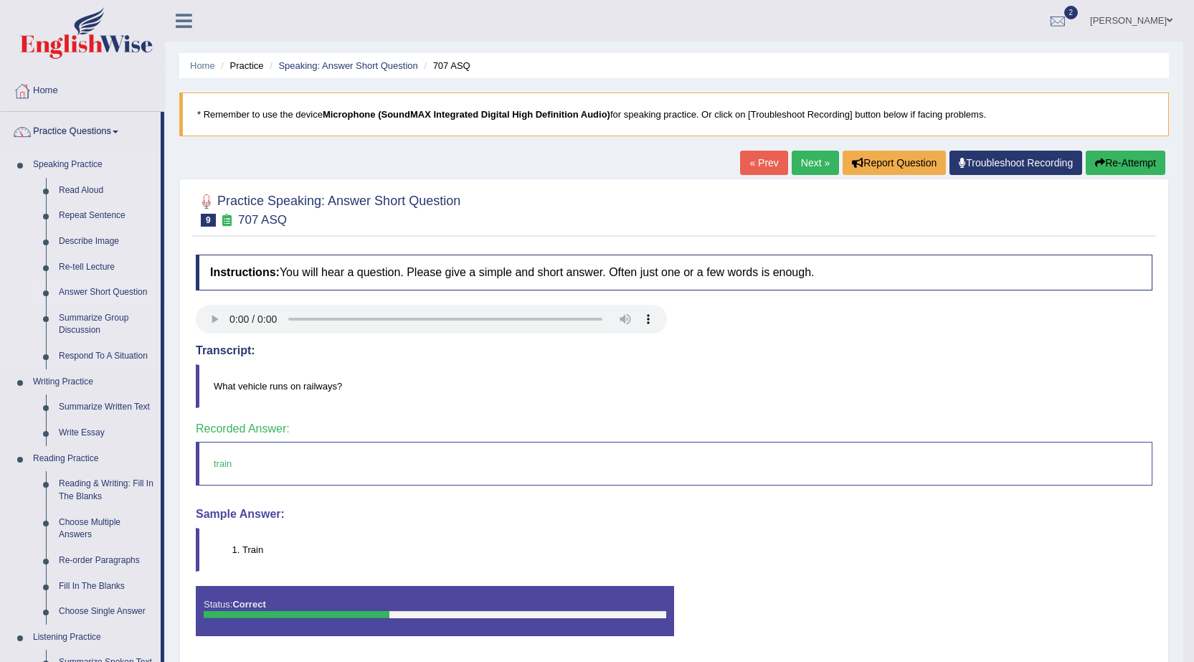
click at [98, 285] on link "Answer Short Question" at bounding box center [106, 293] width 108 height 26
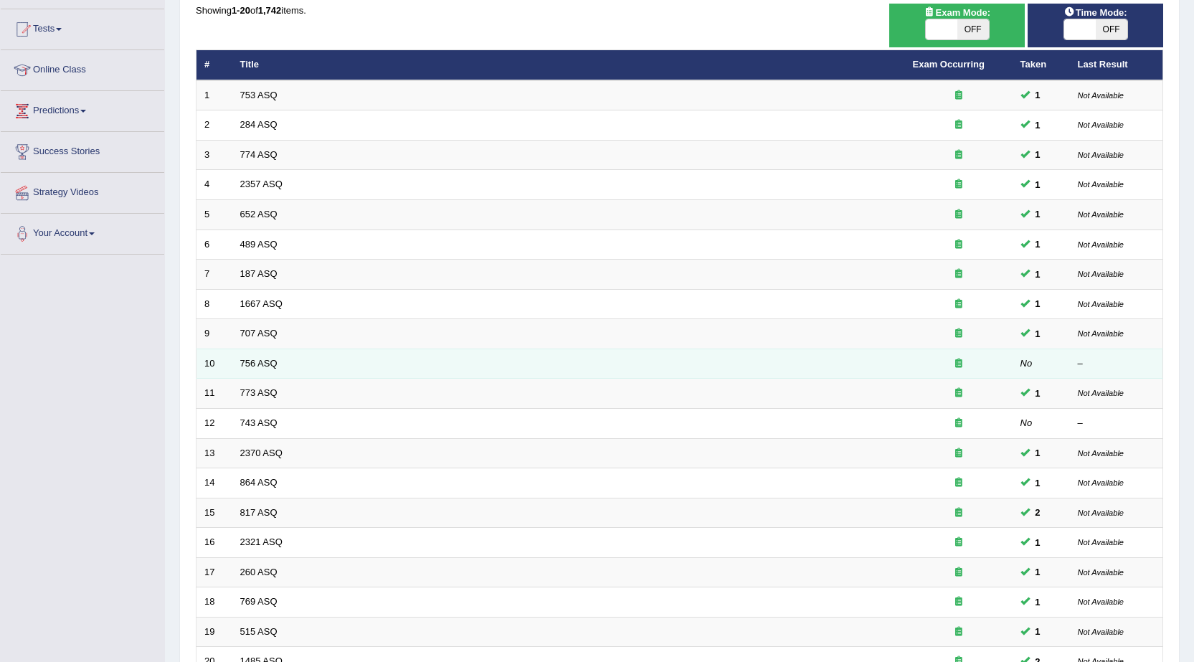
scroll to position [143, 0]
click at [260, 359] on link "756 ASQ" at bounding box center [258, 363] width 37 height 11
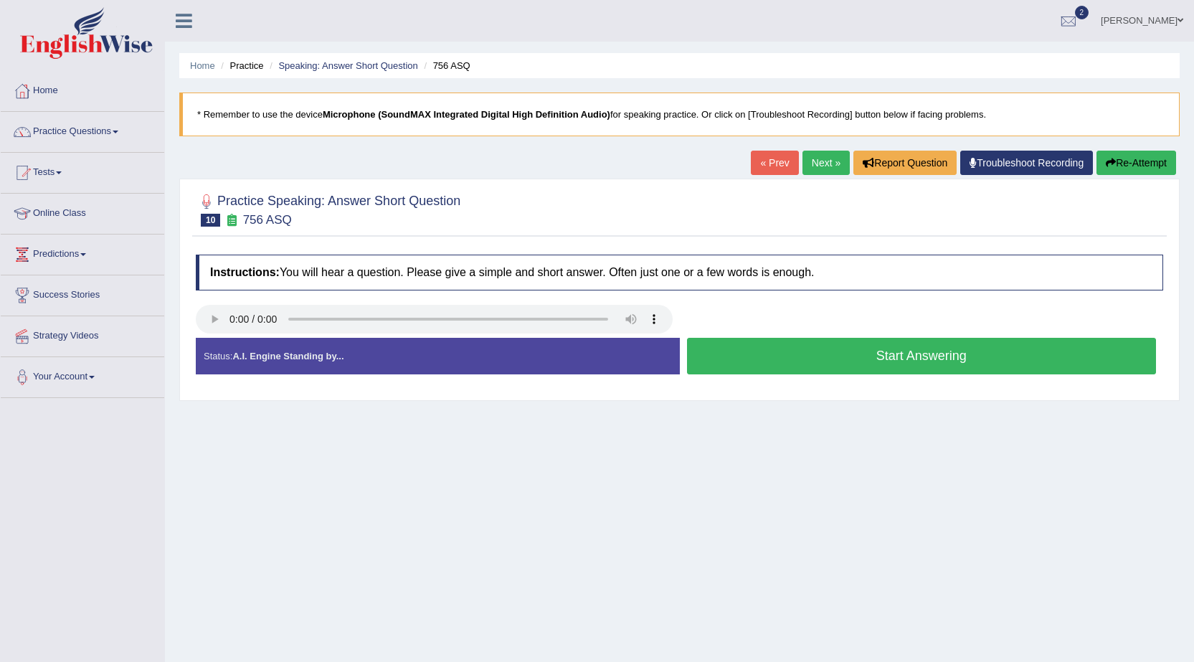
click at [789, 359] on button "Start Answering" at bounding box center [922, 356] width 470 height 37
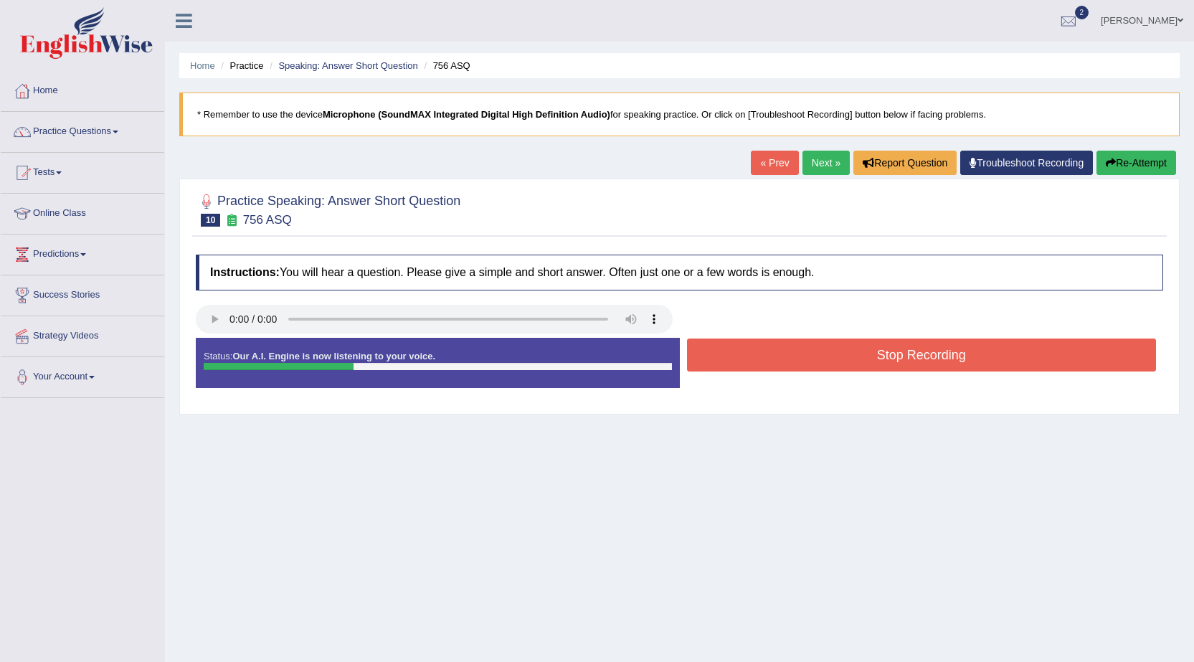
click at [789, 359] on button "Stop Recording" at bounding box center [922, 355] width 470 height 33
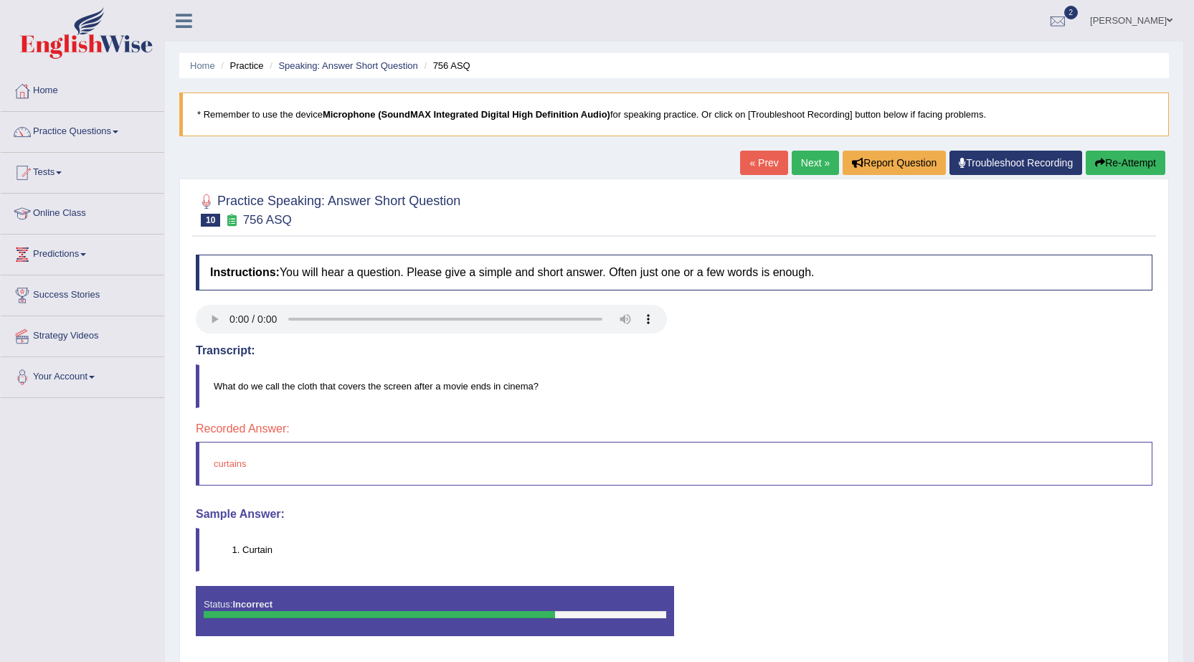
click at [1149, 158] on button "Re-Attempt" at bounding box center [1126, 163] width 80 height 24
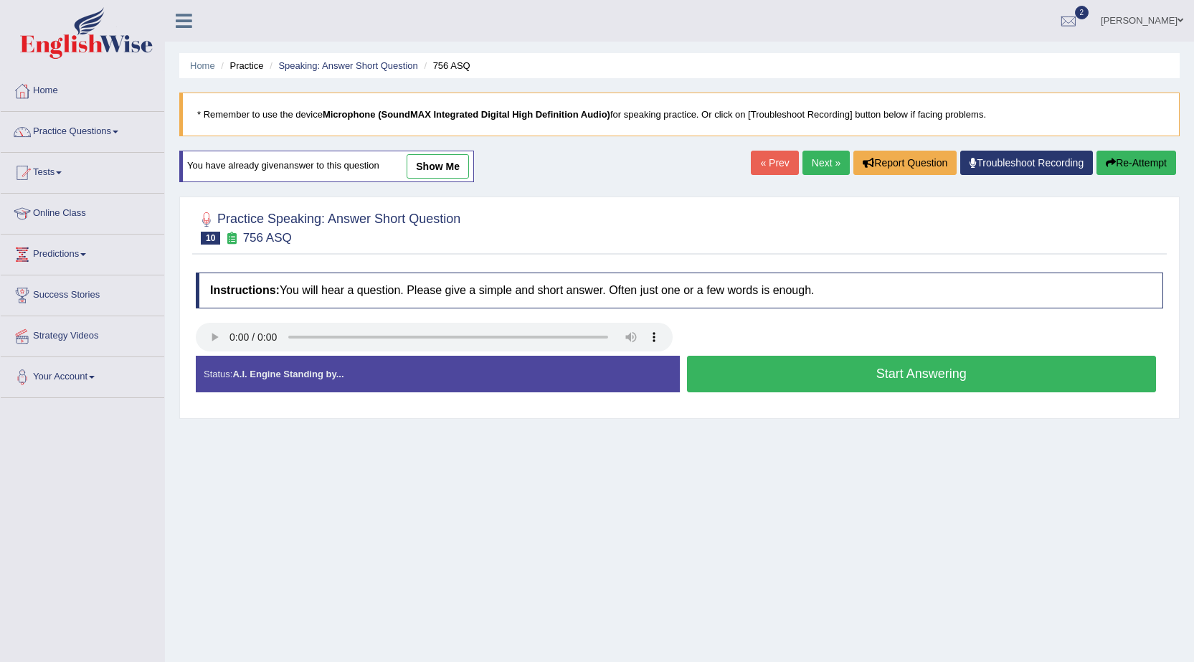
click at [748, 374] on button "Start Answering" at bounding box center [922, 374] width 470 height 37
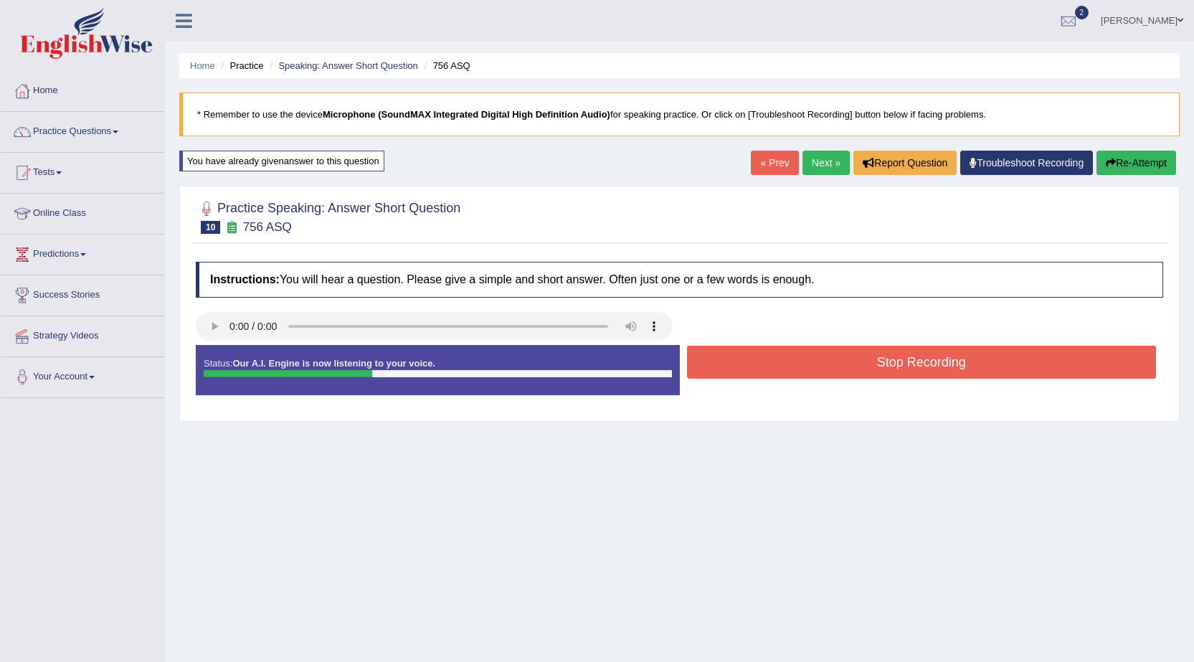
click at [750, 360] on button "Stop Recording" at bounding box center [922, 362] width 470 height 33
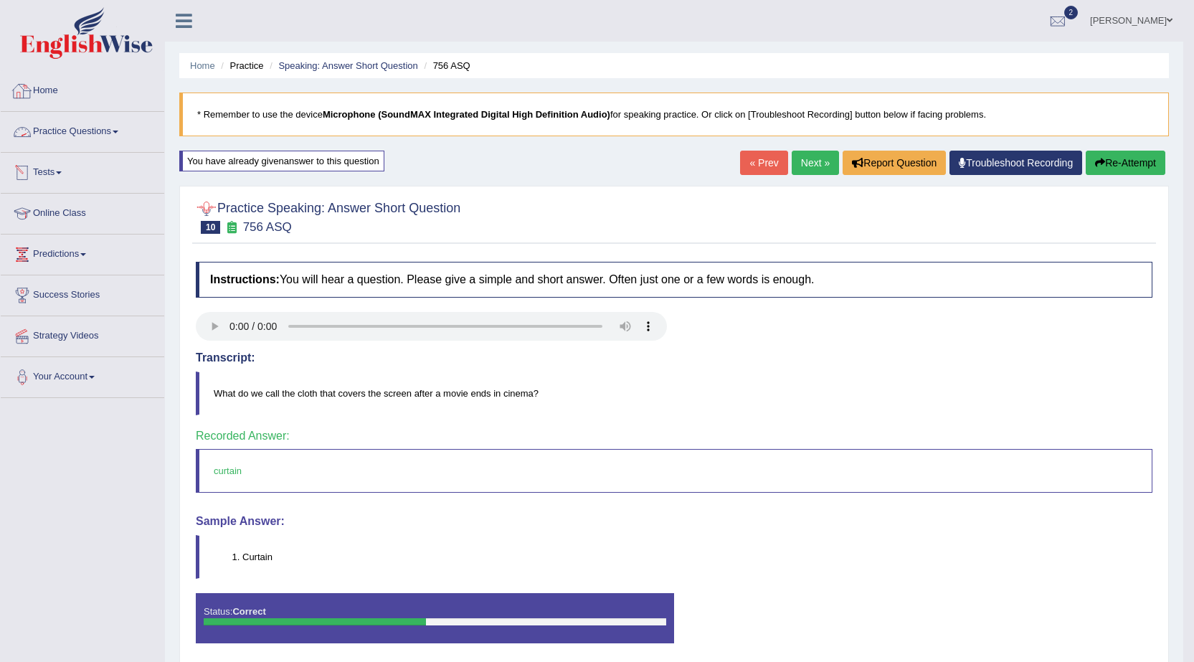
click at [98, 129] on link "Practice Questions" at bounding box center [83, 130] width 164 height 36
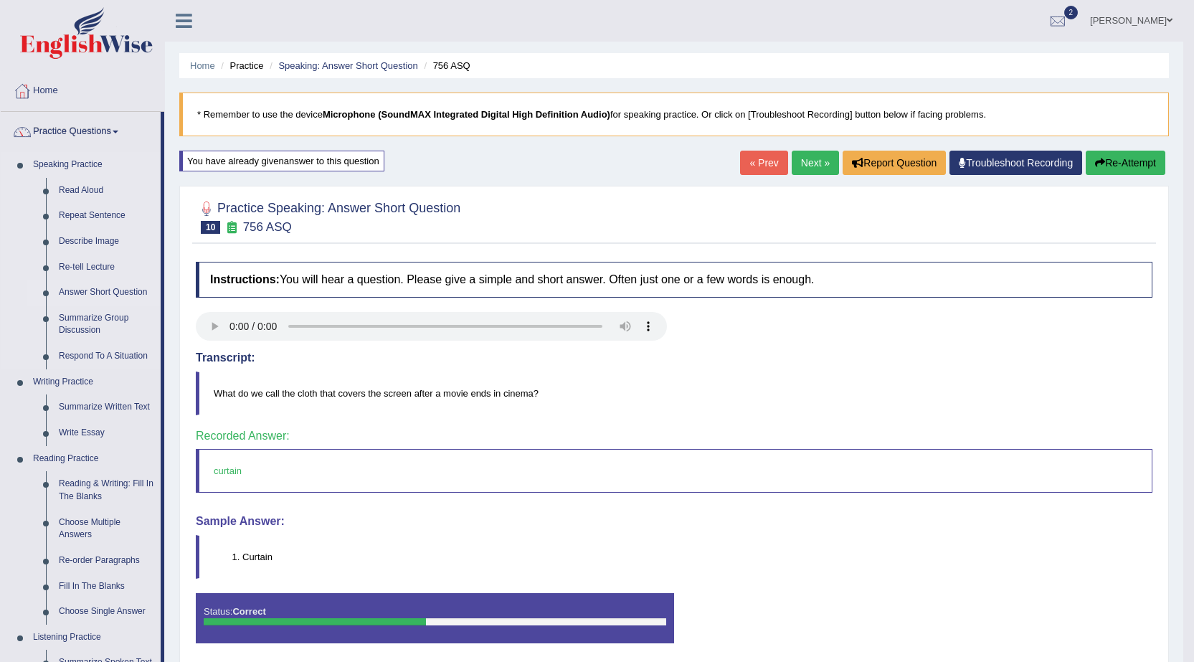
click at [131, 288] on link "Answer Short Question" at bounding box center [106, 293] width 108 height 26
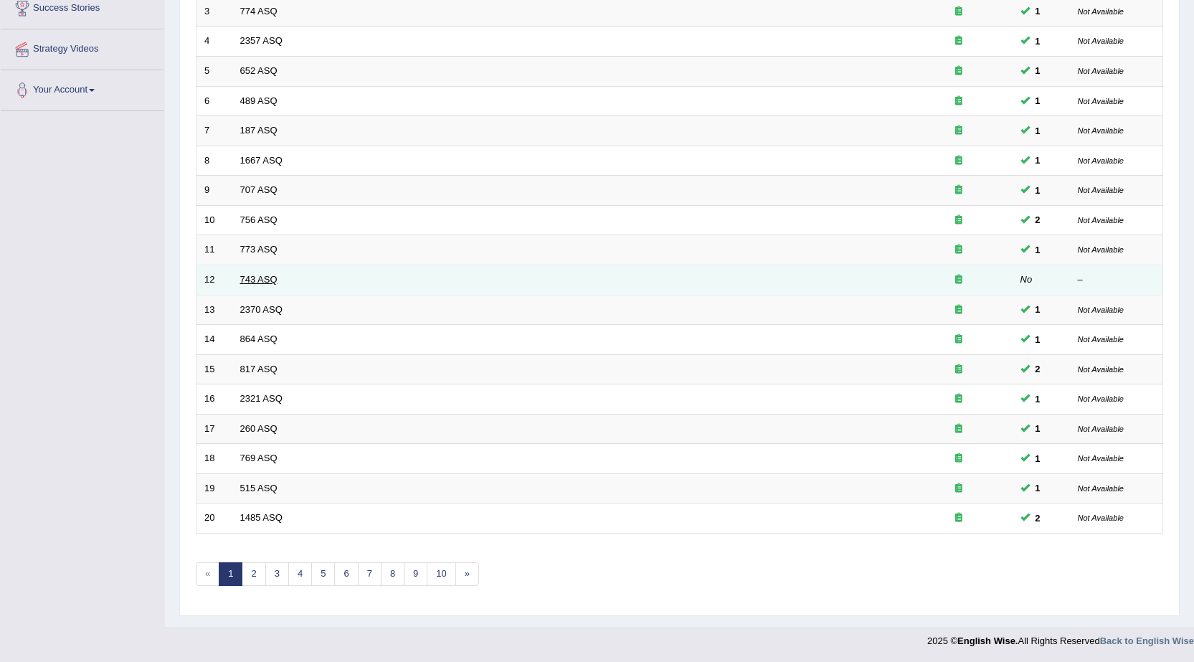
click at [265, 274] on link "743 ASQ" at bounding box center [258, 279] width 37 height 11
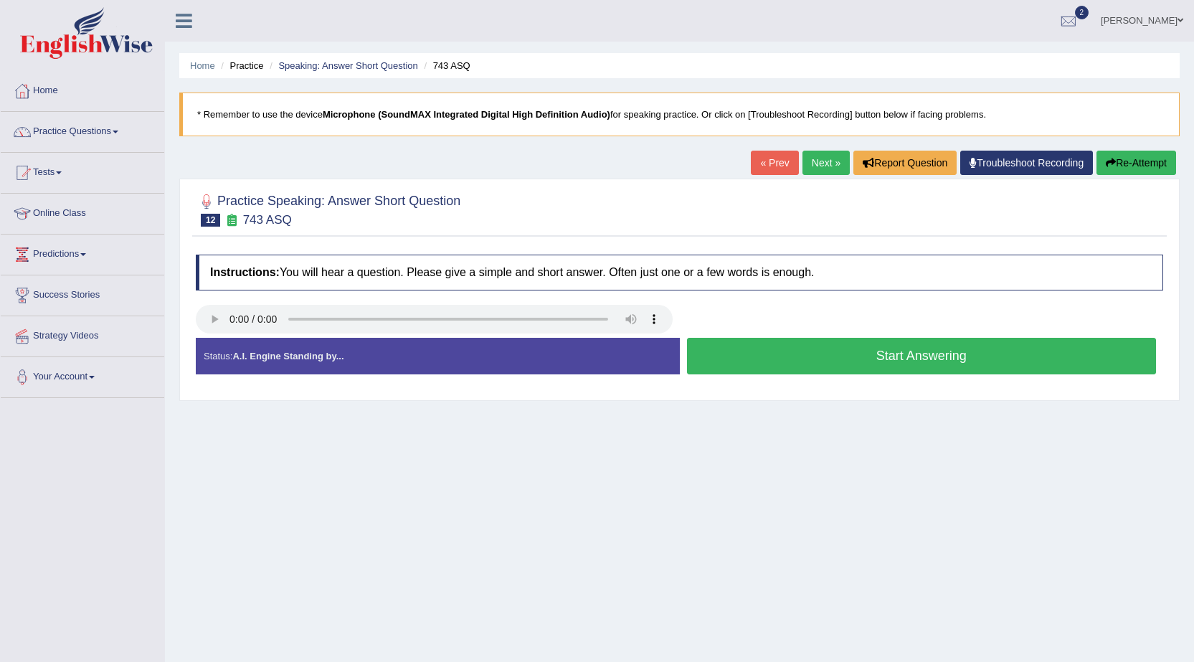
click at [765, 357] on button "Start Answering" at bounding box center [922, 356] width 470 height 37
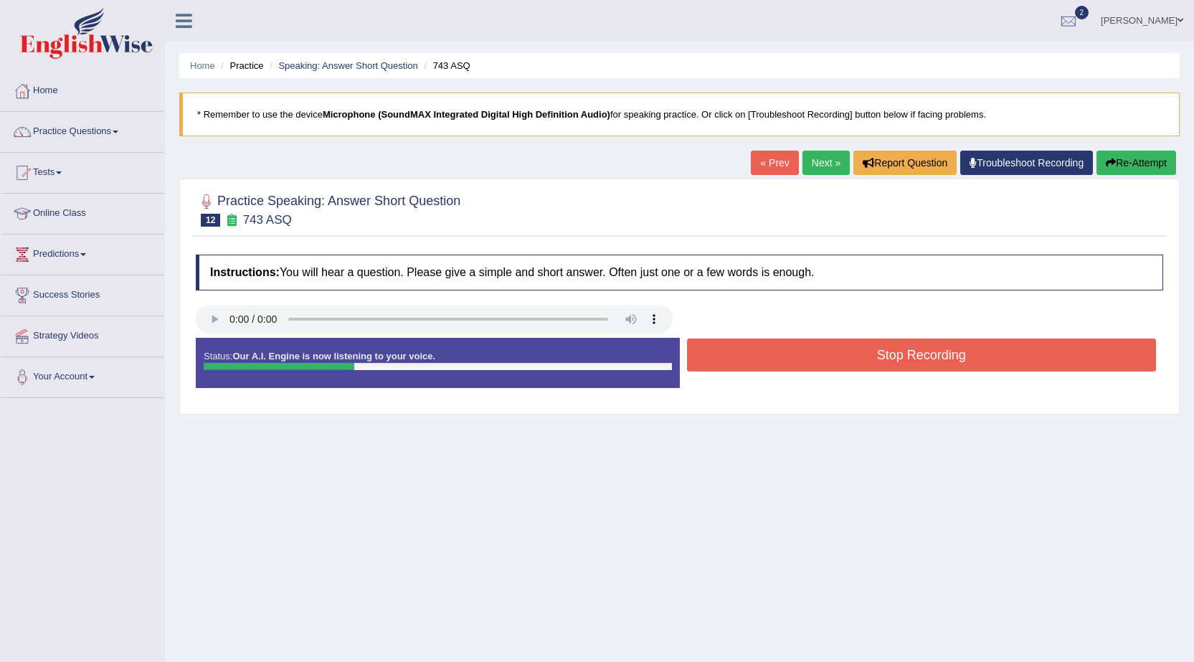
click at [765, 357] on button "Stop Recording" at bounding box center [922, 355] width 470 height 33
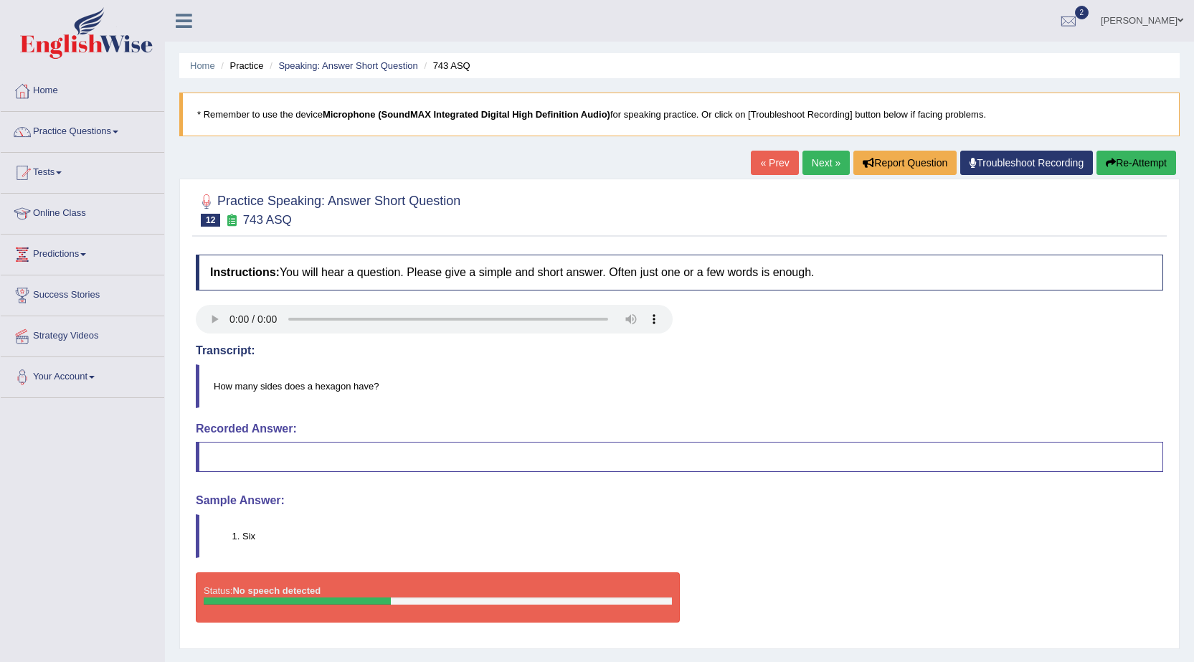
click at [1132, 163] on button "Re-Attempt" at bounding box center [1137, 163] width 80 height 24
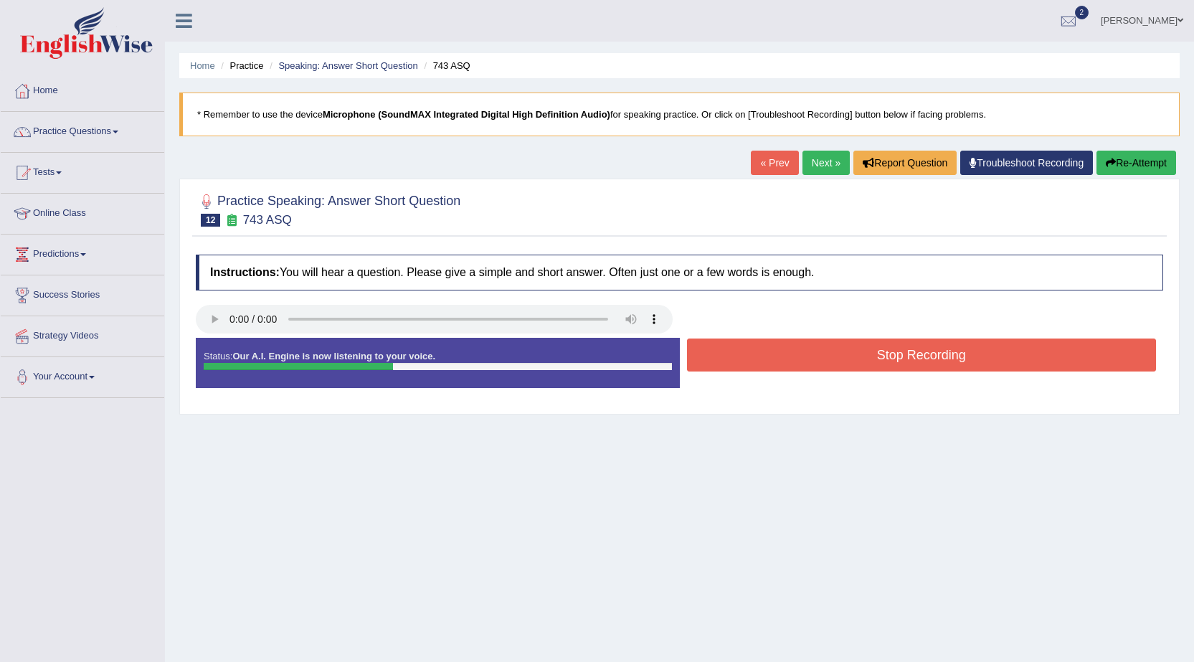
click at [830, 352] on button "Stop Recording" at bounding box center [922, 355] width 470 height 33
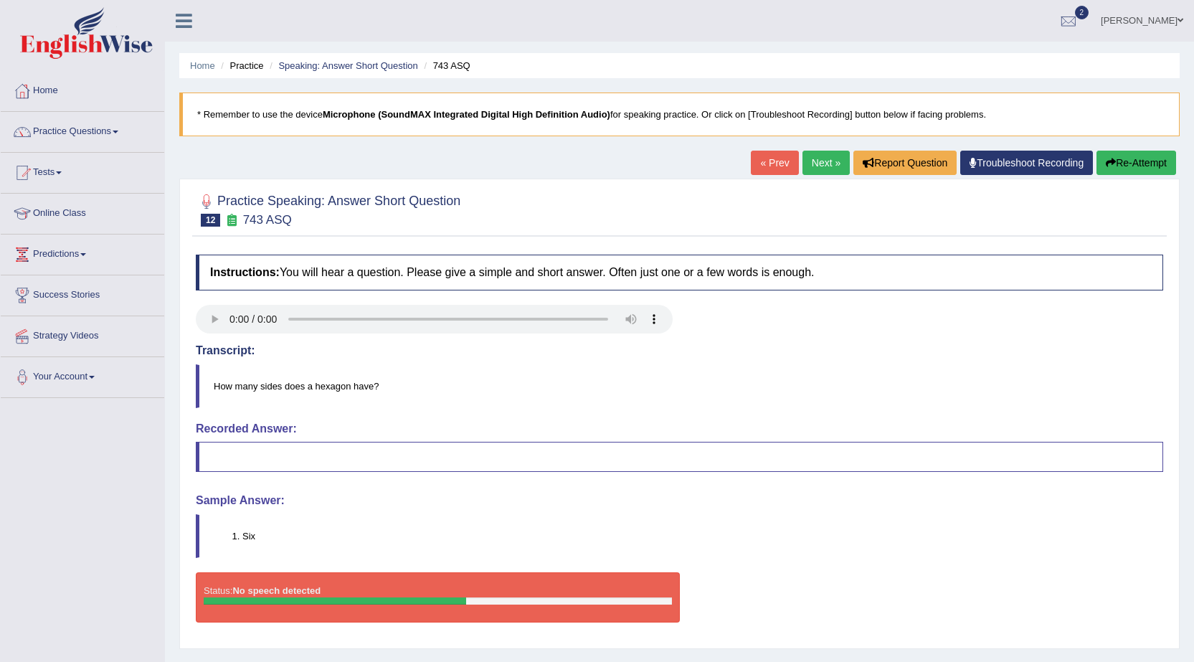
click at [1107, 161] on icon "button" at bounding box center [1111, 163] width 10 height 10
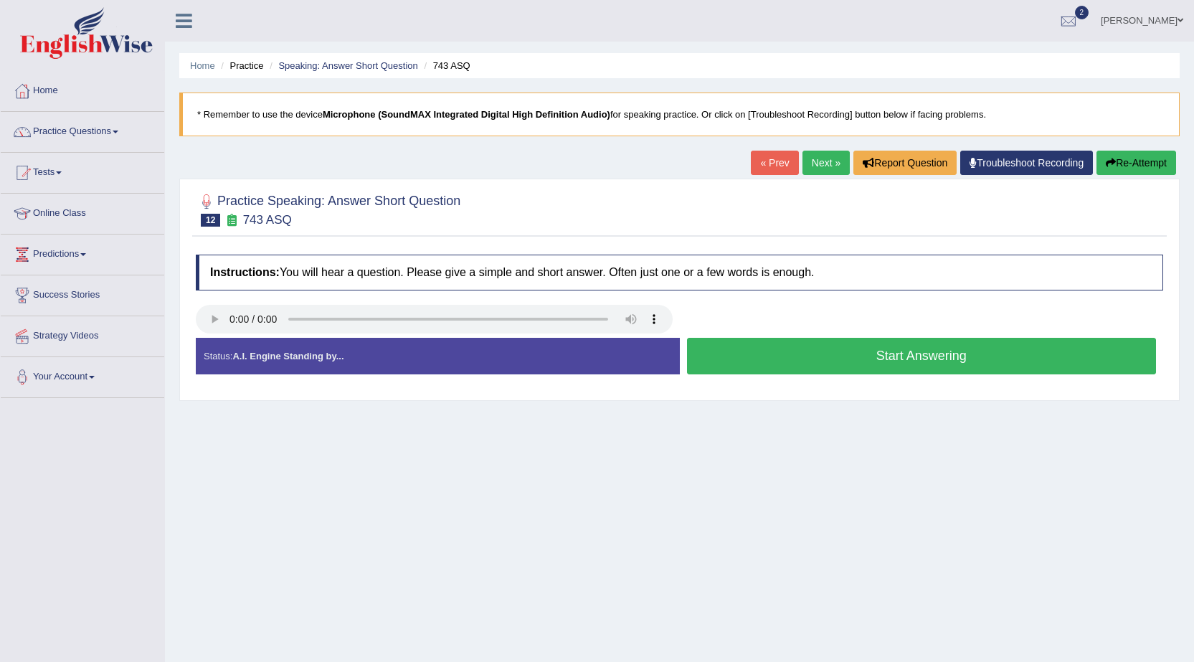
click at [755, 361] on button "Start Answering" at bounding box center [922, 356] width 470 height 37
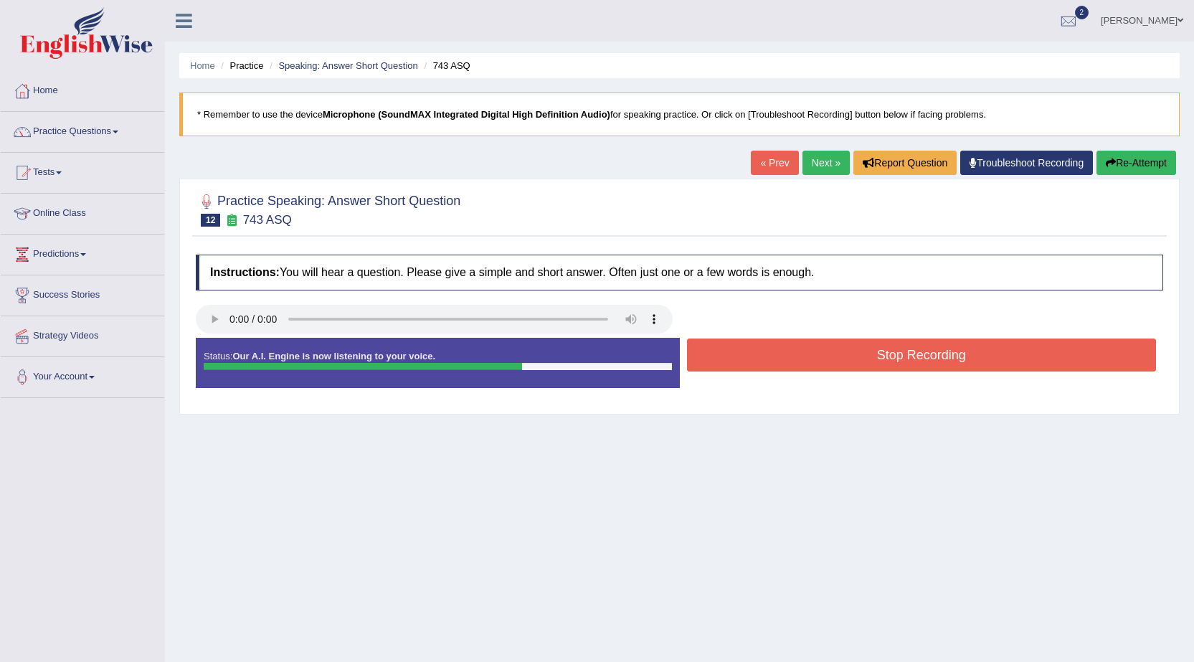
click at [775, 349] on button "Stop Recording" at bounding box center [922, 355] width 470 height 33
